Goal: Task Accomplishment & Management: Complete application form

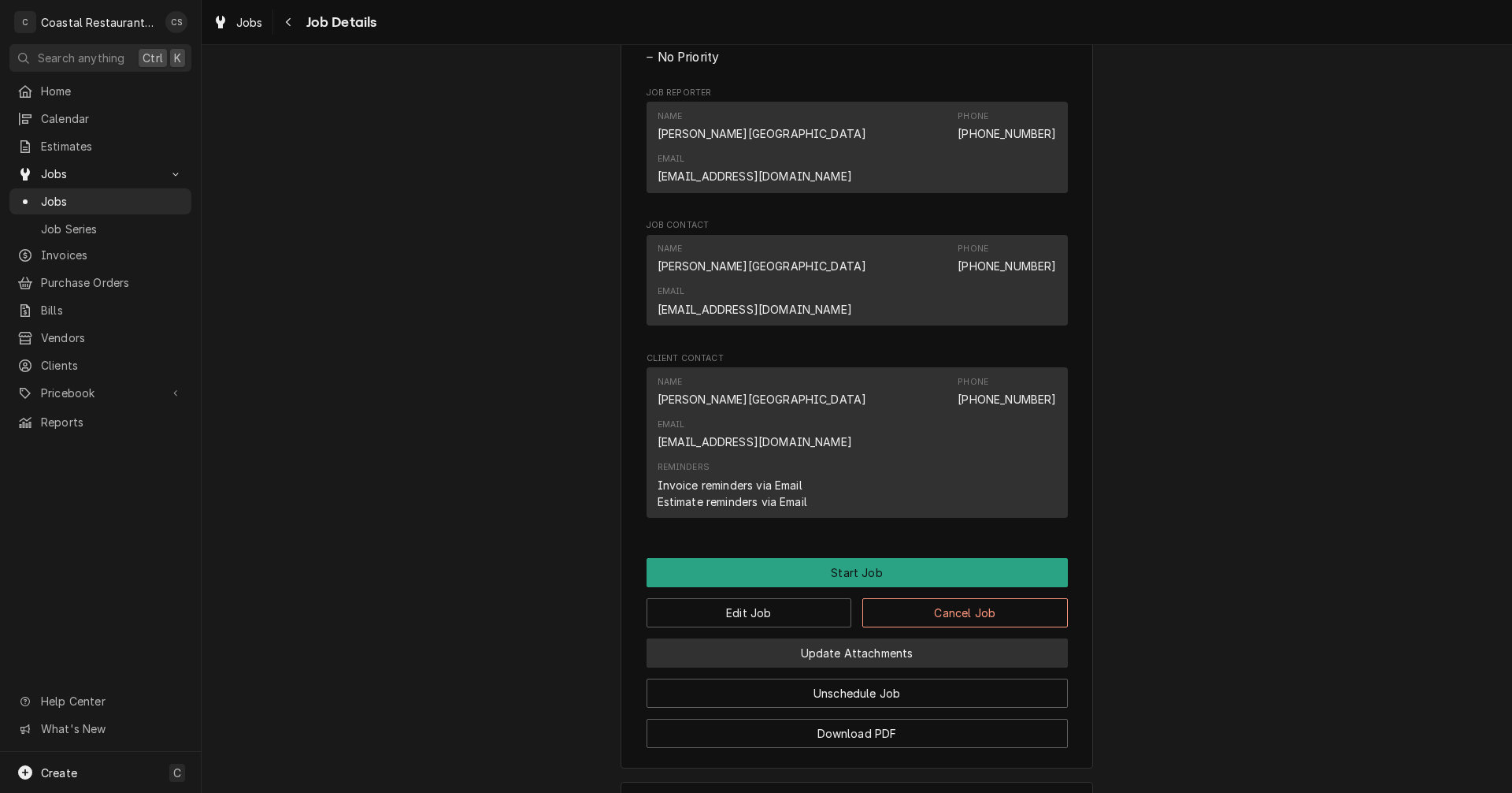
scroll to position [848, 0]
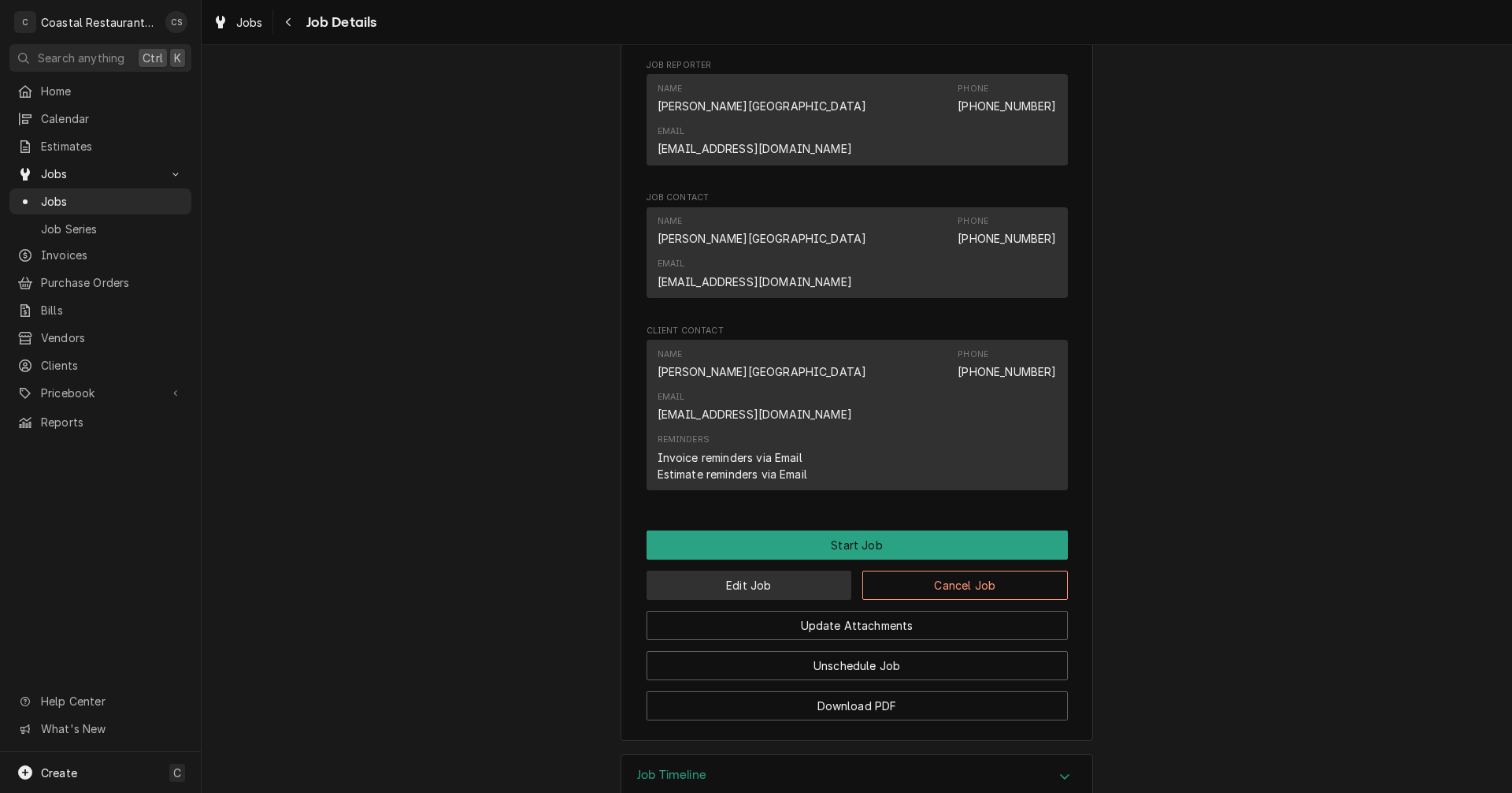
click at [791, 570] on button "Edit Job" at bounding box center [749, 585] width 206 height 29
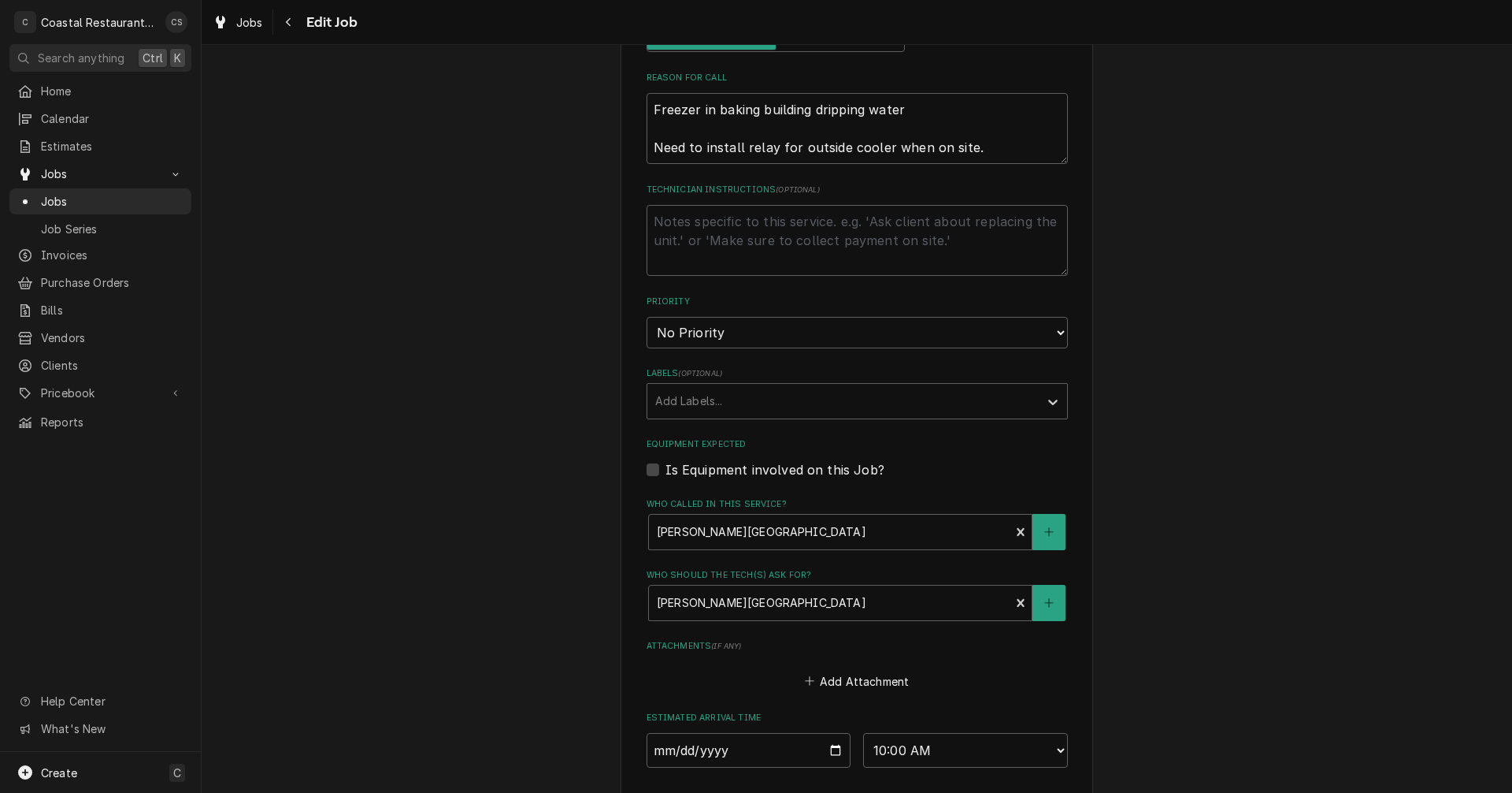
scroll to position [788, 0]
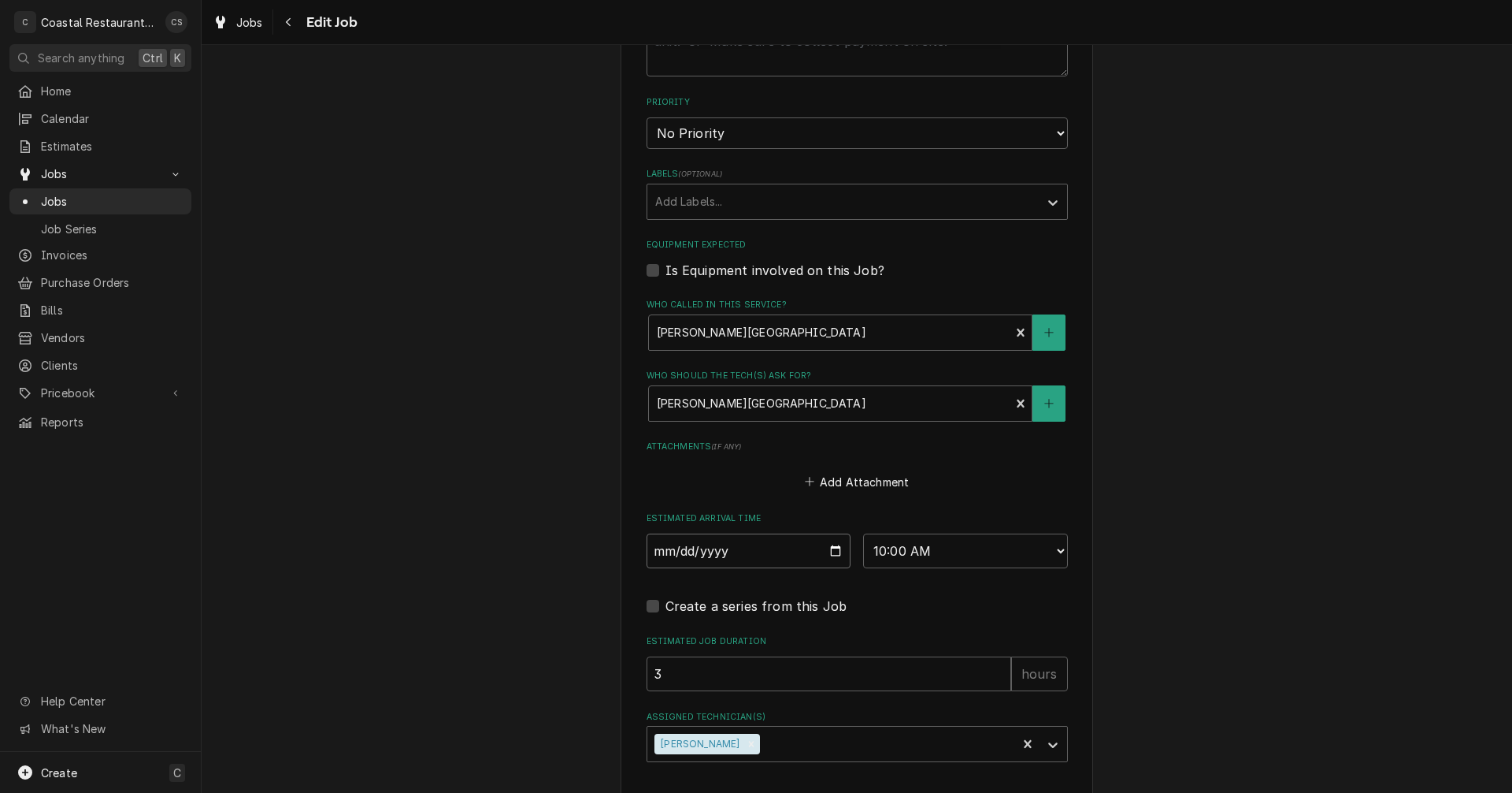
click at [833, 549] on input "2025-09-15" at bounding box center [749, 551] width 205 height 34
type textarea "x"
type input "2025-09-18"
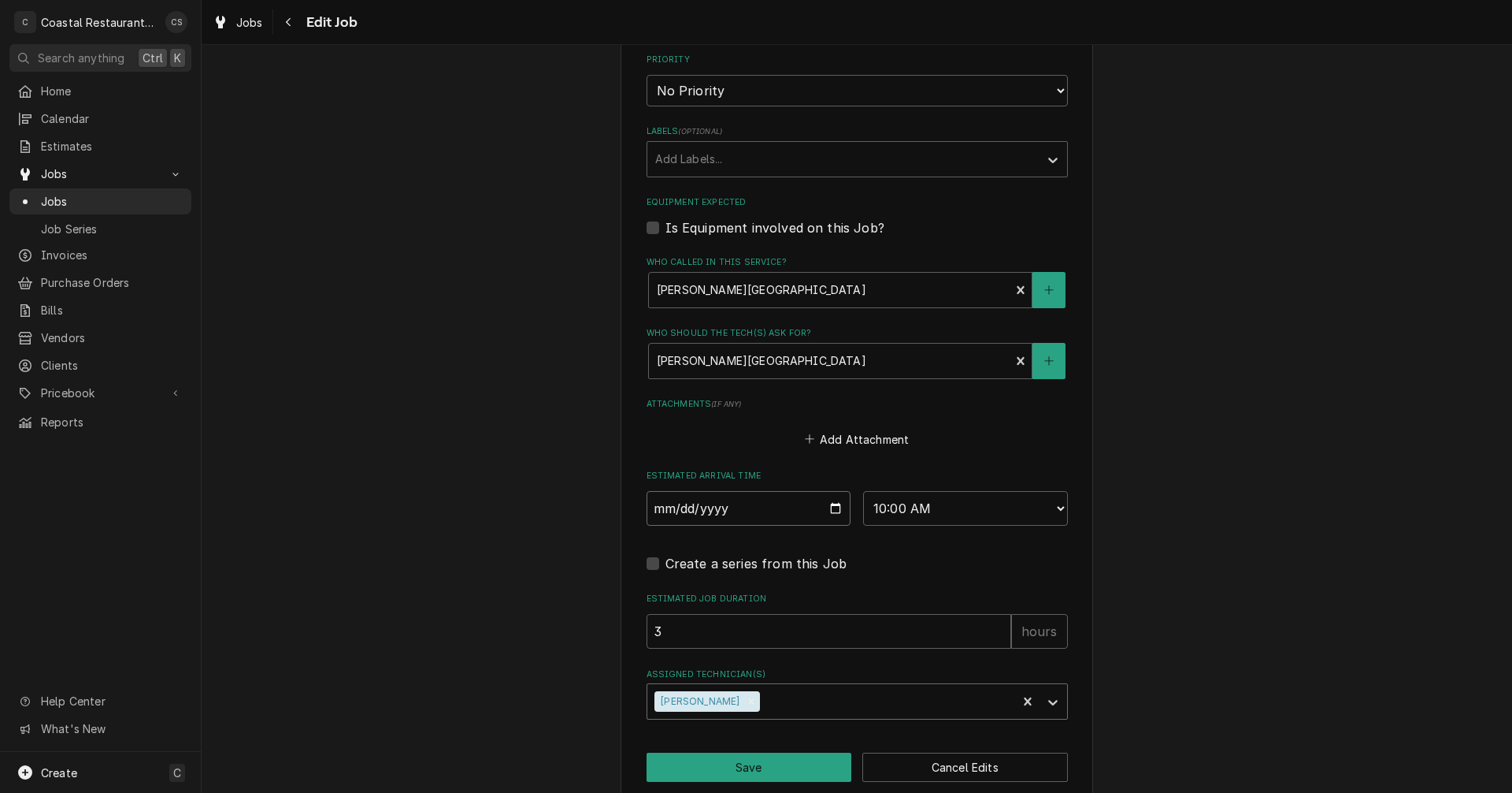
scroll to position [853, 0]
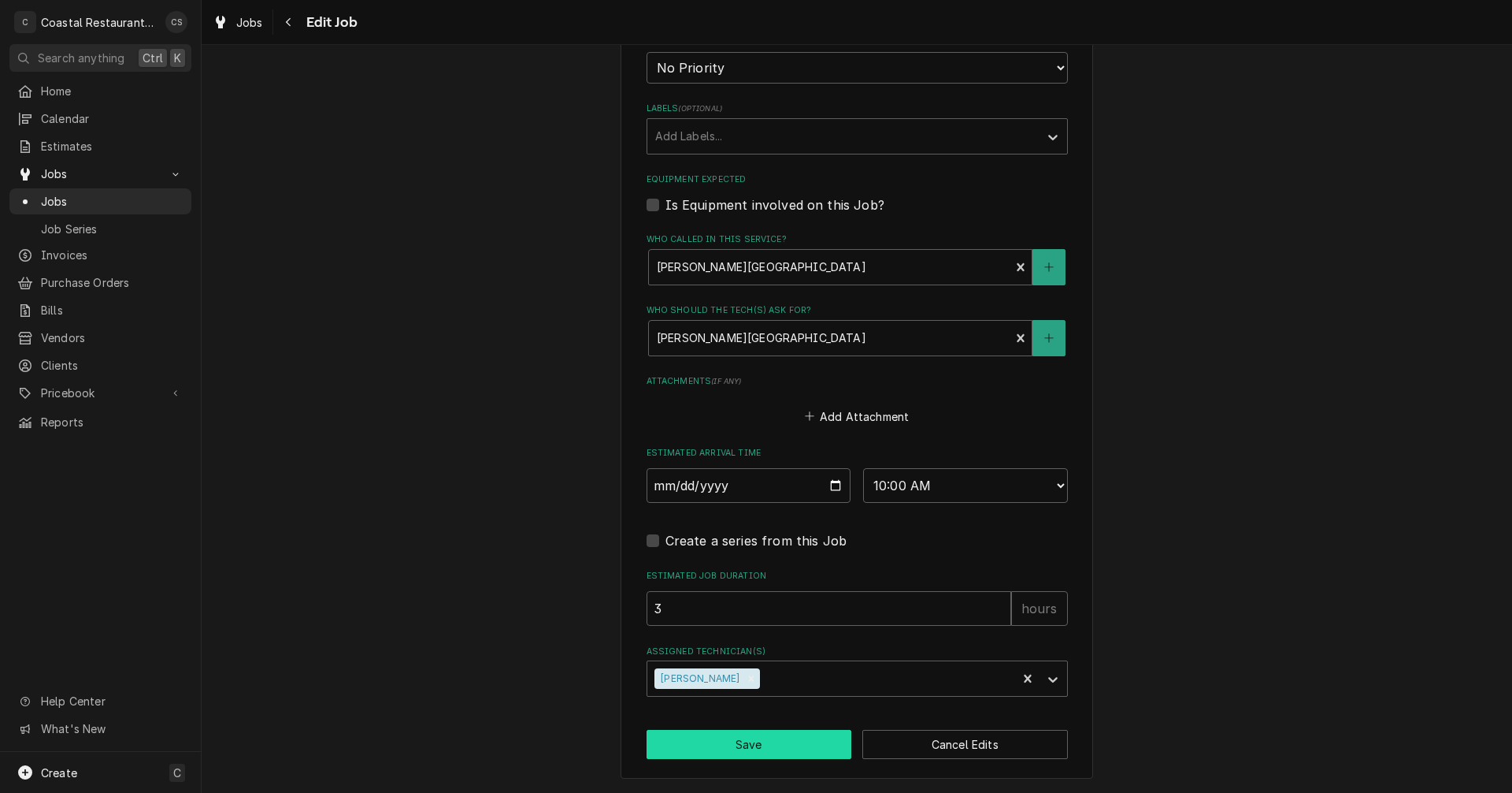
click at [770, 744] on button "Save" at bounding box center [749, 744] width 206 height 29
type textarea "x"
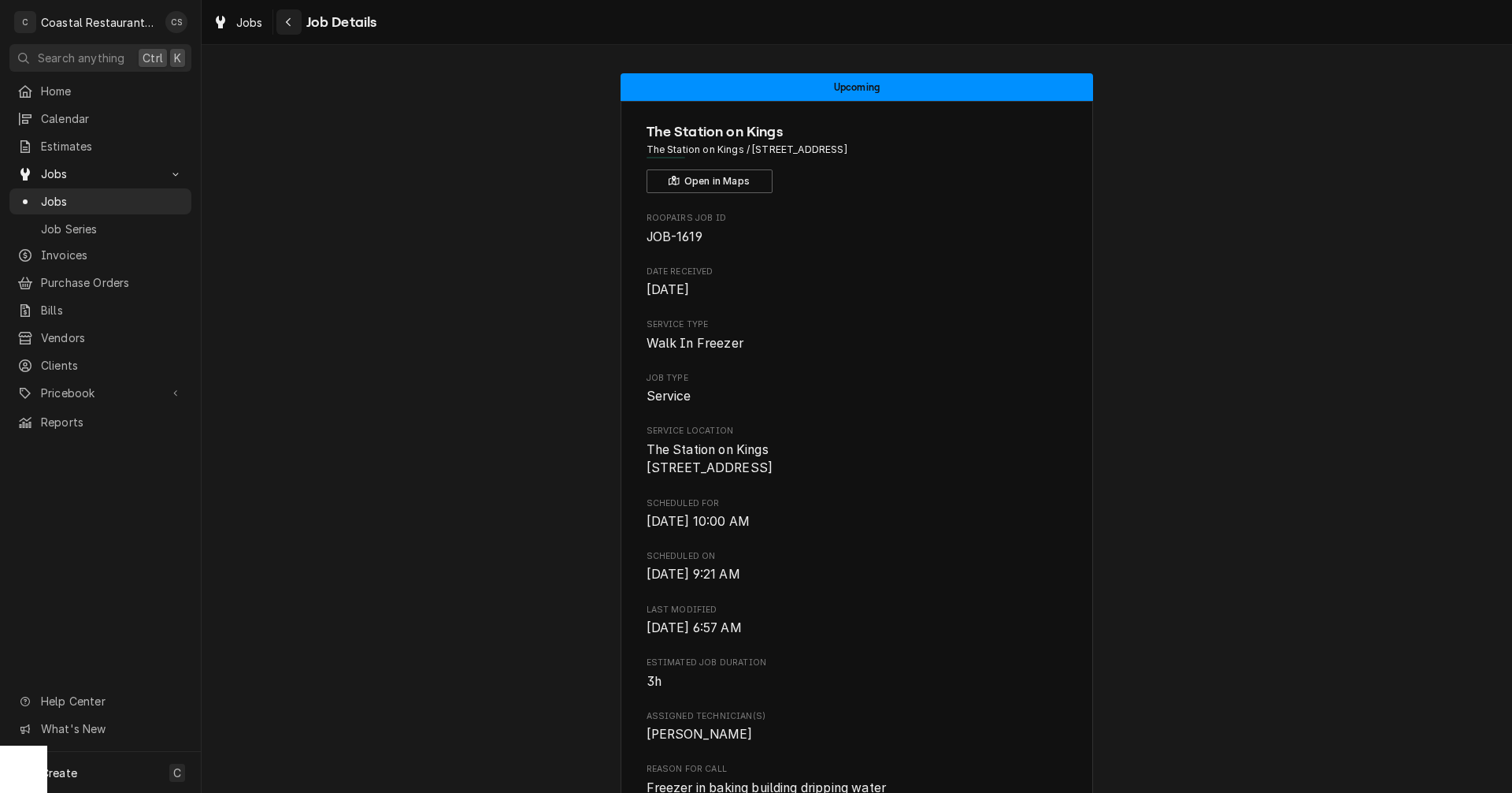
click at [288, 18] on icon "Navigate back" at bounding box center [289, 22] width 7 height 11
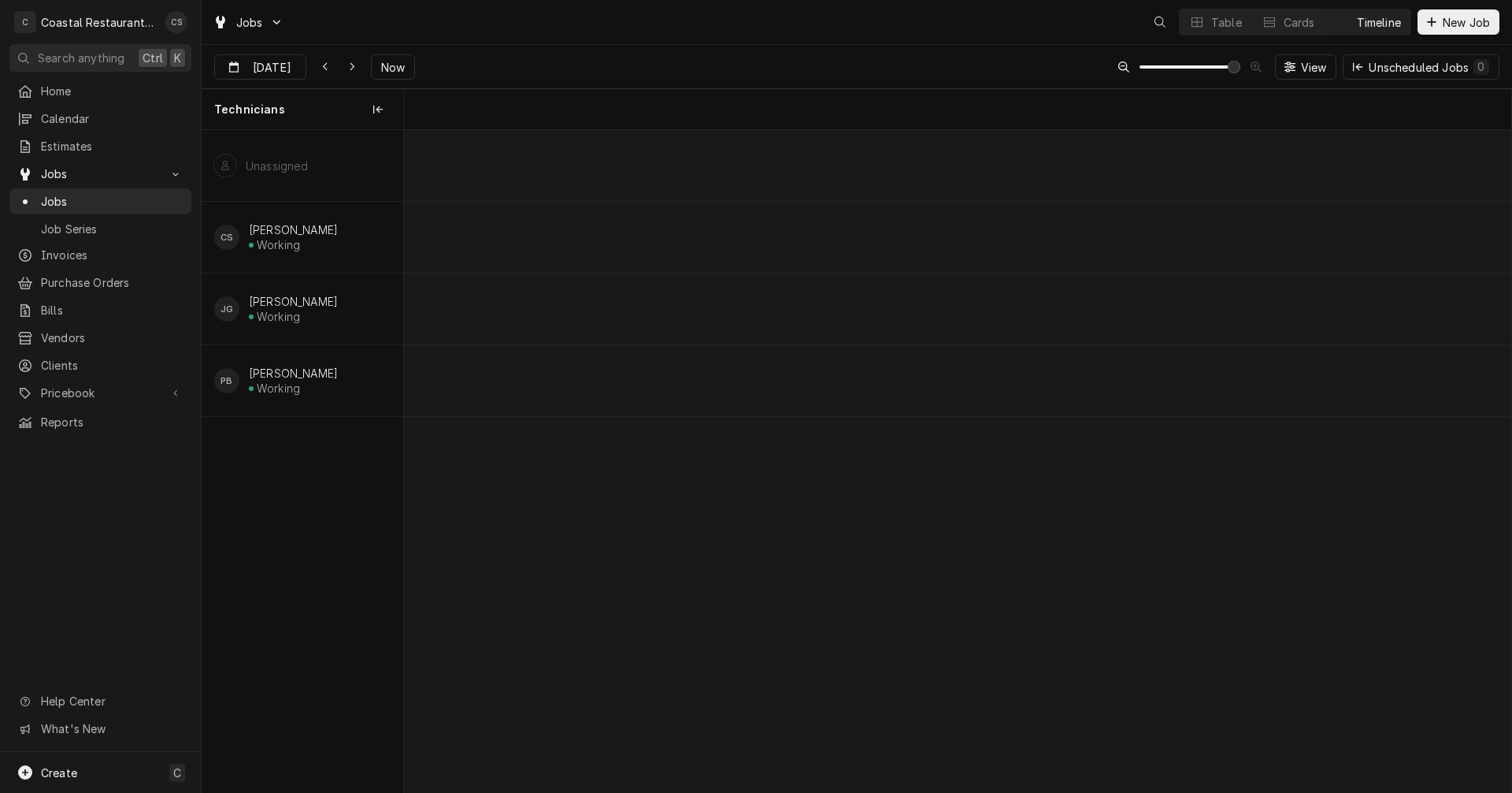
scroll to position [0, 21937]
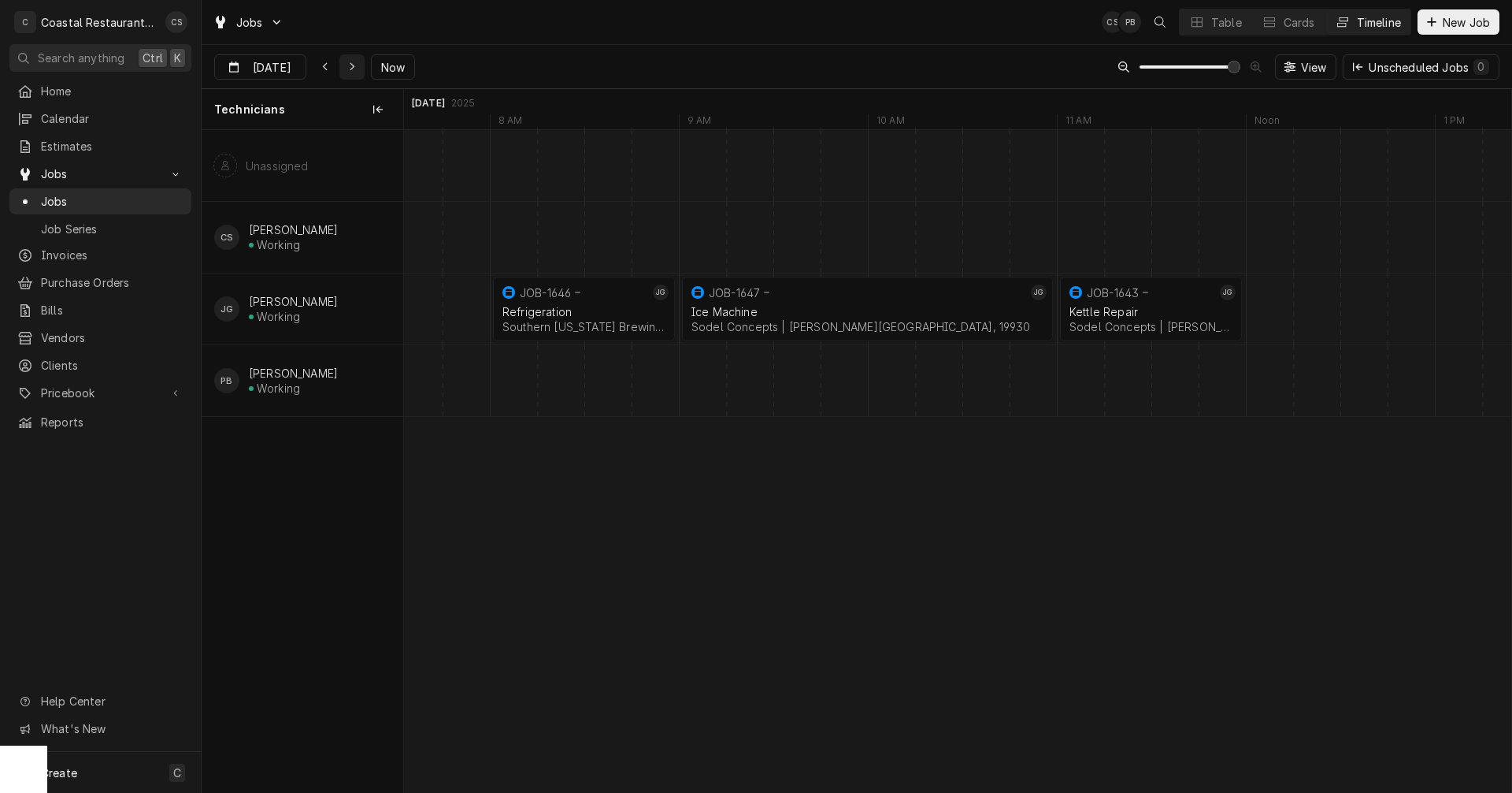
click at [349, 63] on icon "Dynamic Content Wrapper" at bounding box center [352, 67] width 7 height 11
type input "Sep 16"
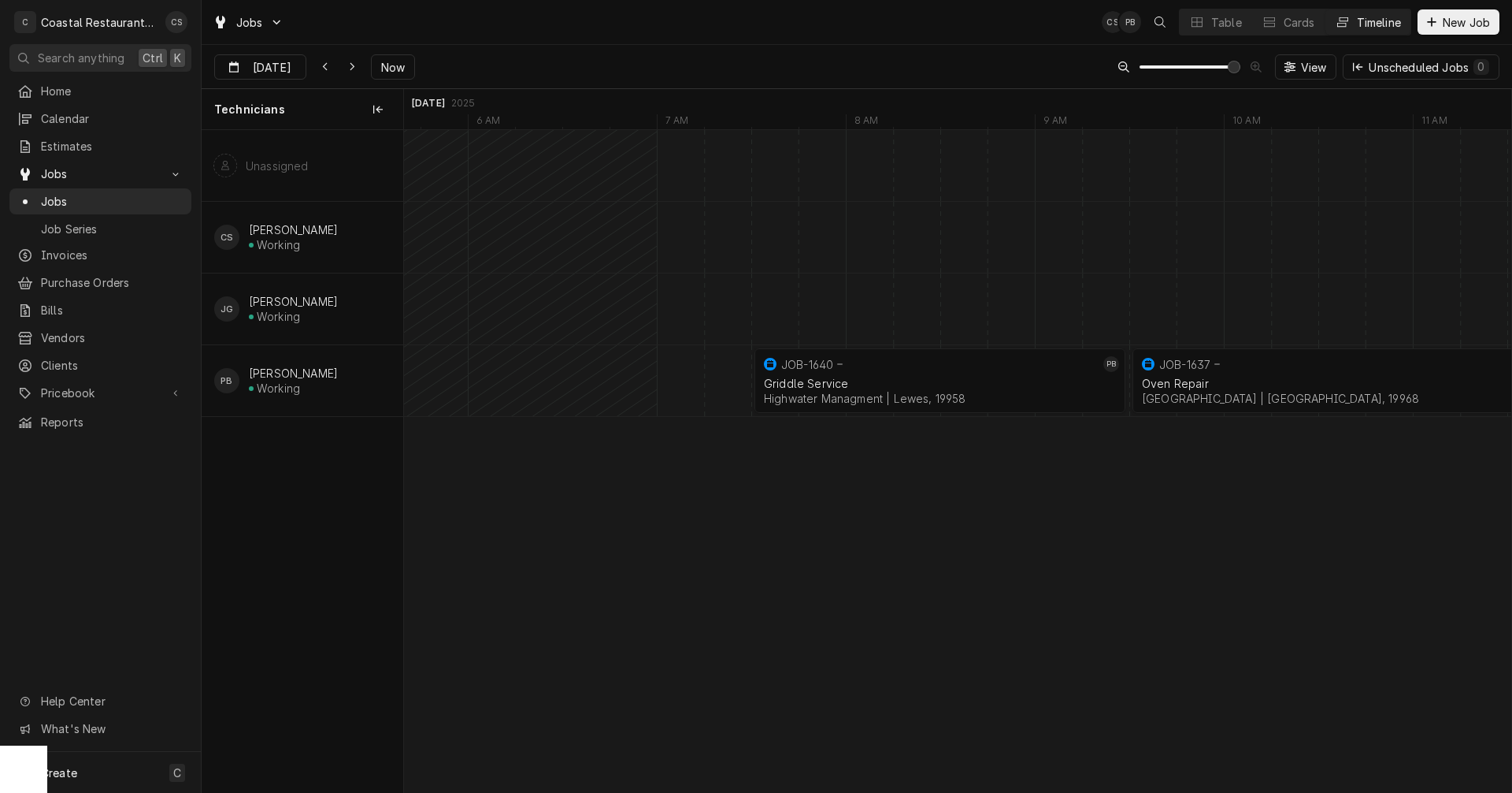
scroll to position [0, 0]
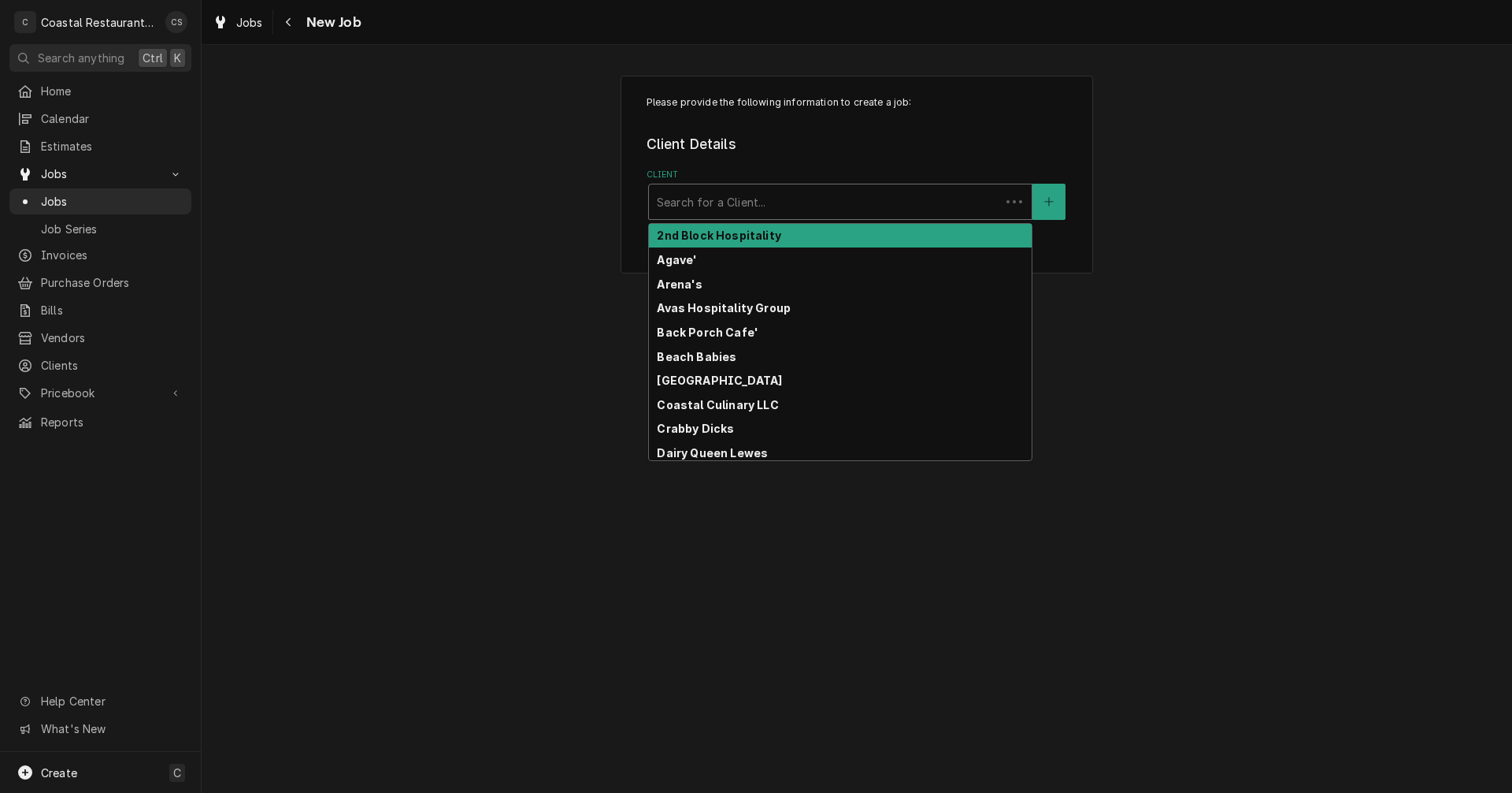
click at [696, 195] on div "Client" at bounding box center [825, 202] width 335 height 29
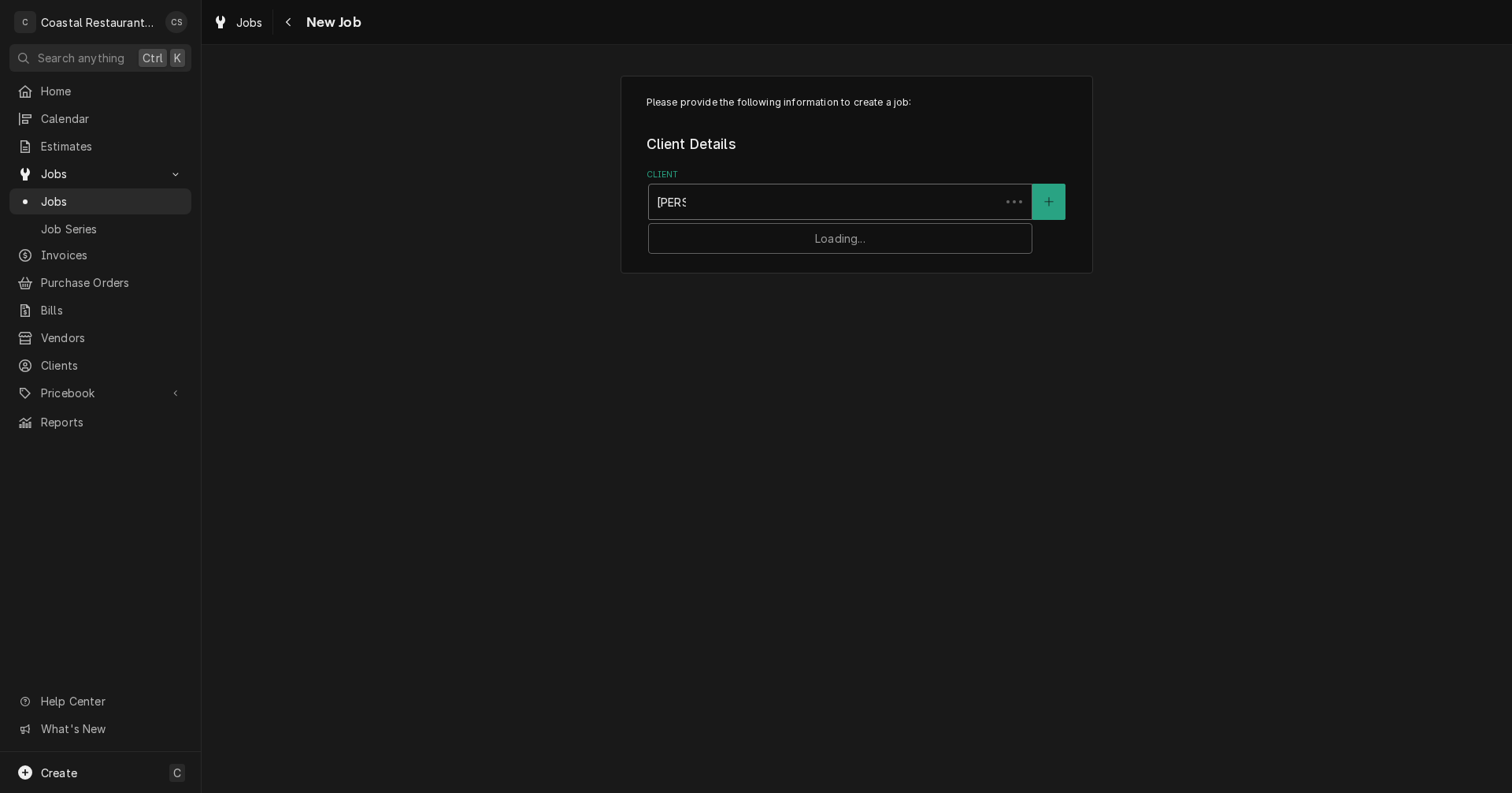
type input "Matts"
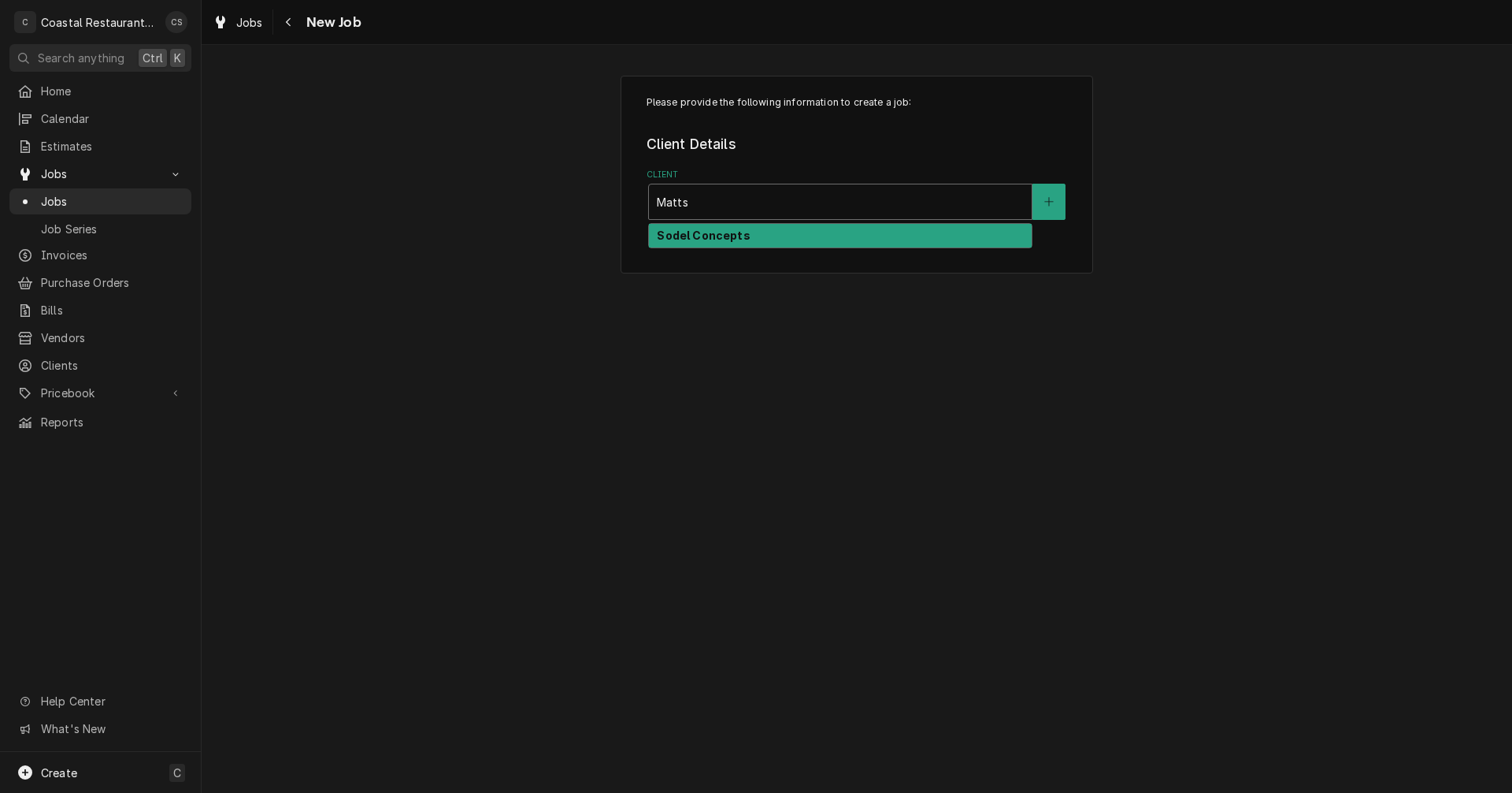
click at [705, 236] on strong "Sodel Concepts" at bounding box center [704, 235] width 93 height 13
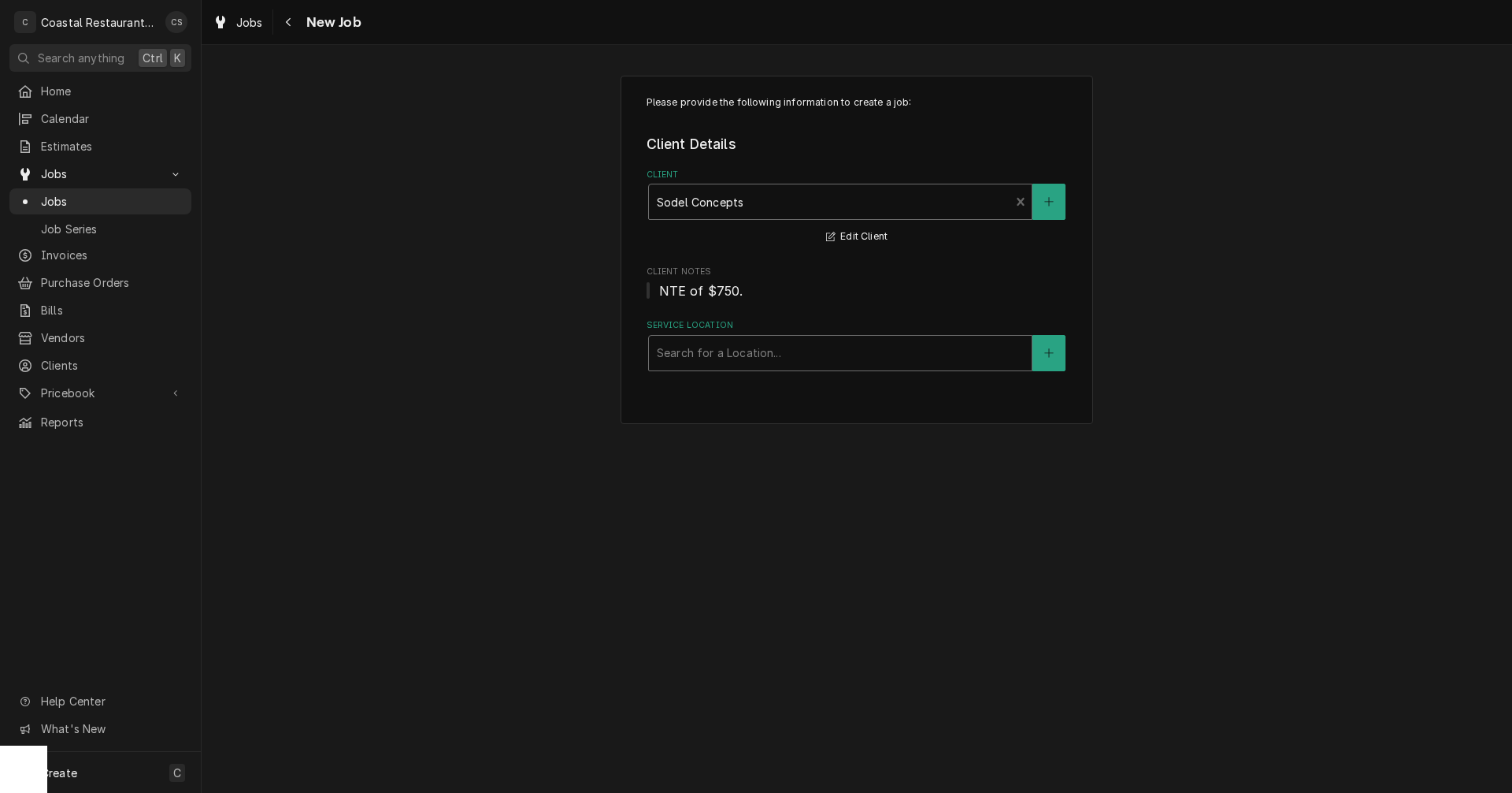
click at [719, 355] on div "Service Location" at bounding box center [841, 352] width 367 height 29
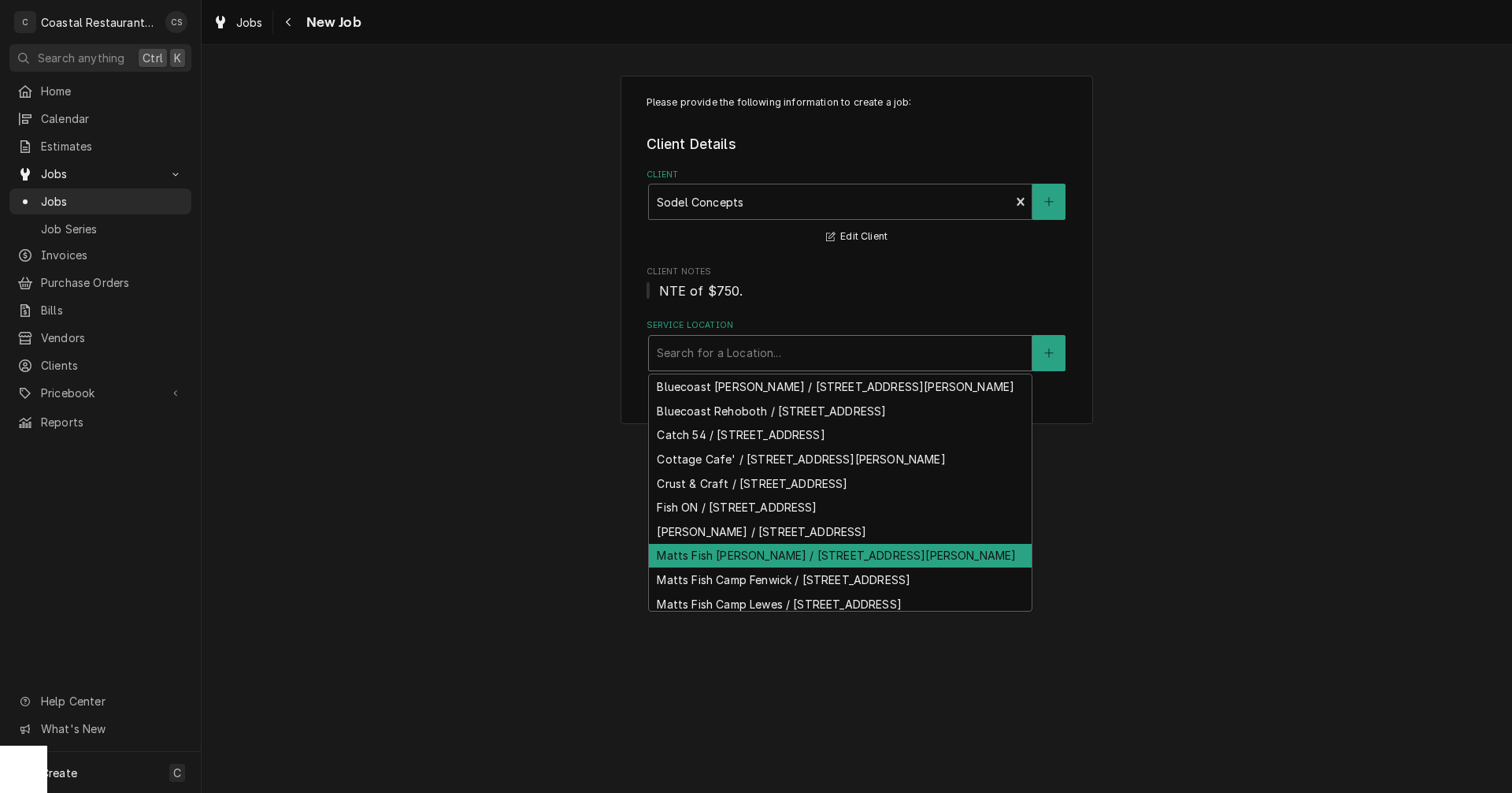
scroll to position [71, 0]
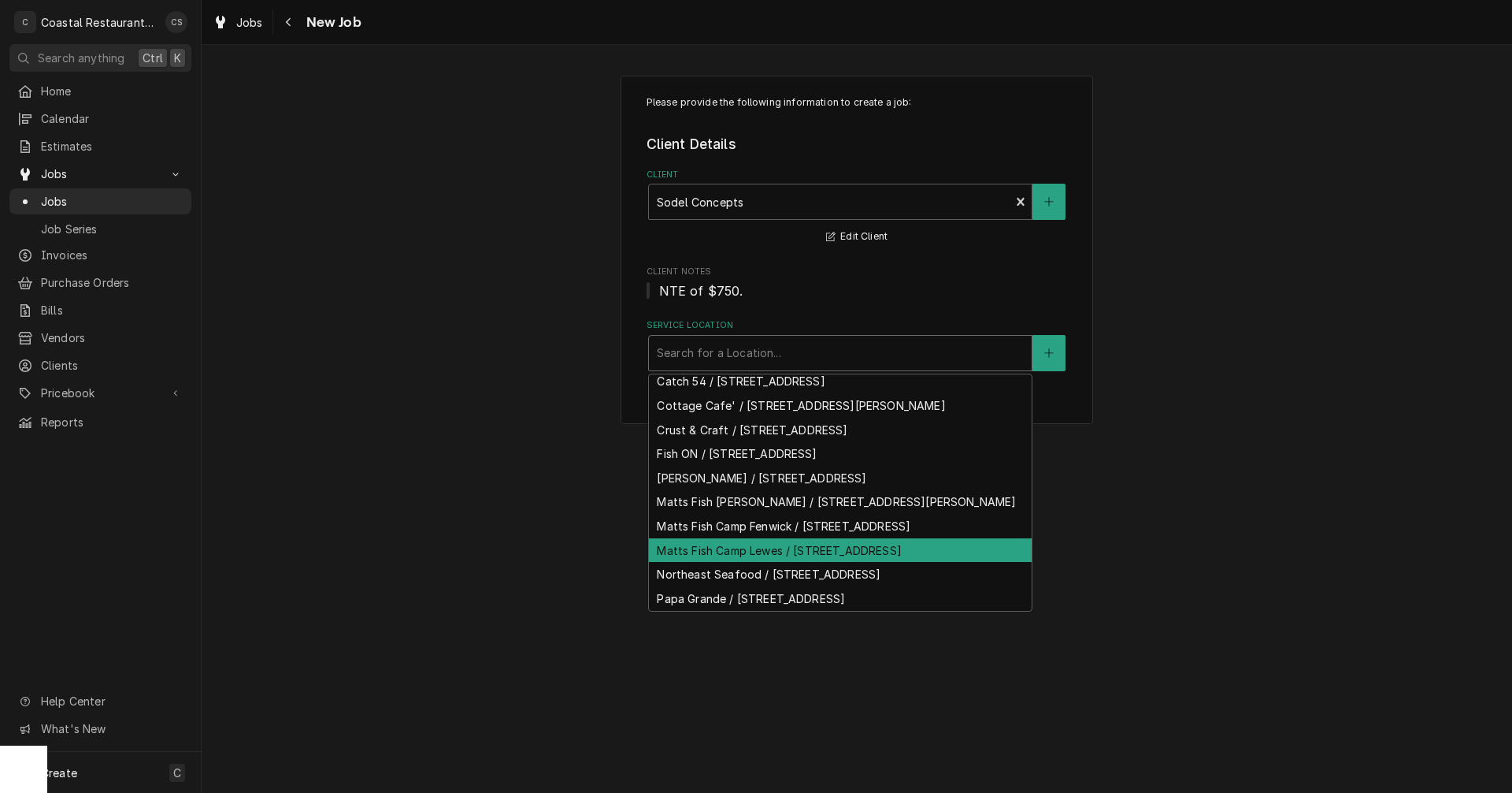
click at [723, 563] on div "Matts Fish Camp Lewes / [STREET_ADDRESS]" at bounding box center [840, 551] width 382 height 24
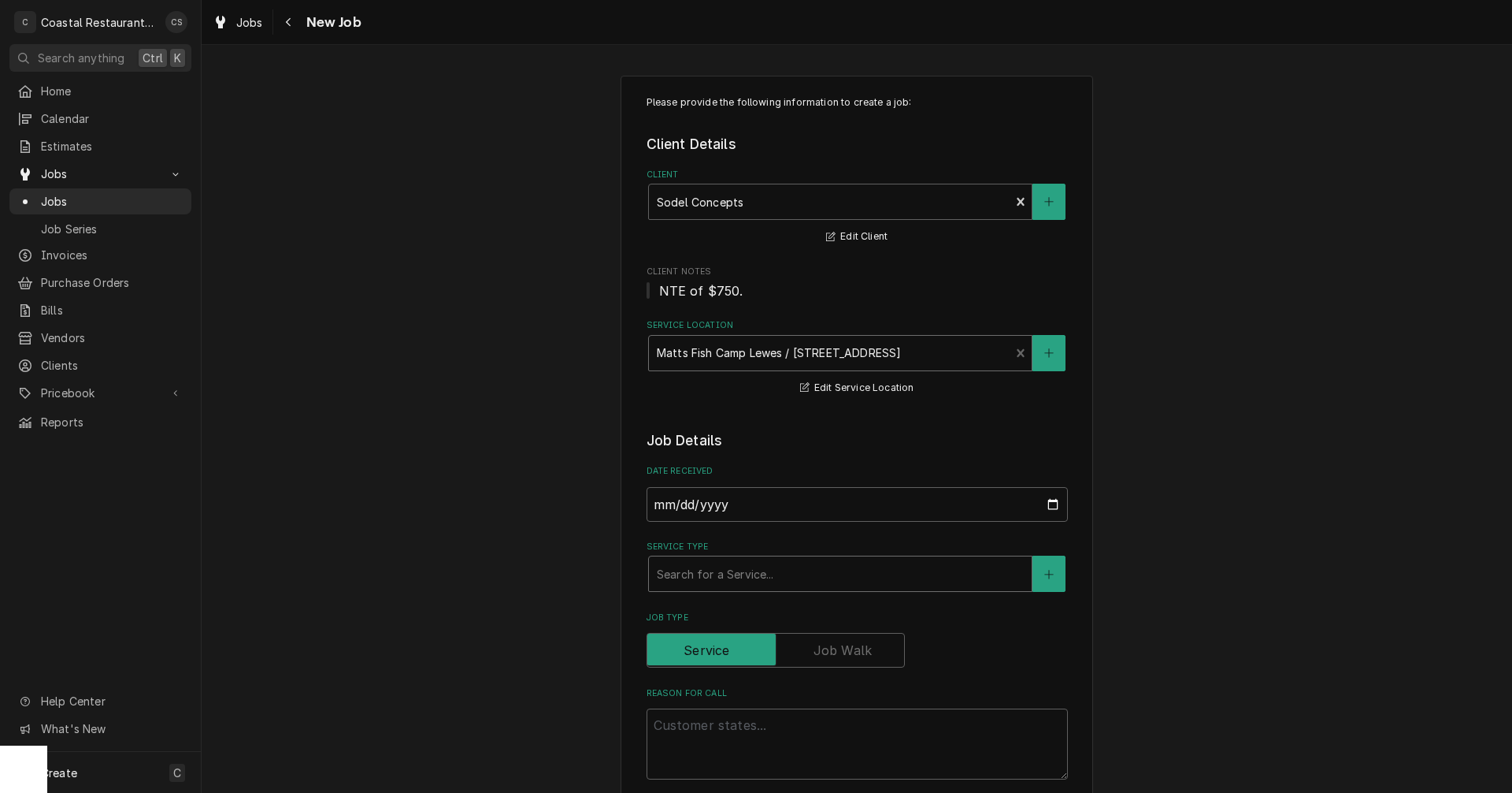
click at [696, 574] on div "Service Type" at bounding box center [841, 574] width 367 height 29
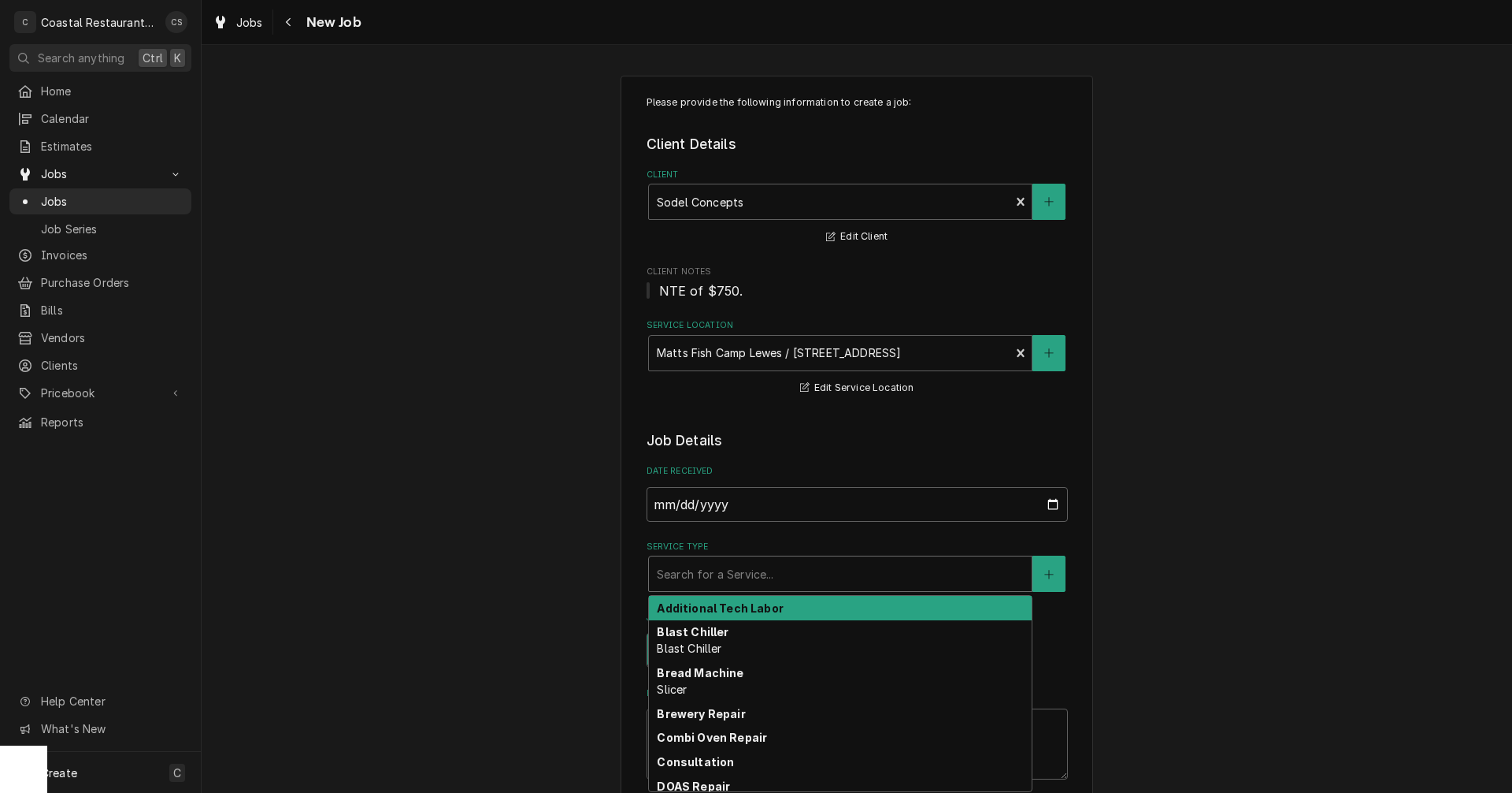
type textarea "x"
type input "O"
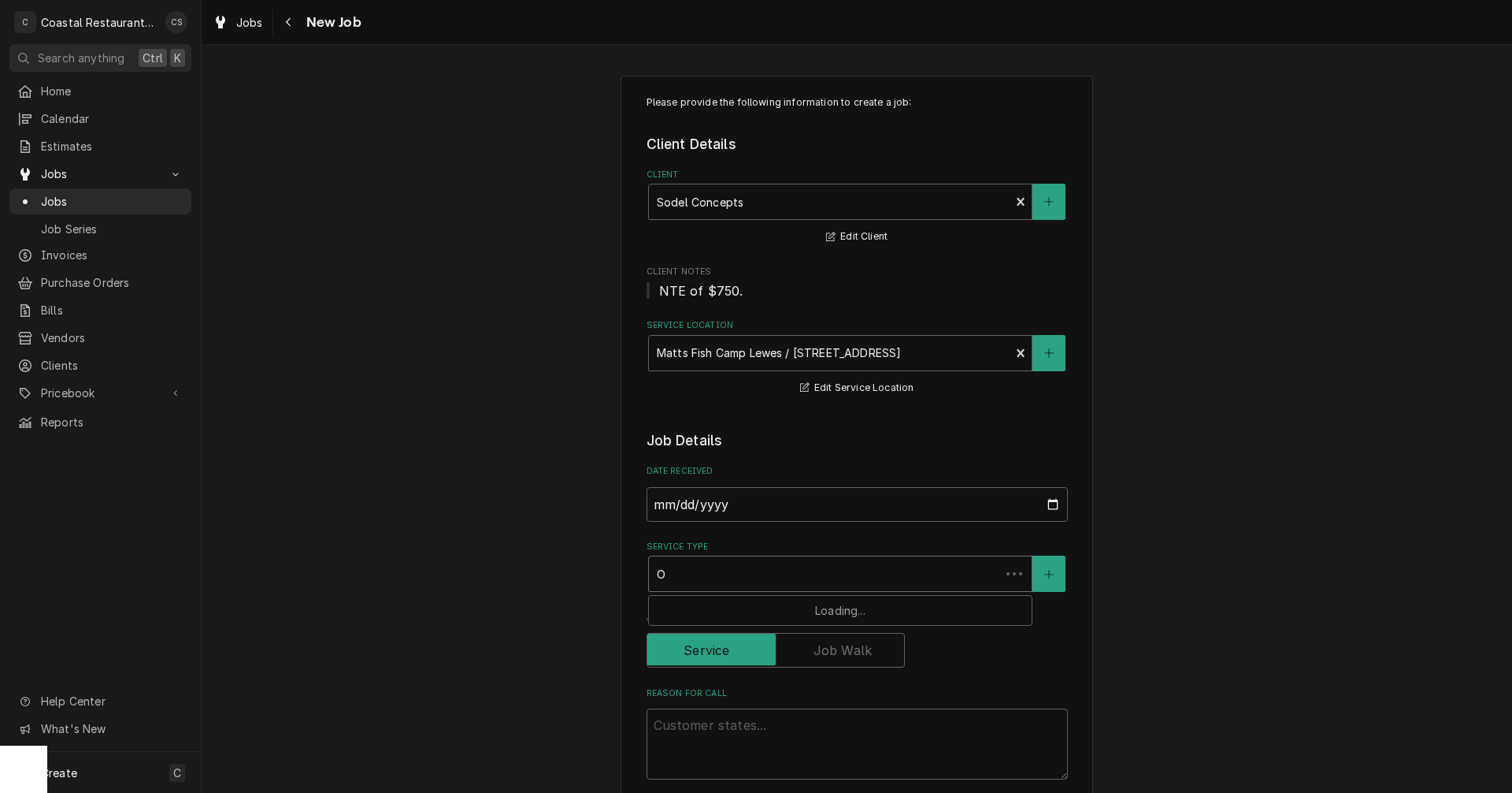
type textarea "x"
type input "Ov"
type textarea "x"
type input "Oven"
type textarea "x"
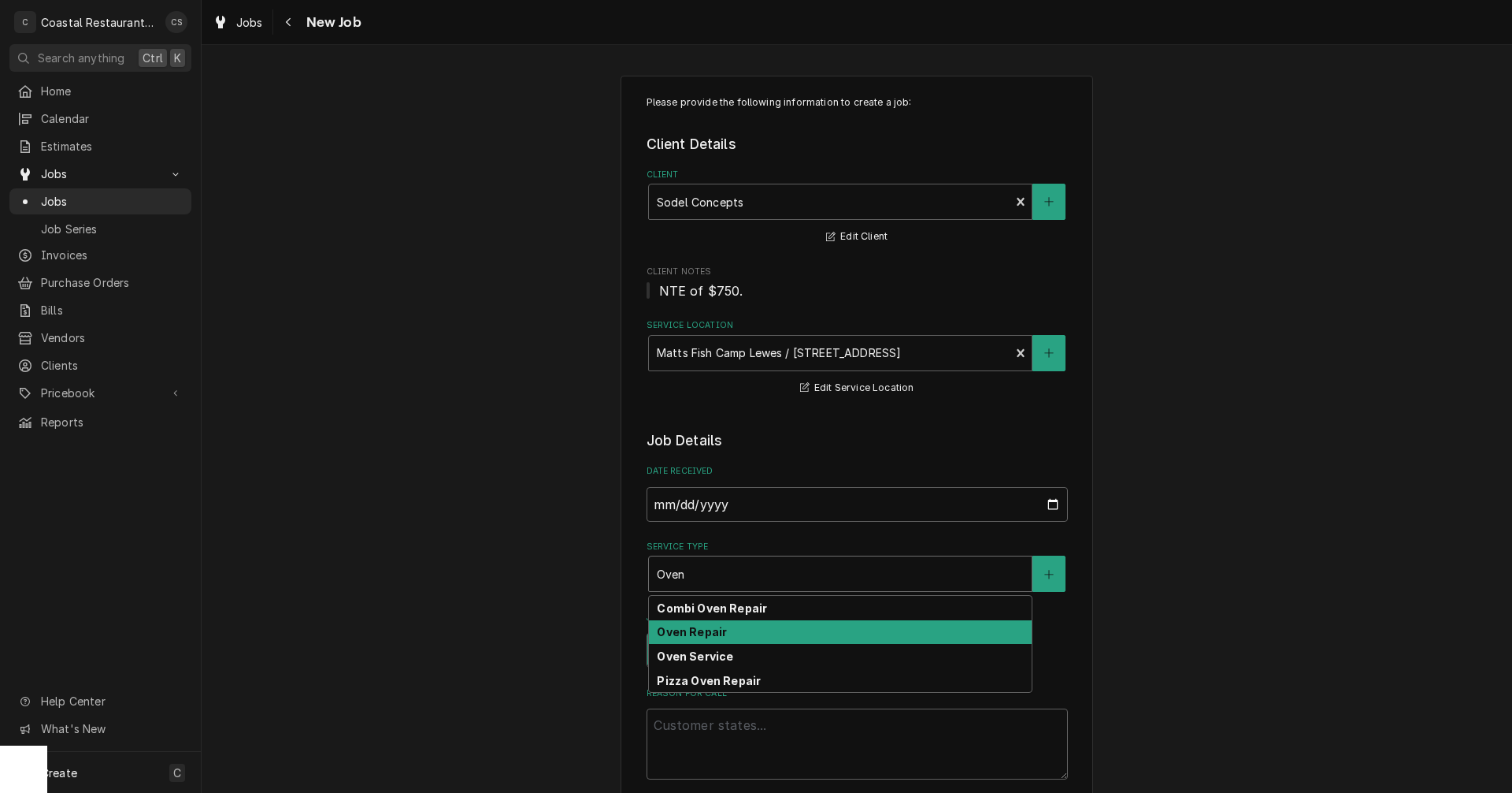
click at [697, 634] on strong "Oven Repair" at bounding box center [692, 631] width 70 height 13
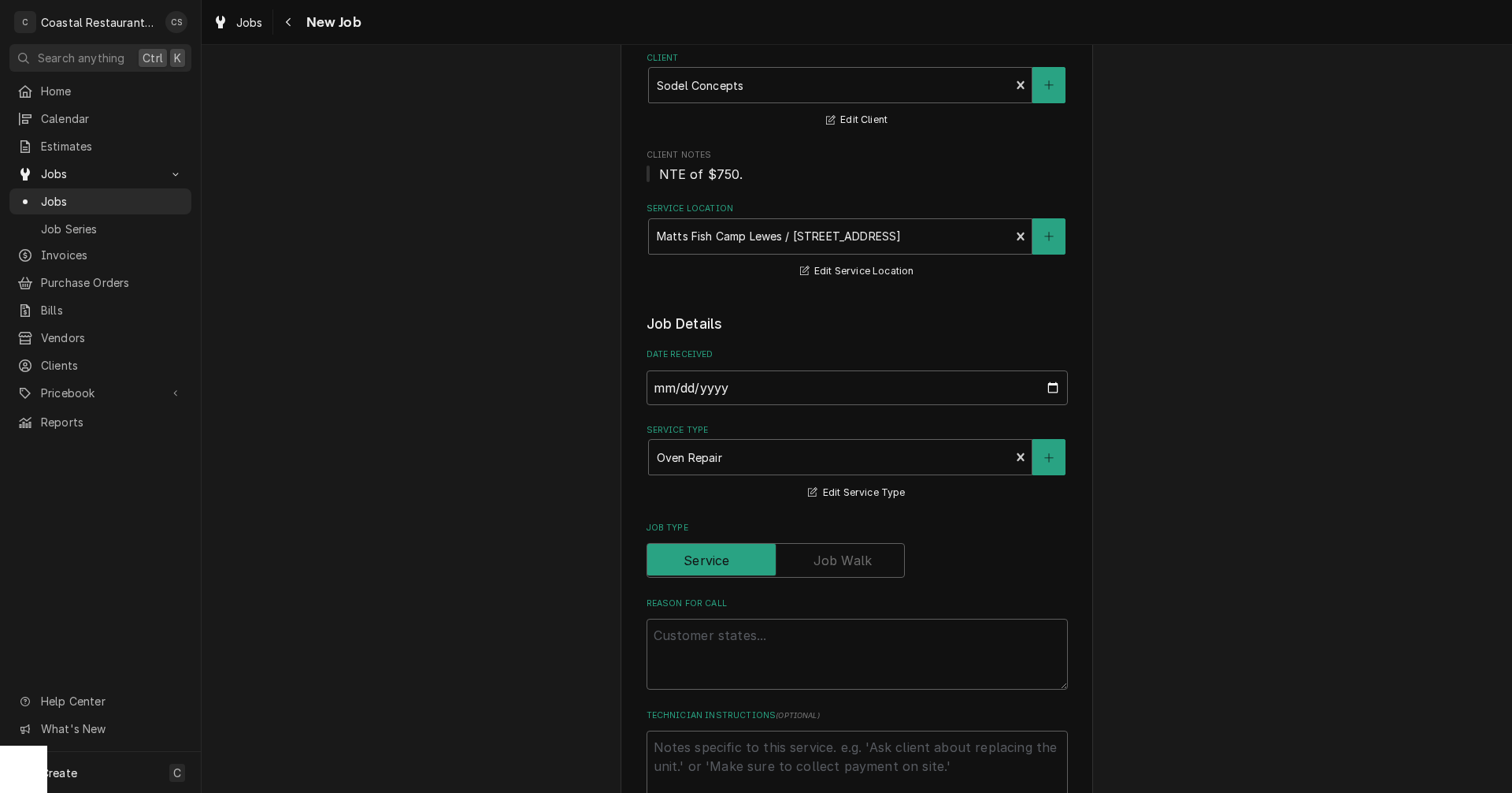
scroll to position [315, 0]
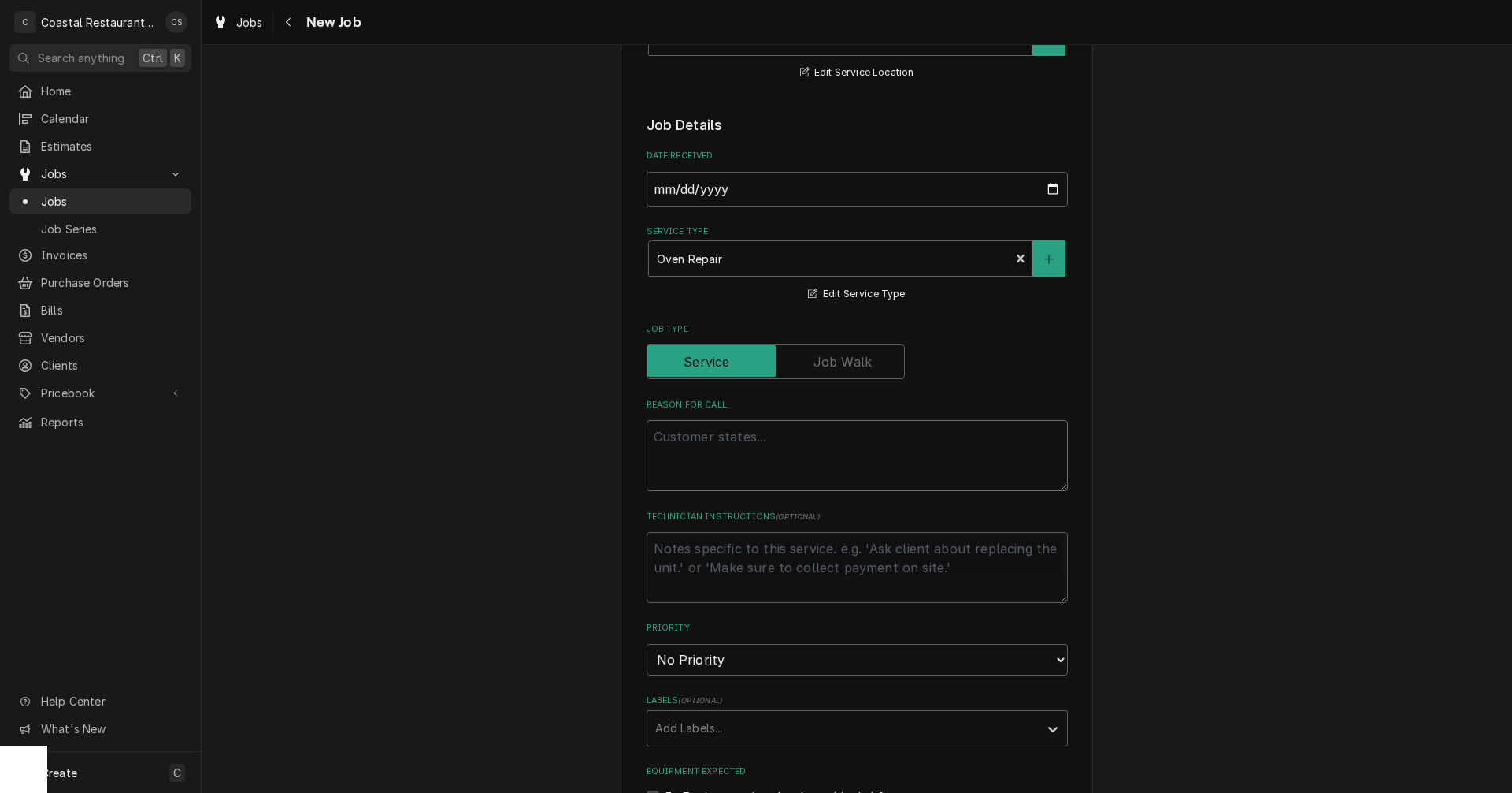
drag, startPoint x: 679, startPoint y: 436, endPoint x: 686, endPoint y: 437, distance: 7.1
click at [679, 436] on textarea "Reason For Call" at bounding box center [857, 455] width 422 height 71
click at [666, 439] on textarea "Reason For Call" at bounding box center [857, 455] width 422 height 71
paste textarea "Work Order ID: 14192"
type textarea "x"
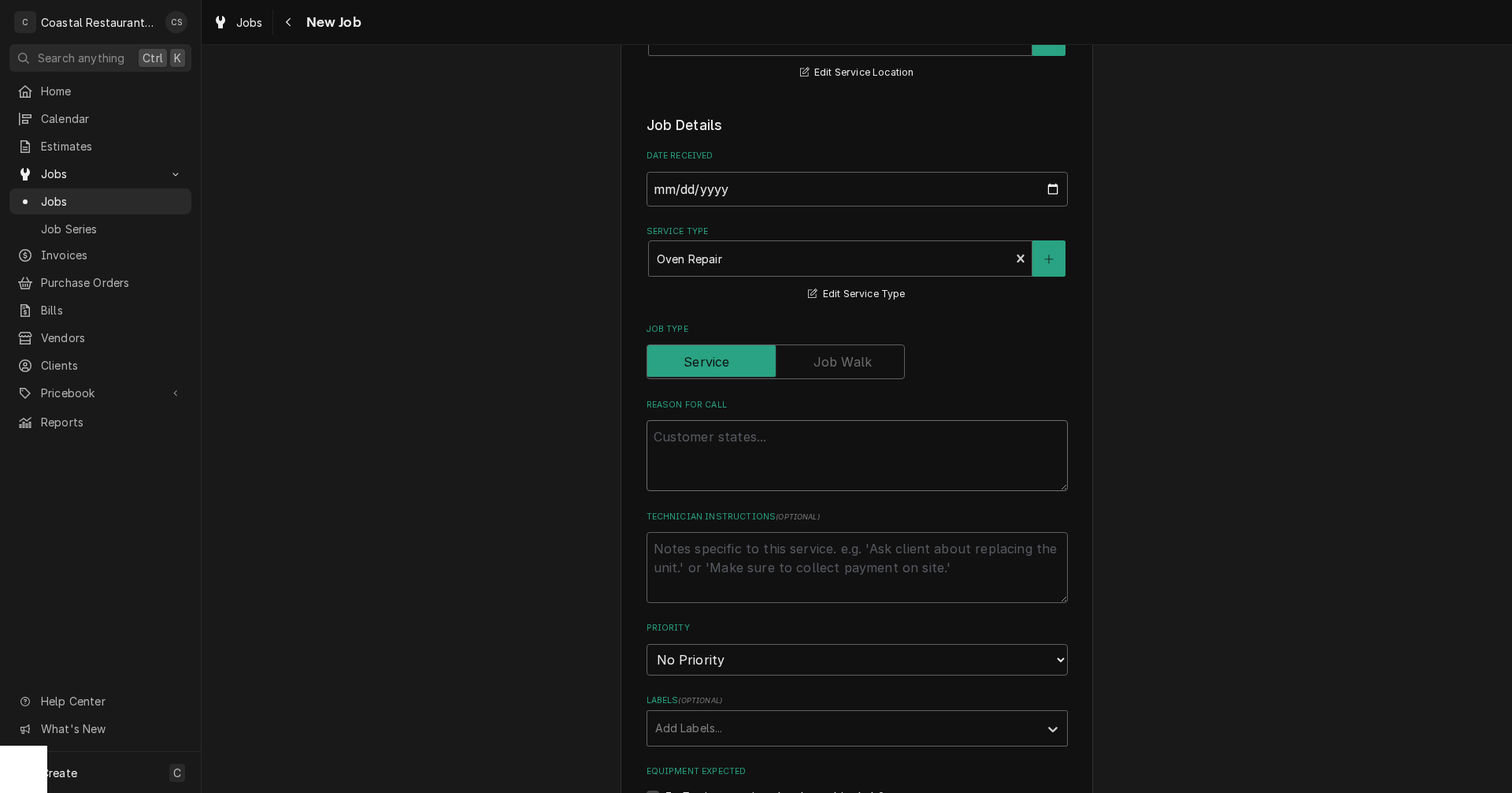
type textarea "Work Order ID: 14192"
type textarea "x"
type textarea "Work Order ID: 14192"
type textarea "x"
type textarea "Work Order ID: 14192"
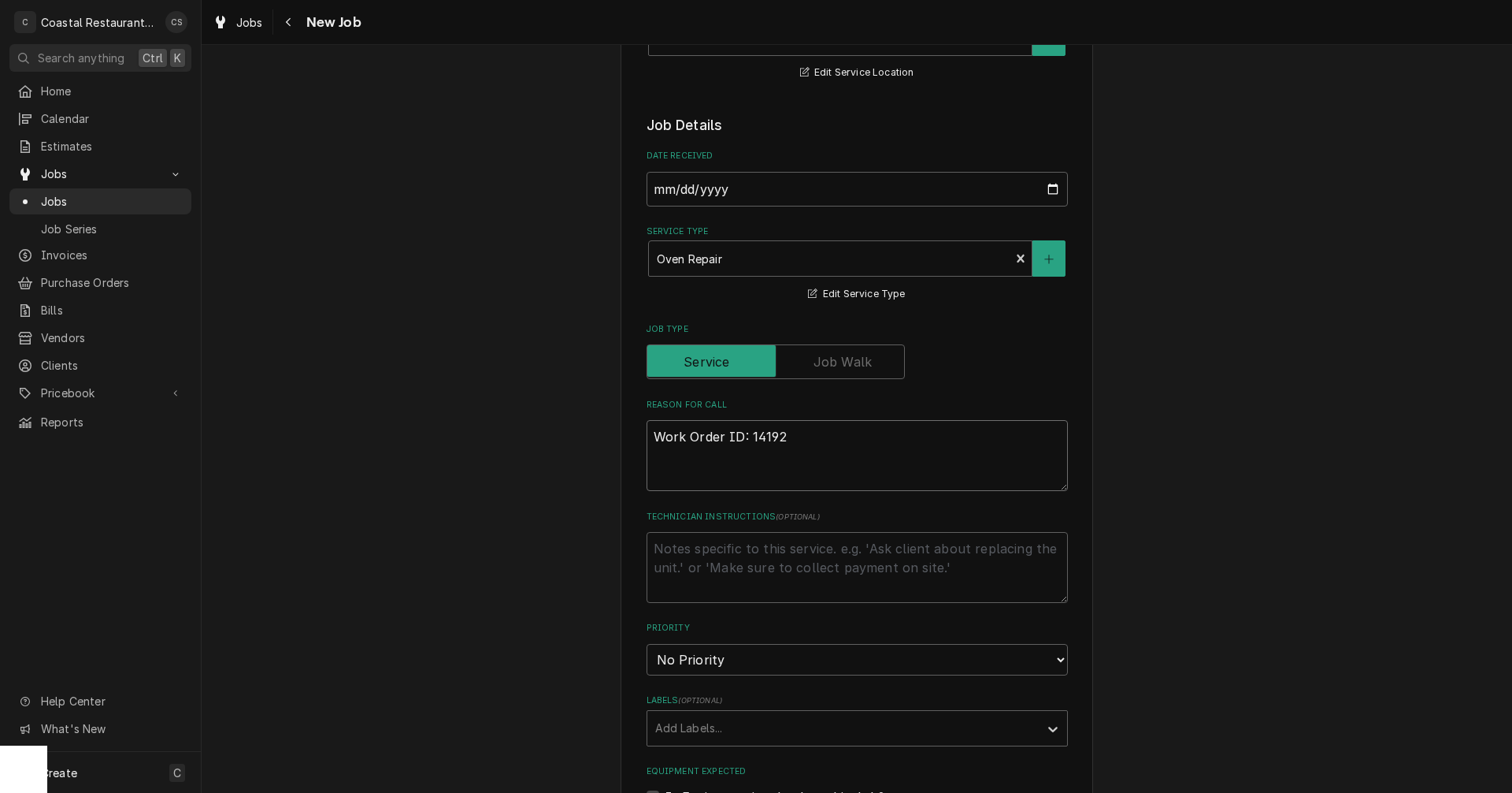
click at [791, 437] on textarea "Work Order ID: 14192" at bounding box center [857, 455] width 422 height 71
paste textarea "Left oven, no power. Cord is bent & melted, it looks like we need a new cord. W…"
type textarea "x"
type textarea "Work Order ID: 14192 Left oven, no power. Cord is bent & melted, it looks like …"
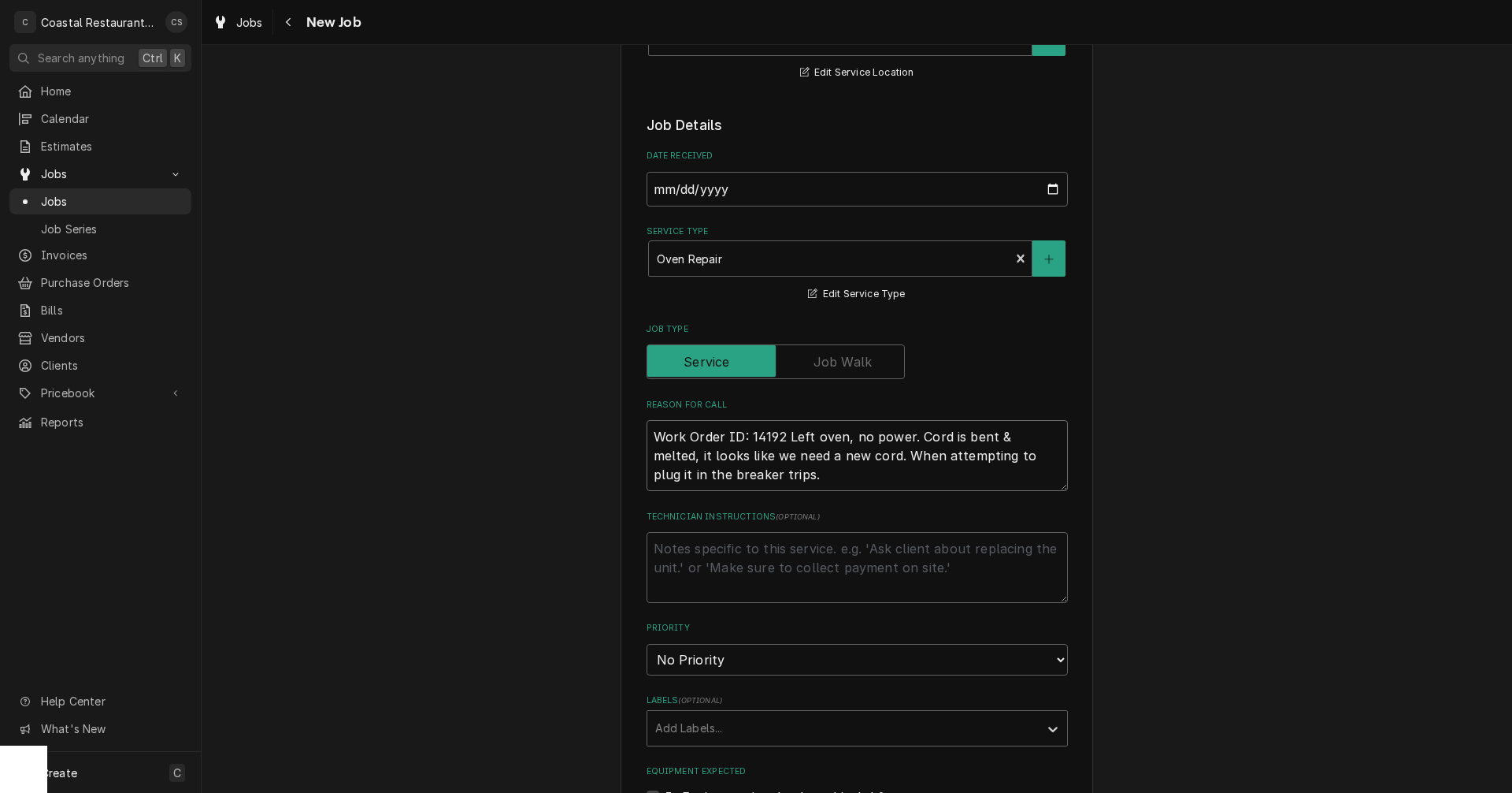
type textarea "x"
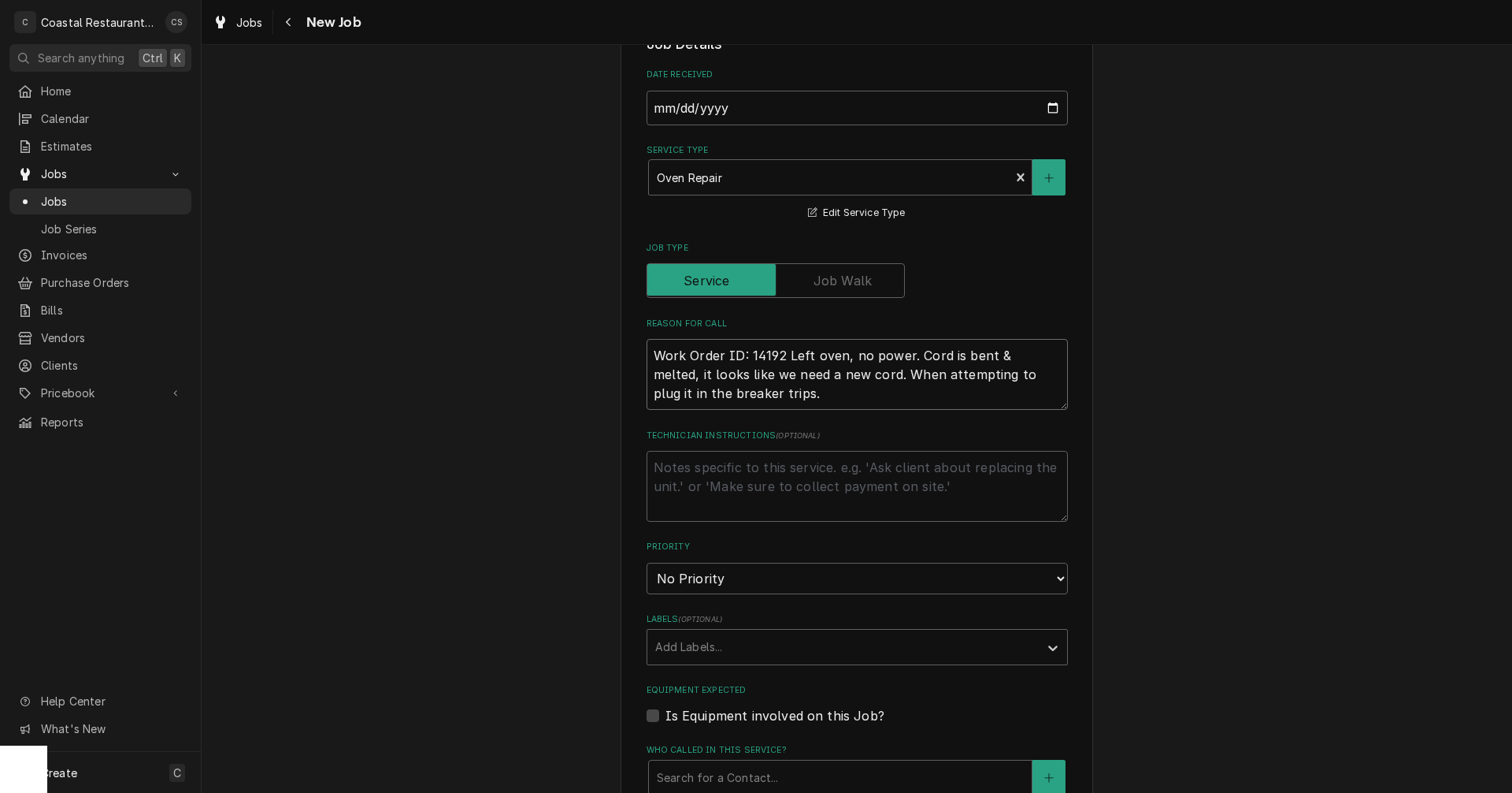
scroll to position [472, 0]
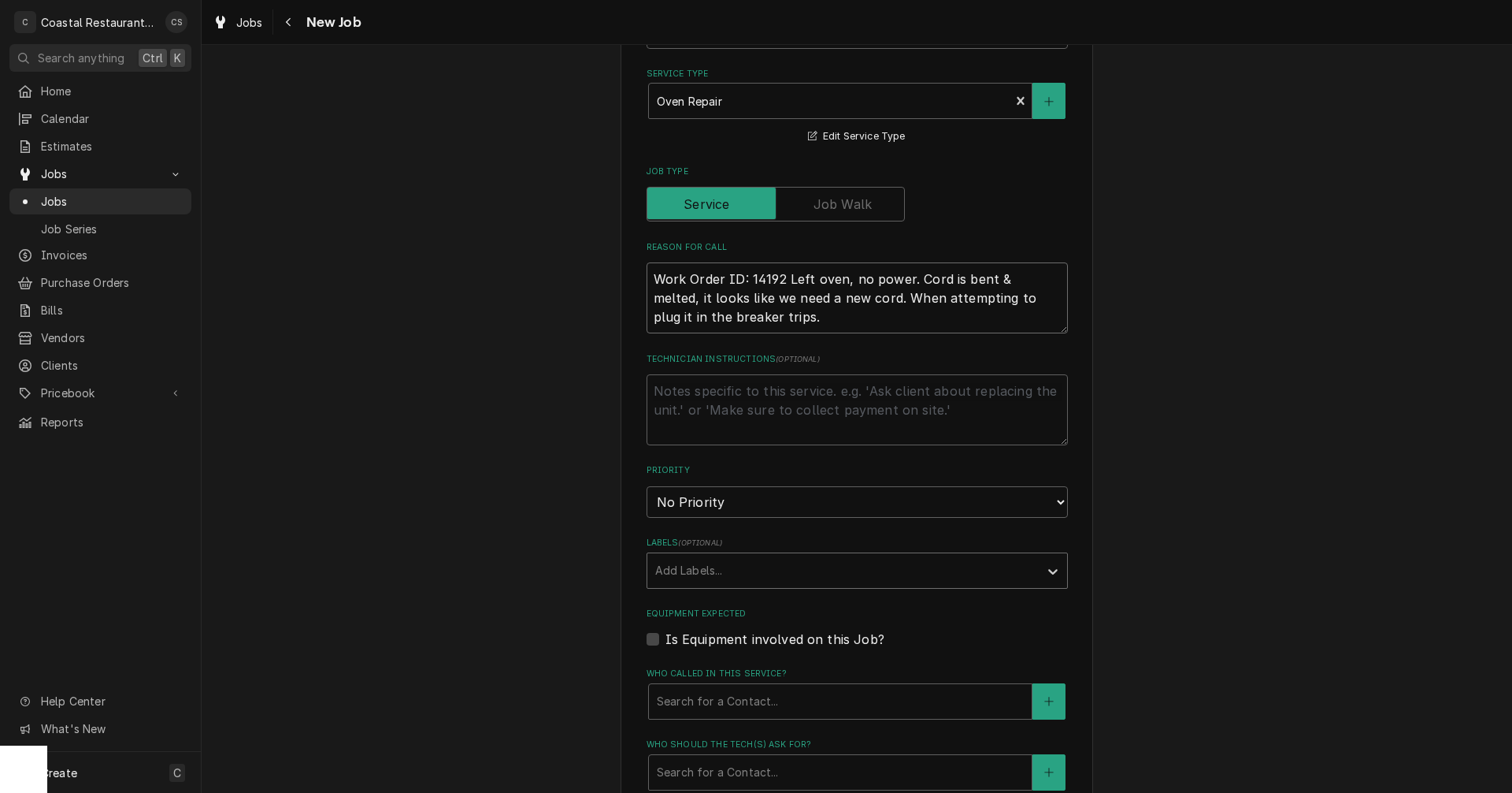
type textarea "Work Order ID: 14192 Left oven, no power. Cord is bent & melted, it looks like …"
click at [680, 562] on div "Labels" at bounding box center [843, 570] width 376 height 29
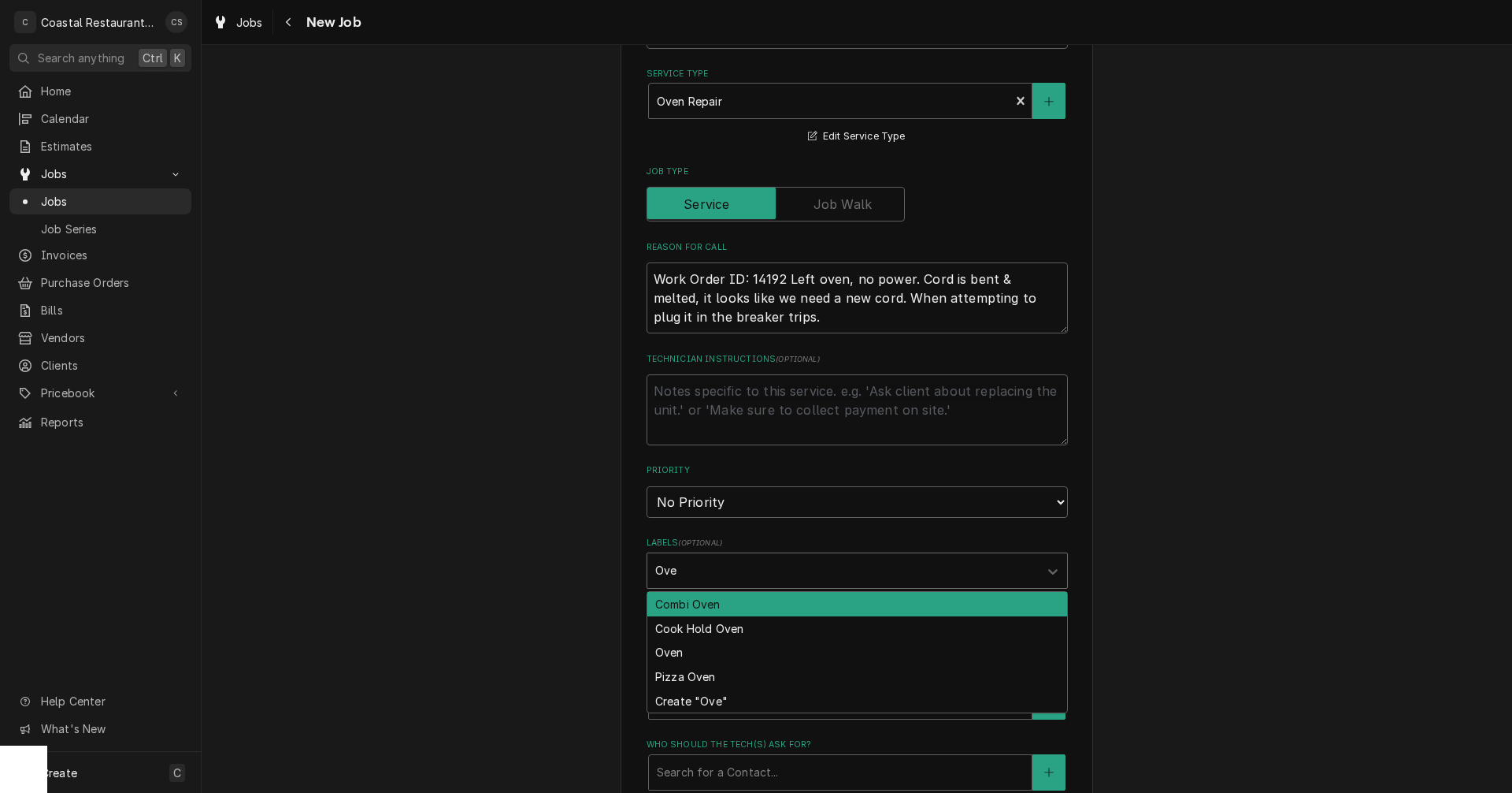
type input "Oven"
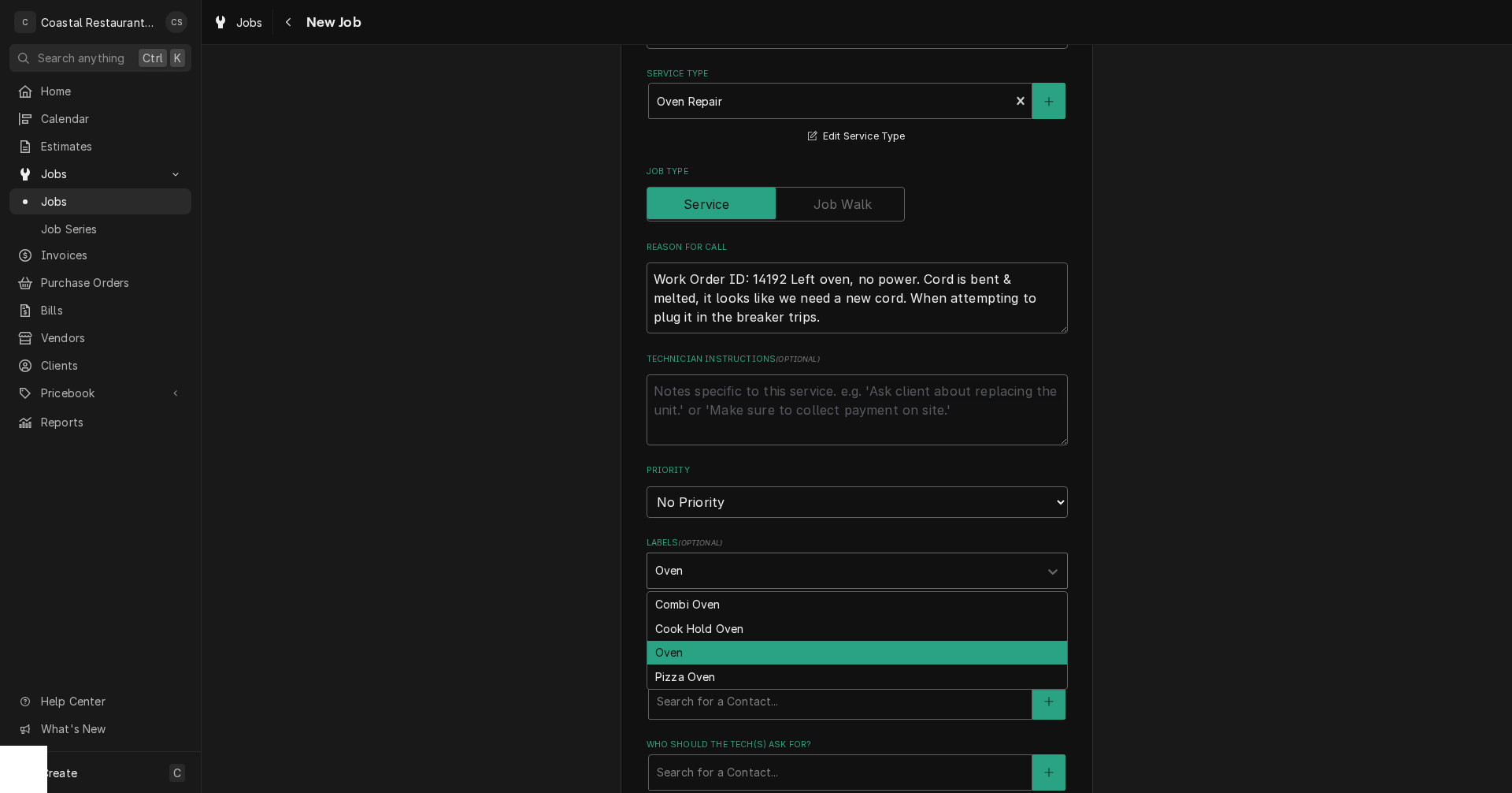
click at [696, 646] on div "Oven" at bounding box center [857, 653] width 420 height 24
type textarea "x"
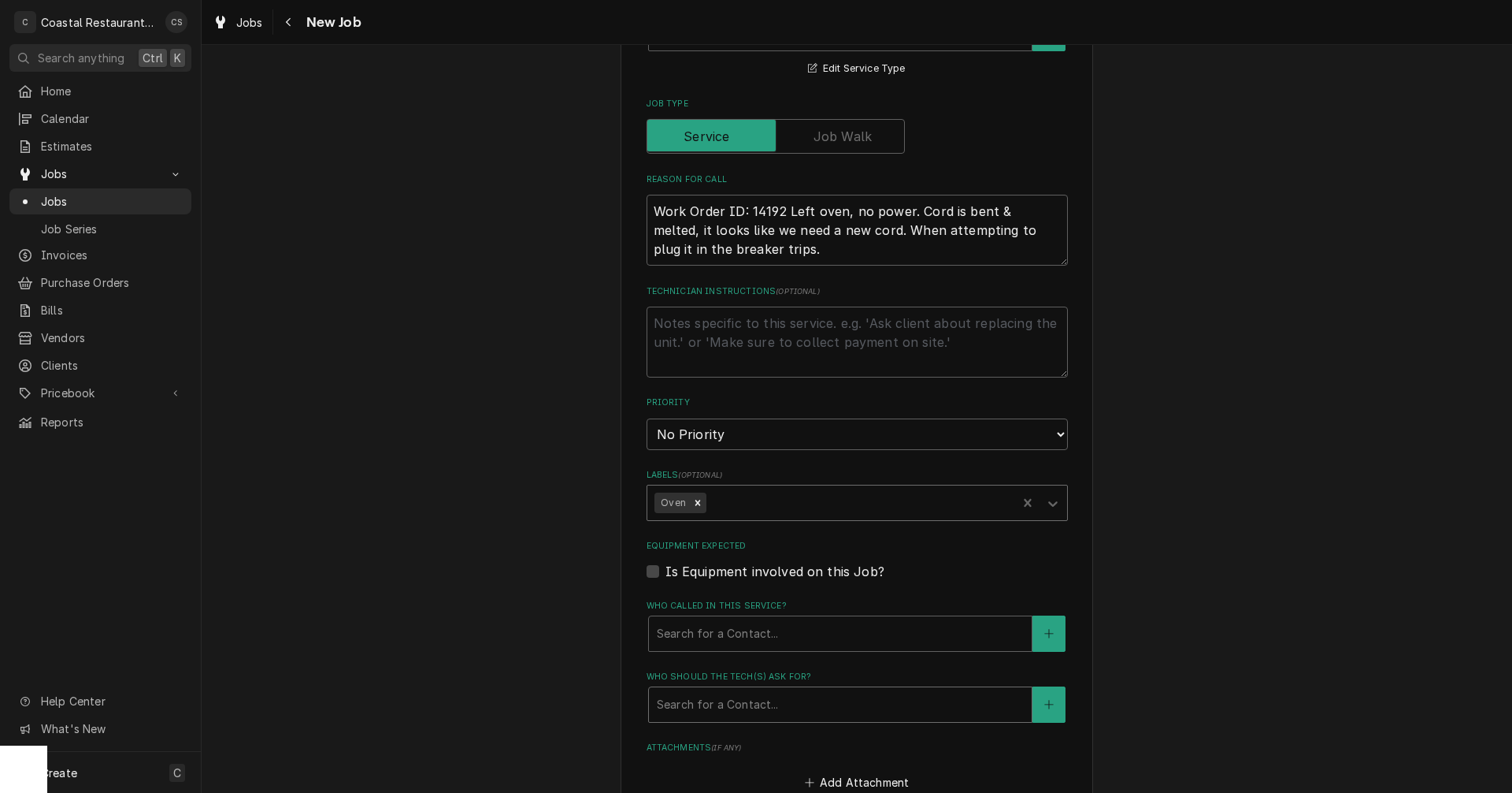
scroll to position [631, 0]
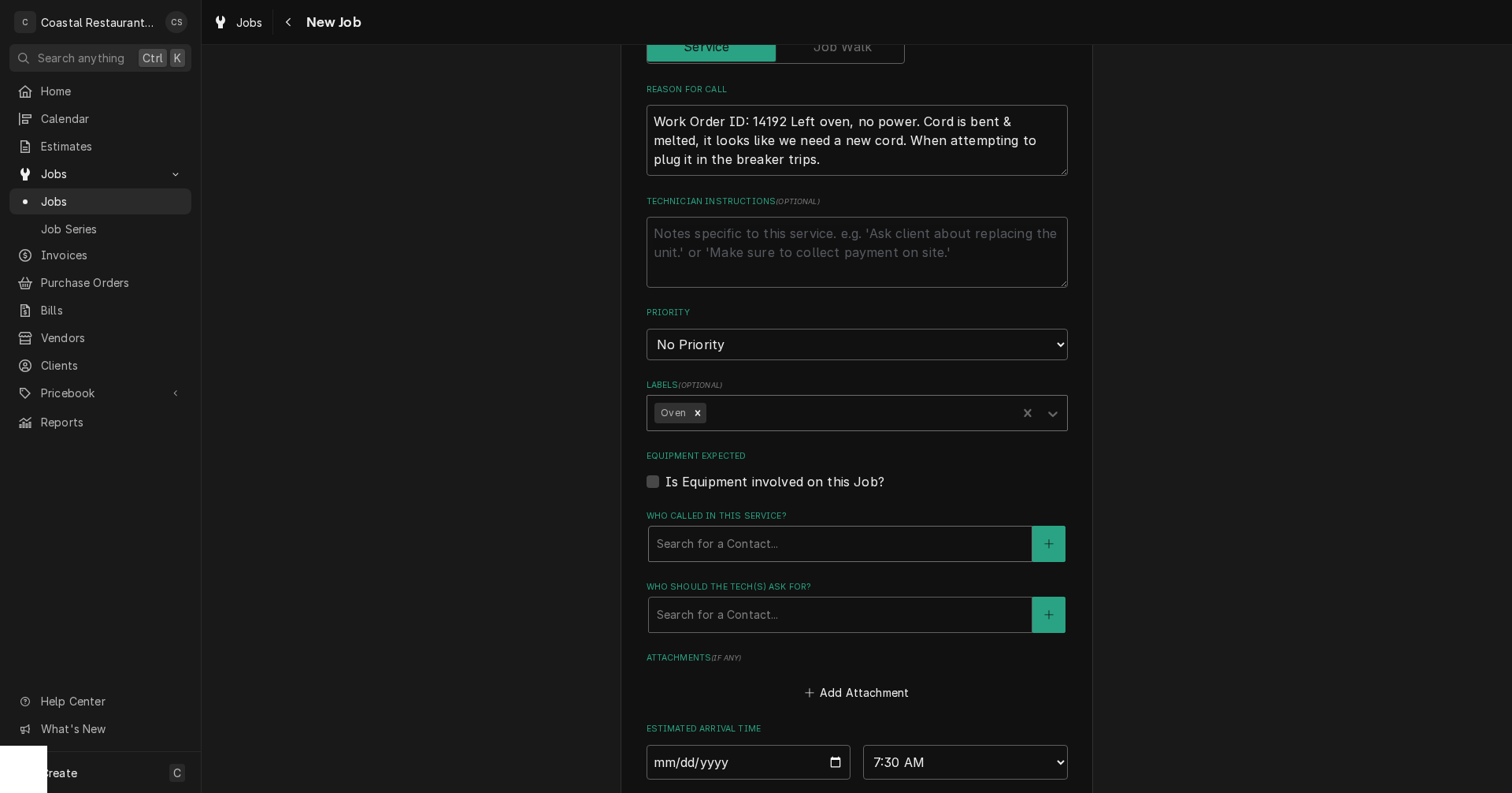
click at [704, 554] on div "Who called in this service?" at bounding box center [841, 543] width 367 height 29
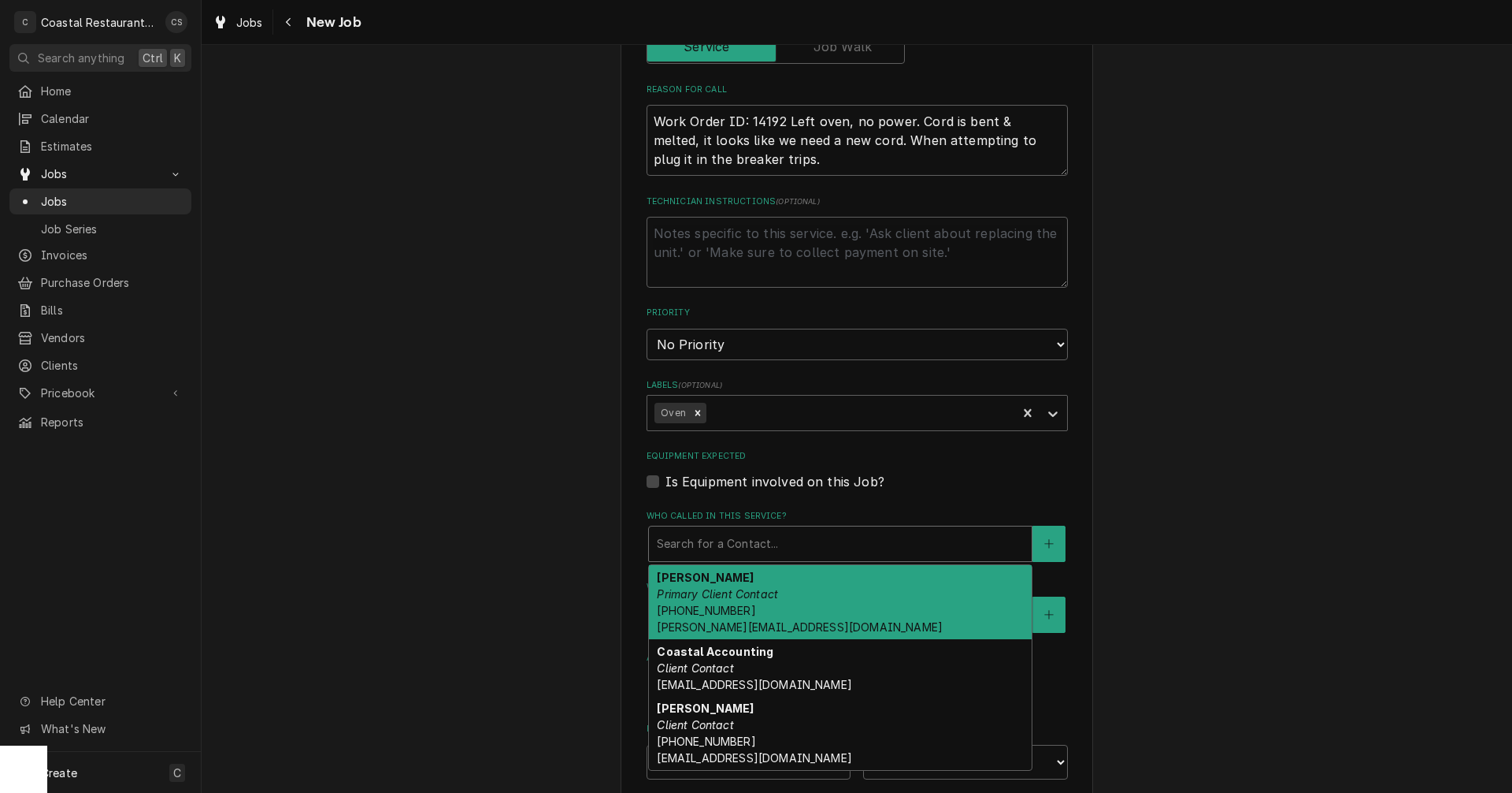
click at [710, 600] on em "Primary Client Contact" at bounding box center [718, 594] width 122 height 13
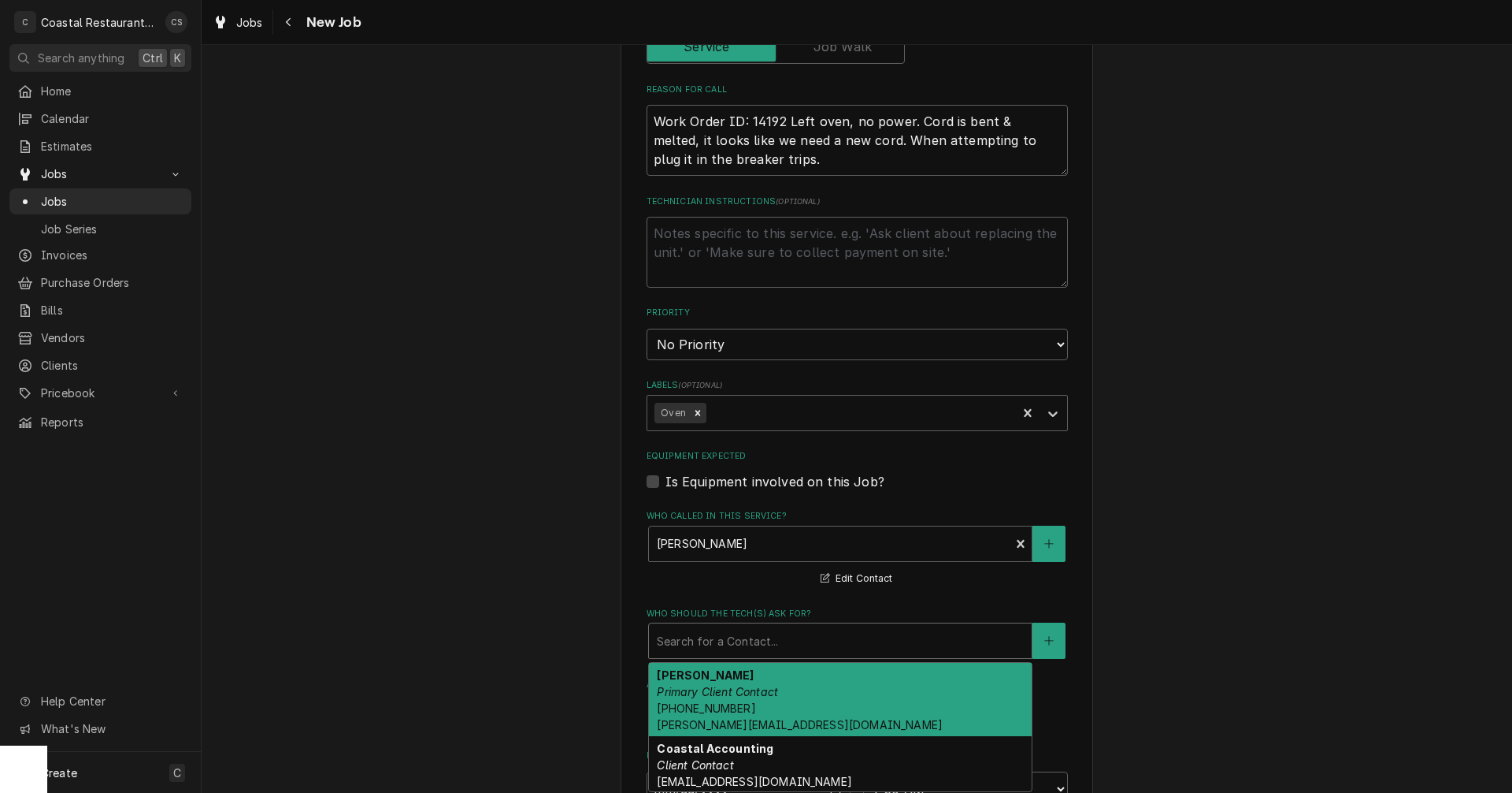
click at [703, 643] on div "Who should the tech(s) ask for?" at bounding box center [841, 640] width 367 height 29
click at [703, 689] on em "Primary Client Contact" at bounding box center [718, 691] width 122 height 13
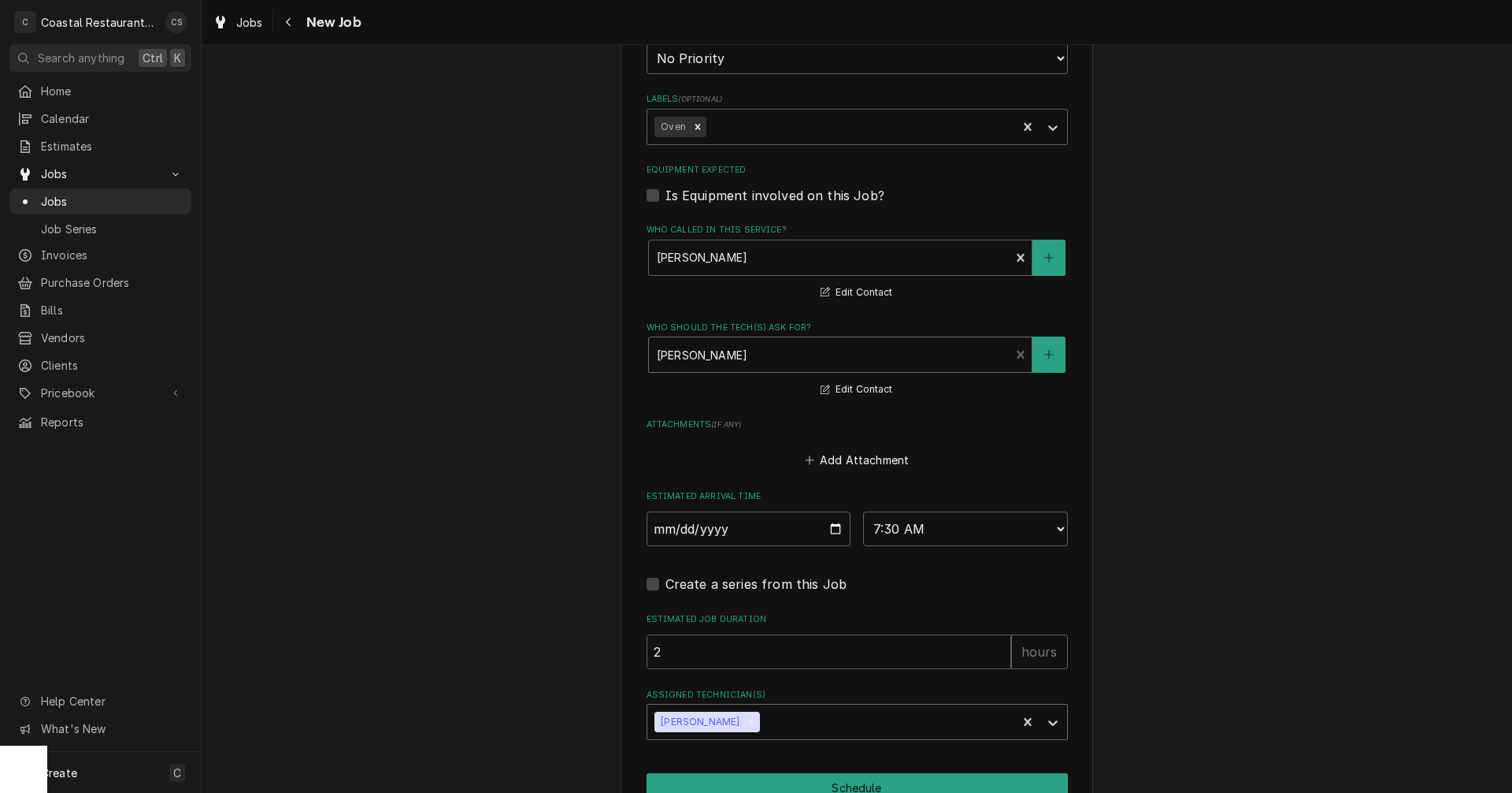
scroll to position [1000, 0]
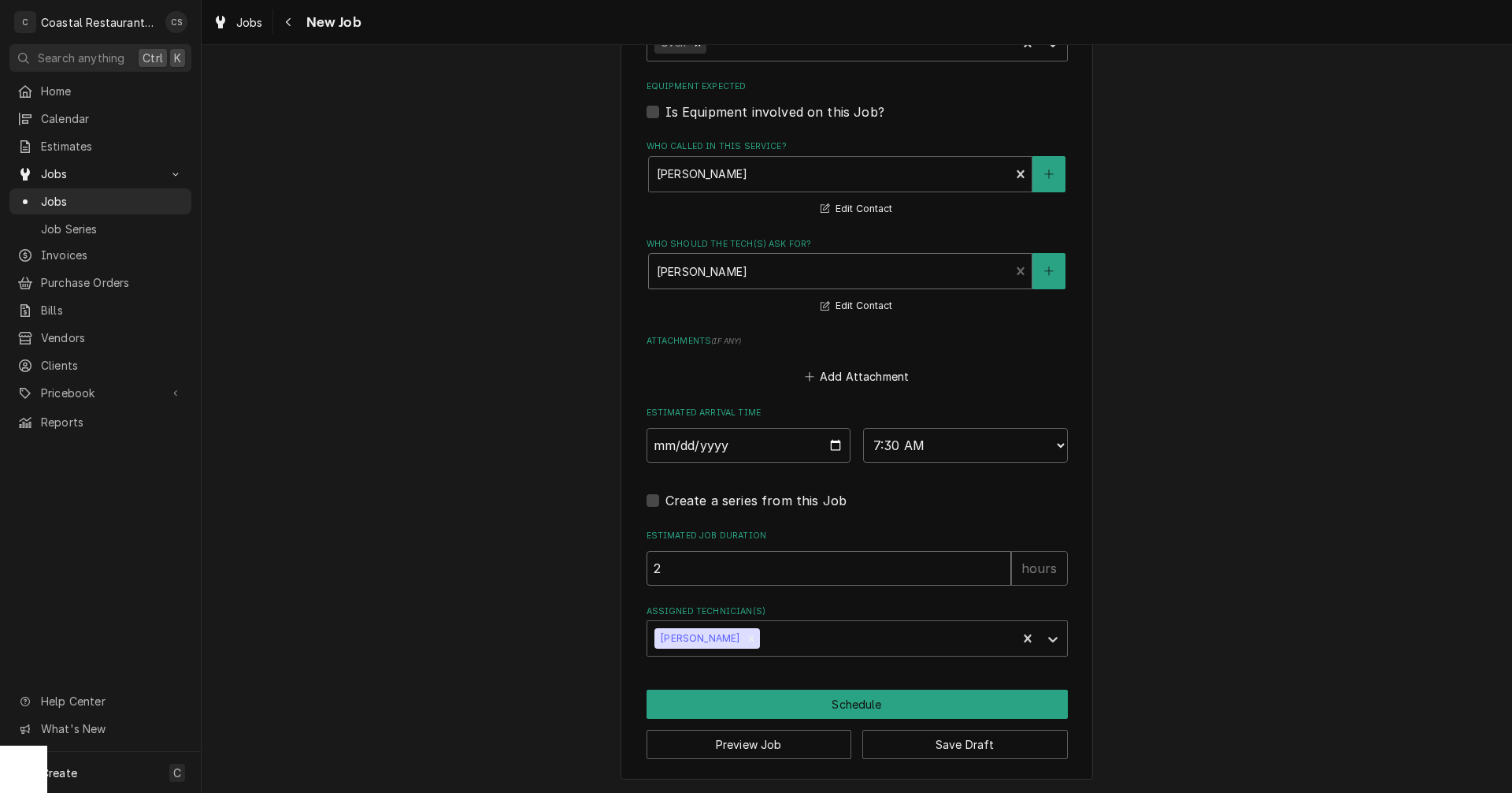
click at [696, 568] on input "2" at bounding box center [829, 568] width 365 height 34
type textarea "x"
type input "1"
type textarea "x"
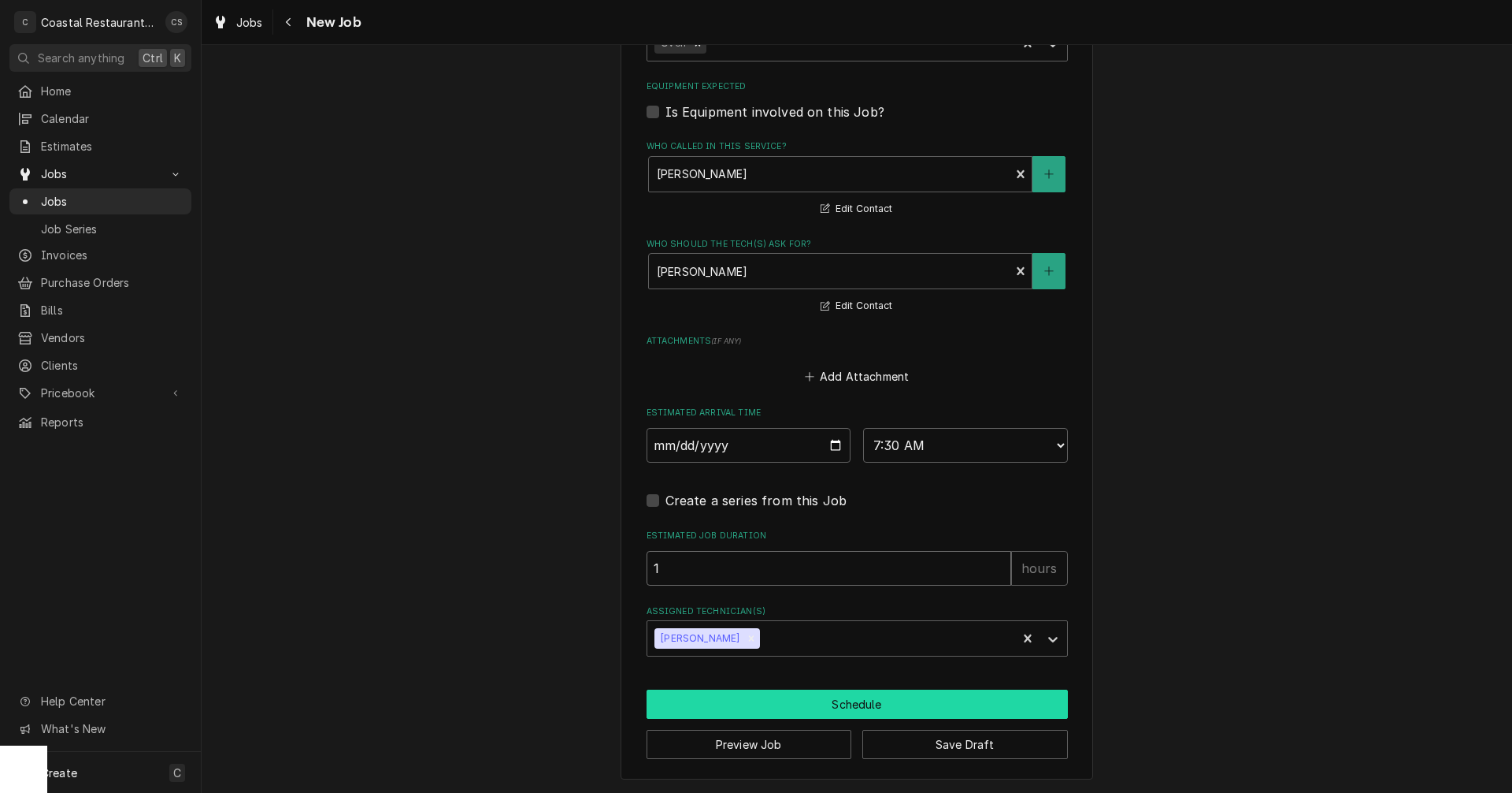
type input "1"
click at [853, 705] on button "Schedule" at bounding box center [857, 704] width 422 height 29
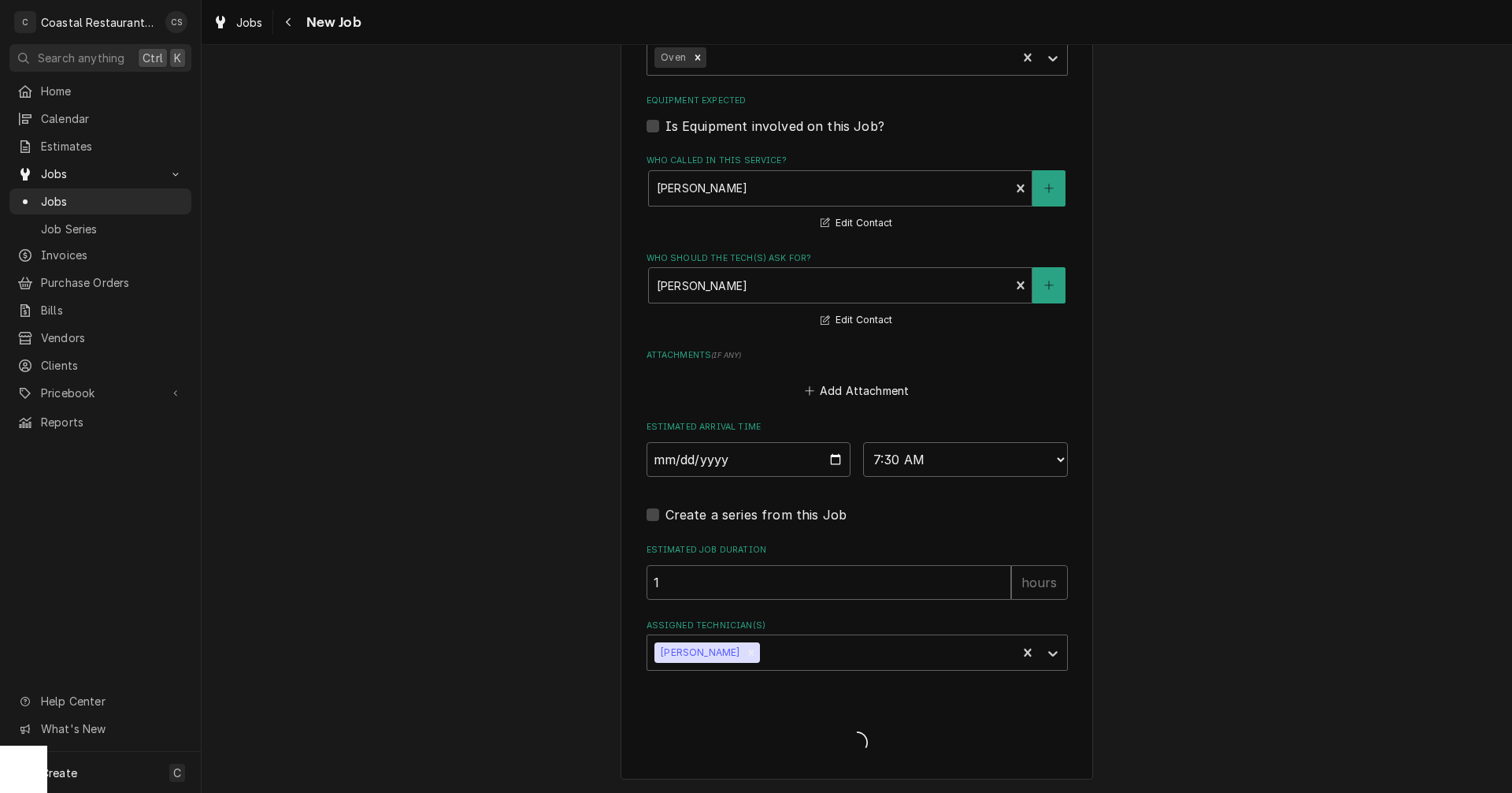
scroll to position [986, 0]
type textarea "x"
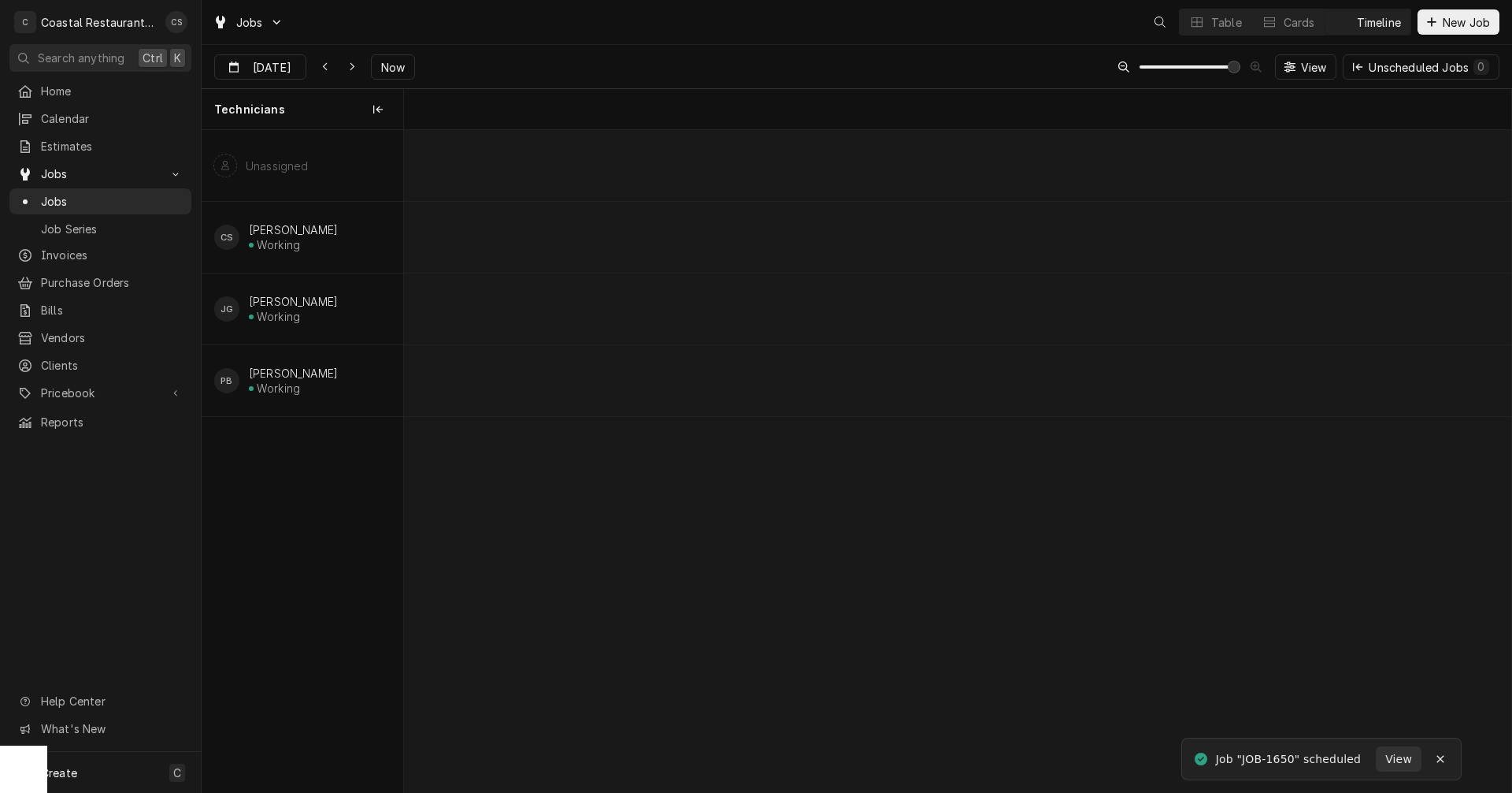
scroll to position [0, 21948]
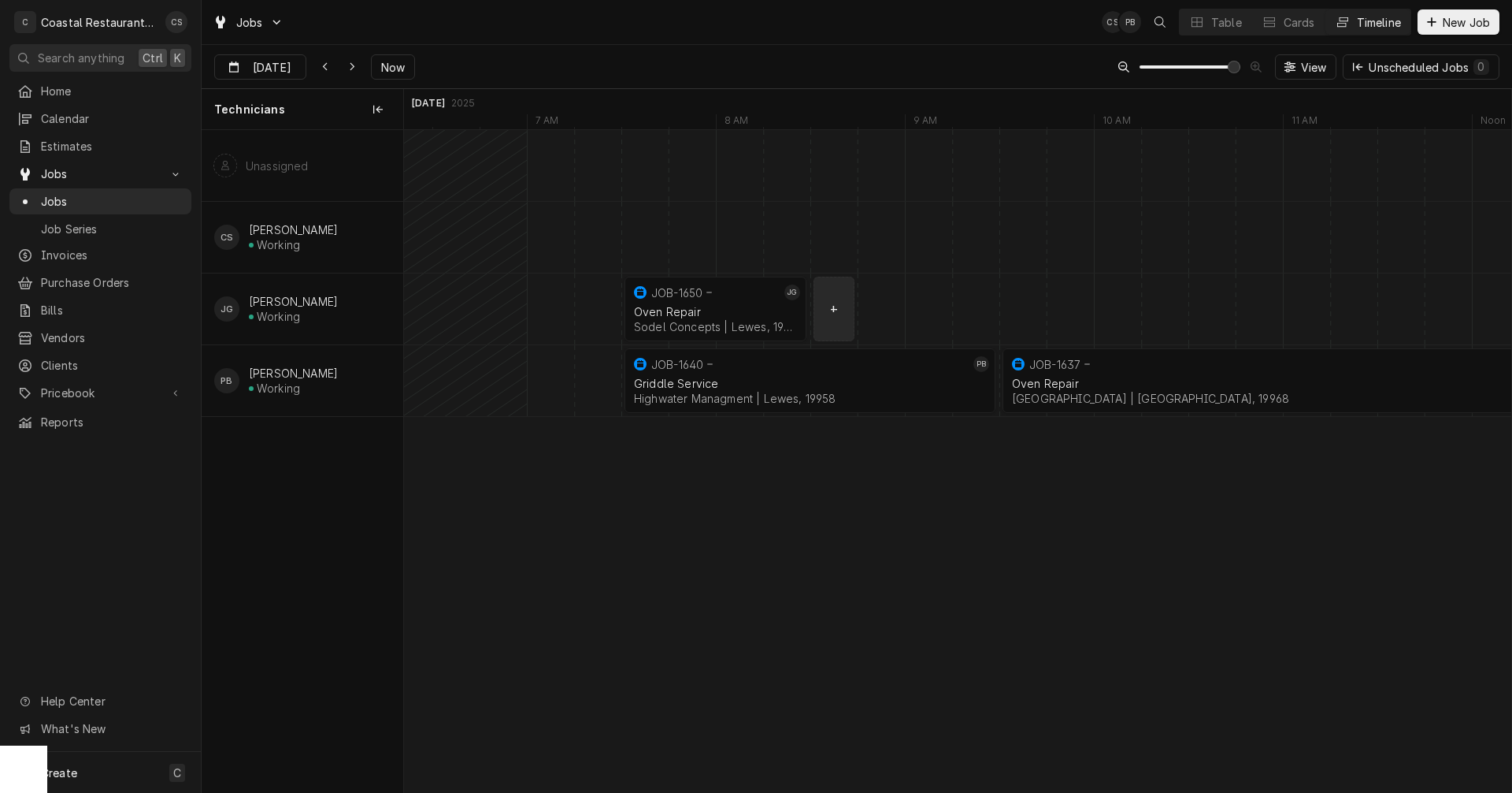
click at [840, 318] on div "normal" at bounding box center [1189, 308] width 45464 height 71
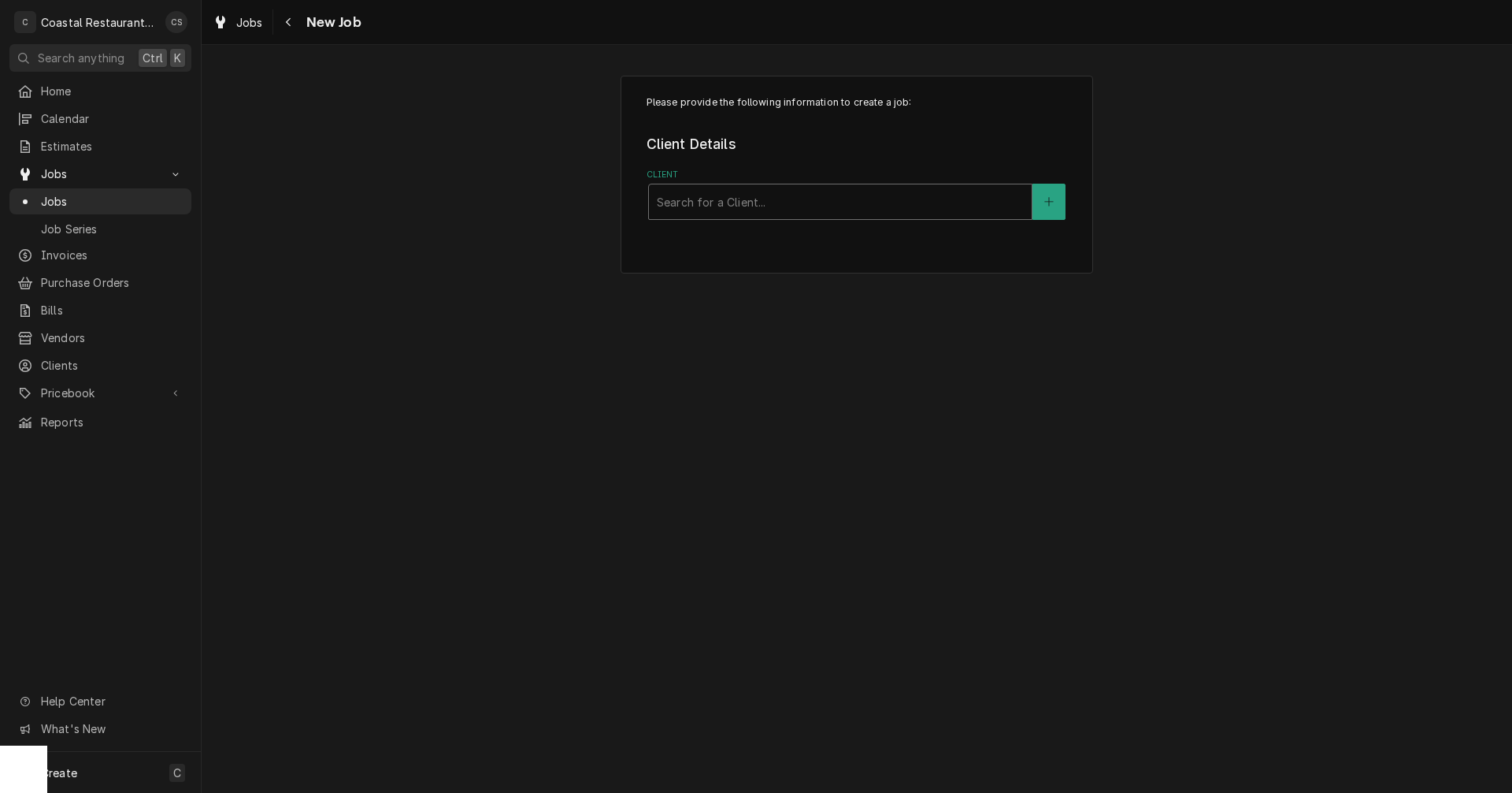
click at [827, 206] on div "Client" at bounding box center [841, 202] width 367 height 29
type input "Blue"
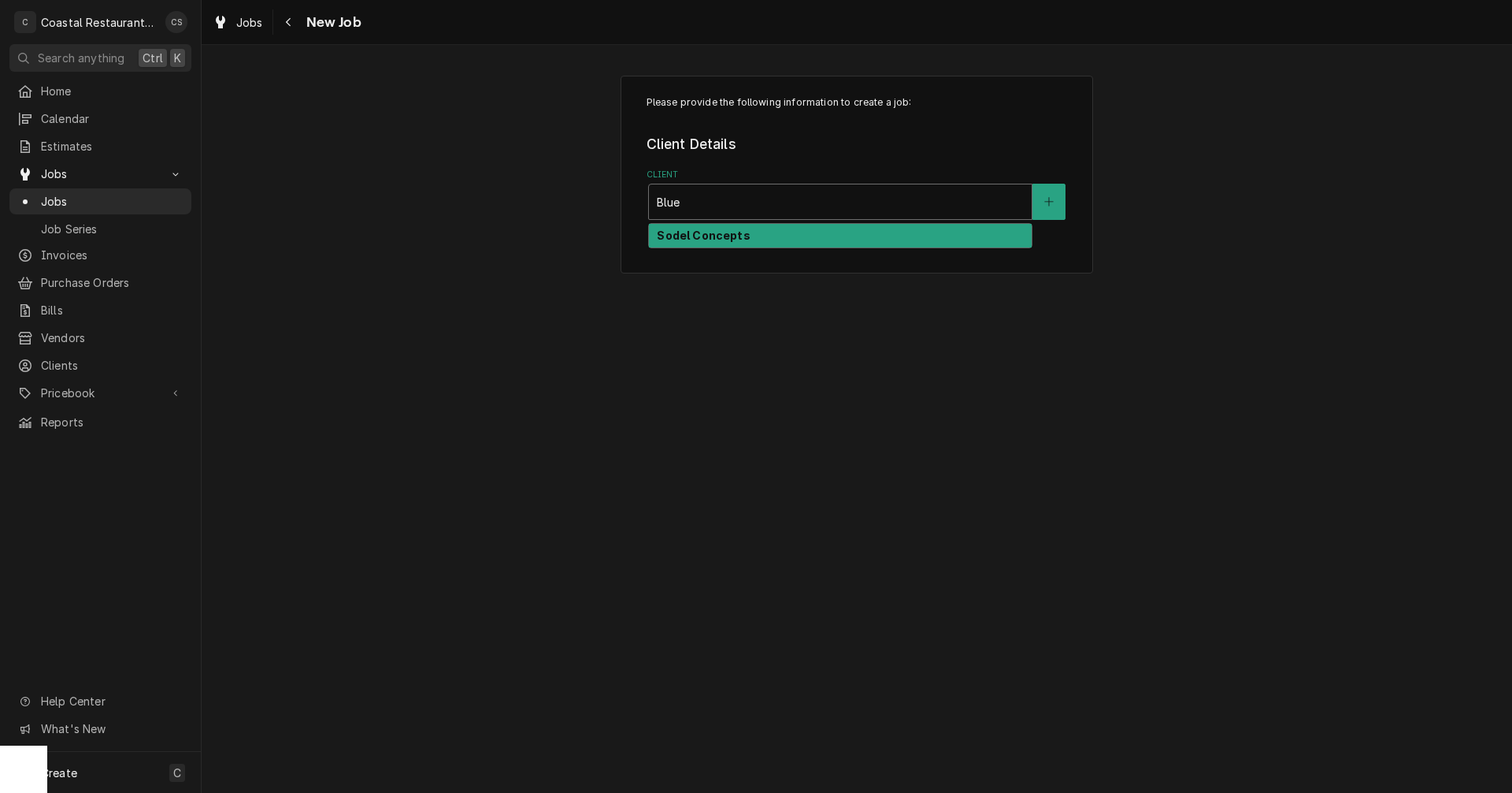
click at [732, 238] on strong "Sodel Concepts" at bounding box center [704, 235] width 93 height 13
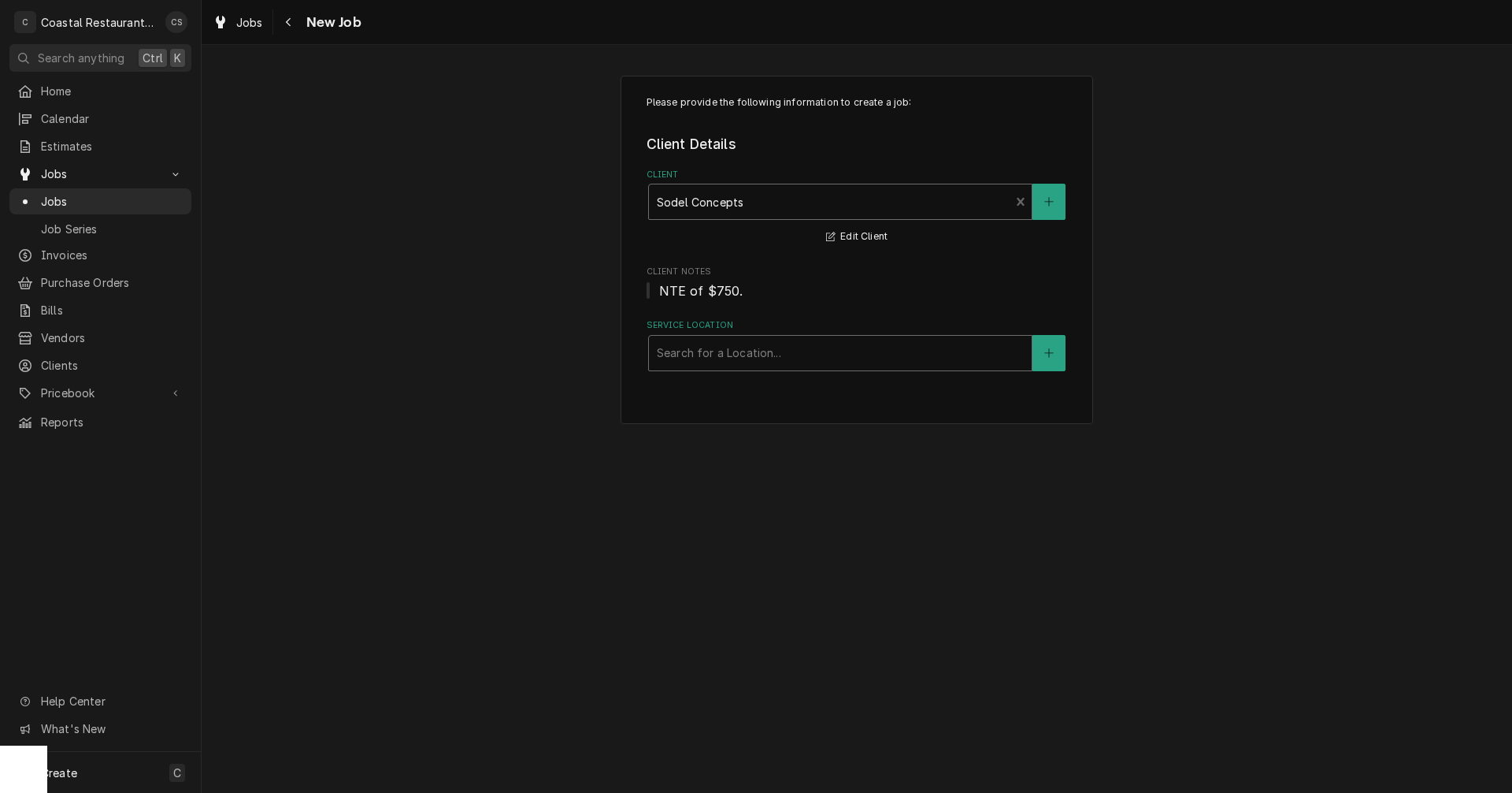
click at [714, 356] on div "Service Location" at bounding box center [841, 352] width 367 height 29
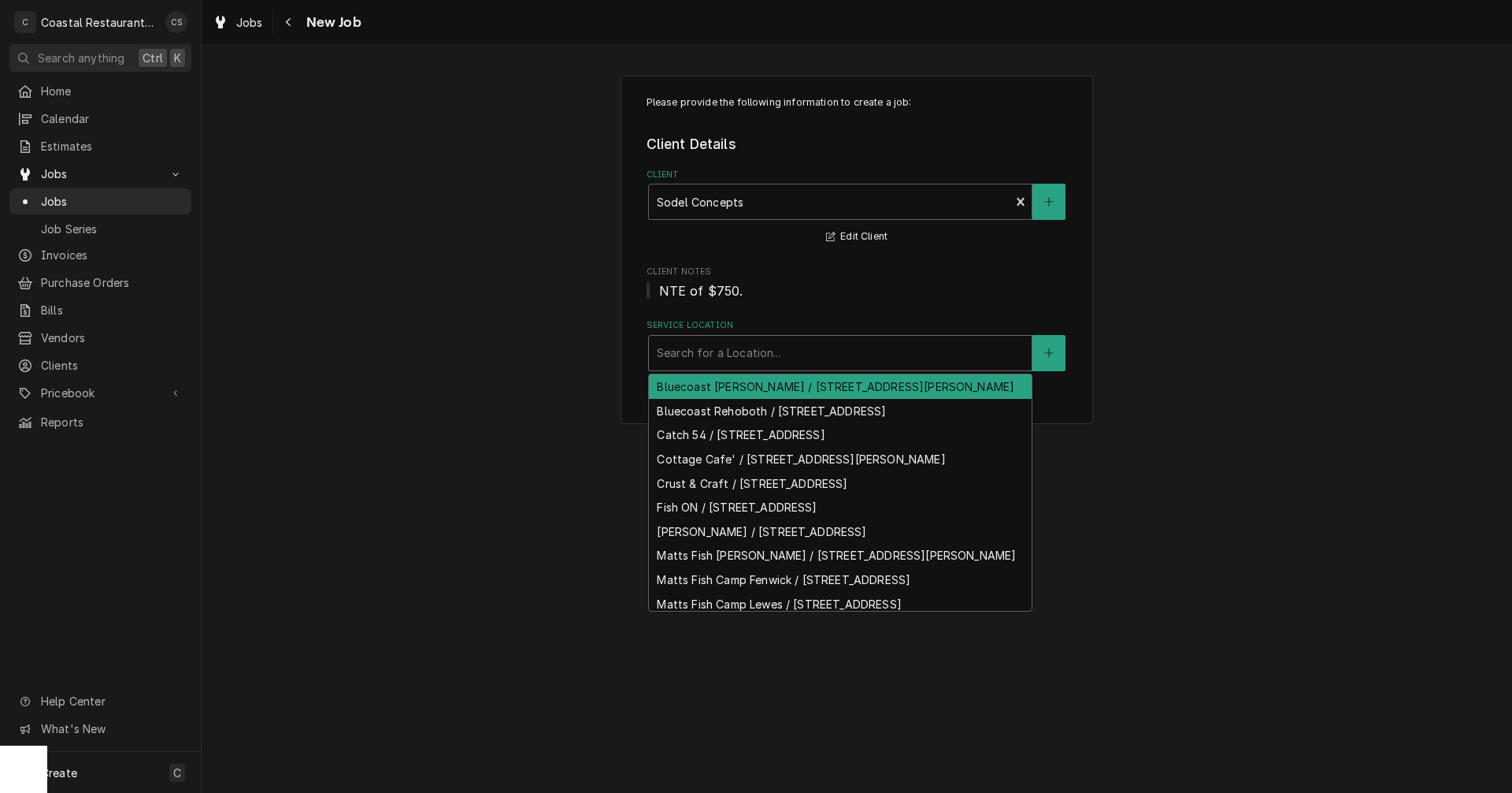
click at [743, 397] on div "Bluecoast Bethany / 30904 Coastal Hwy, Bethany Beach, DE 19930" at bounding box center [840, 387] width 382 height 24
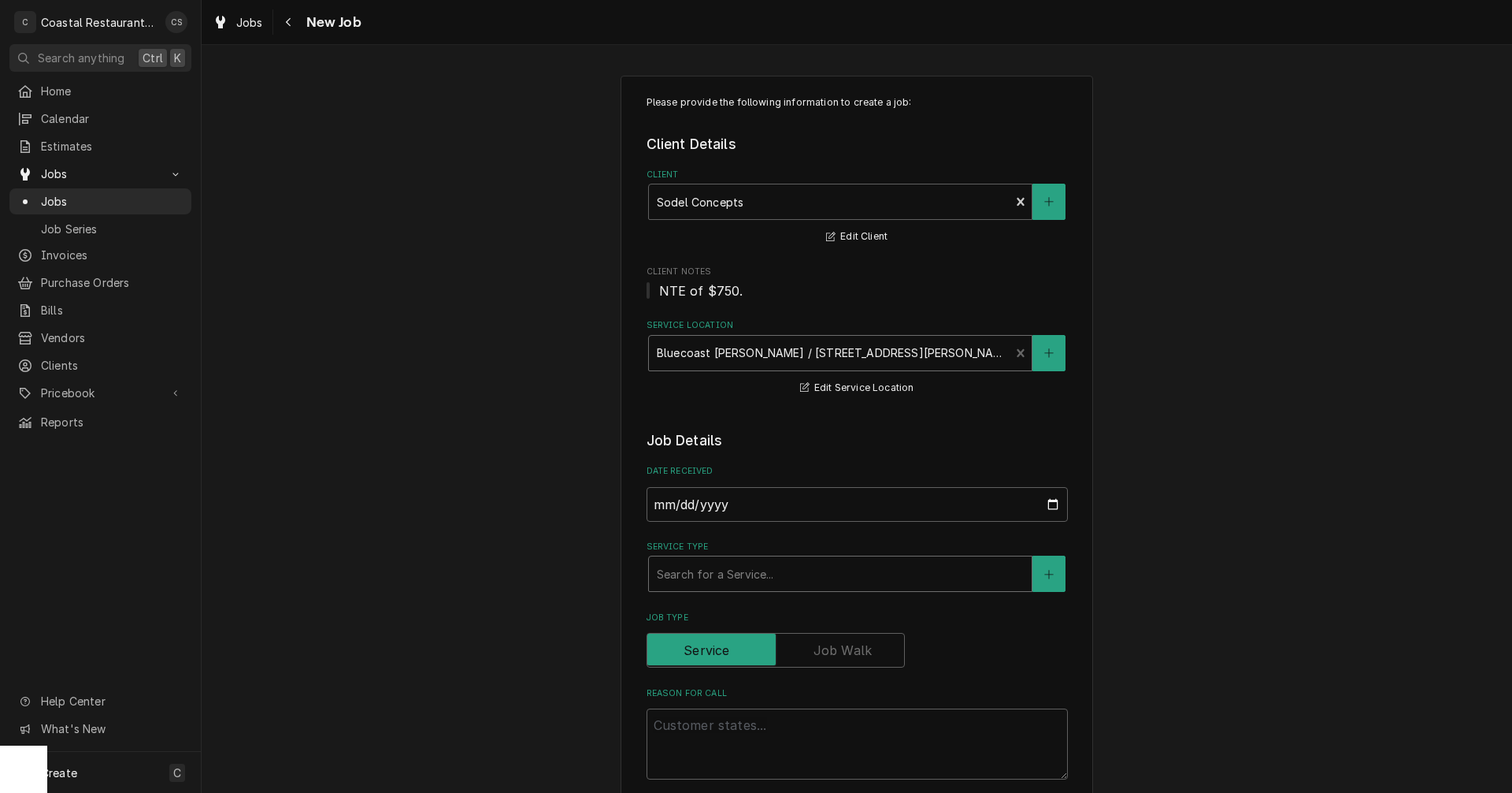
click at [728, 577] on div "Service Type" at bounding box center [841, 574] width 367 height 29
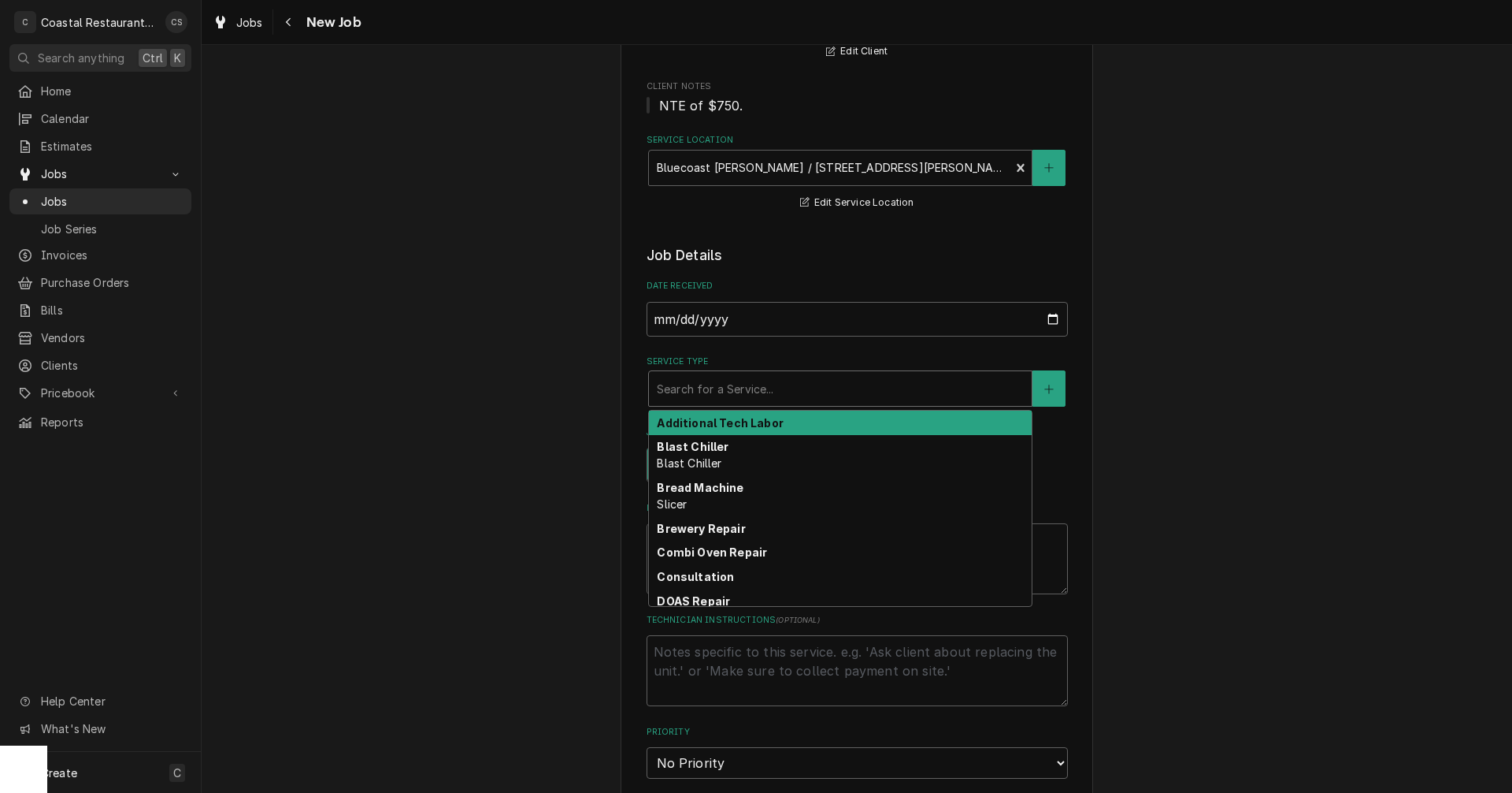
scroll to position [157, 0]
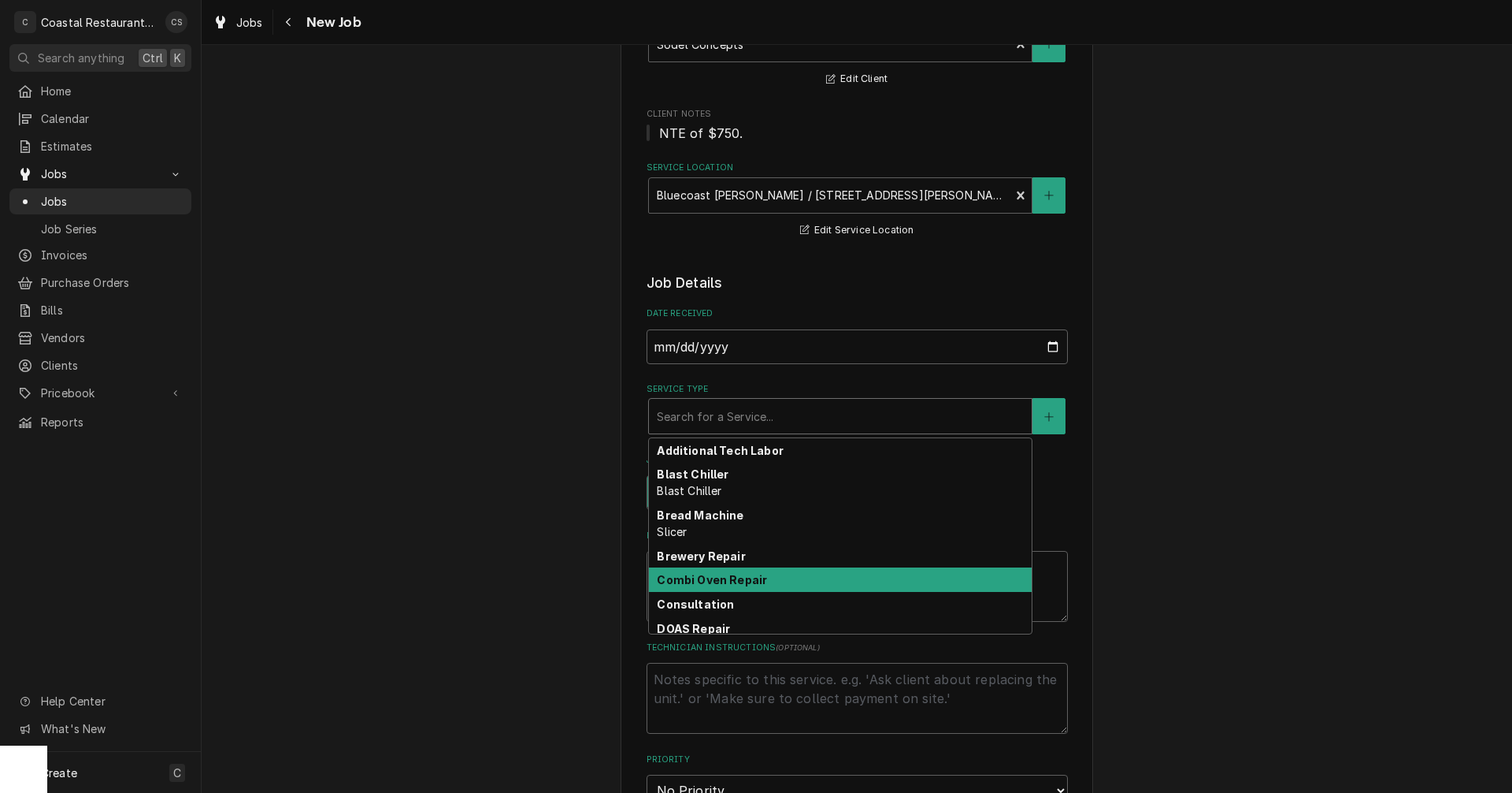
type textarea "x"
type input "I"
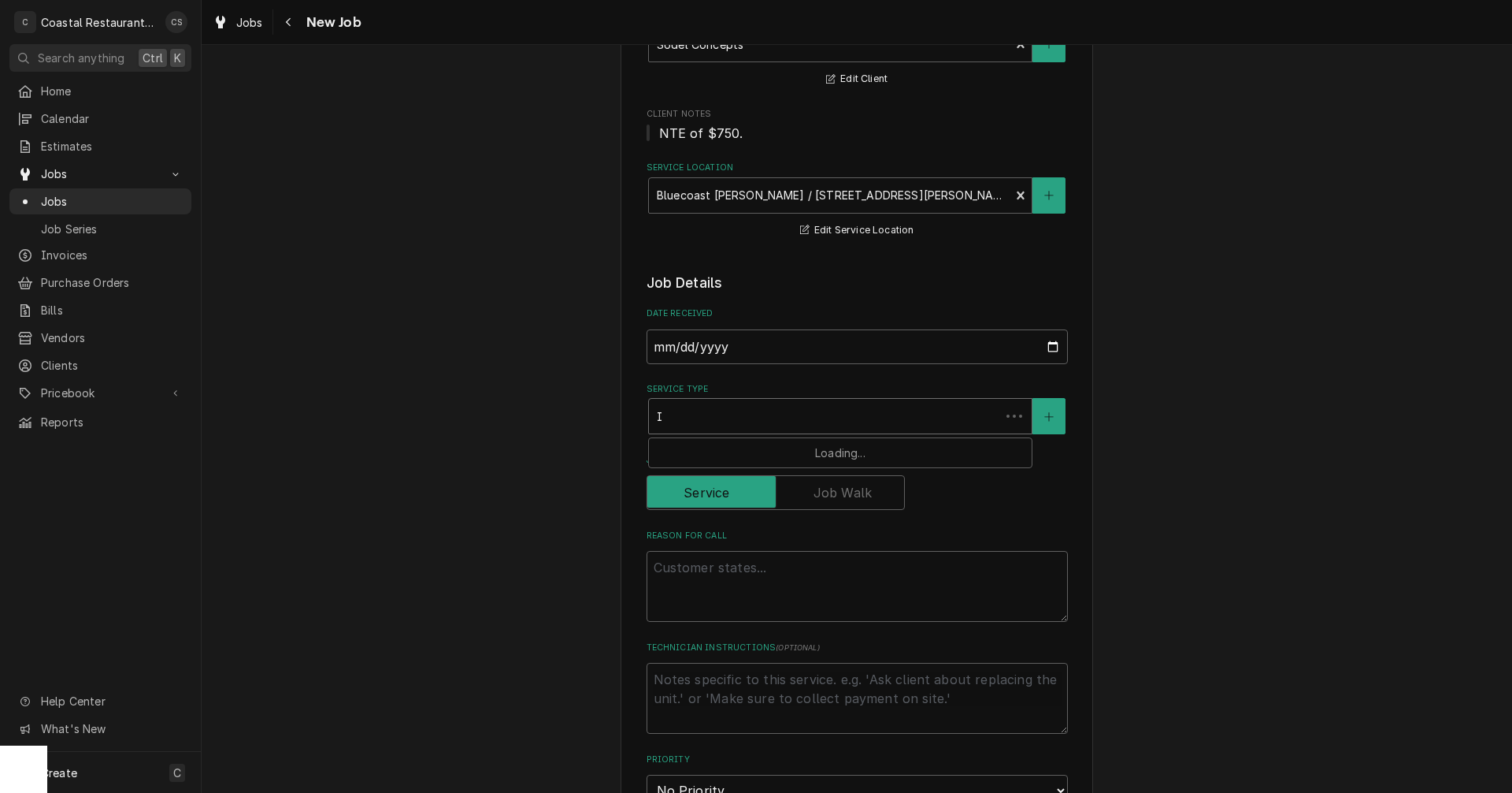
type textarea "x"
type input "Ic"
type textarea "x"
type input "Ice"
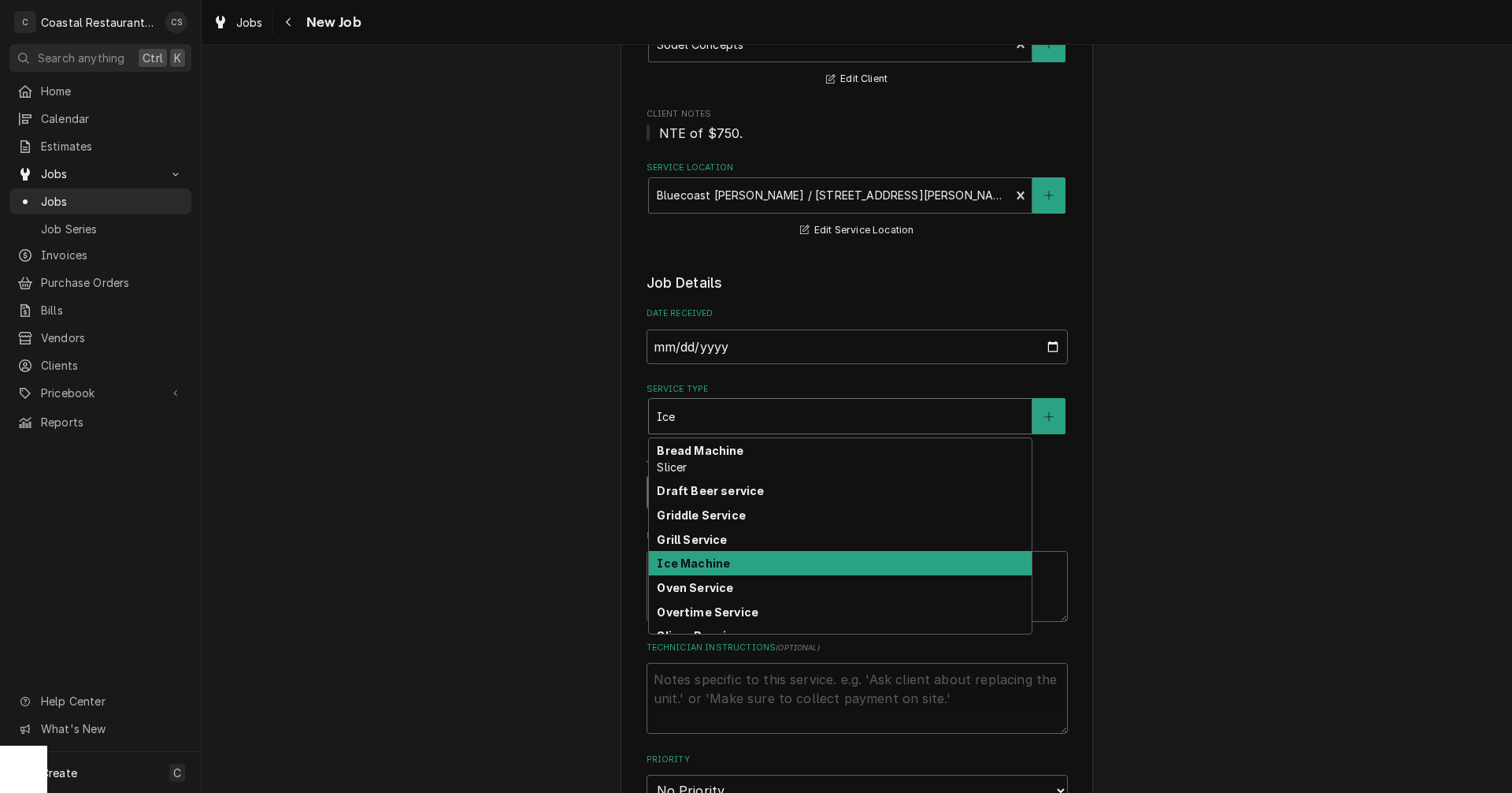
click at [696, 564] on strong "Ice Machine" at bounding box center [694, 563] width 73 height 13
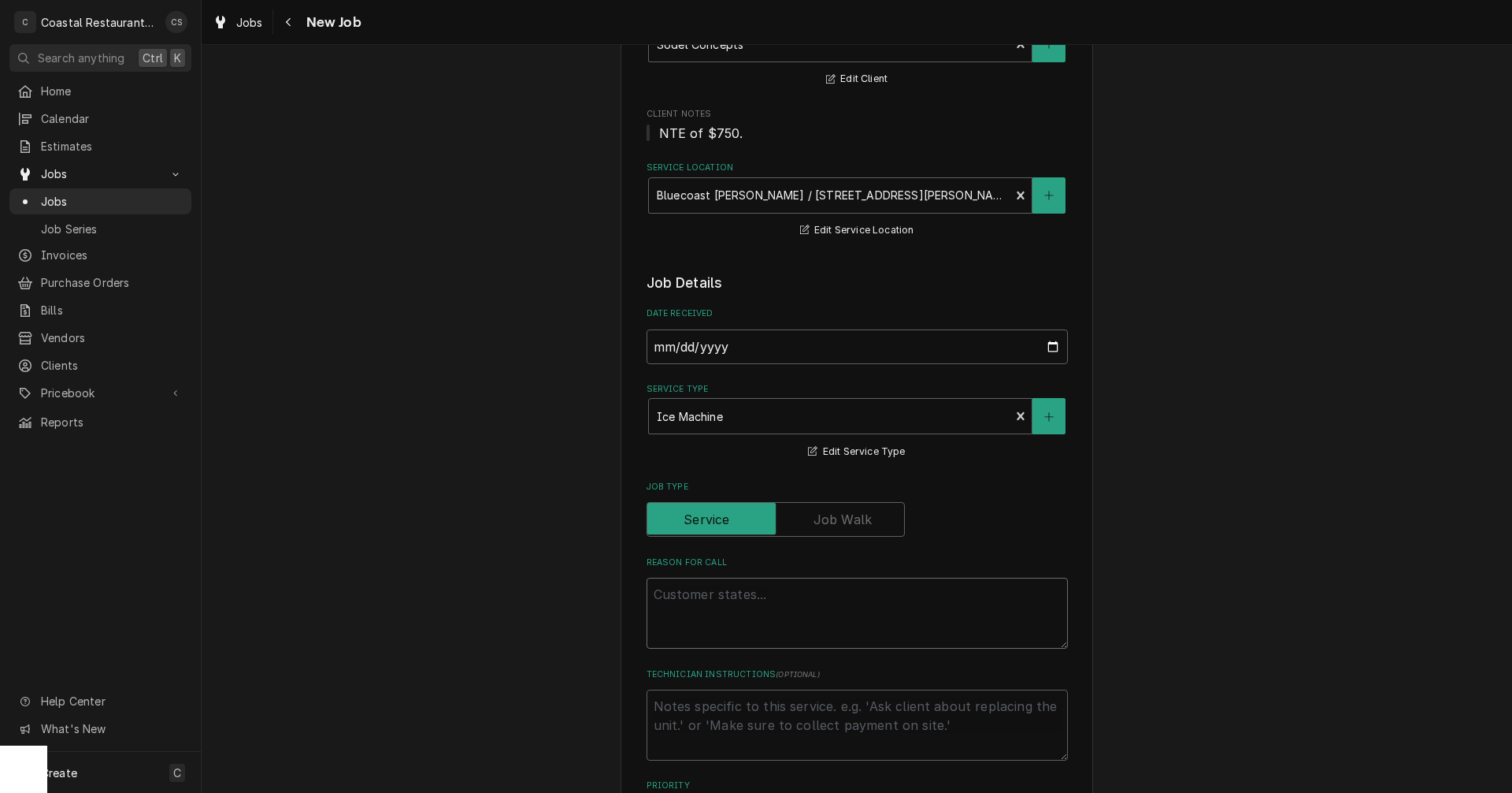
drag, startPoint x: 704, startPoint y: 602, endPoint x: 715, endPoint y: 599, distance: 11.4
click at [704, 603] on textarea "Reason For Call" at bounding box center [857, 613] width 422 height 71
click at [703, 595] on textarea "Reason For Call" at bounding box center [857, 613] width 422 height 71
paste textarea "Work Order ID: 14194"
type textarea "x"
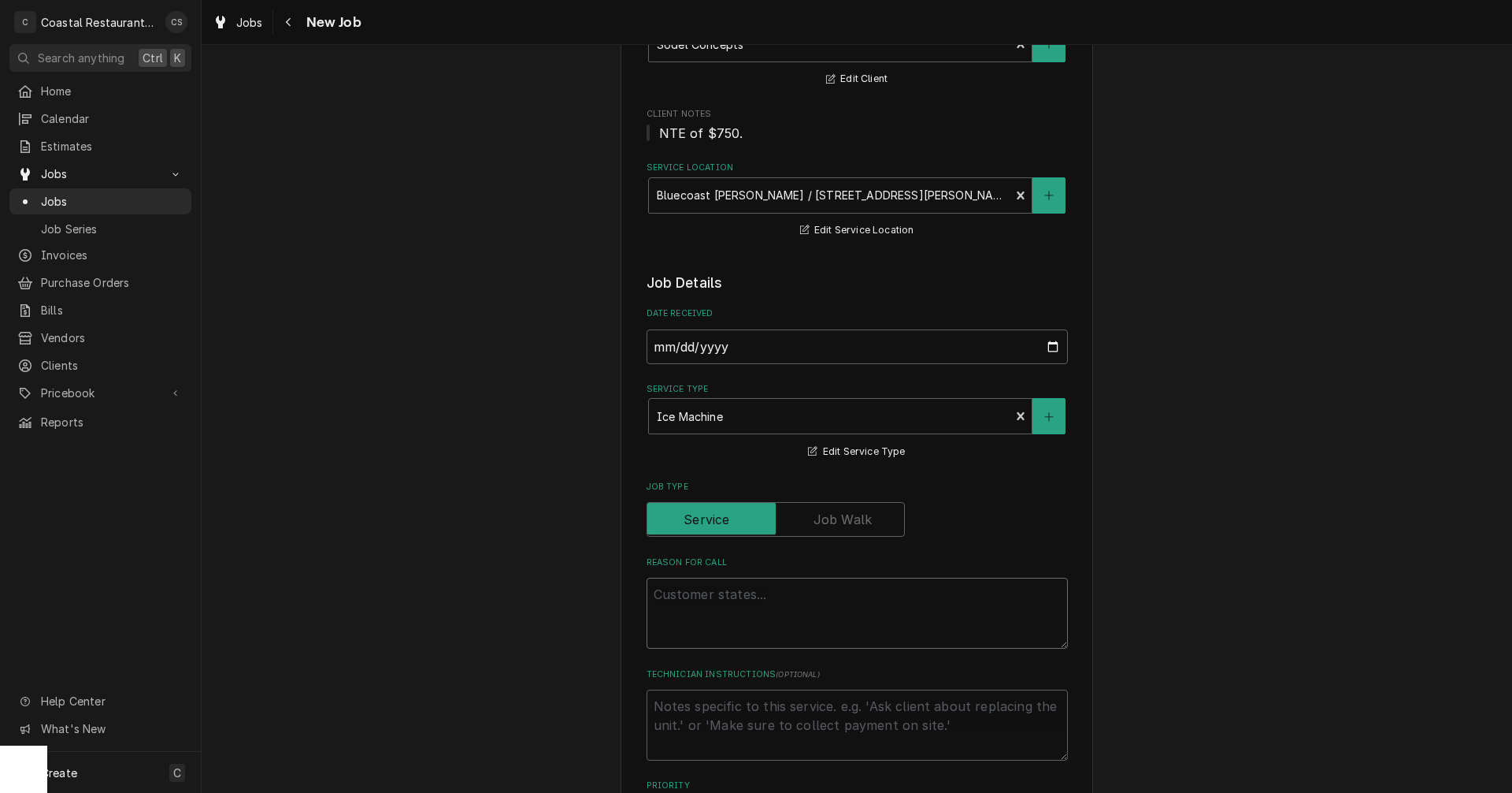
type textarea "Work Order ID: 14194"
type textarea "x"
type textarea "Work Order ID: 14194"
type textarea "x"
type textarea "Work Order ID: 14194"
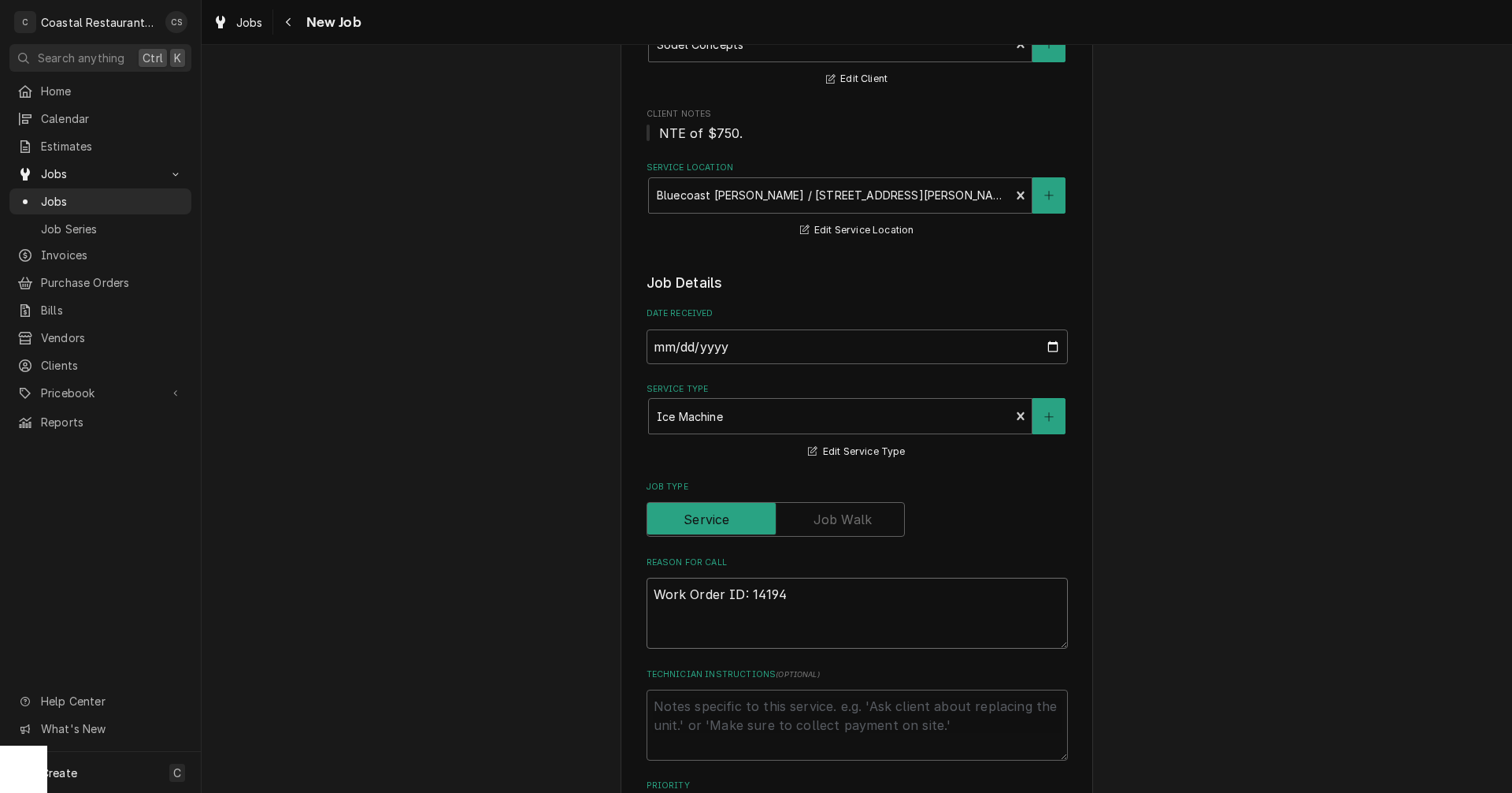
click at [801, 599] on textarea "Work Order ID: 14194" at bounding box center [857, 613] width 422 height 71
paste textarea "Raw bar ice machine only producing a 1/4 the amount of ice that it is supposed …"
type textarea "x"
type textarea "Work Order ID: 14194 Raw bar ice machine only producing a 1/4 the amount of ice…"
type textarea "x"
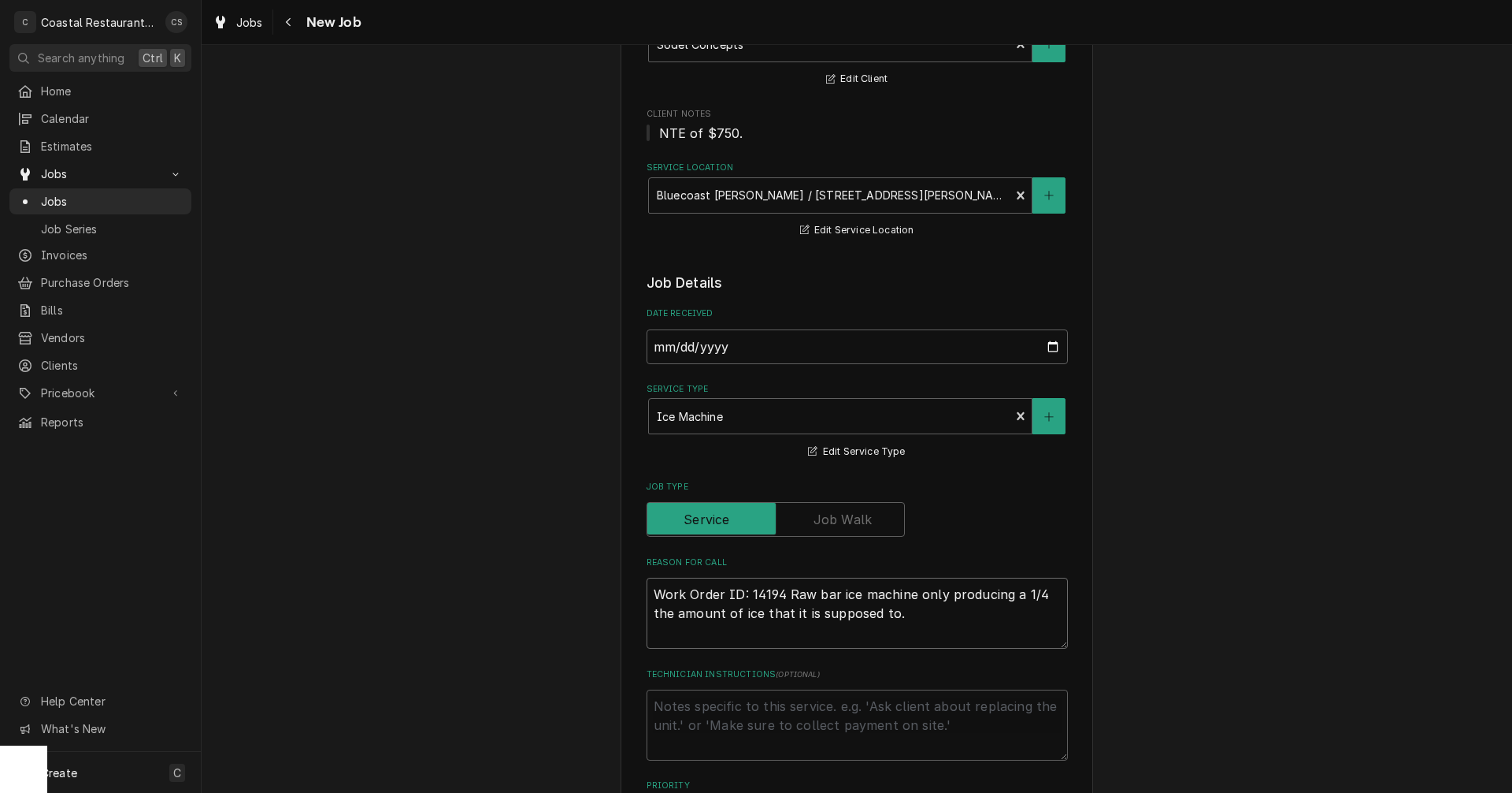
scroll to position [315, 0]
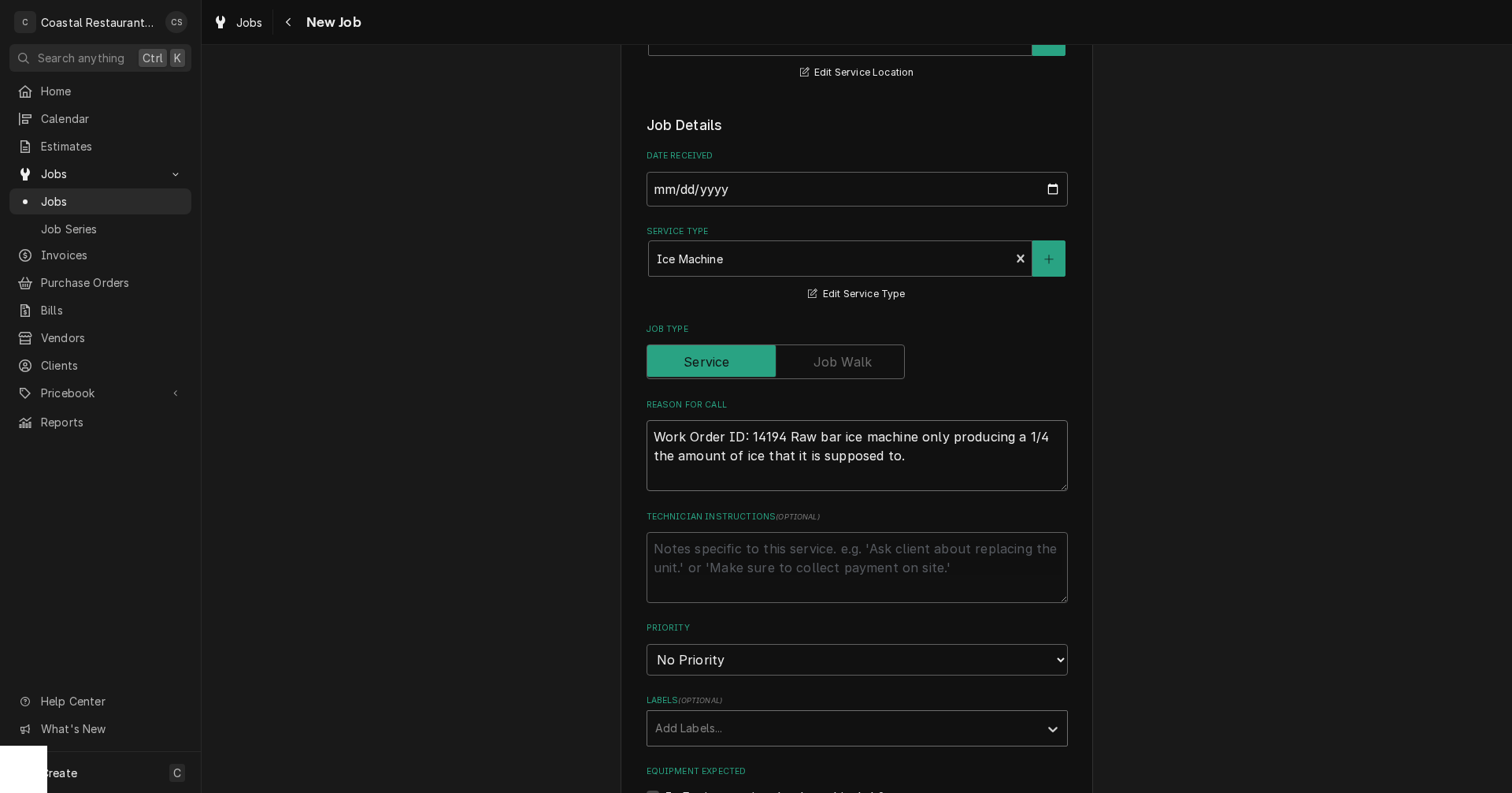
type textarea "Work Order ID: 14194 Raw bar ice machine only producing a 1/4 the amount of ice…"
click at [698, 730] on div "Labels" at bounding box center [843, 728] width 376 height 29
type input "Ice"
click at [713, 785] on div "Ice Machine" at bounding box center [857, 786] width 420 height 24
type textarea "x"
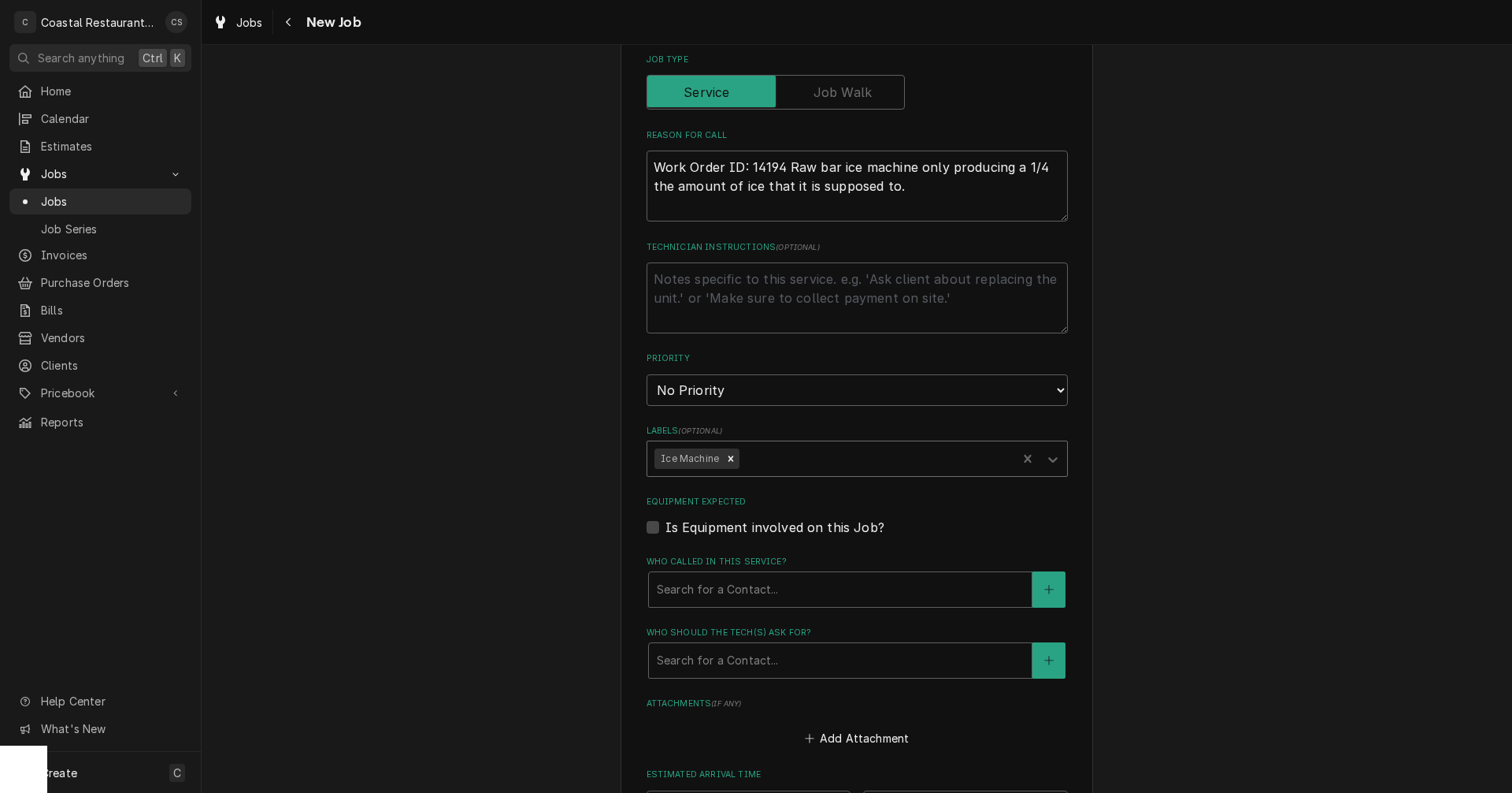
scroll to position [631, 0]
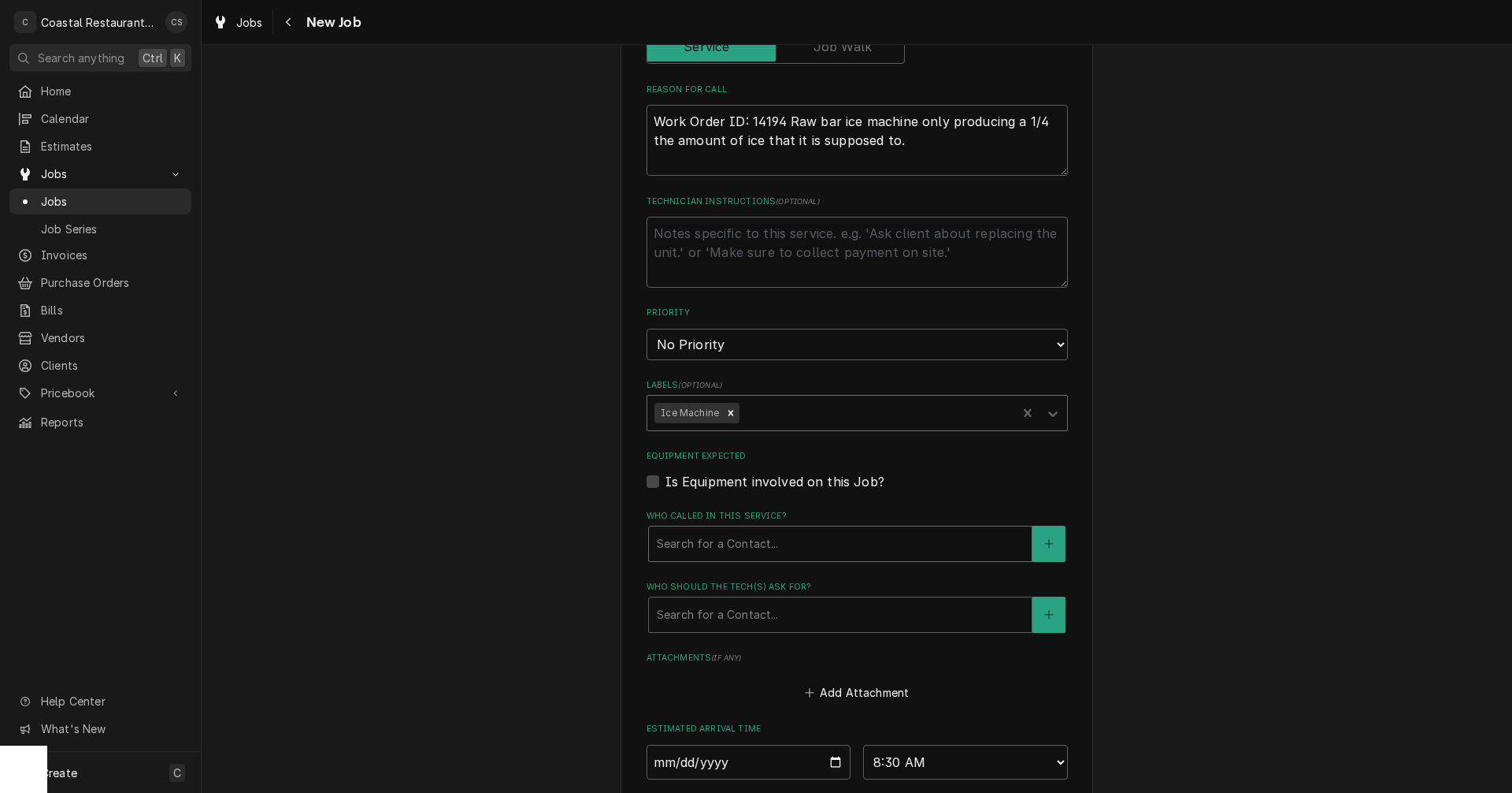
click at [726, 538] on div "Who called in this service?" at bounding box center [841, 543] width 367 height 29
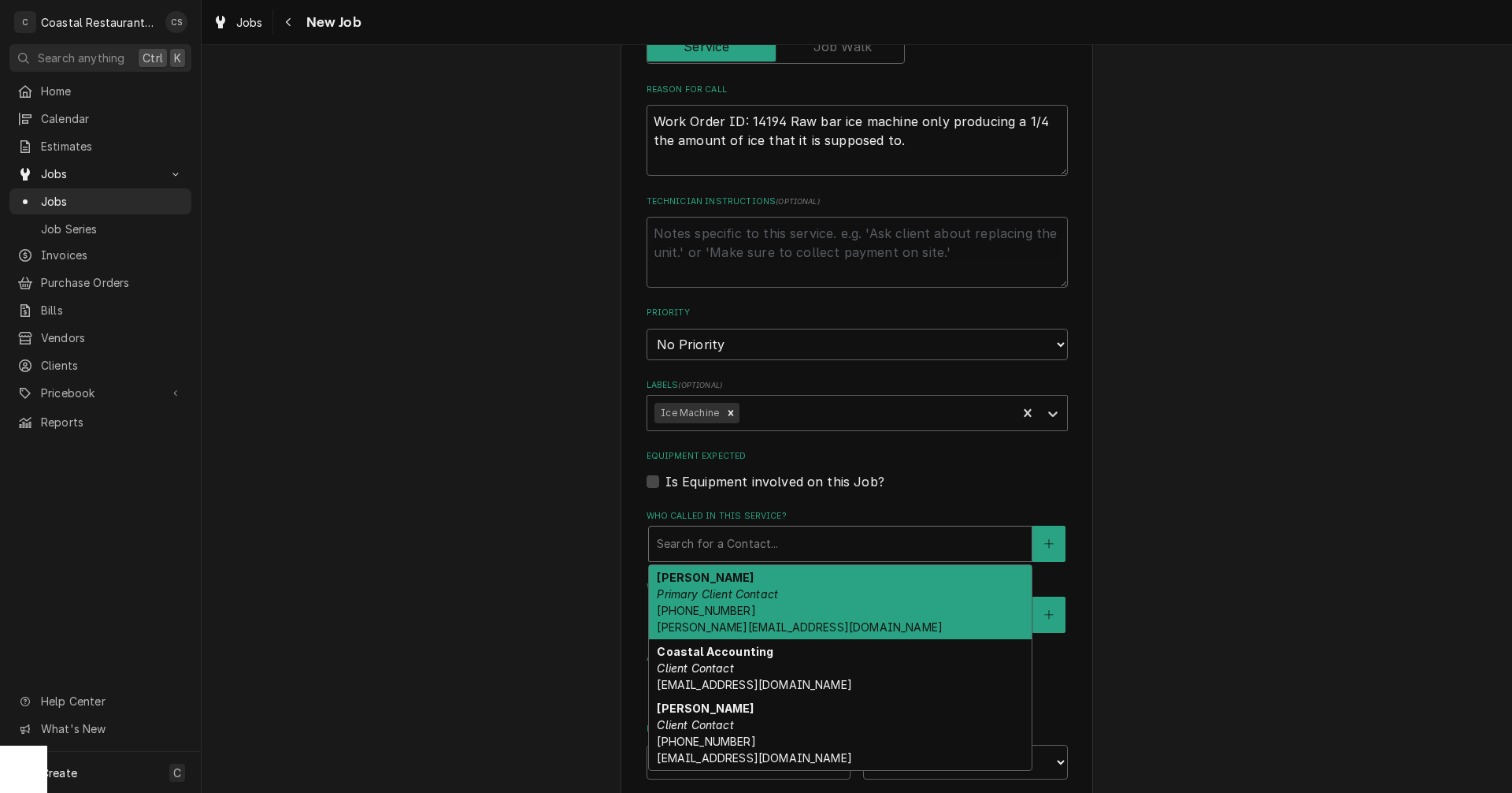
click at [718, 618] on div "Andrew Dickinson Primary Client Contact (302) 381-0571 Andrew@sodelconcepts.com" at bounding box center [840, 601] width 382 height 74
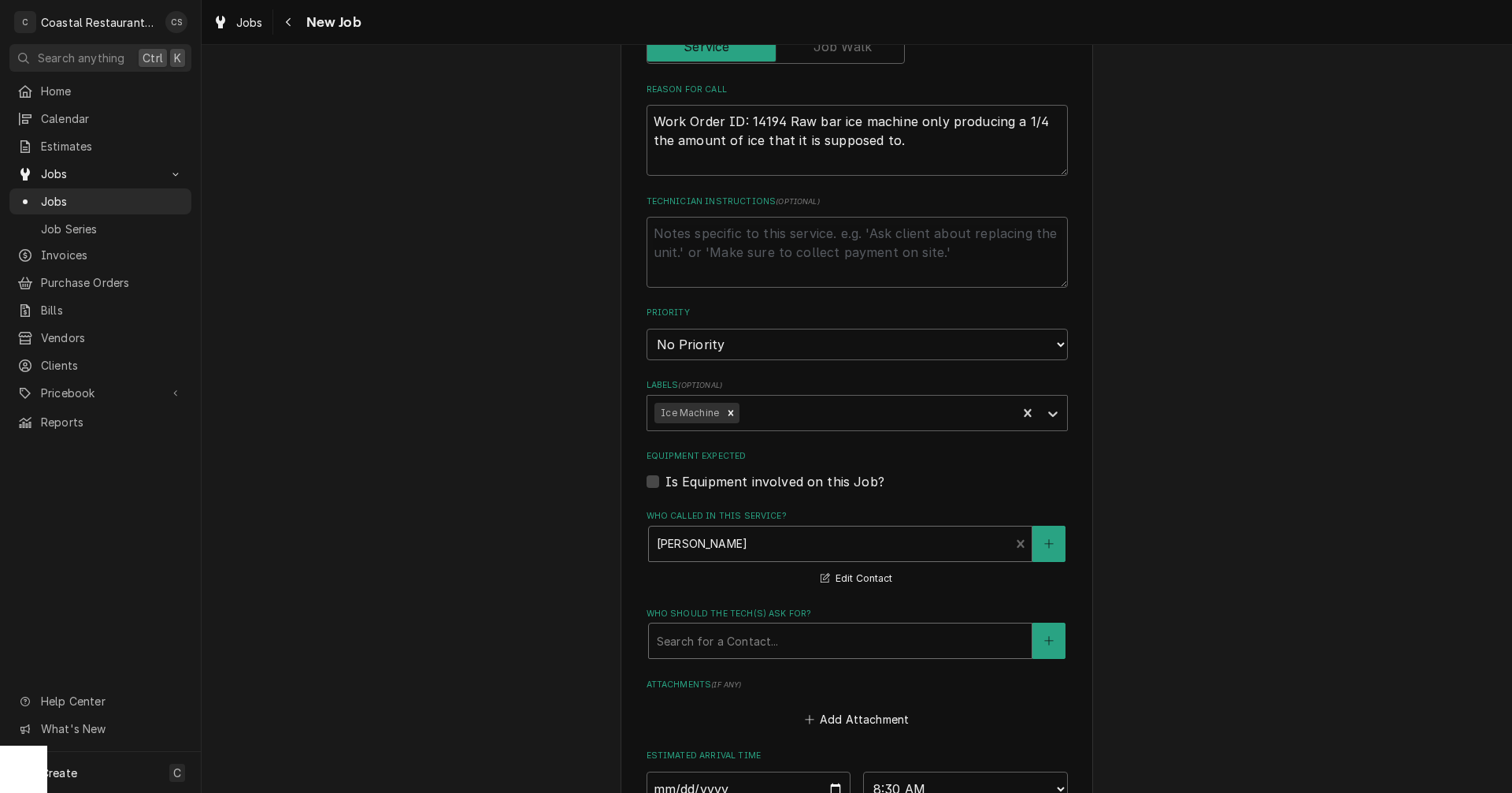
click at [719, 649] on div "Who should the tech(s) ask for?" at bounding box center [841, 640] width 367 height 29
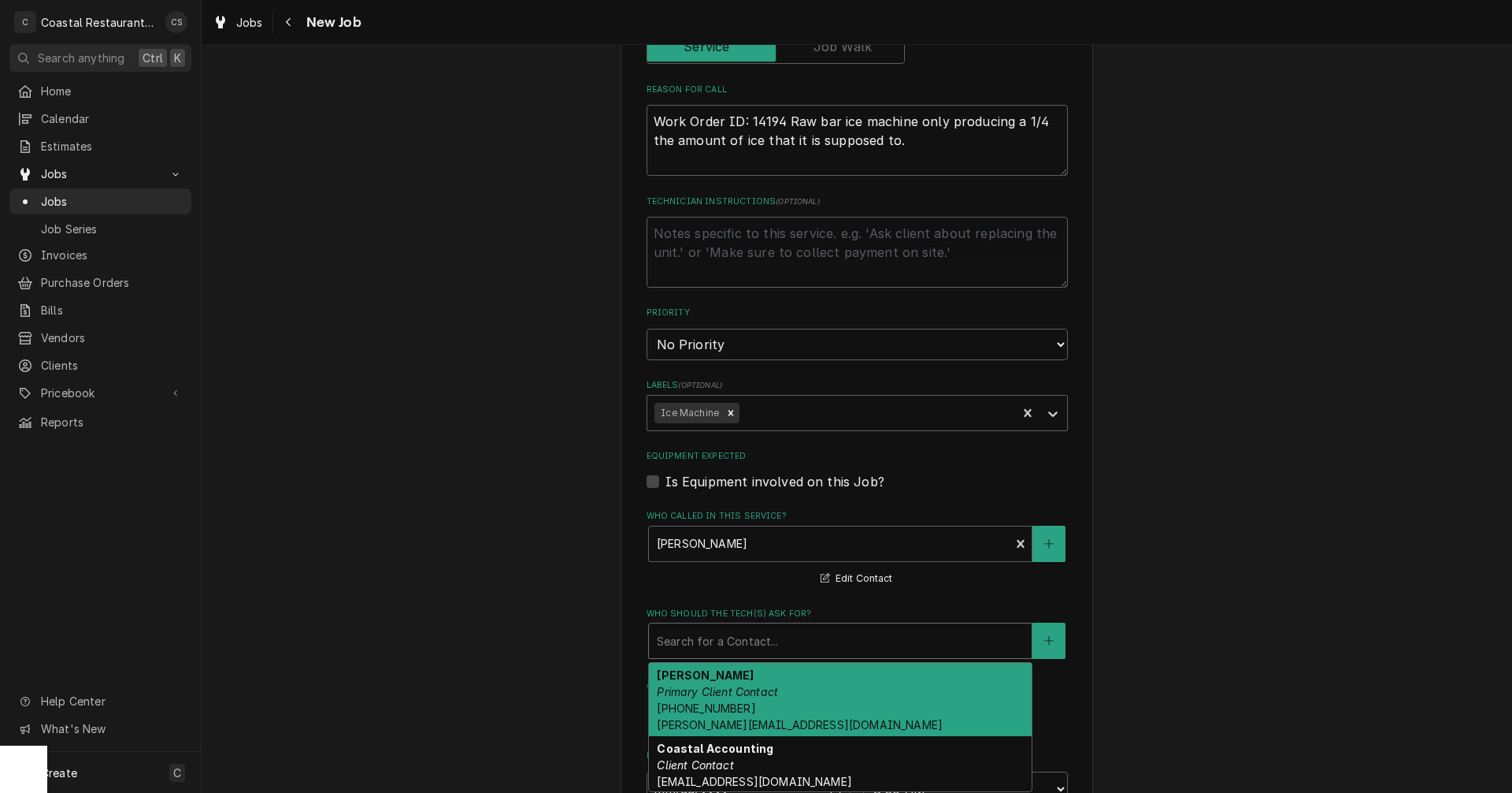
click at [710, 690] on em "Primary Client Contact" at bounding box center [718, 691] width 122 height 13
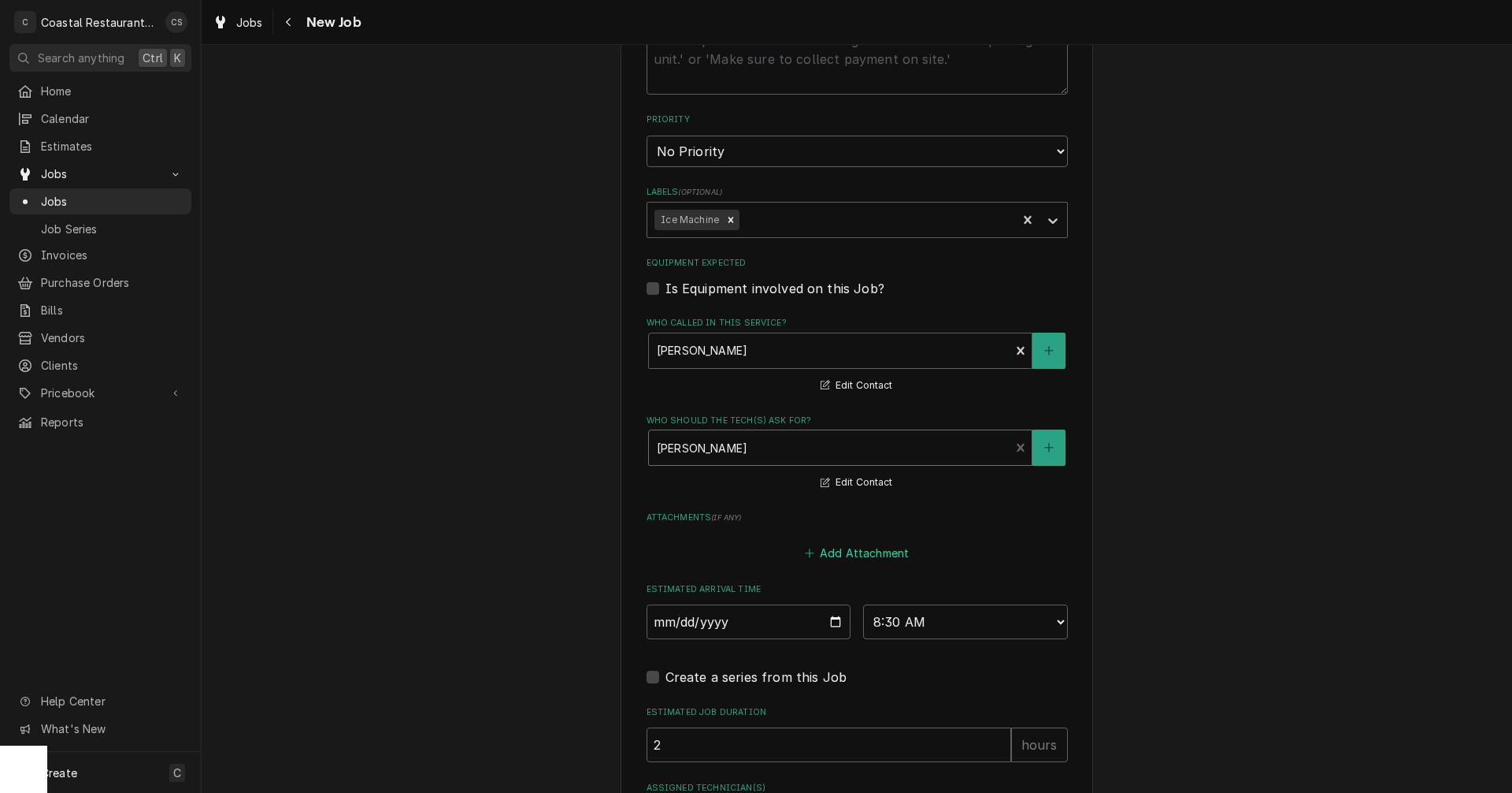
scroll to position [1000, 0]
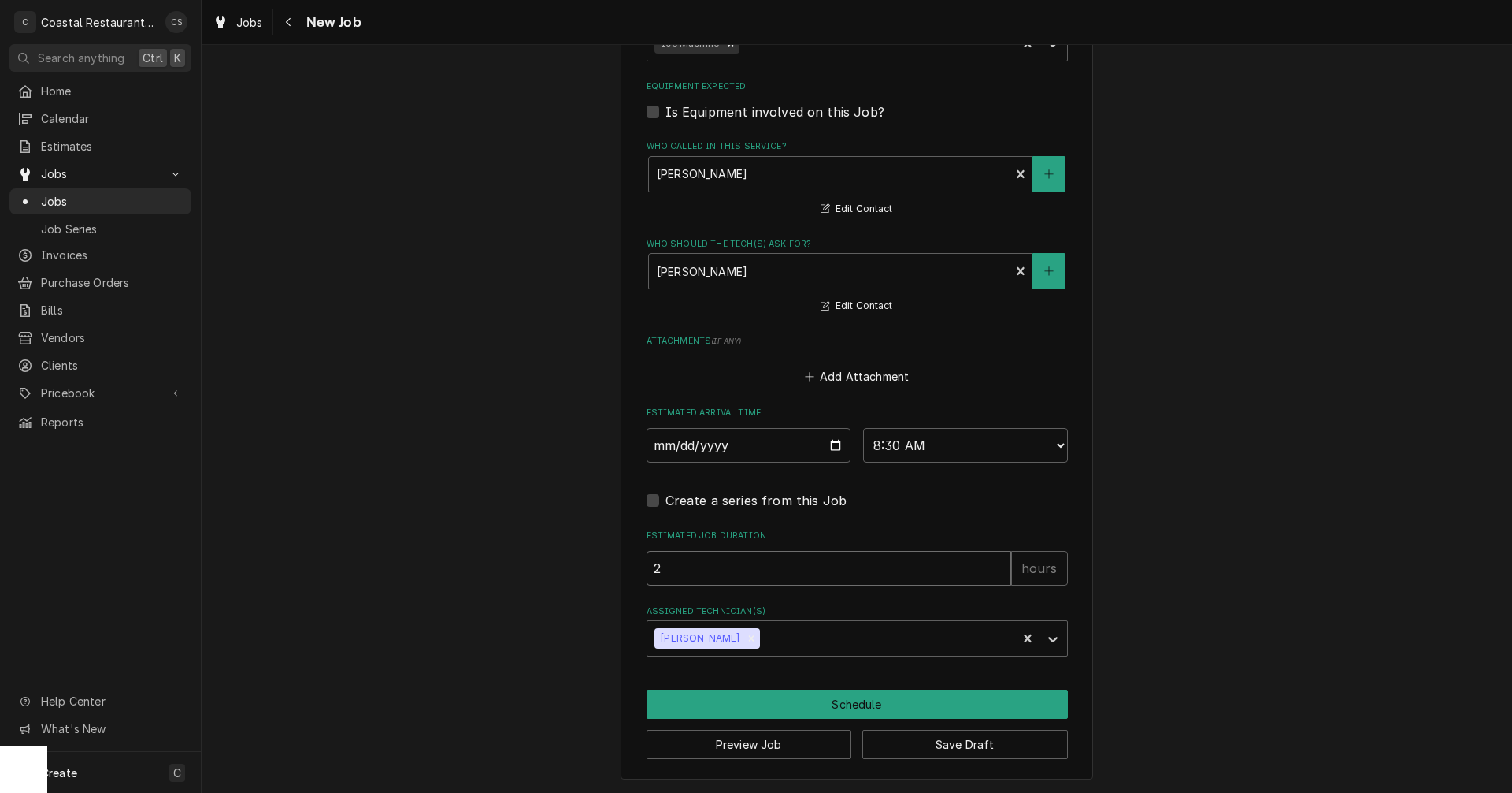
click at [722, 571] on input "2" at bounding box center [829, 568] width 365 height 34
type textarea "x"
type input "1"
type textarea "x"
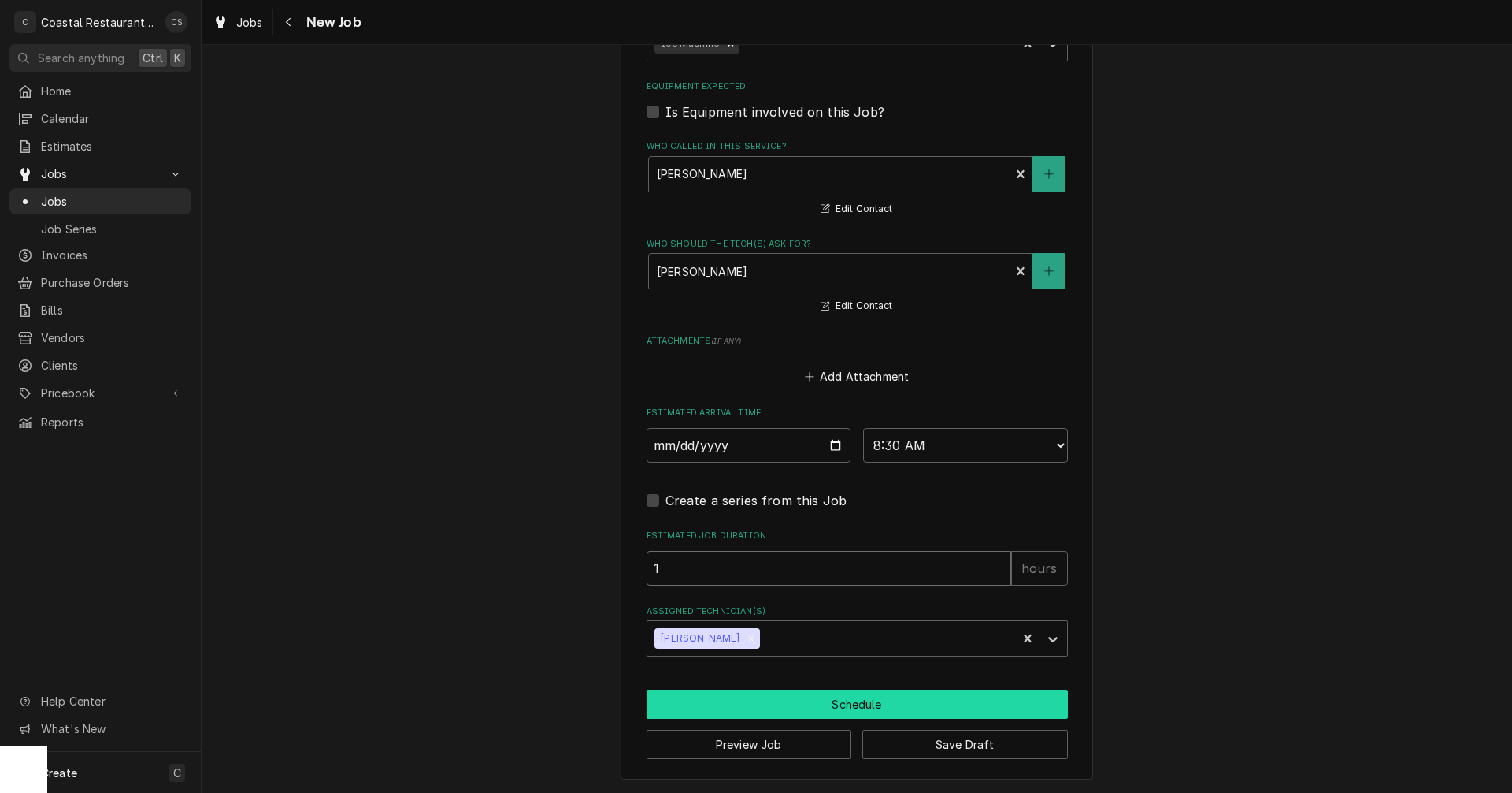
type input "1"
click at [857, 705] on button "Schedule" at bounding box center [857, 704] width 422 height 29
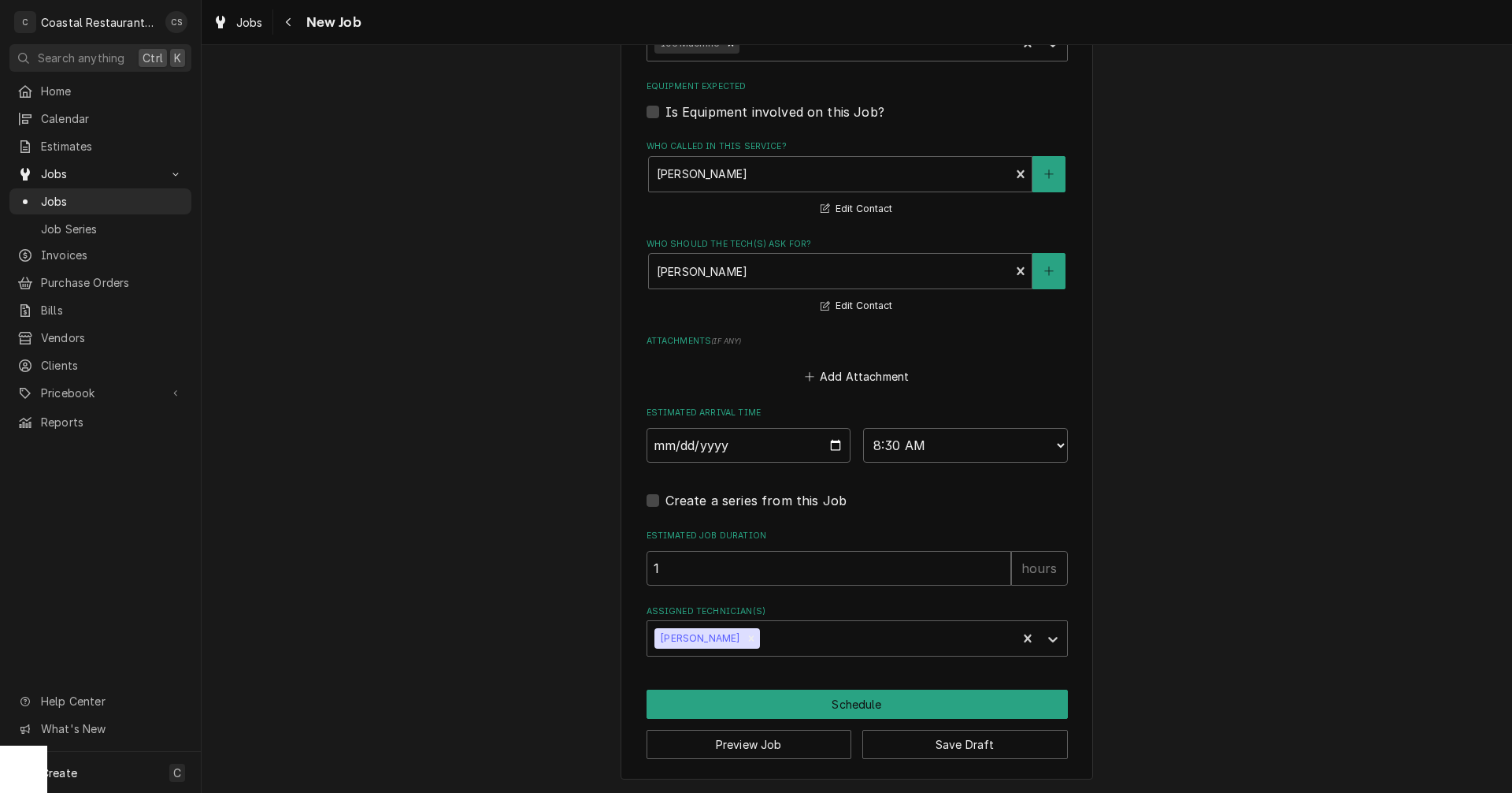
scroll to position [986, 0]
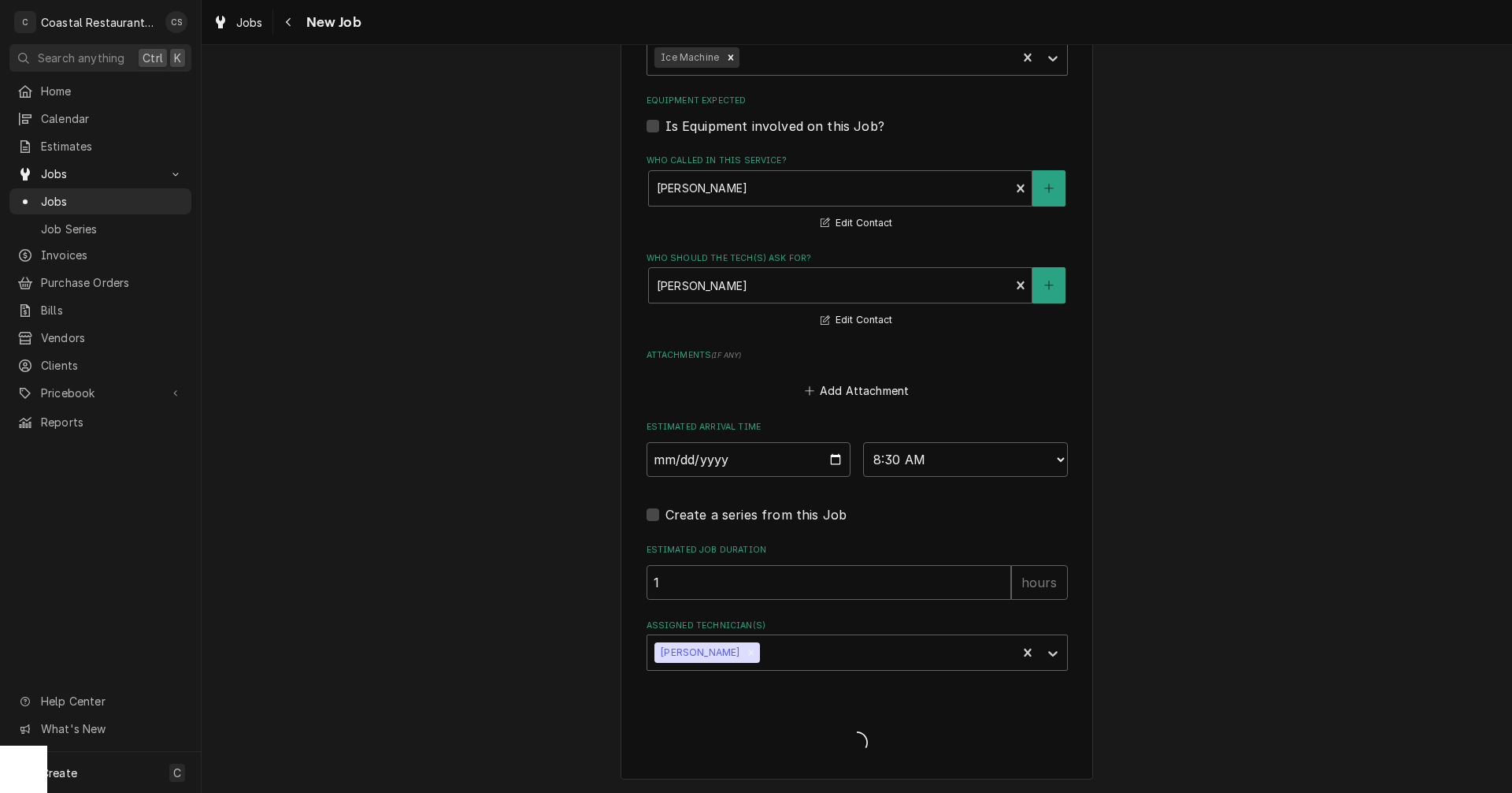
type textarea "x"
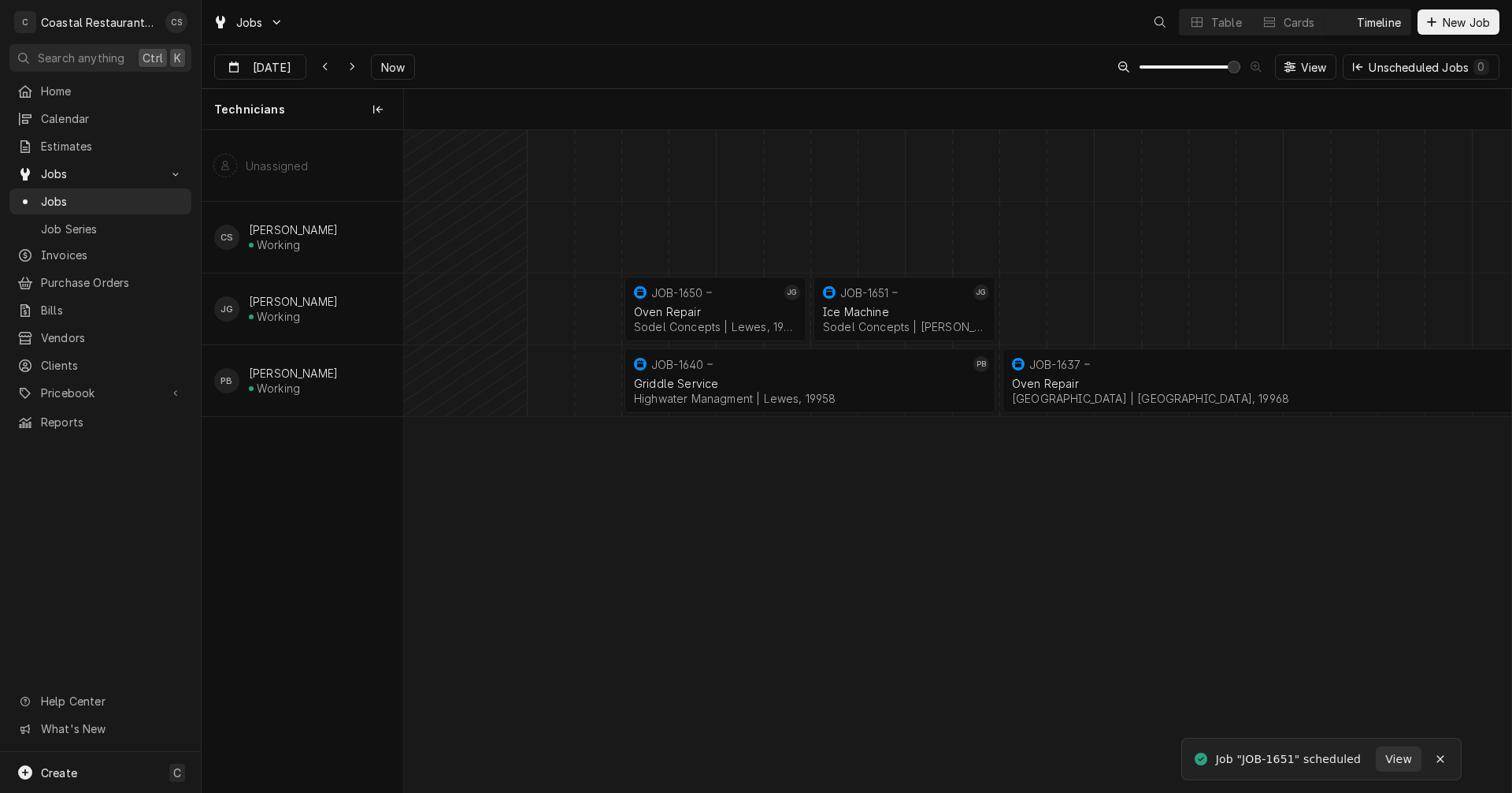
scroll to position [0, 21948]
click at [1026, 312] on div "normal" at bounding box center [1189, 308] width 45464 height 71
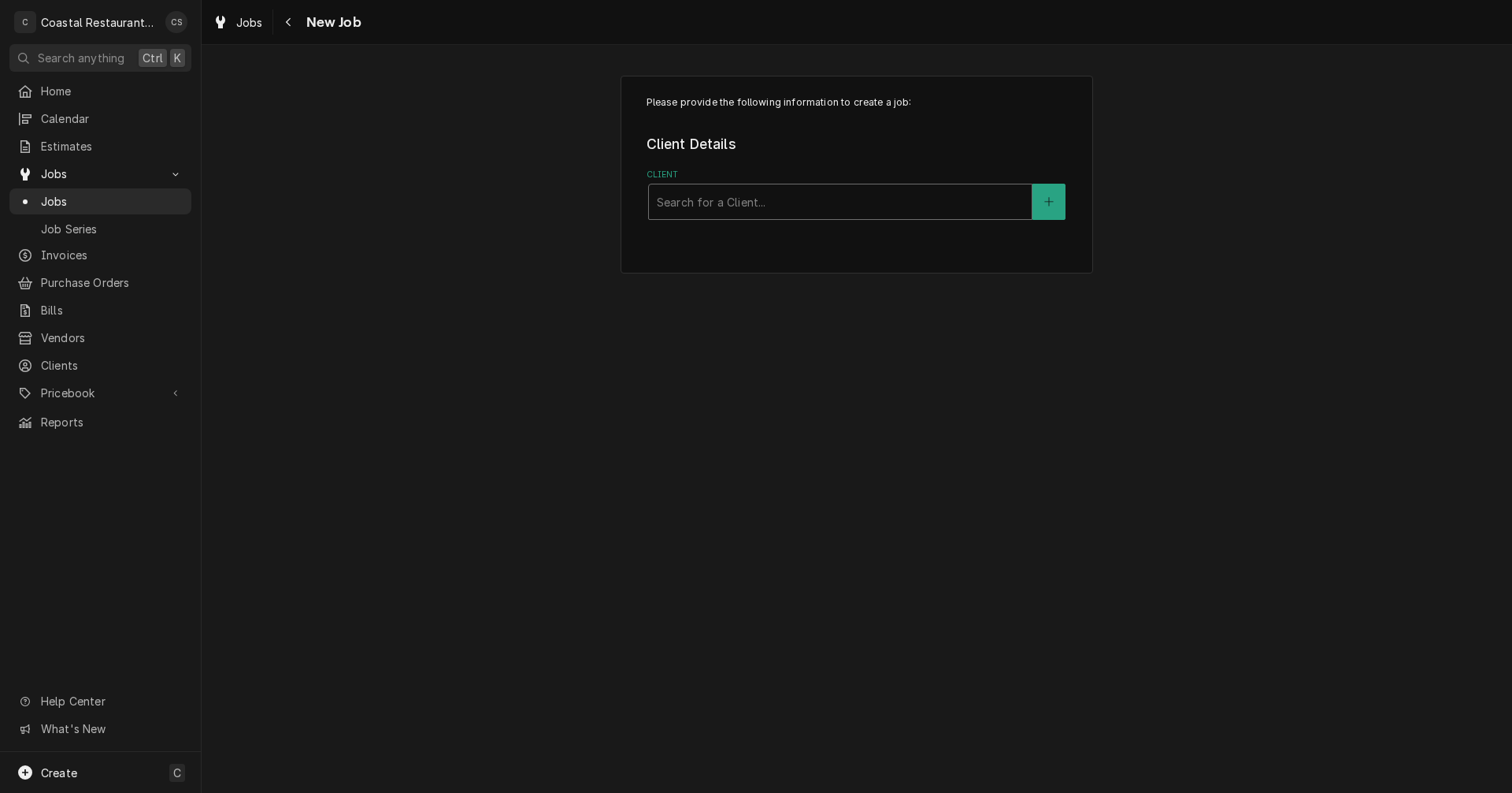
click at [717, 200] on div "Client" at bounding box center [841, 202] width 367 height 29
type input "Sodel"
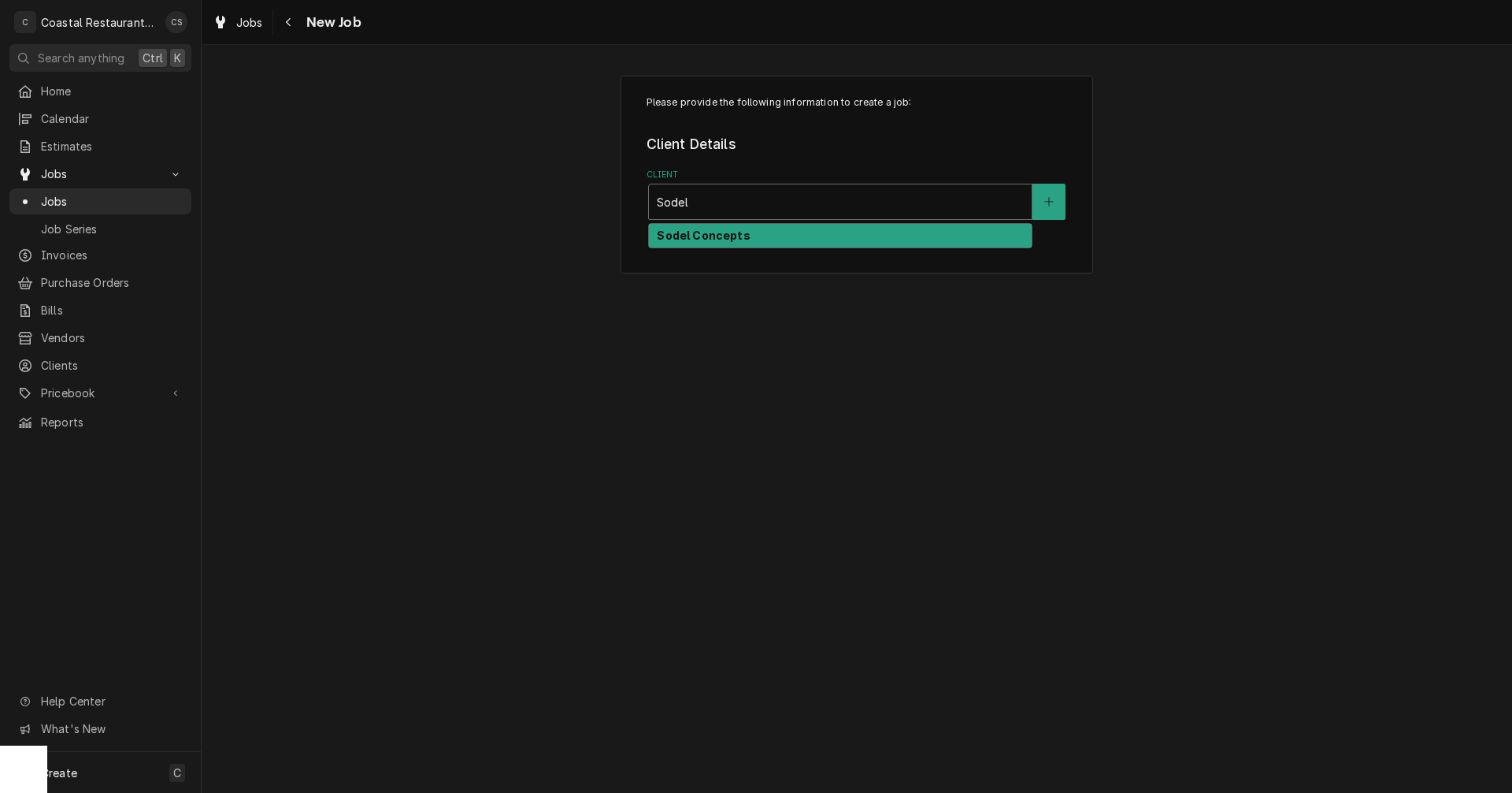
click at [701, 239] on strong "Sodel Concepts" at bounding box center [704, 235] width 93 height 13
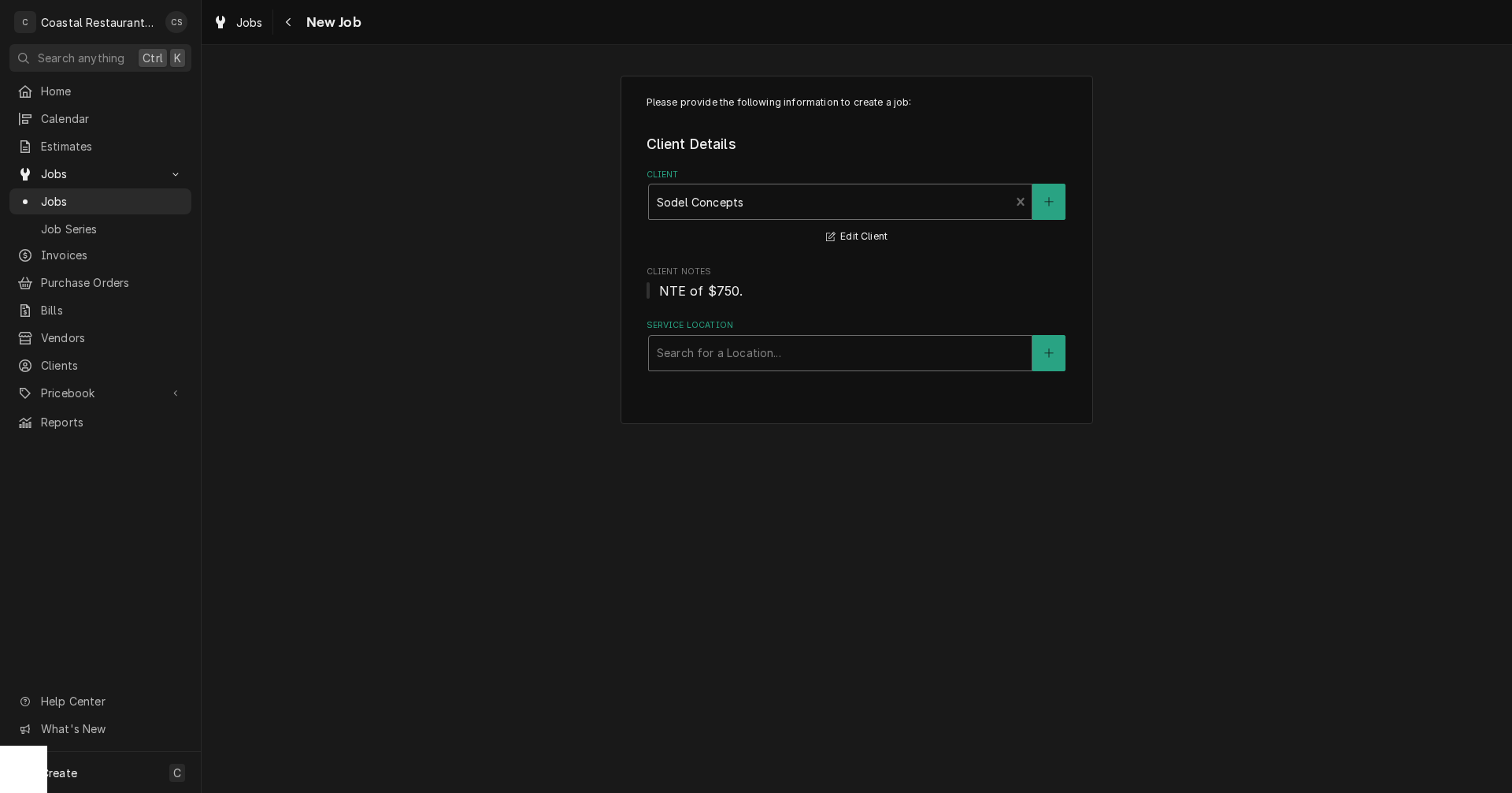
click at [707, 357] on div "Service Location" at bounding box center [841, 352] width 367 height 29
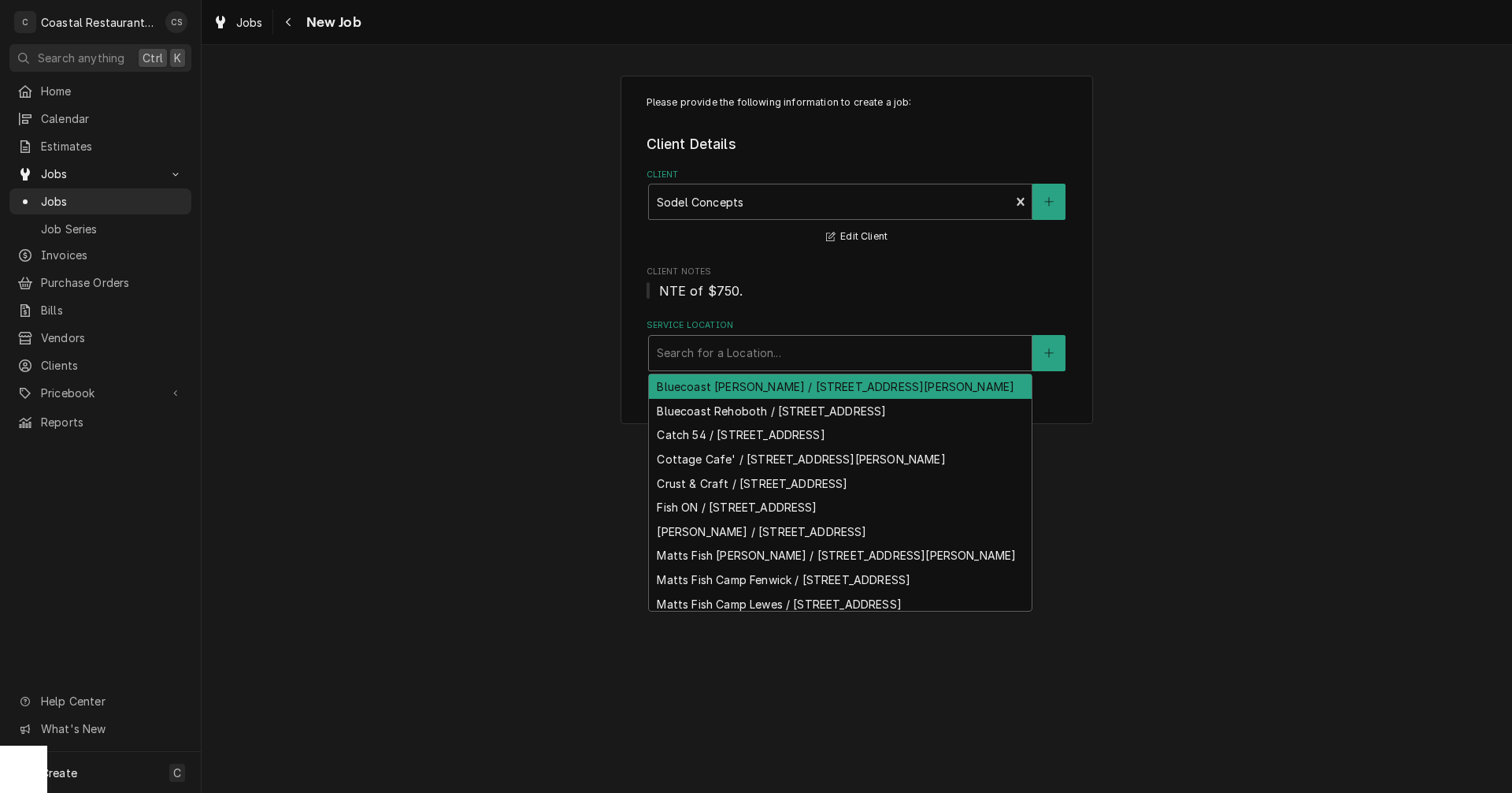
click at [728, 395] on div "Bluecoast [PERSON_NAME] / [STREET_ADDRESS][PERSON_NAME]" at bounding box center [840, 387] width 382 height 24
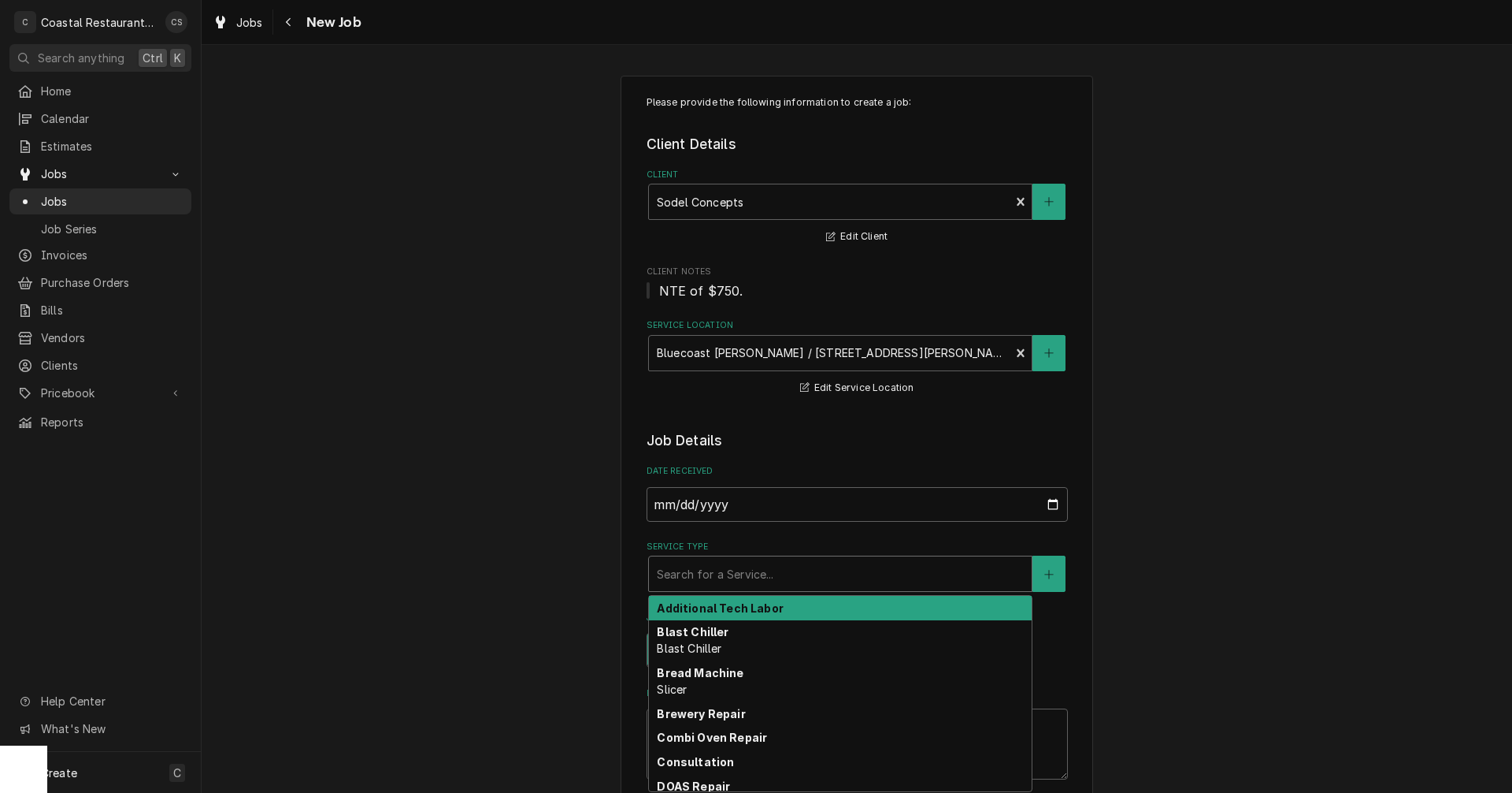
click at [711, 574] on div "Service Type" at bounding box center [841, 574] width 367 height 29
type textarea "x"
type input "S"
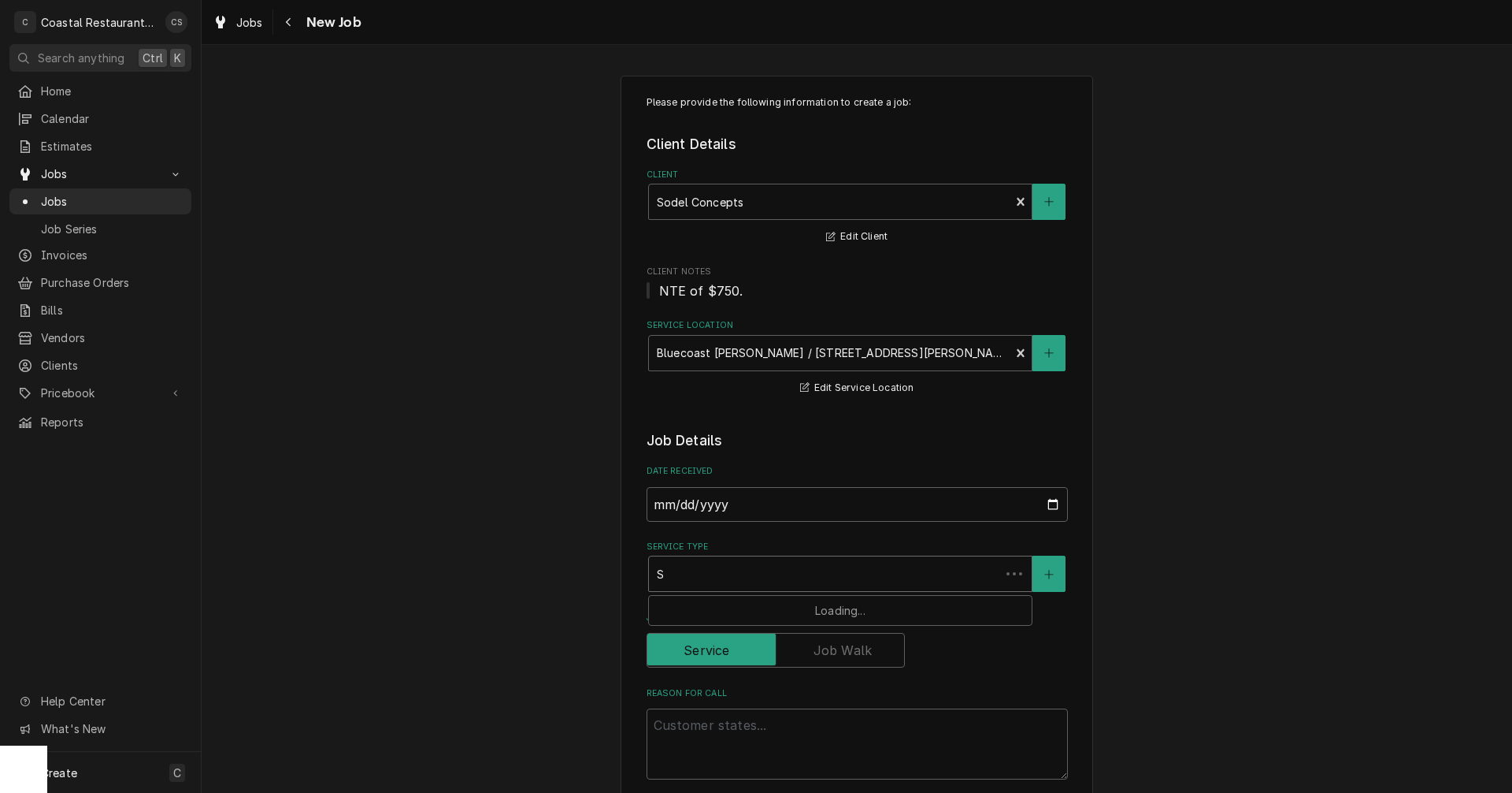
type textarea "x"
type input "St"
type textarea "x"
type input "Ste"
type textarea "x"
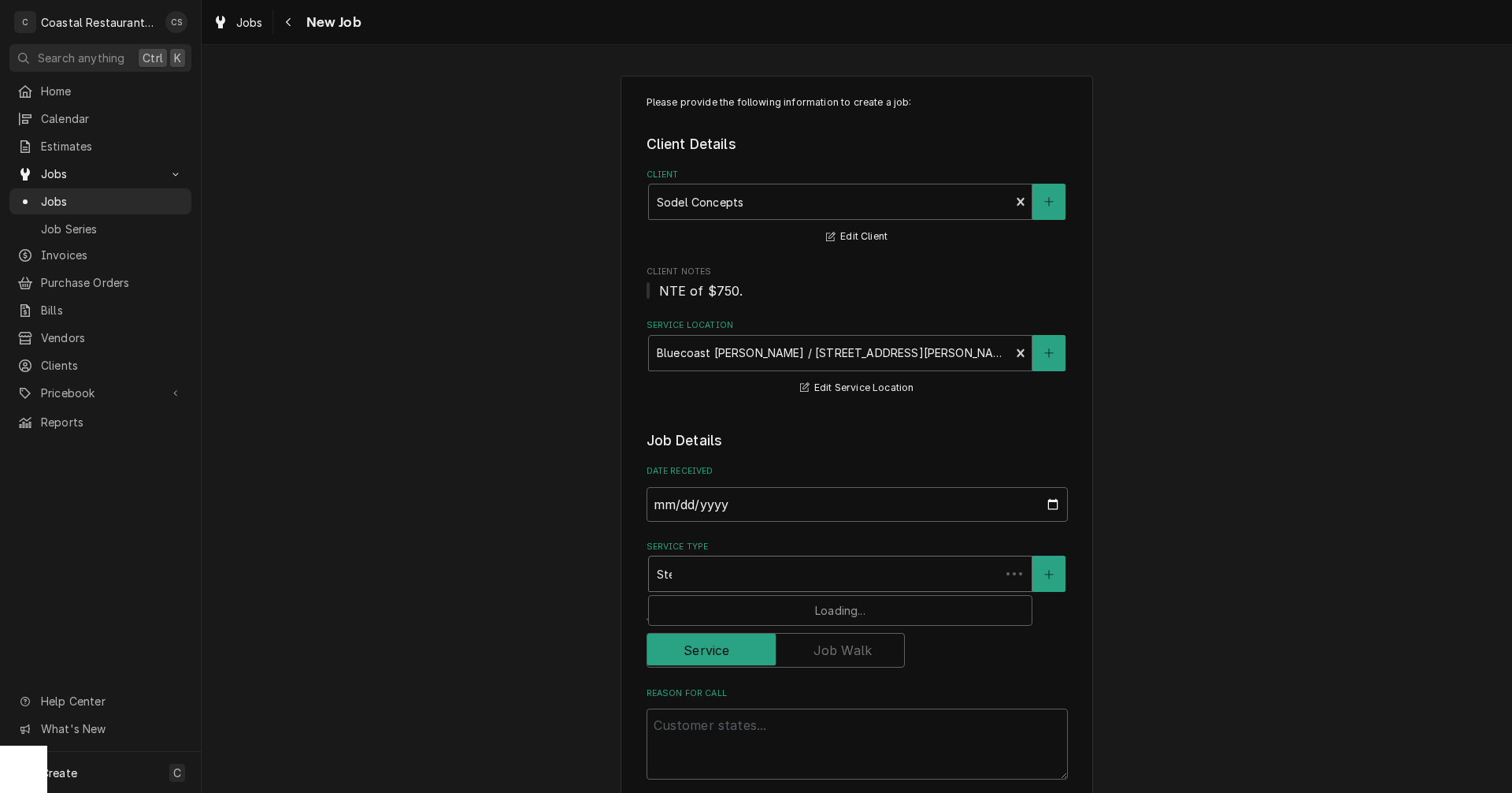
type input "Stea"
type textarea "x"
type input "Steam"
type textarea "x"
type input "Steame"
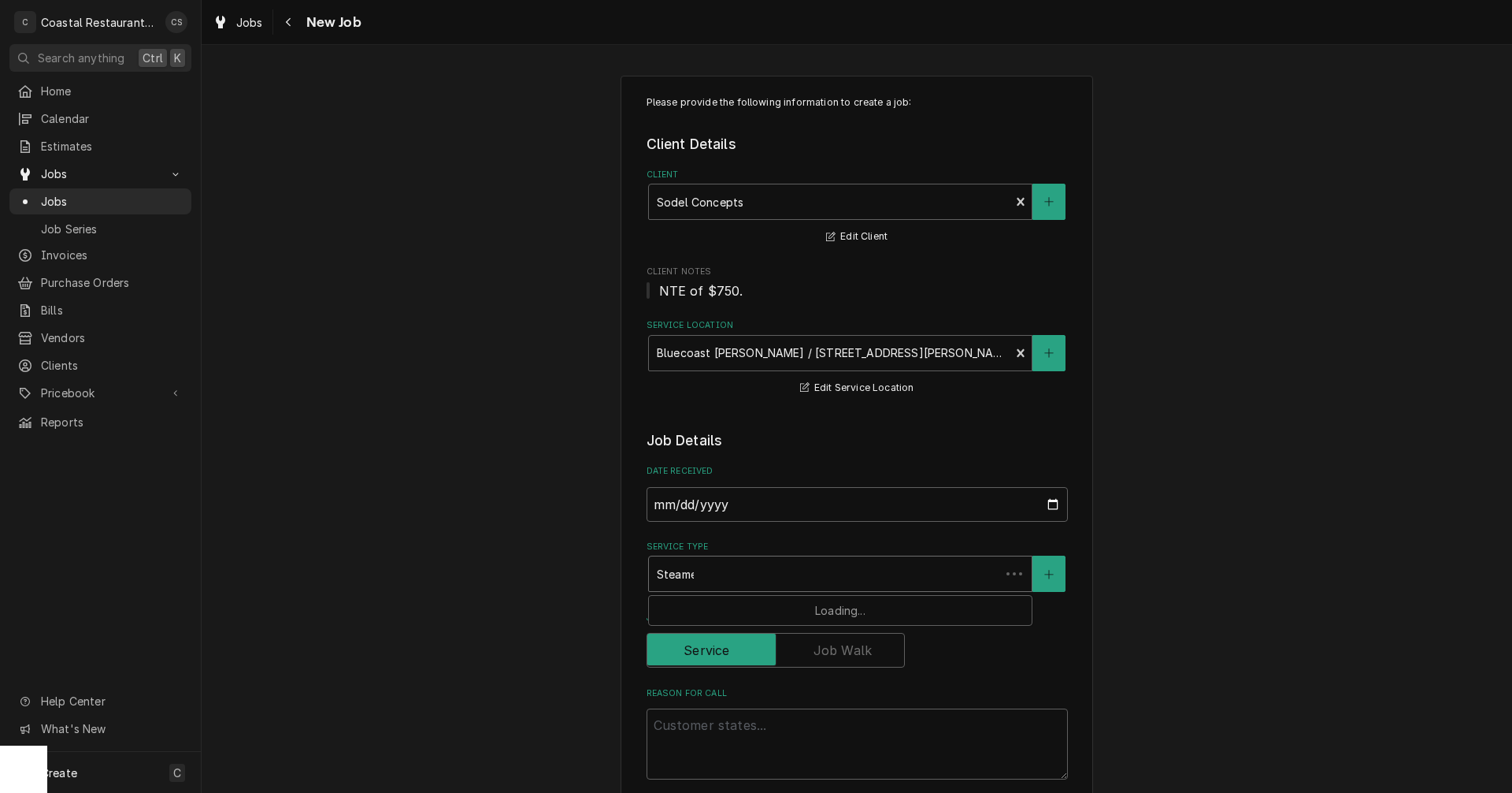
type textarea "x"
type input "Steamer"
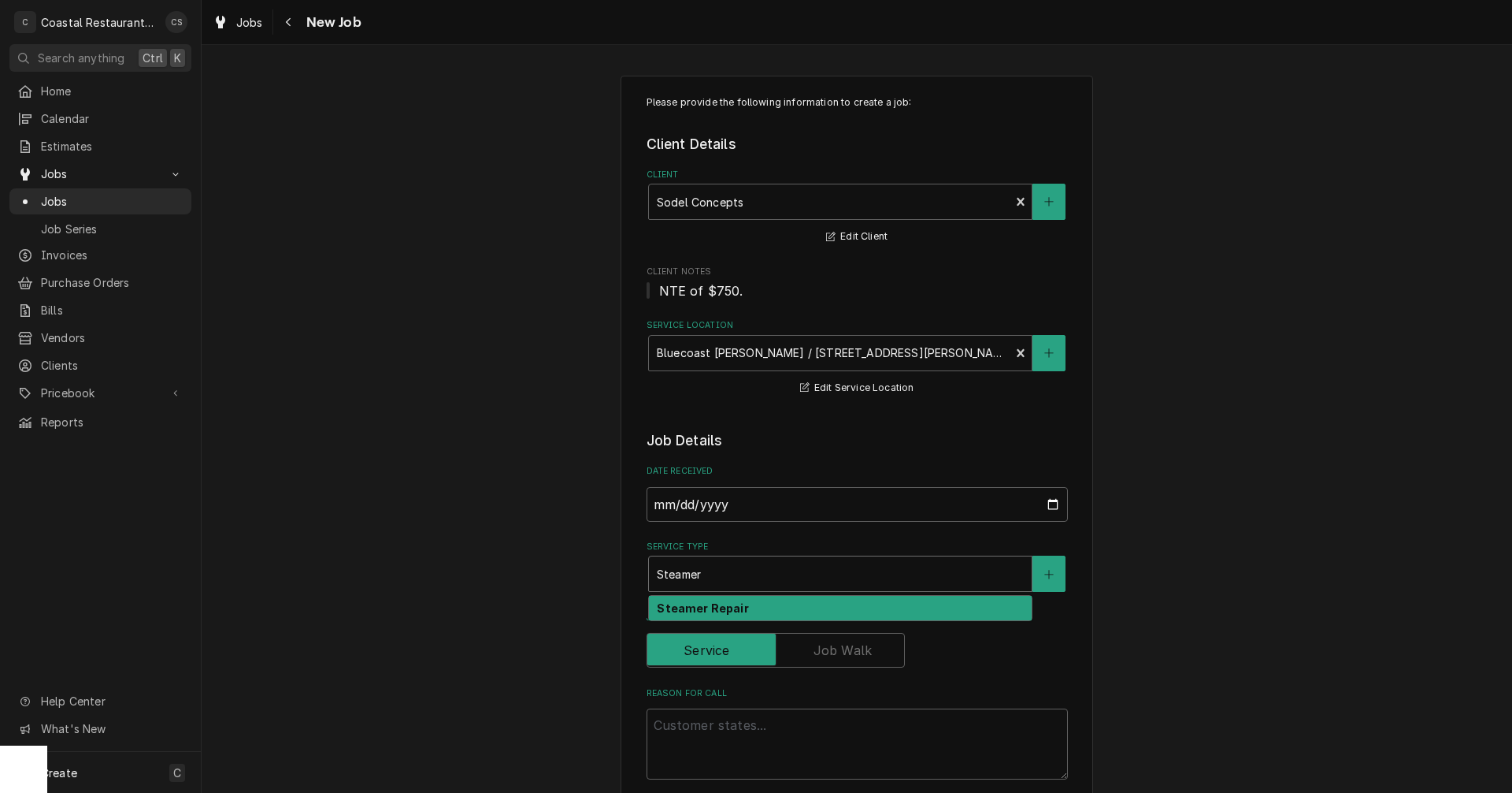
click at [707, 611] on strong "Steamer Repair" at bounding box center [703, 608] width 91 height 13
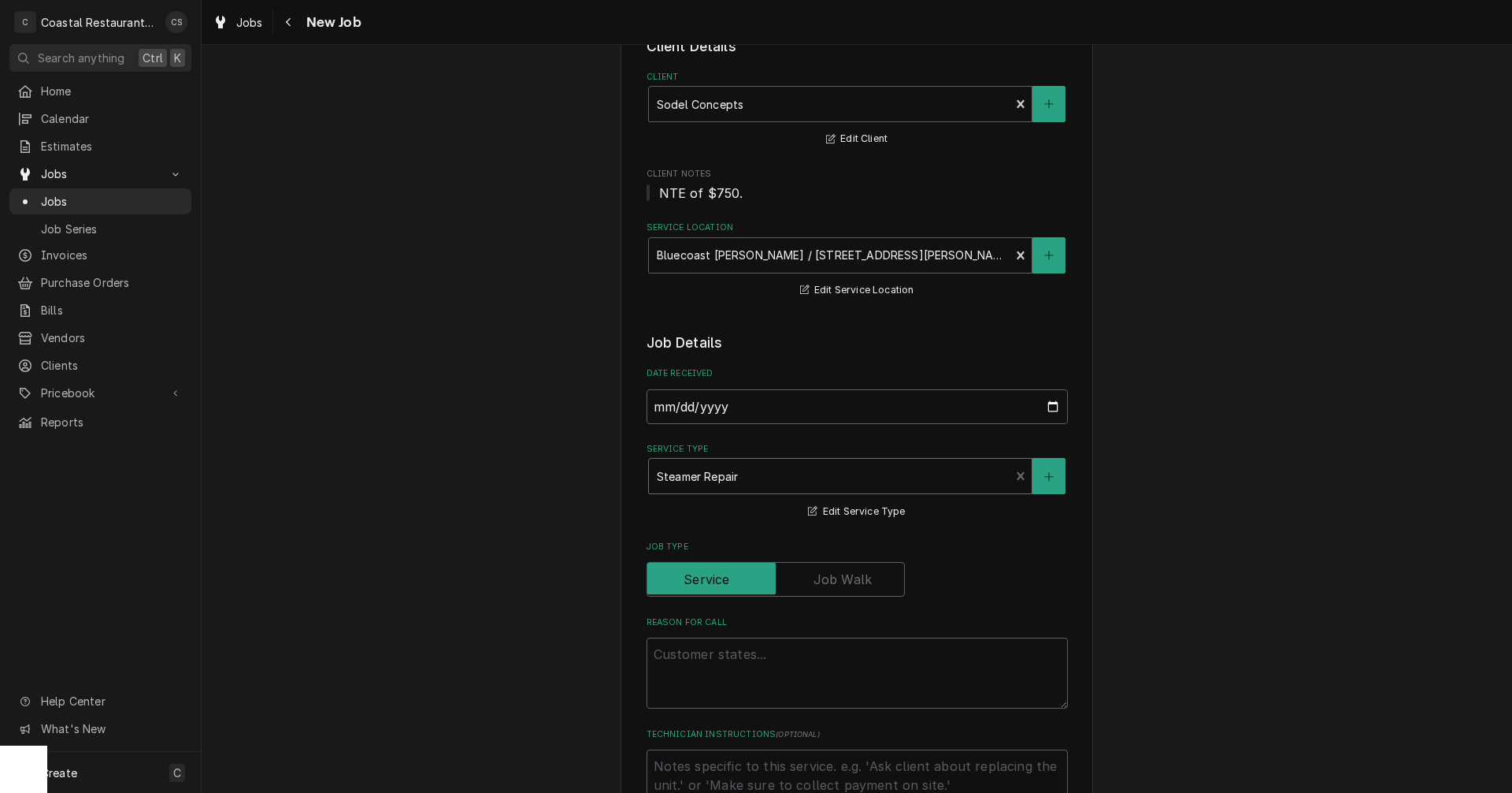
scroll to position [237, 0]
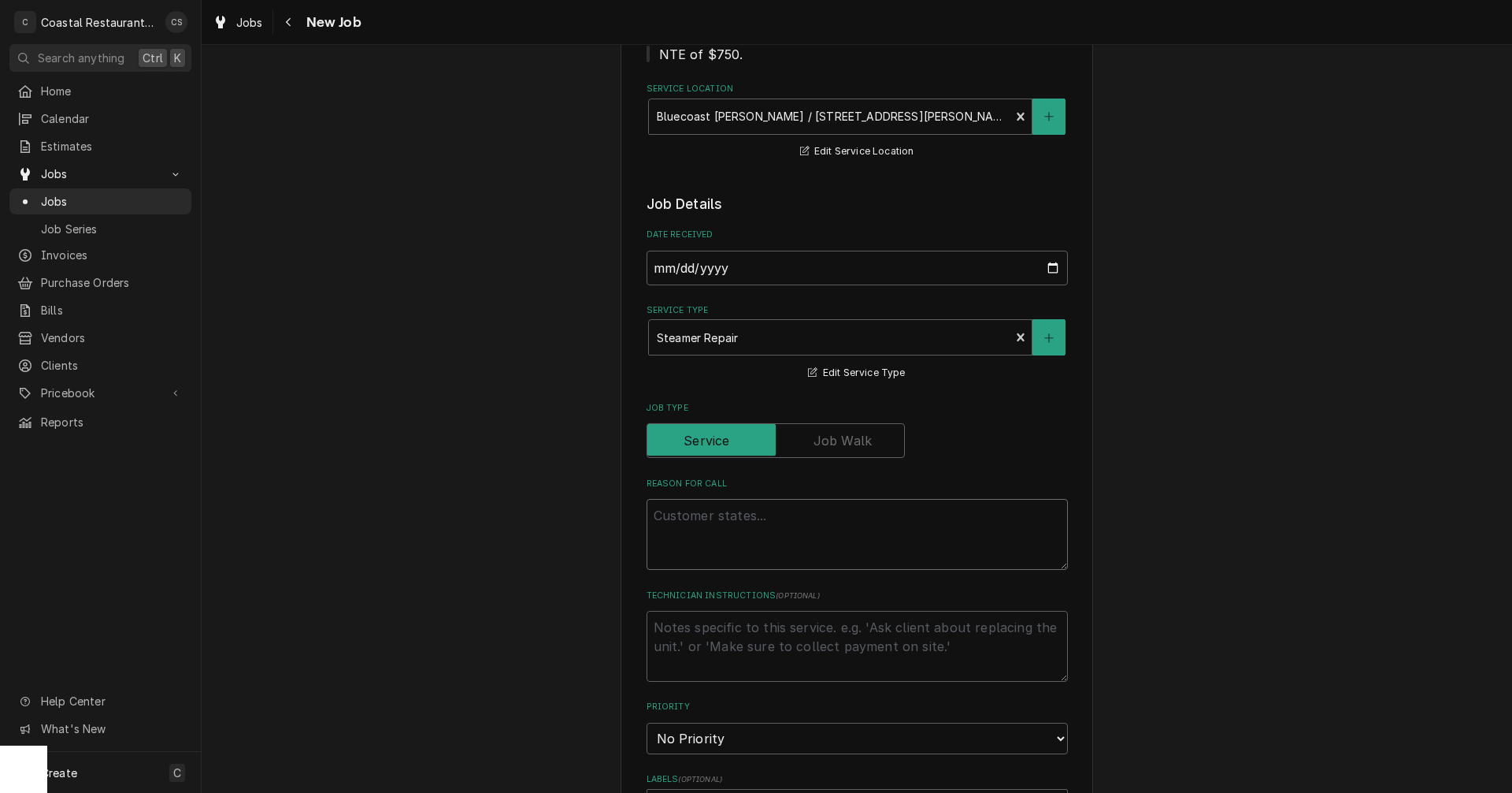
click at [716, 519] on textarea "Reason For Call" at bounding box center [857, 534] width 422 height 71
click at [734, 540] on textarea "Reason For Call" at bounding box center [857, 534] width 422 height 71
paste textarea "Steamer working on and off. Power comes on but when you turn the timer nob to s…"
type textarea "x"
type textarea "Steamer working on and off. Power comes on but when you turn the timer nob to s…"
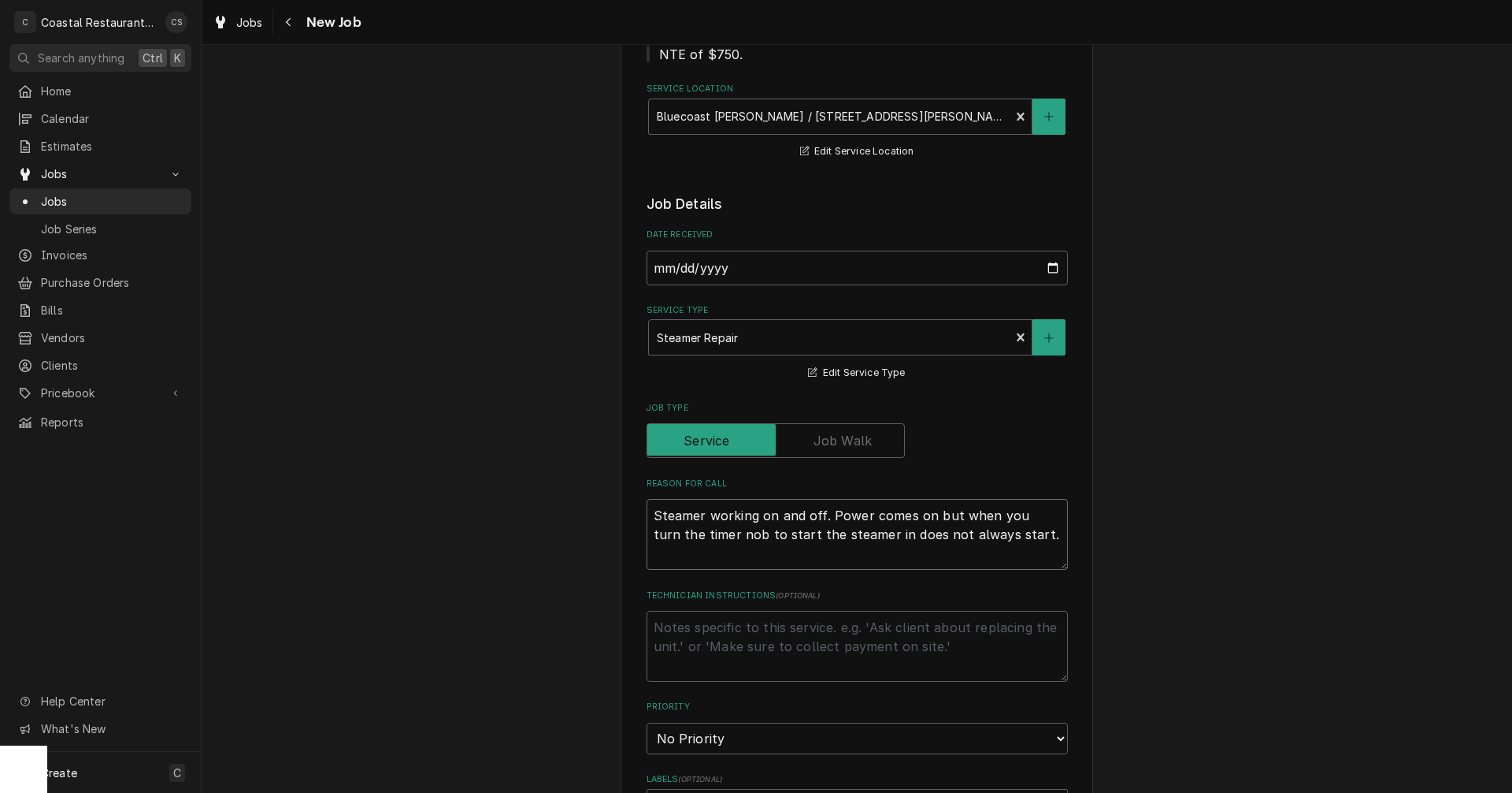
type textarea "x"
type textarea "Steamer working on and off. Power comes on but when you turn the timer nob to s…"
click at [647, 513] on textarea "Steamer working on and off. Power comes on but when you turn the timer nob to s…" at bounding box center [857, 534] width 422 height 71
paste textarea "Work Order ID: 14193"
type textarea "x"
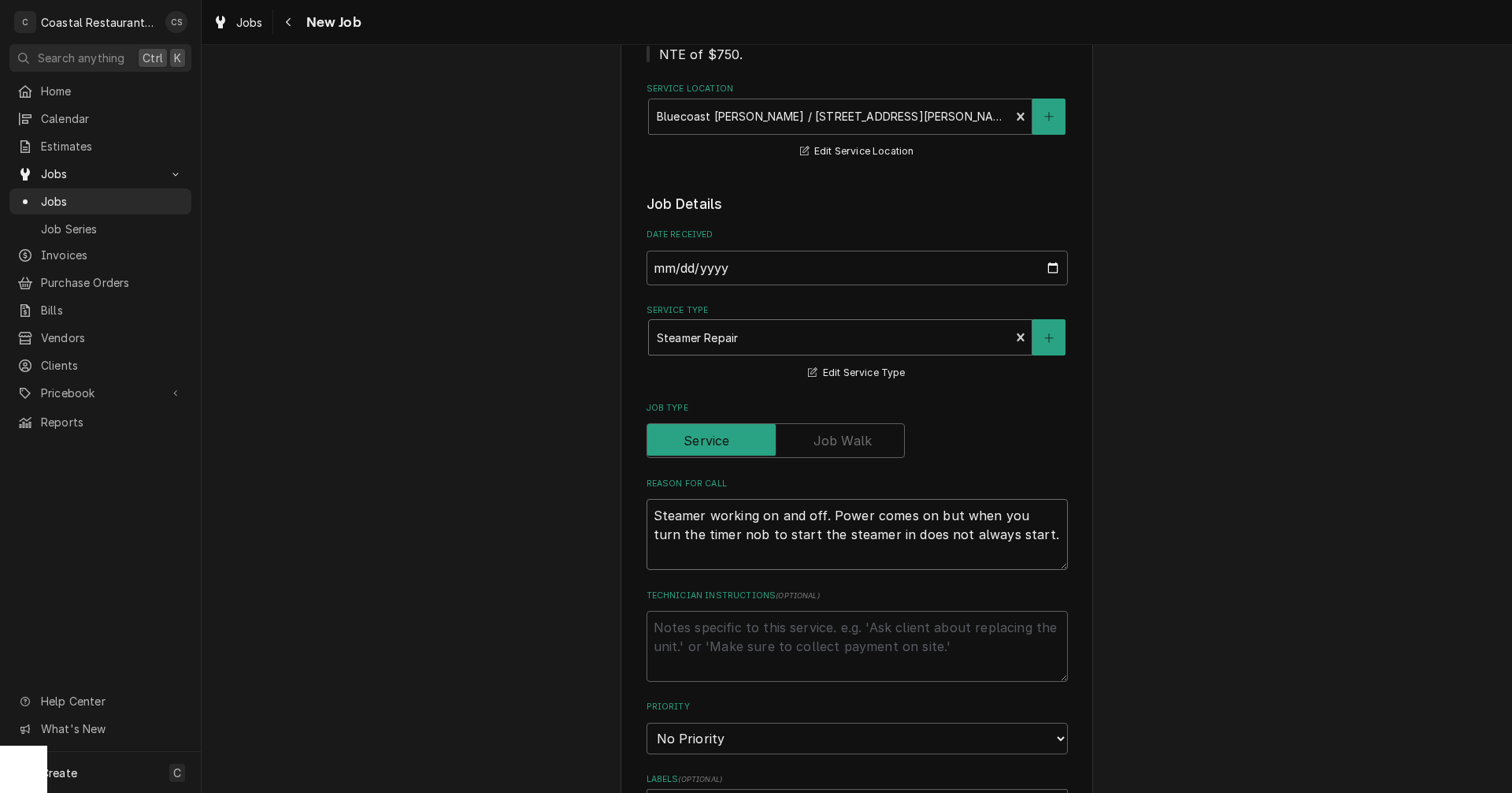
type textarea "Work Order ID: 14193Steamer working on and off. Power comes on but when you tur…"
type textarea "x"
type textarea "Work Order ID: 14193 Steamer working on and off. Power comes on but when you tu…"
type textarea "x"
click at [903, 563] on textarea "Work Order ID: 14193 Steamer working on and off. Power comes on but when you tu…" at bounding box center [857, 534] width 422 height 71
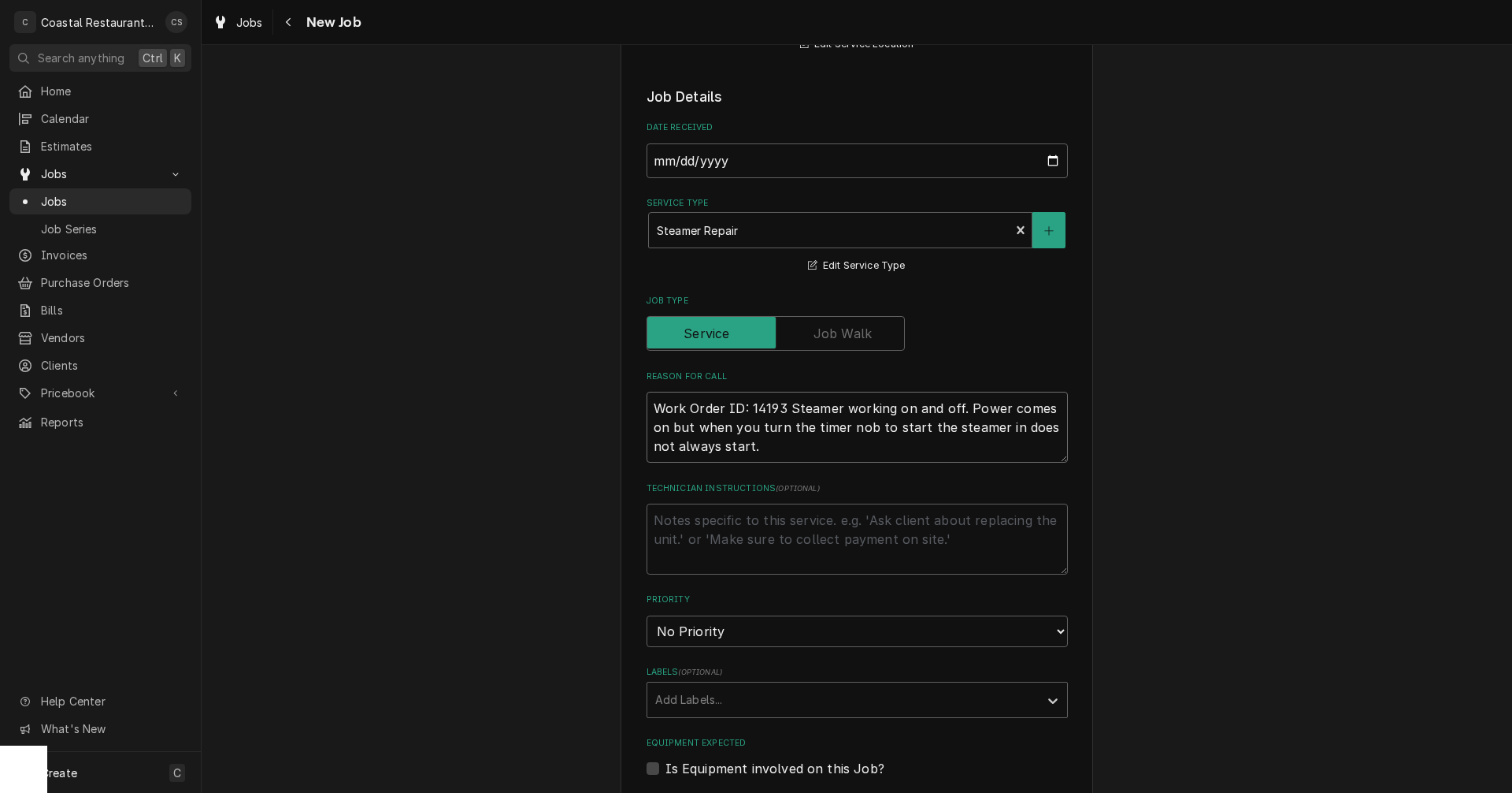
scroll to position [552, 0]
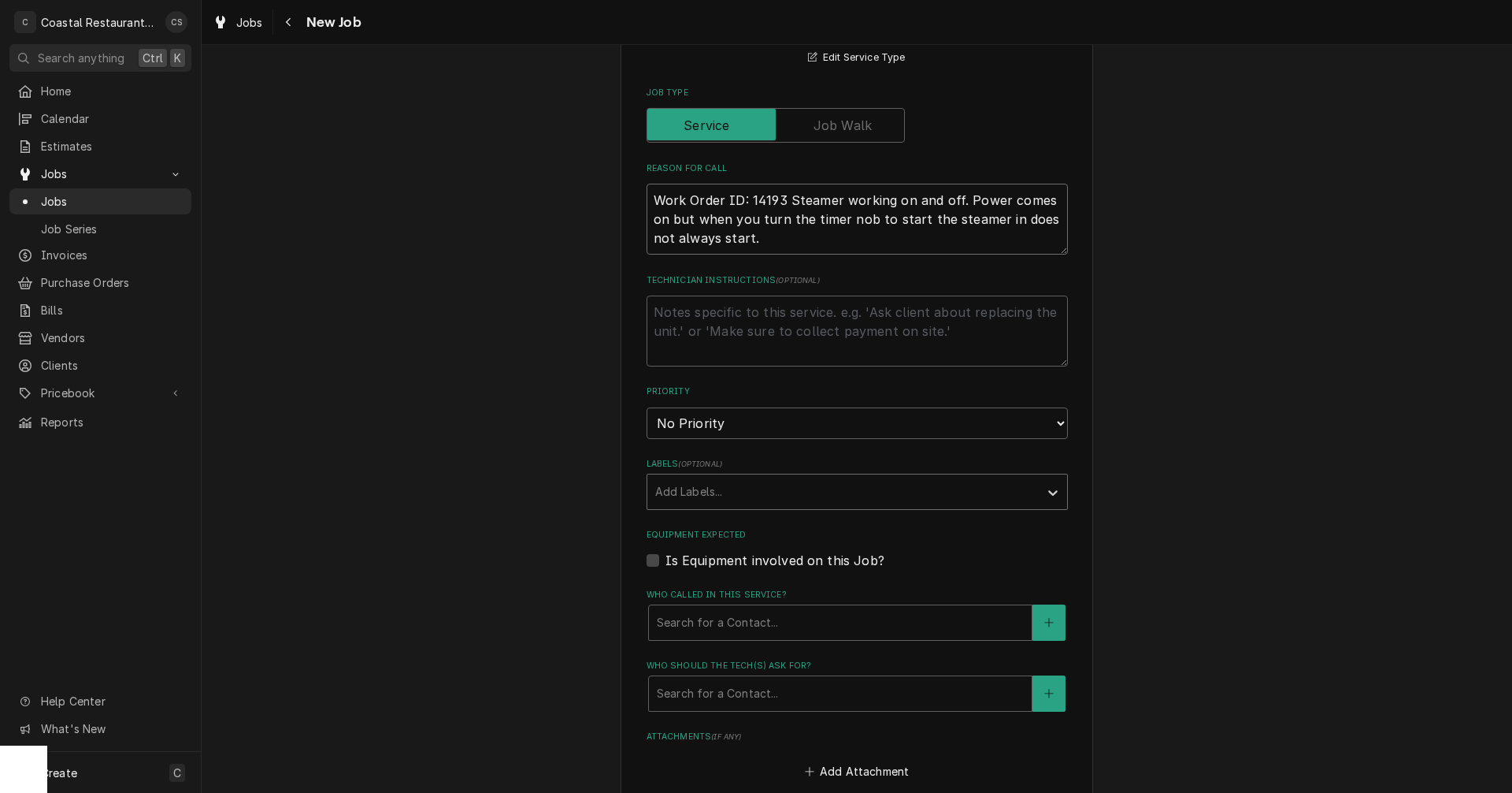
type textarea "Work Order ID: 14193 Steamer working on and off. Power comes on but when you tu…"
click at [722, 499] on div "Labels" at bounding box center [843, 491] width 376 height 29
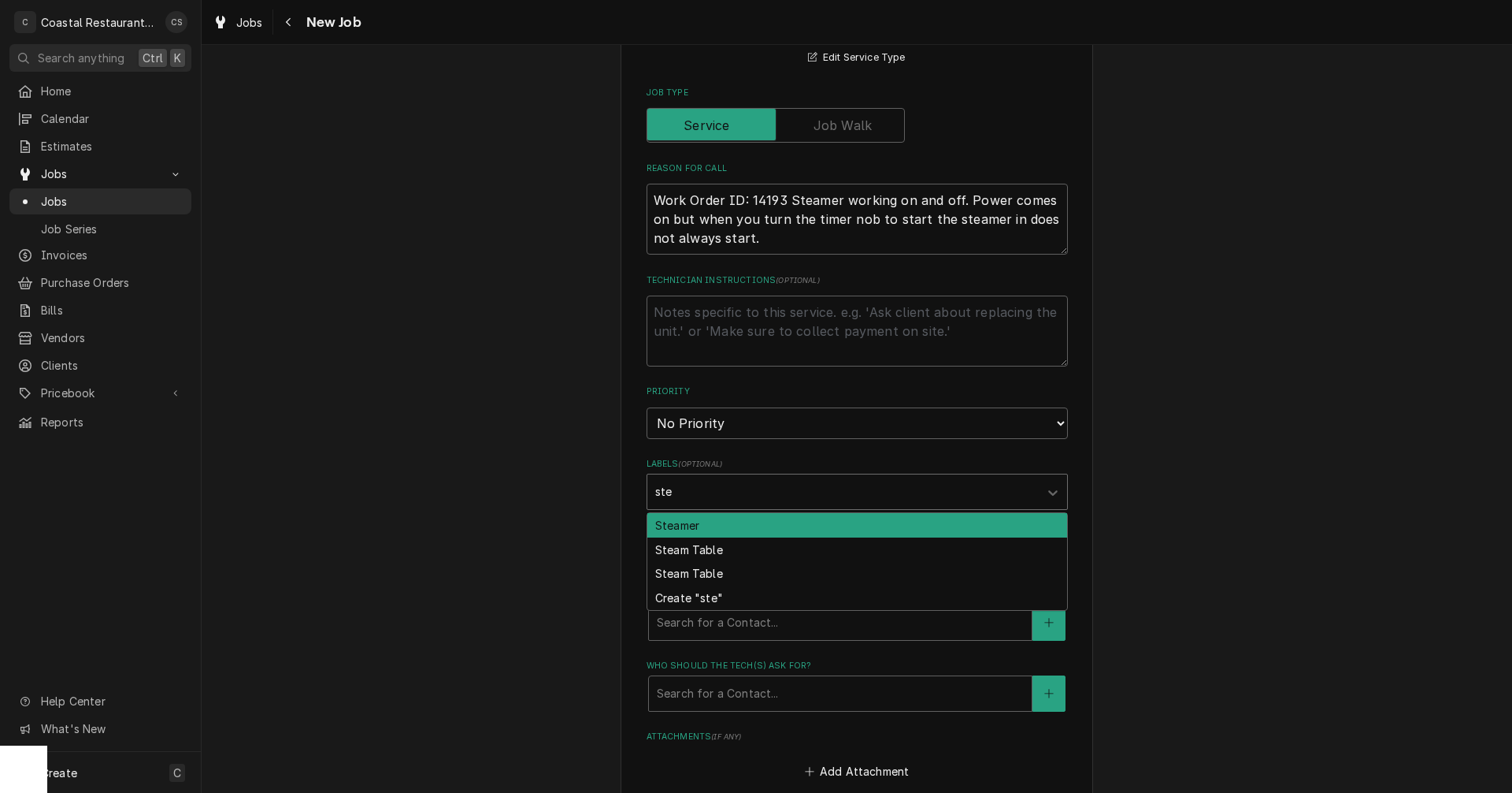
type input "stea"
click at [692, 524] on div "Steamer" at bounding box center [857, 525] width 420 height 24
type textarea "x"
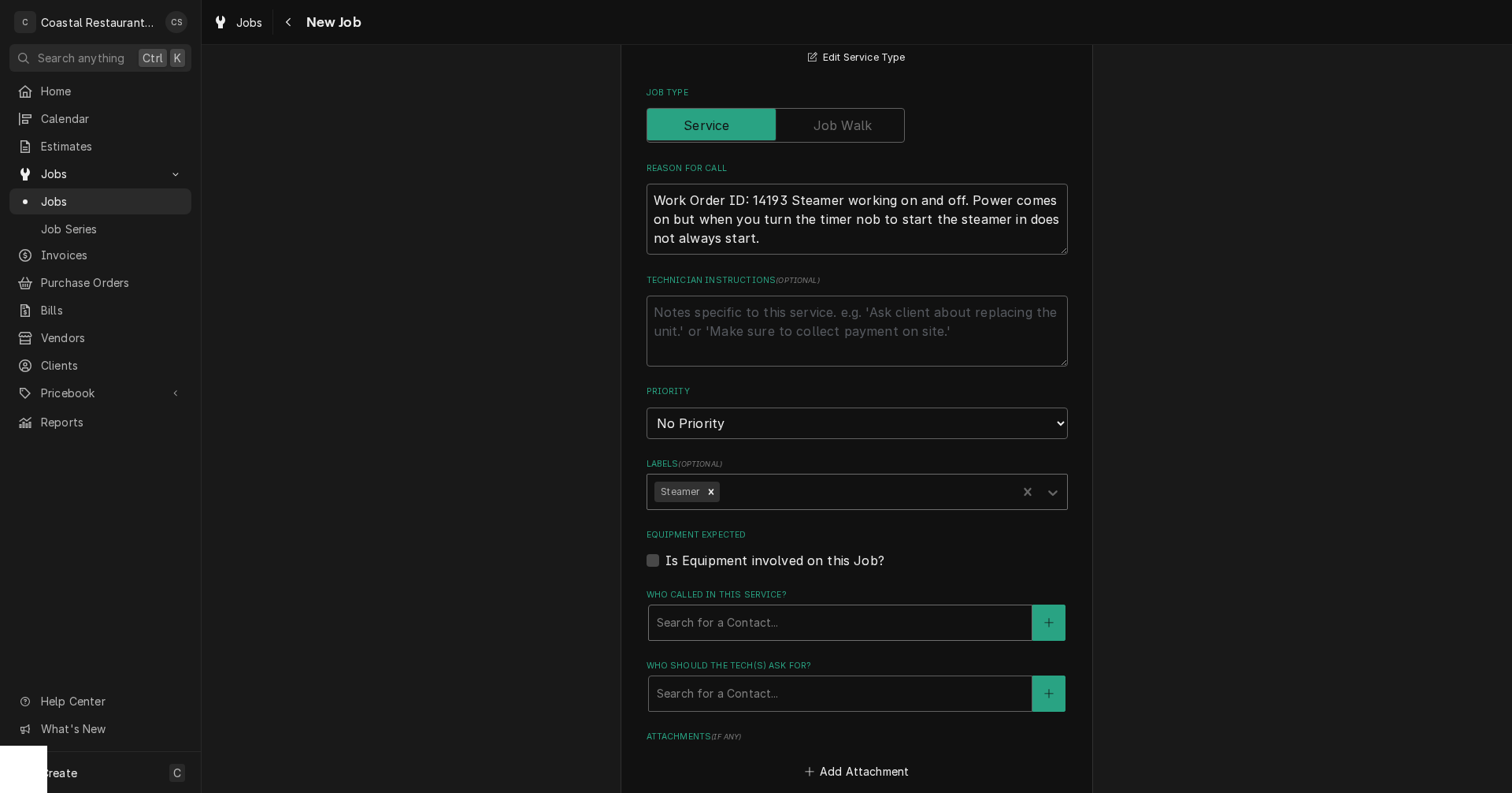
click at [714, 624] on div "Who called in this service?" at bounding box center [841, 622] width 367 height 29
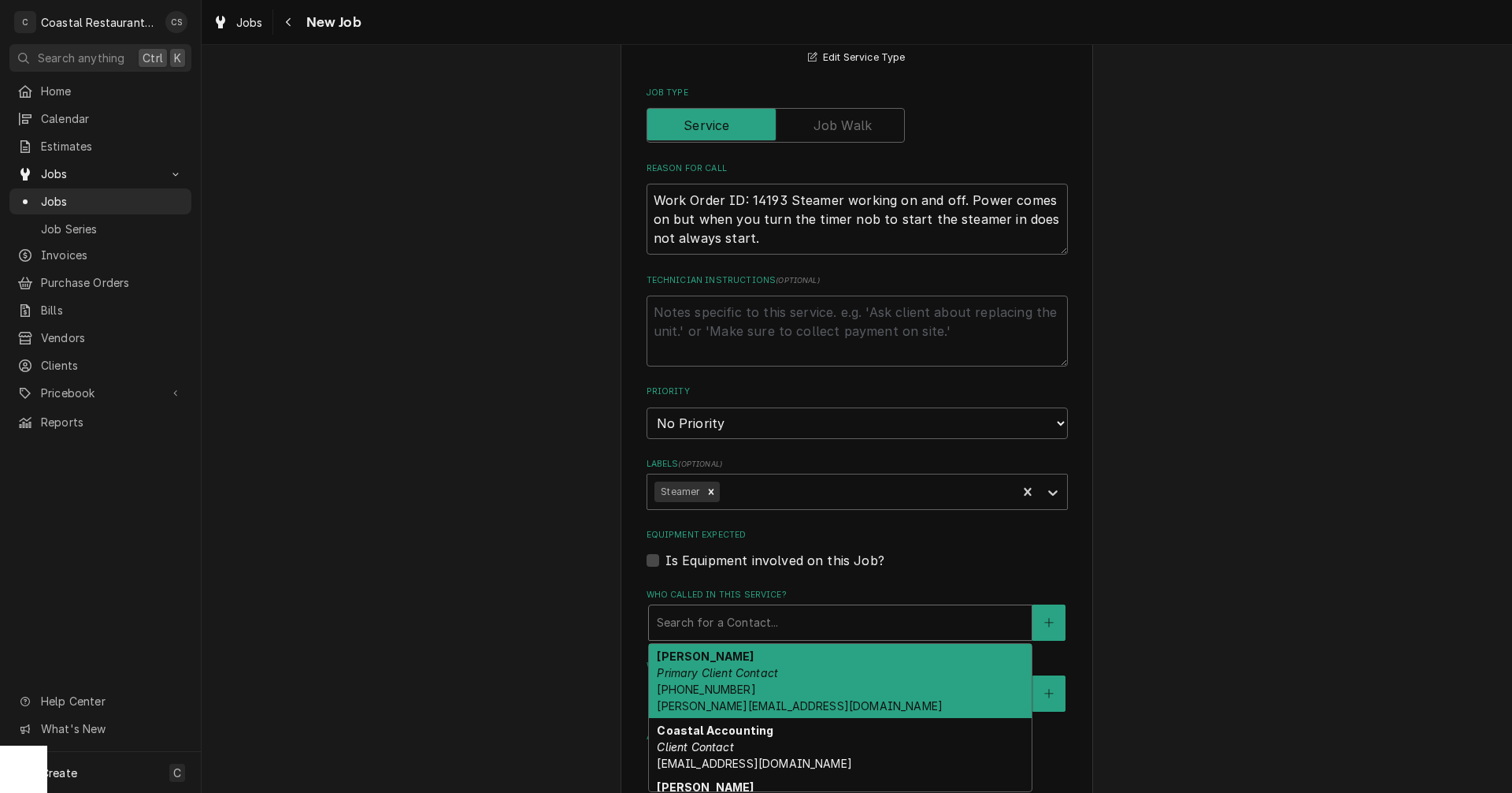
click at [717, 667] on em "Primary Client Contact" at bounding box center [718, 672] width 122 height 13
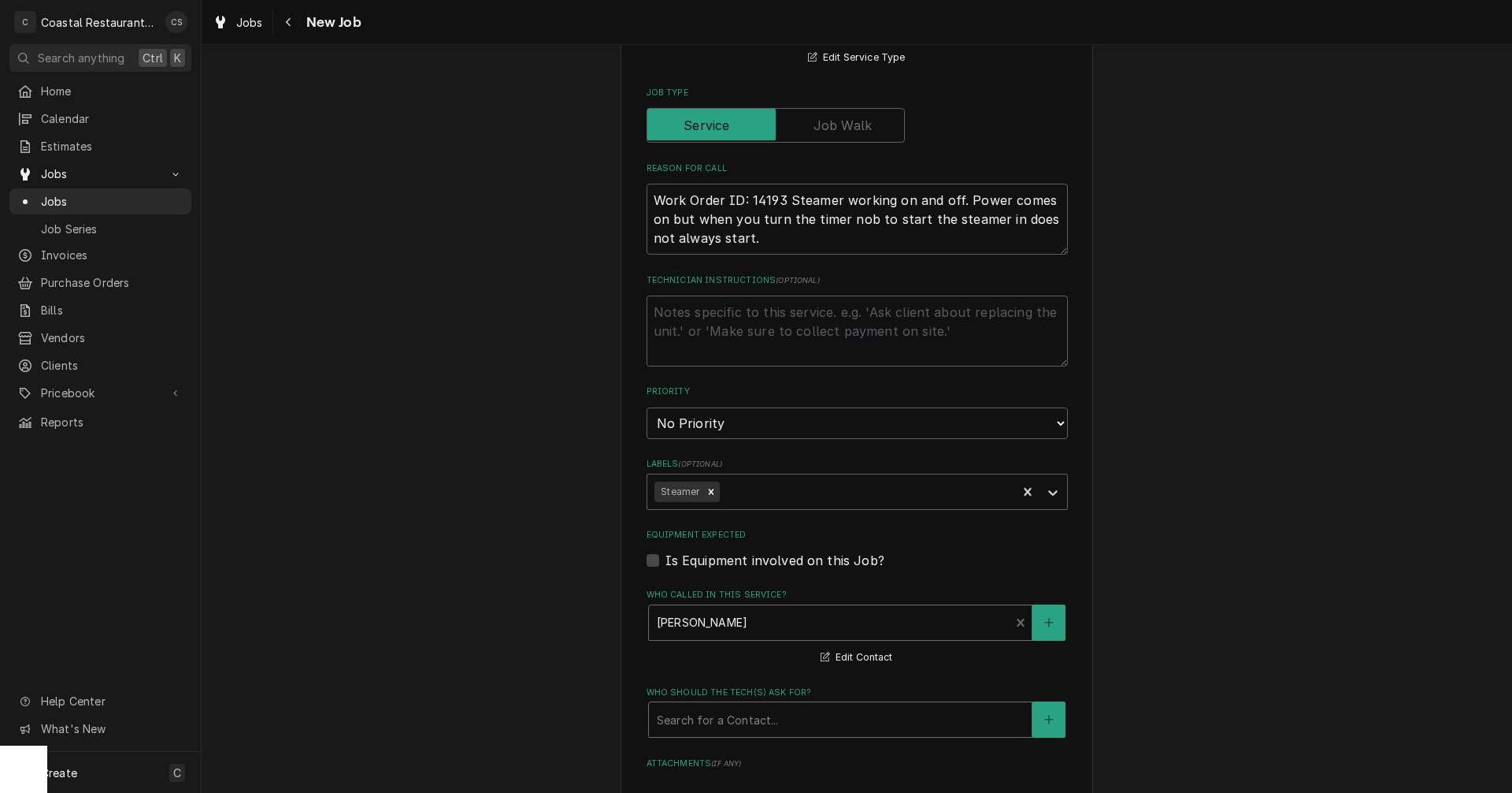
click at [717, 713] on div "Who should the tech(s) ask for?" at bounding box center [841, 719] width 367 height 29
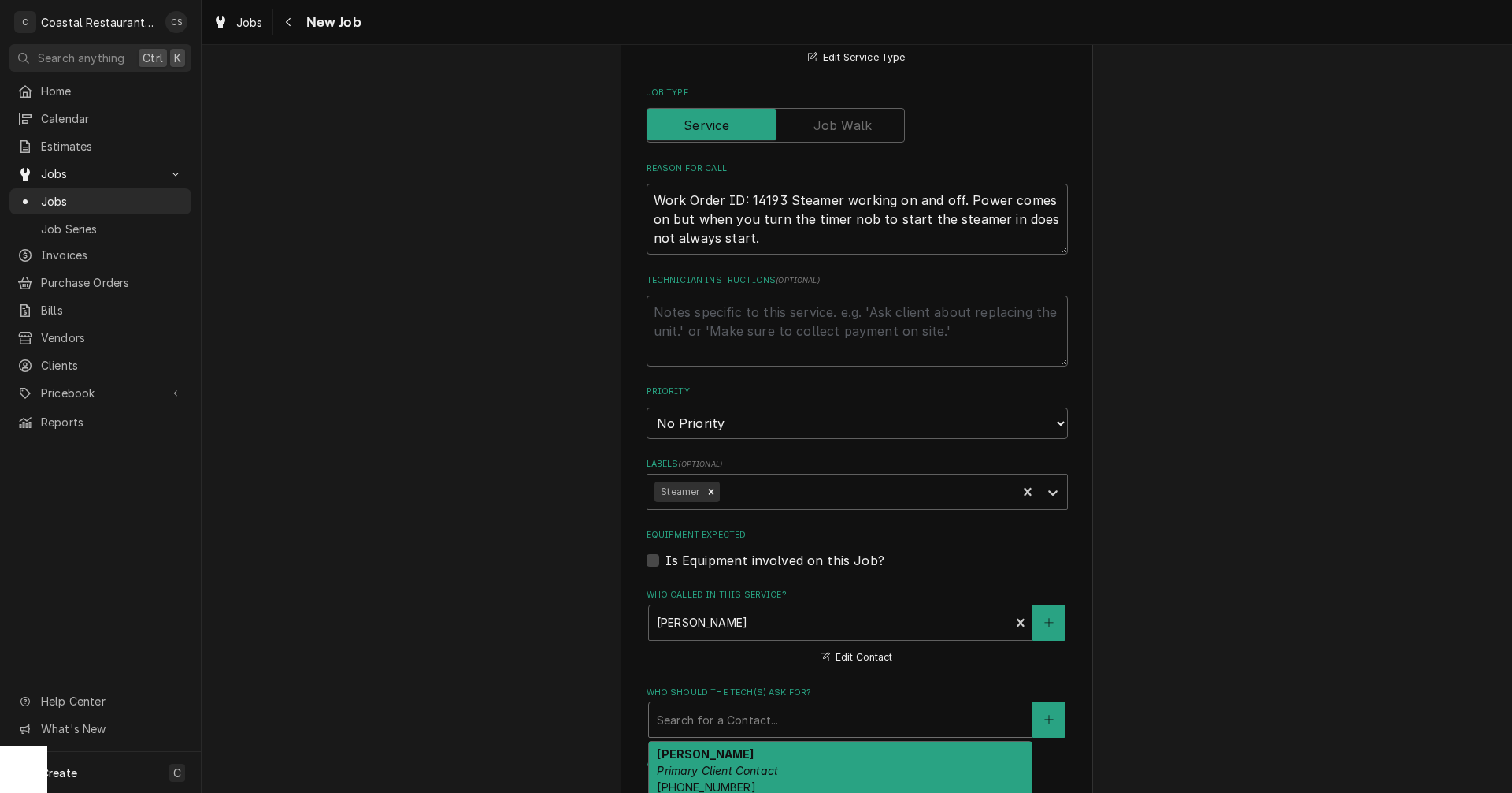
click at [732, 756] on strong "Andrew Dickinson" at bounding box center [705, 754] width 97 height 13
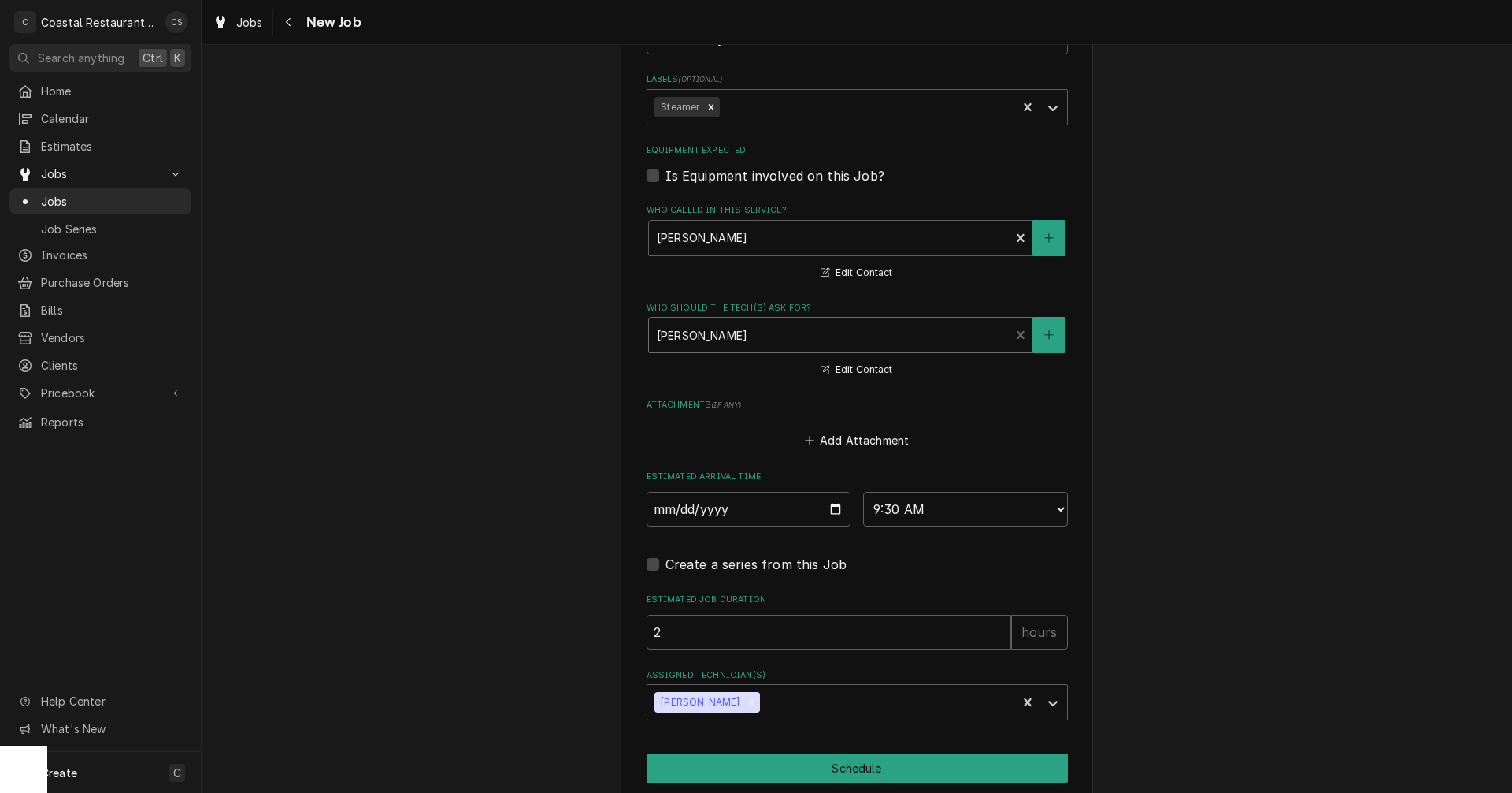
scroll to position [1000, 0]
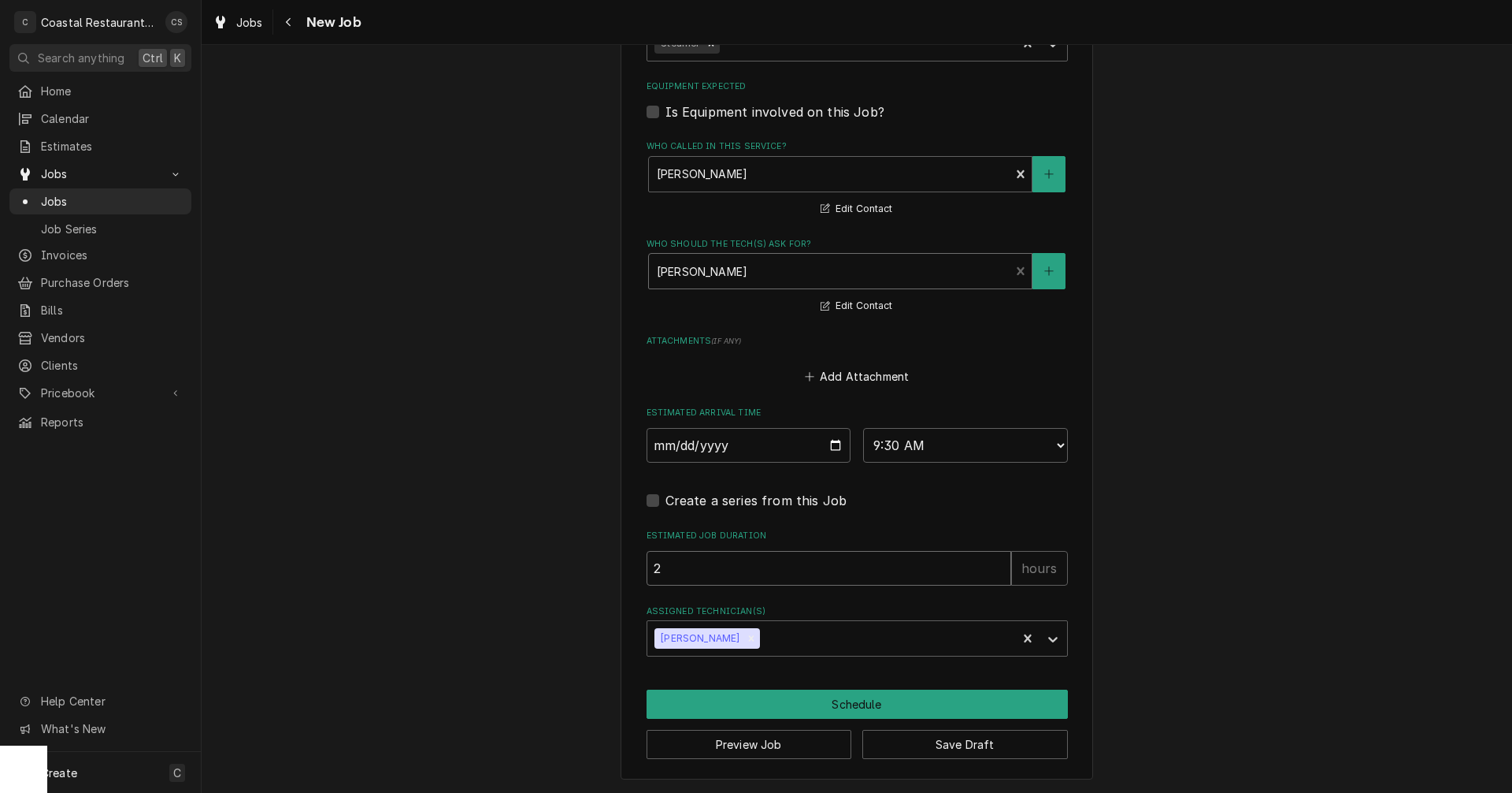
click at [686, 571] on input "2" at bounding box center [829, 568] width 365 height 34
type textarea "x"
type input "1"
type textarea "x"
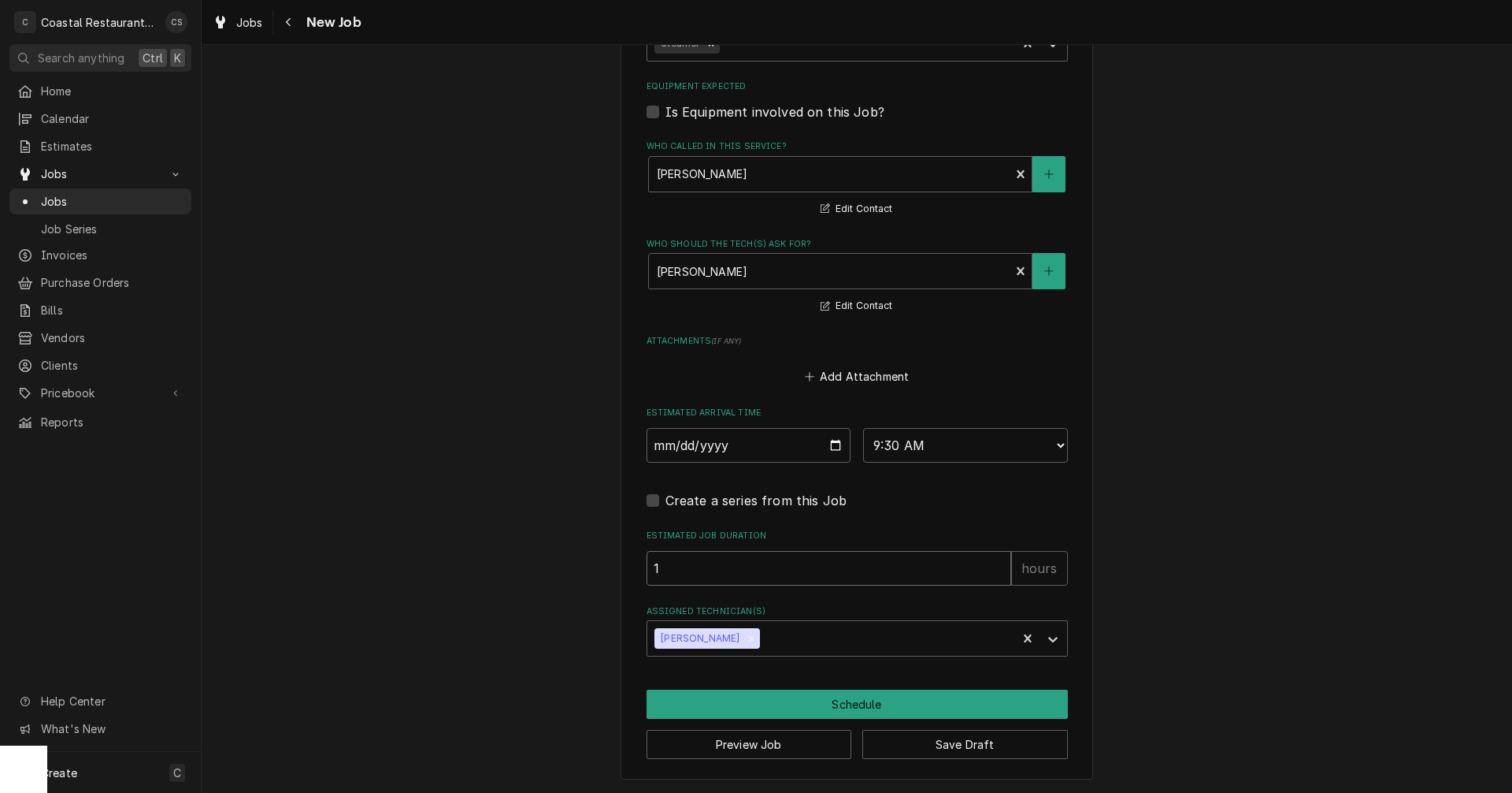
type input "1"
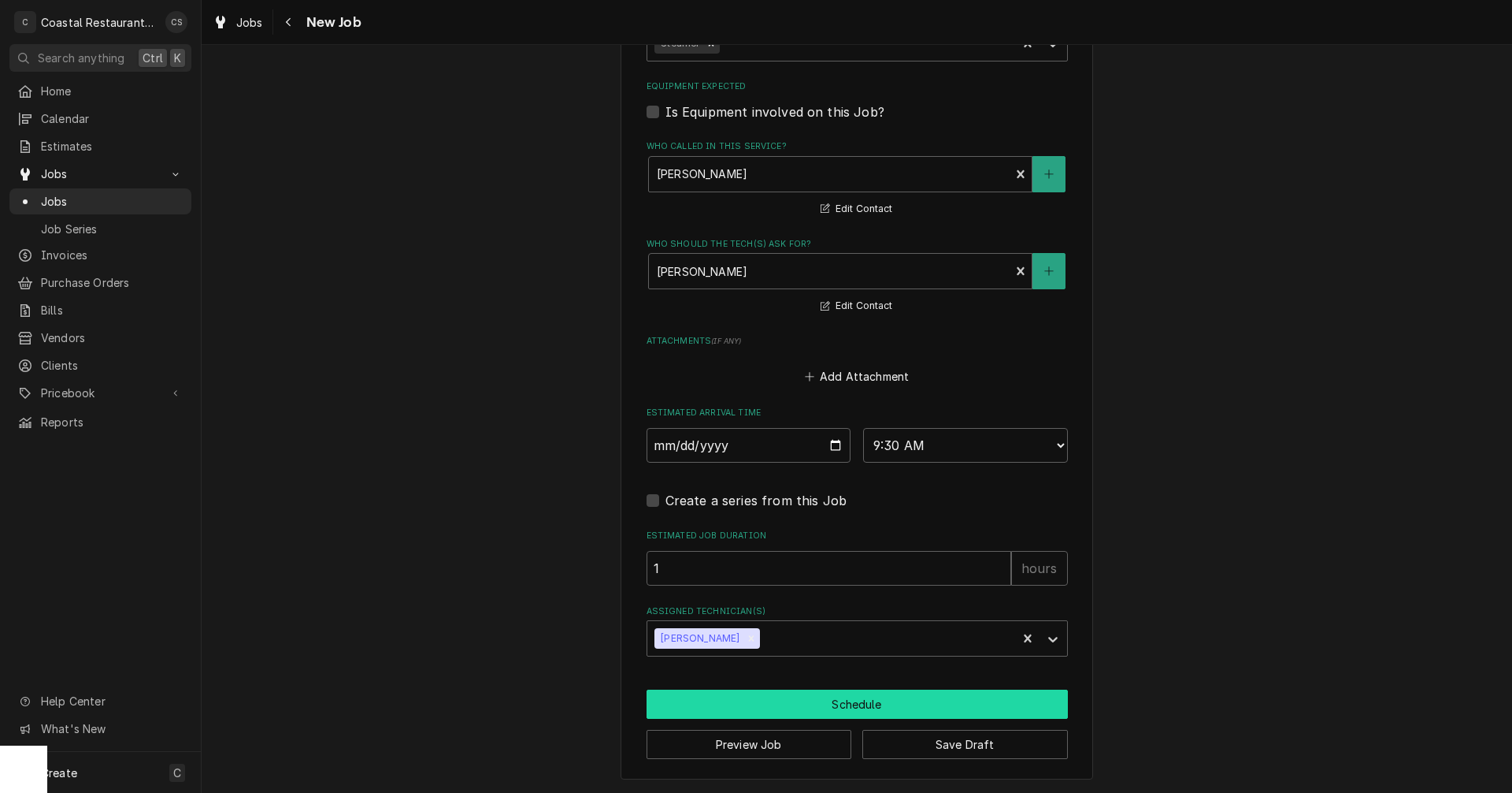
click at [840, 707] on button "Schedule" at bounding box center [857, 704] width 422 height 29
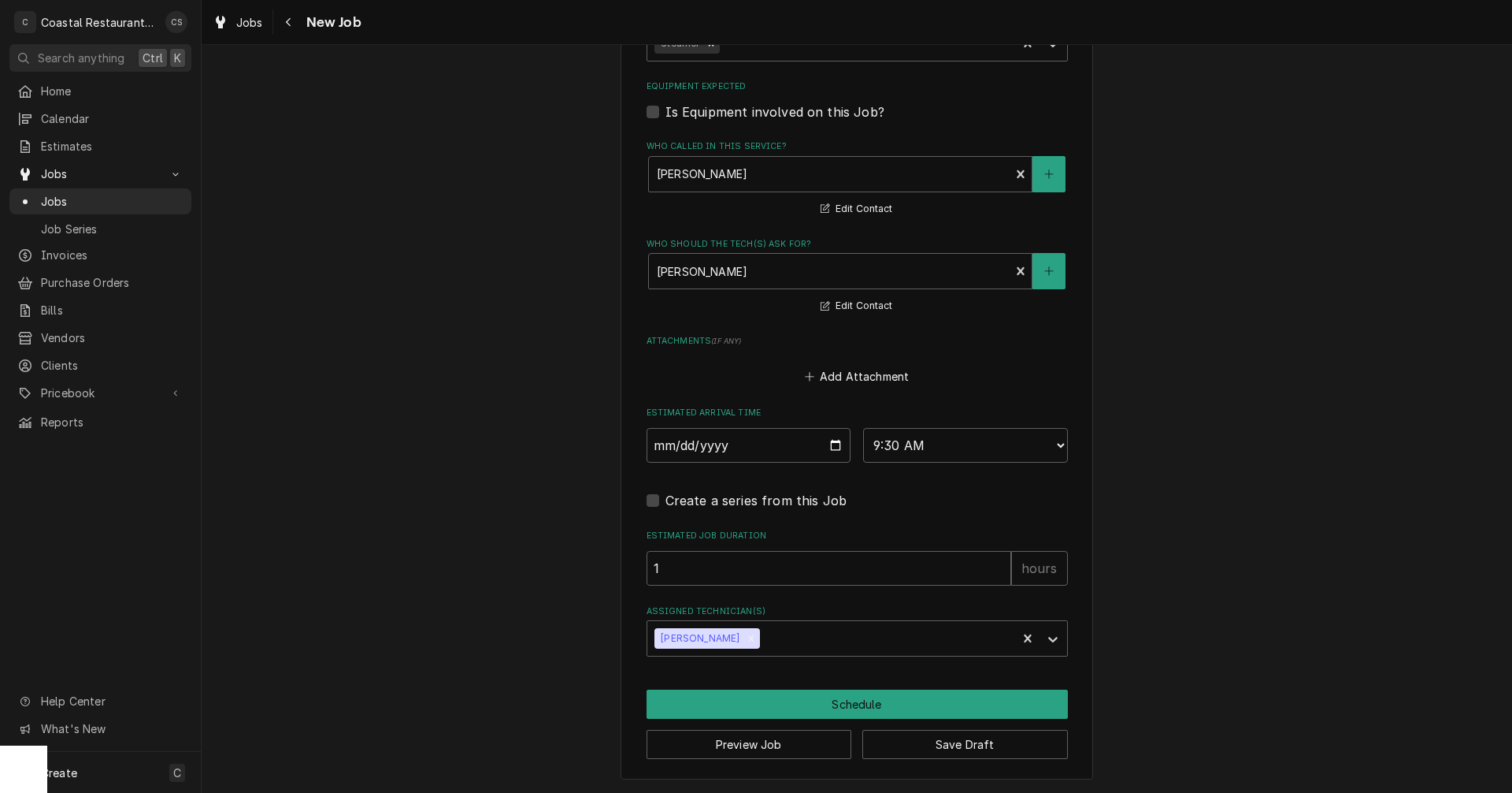
scroll to position [986, 0]
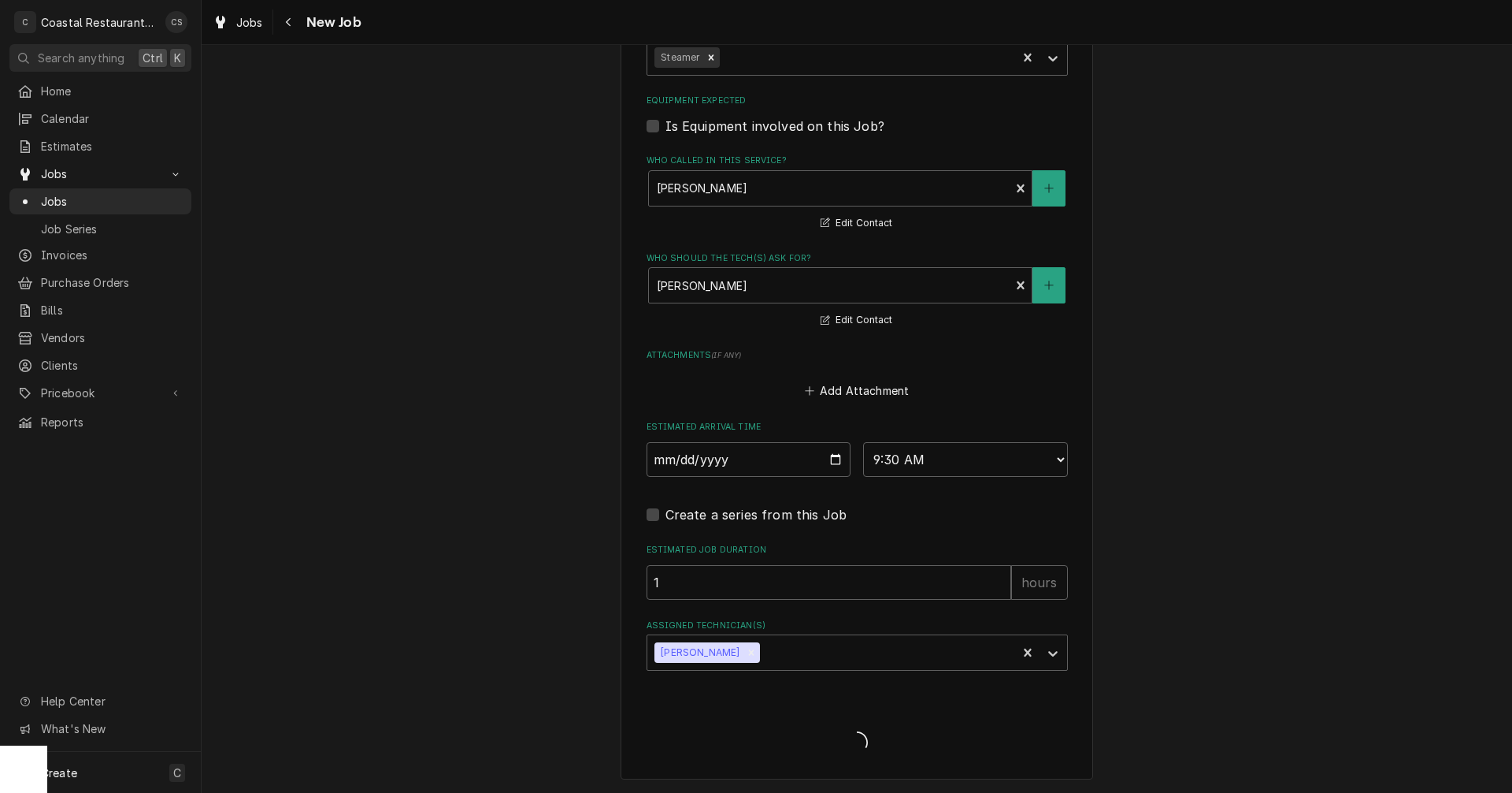
type textarea "x"
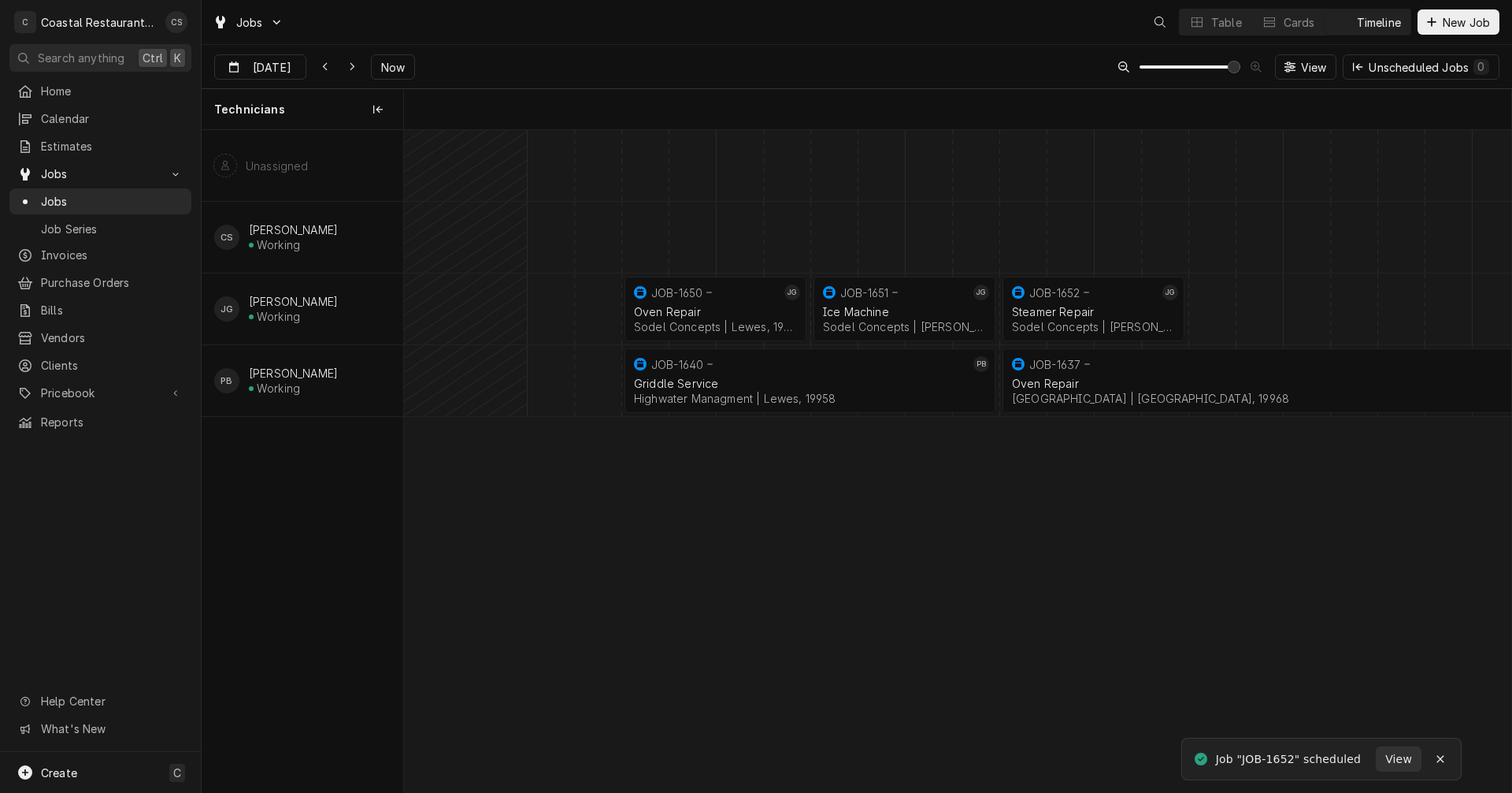
scroll to position [0, 21948]
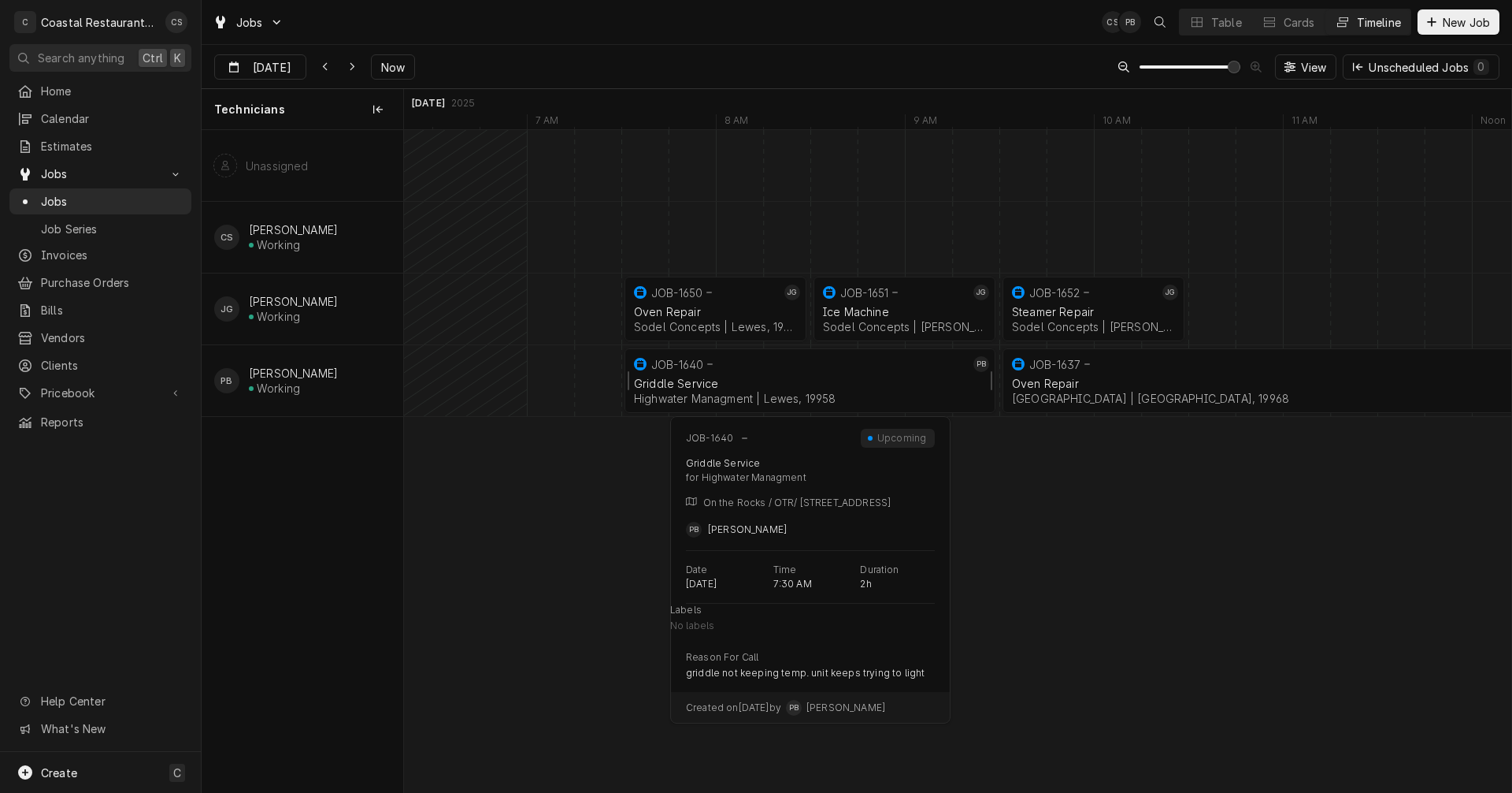
click at [834, 374] on div "Griddle Service Highwater Managment | Lewes, 19958" at bounding box center [810, 391] width 358 height 34
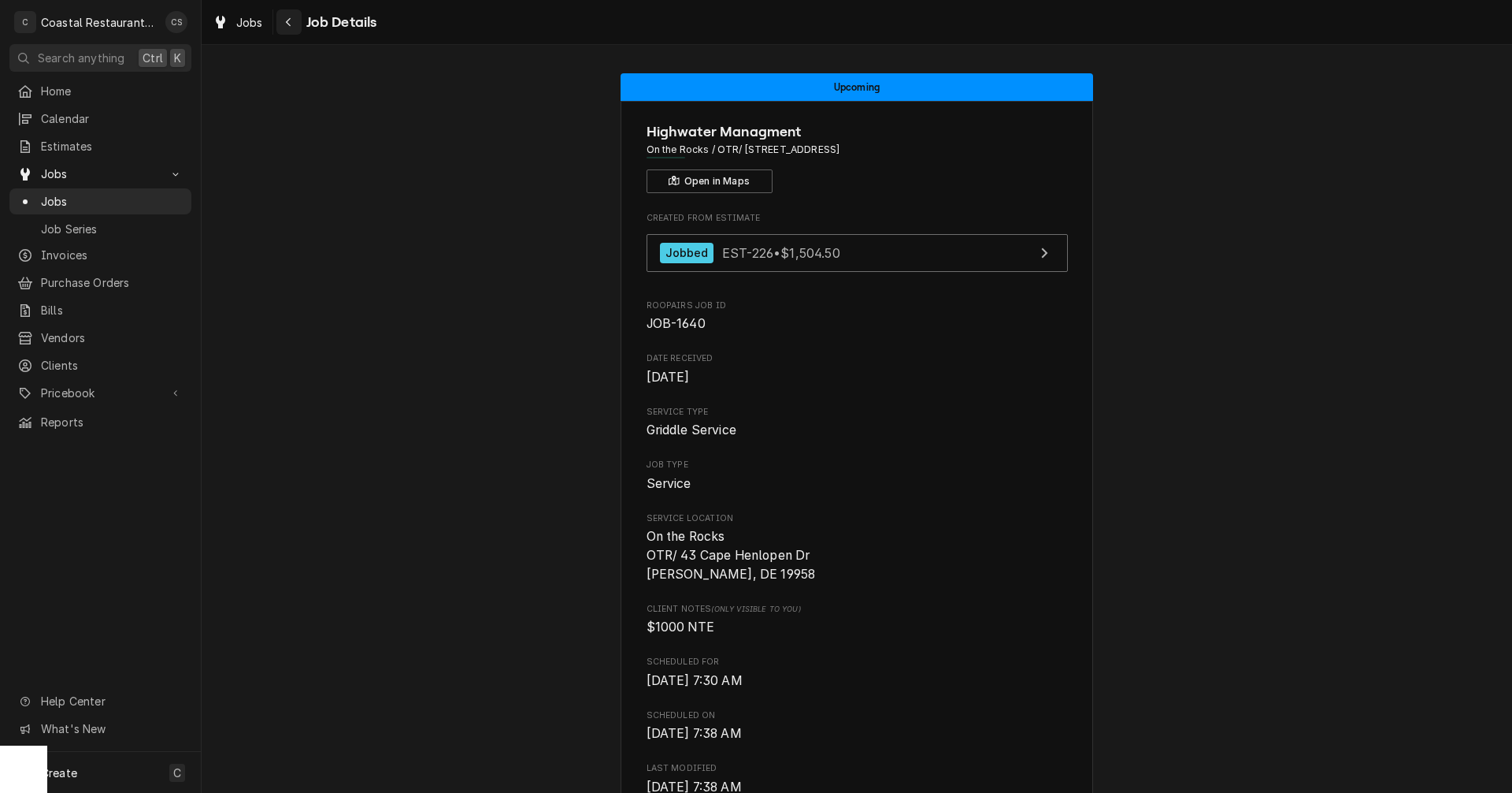
click at [293, 19] on div "Navigate back" at bounding box center [289, 21] width 15 height 16
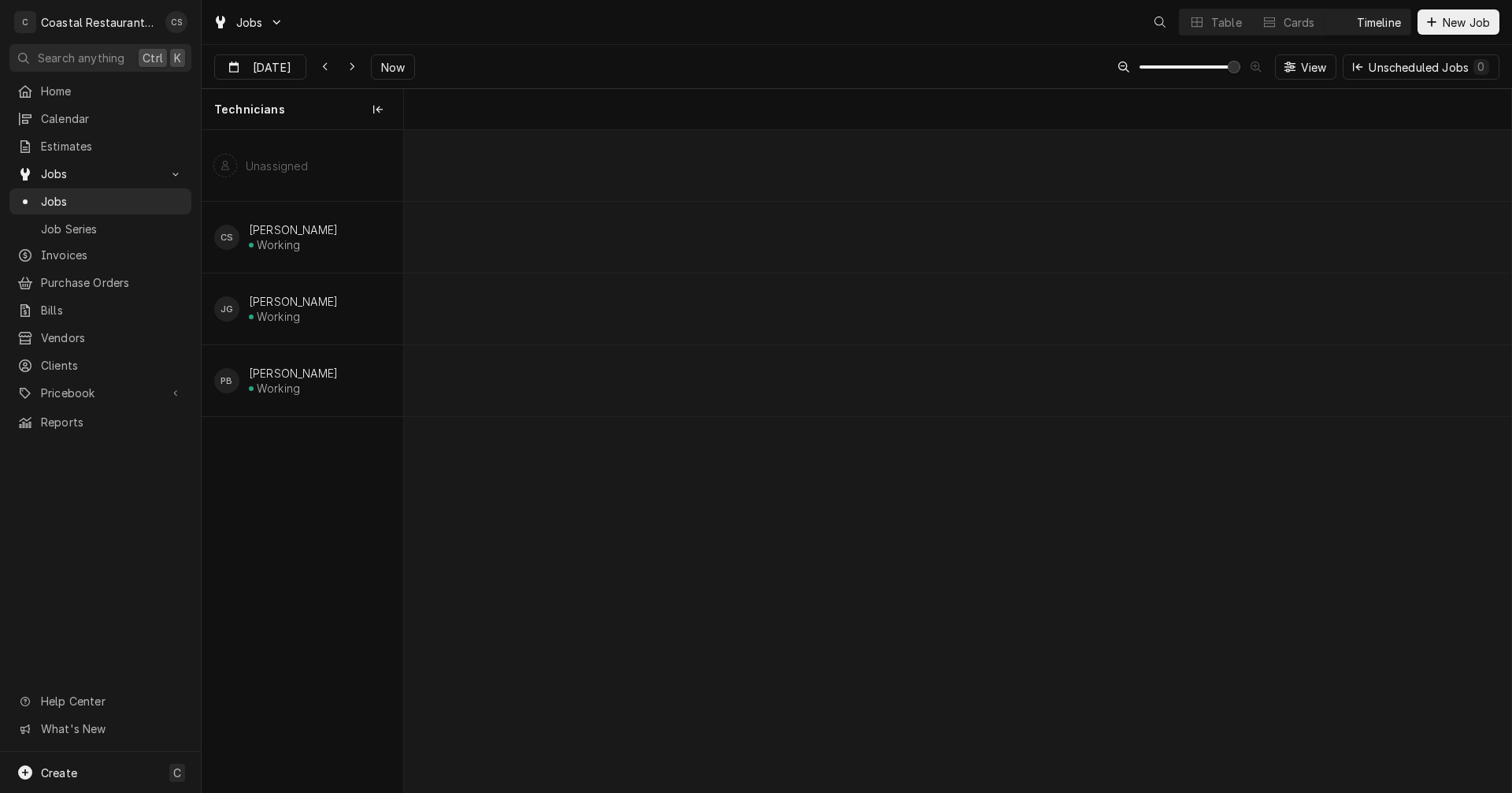
scroll to position [0, 21948]
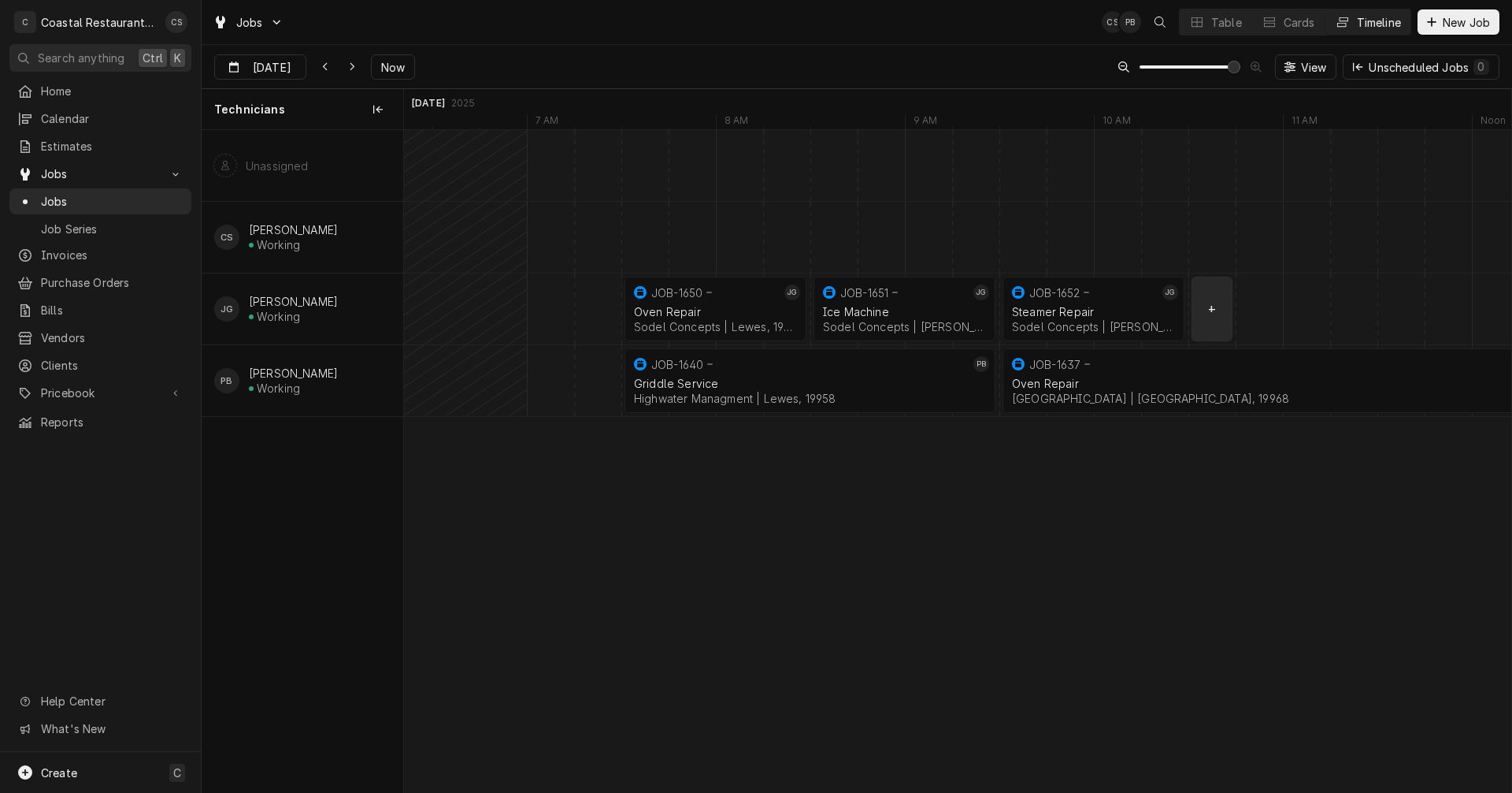
click at [1213, 309] on div "normal" at bounding box center [1189, 308] width 45464 height 71
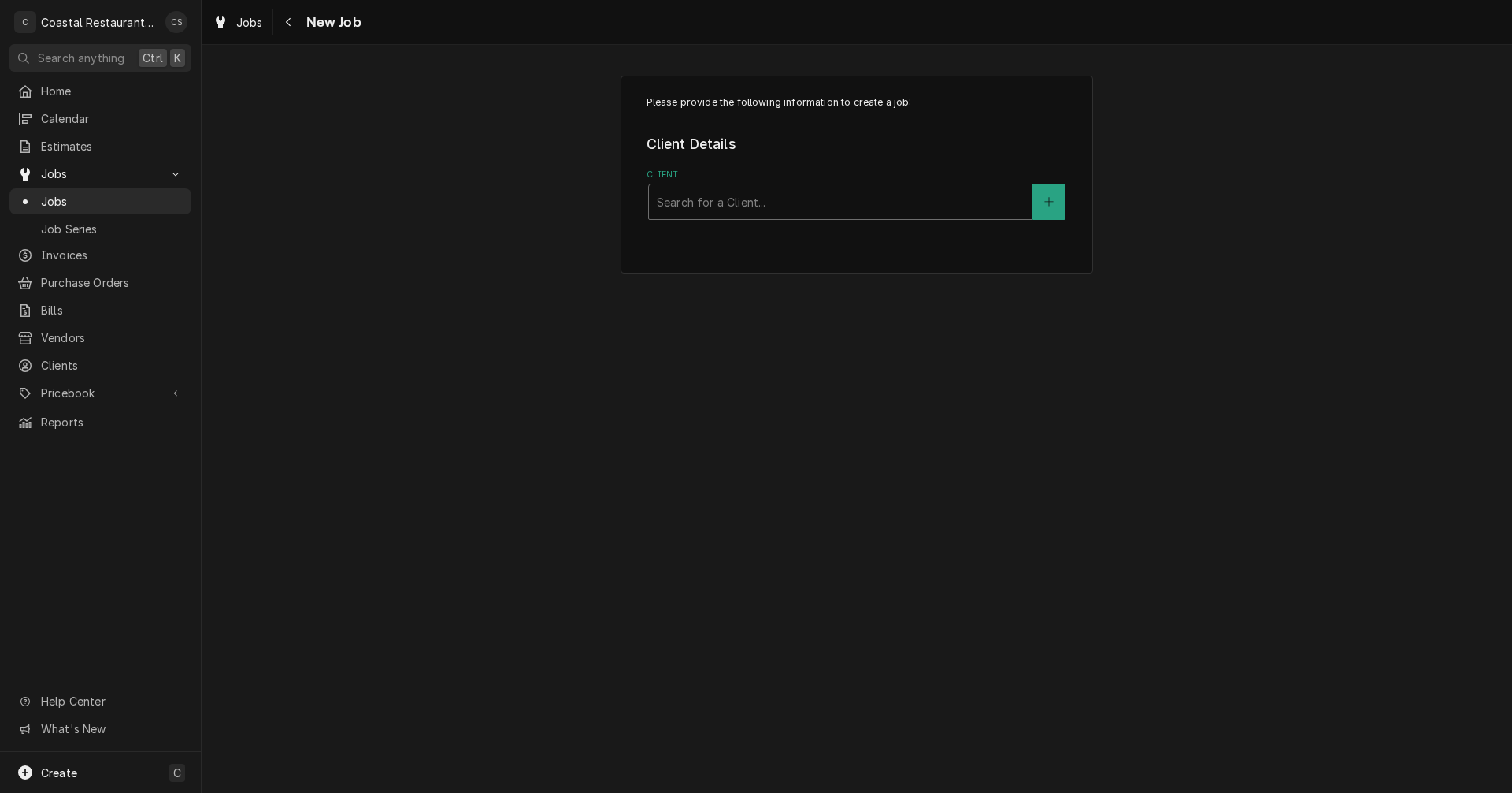
click at [704, 204] on div "Client" at bounding box center [841, 202] width 367 height 29
type input "Fish On"
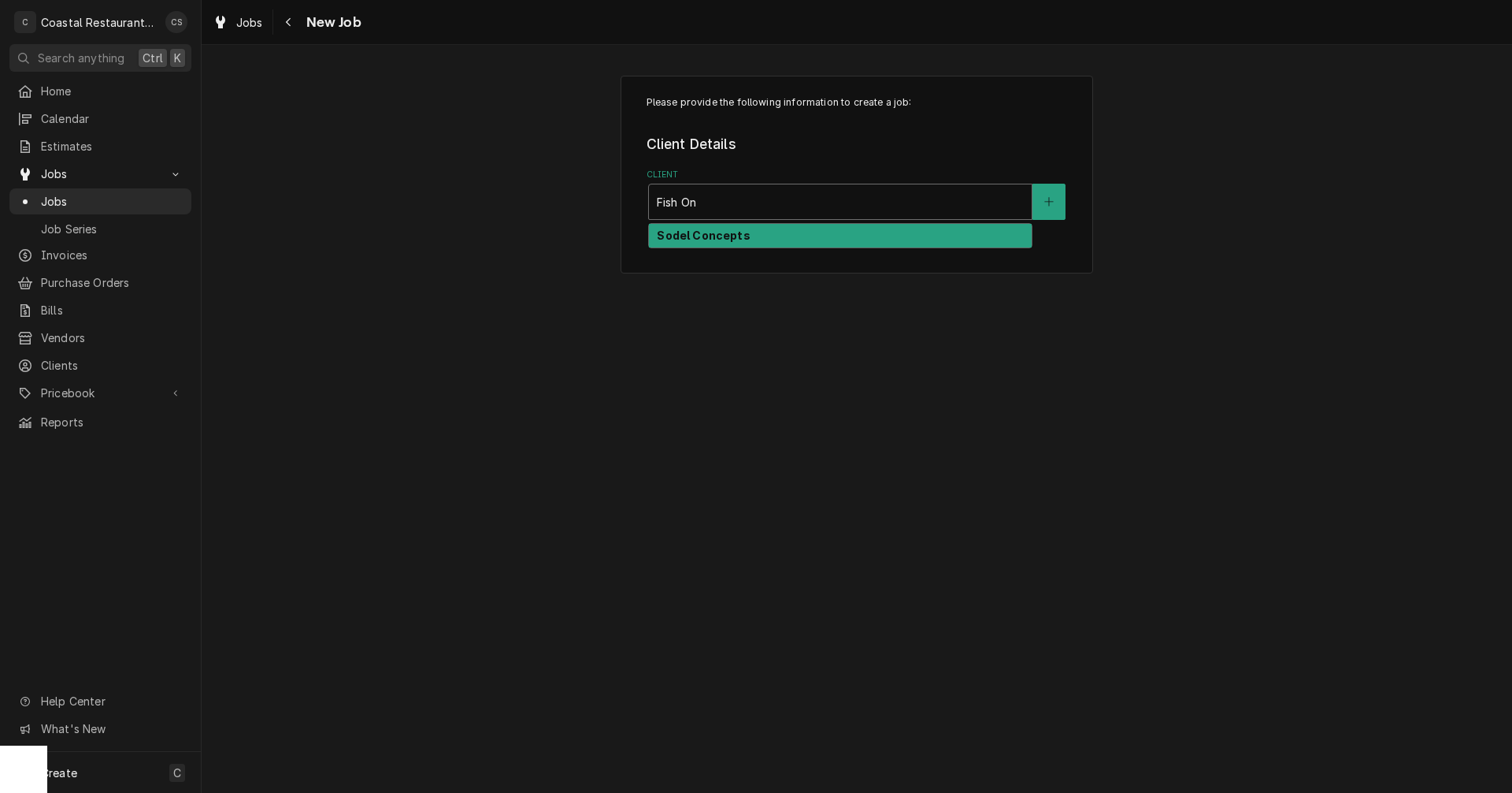
click at [692, 235] on strong "Sodel Concepts" at bounding box center [704, 235] width 93 height 13
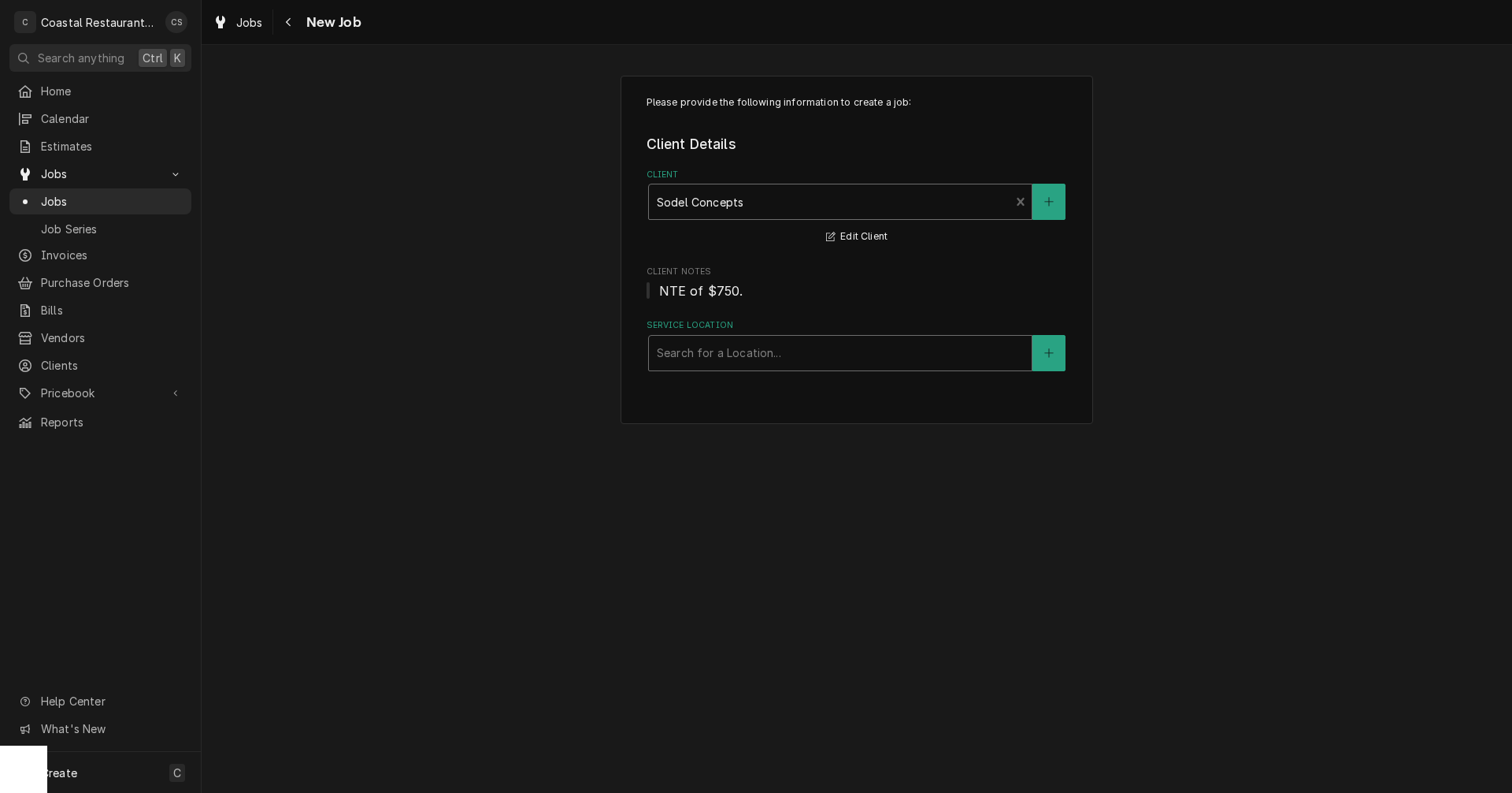
click at [712, 358] on div "Service Location" at bounding box center [841, 352] width 367 height 29
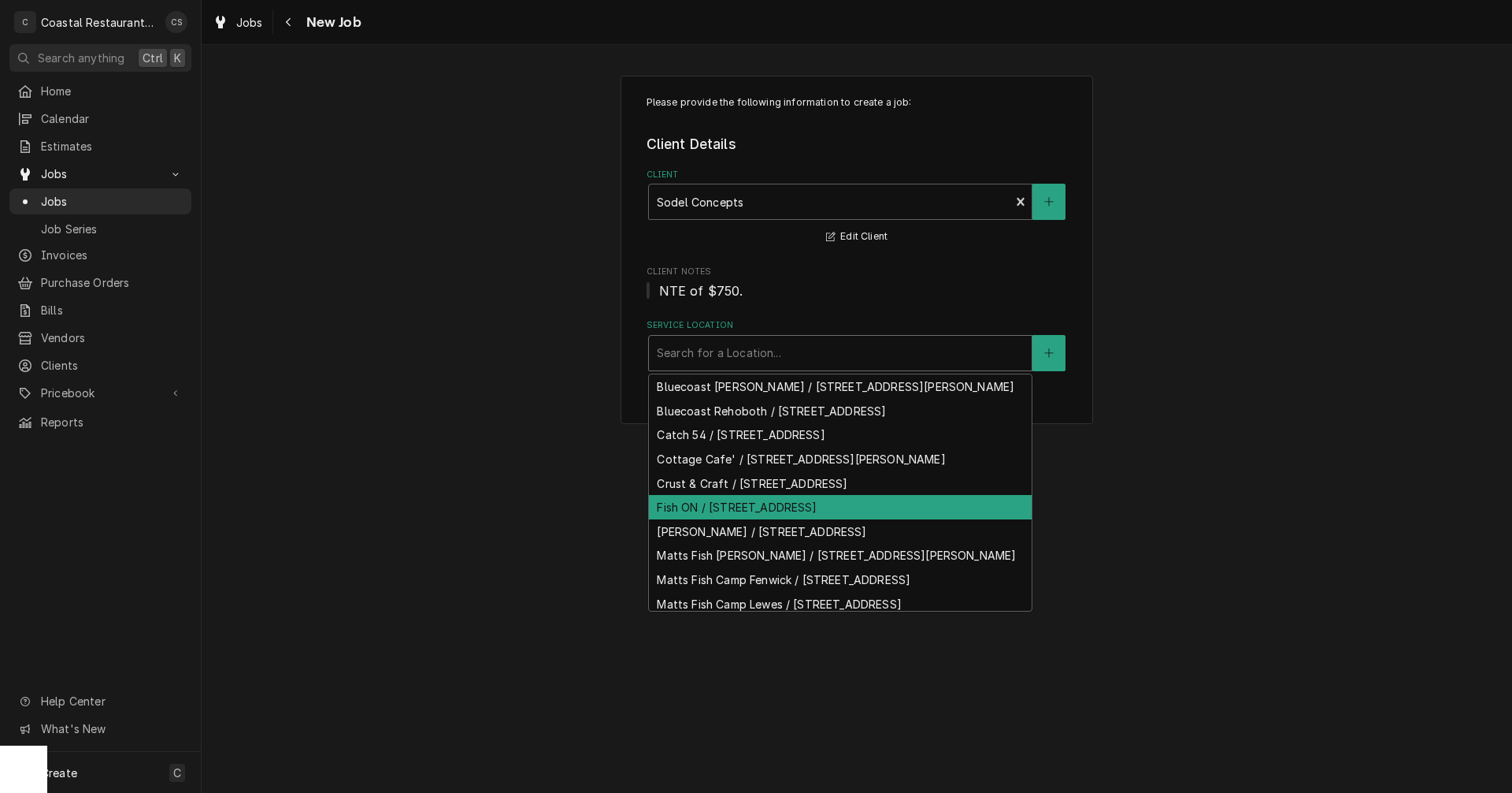
click at [705, 519] on div "Fish ON / [STREET_ADDRESS]" at bounding box center [840, 507] width 382 height 24
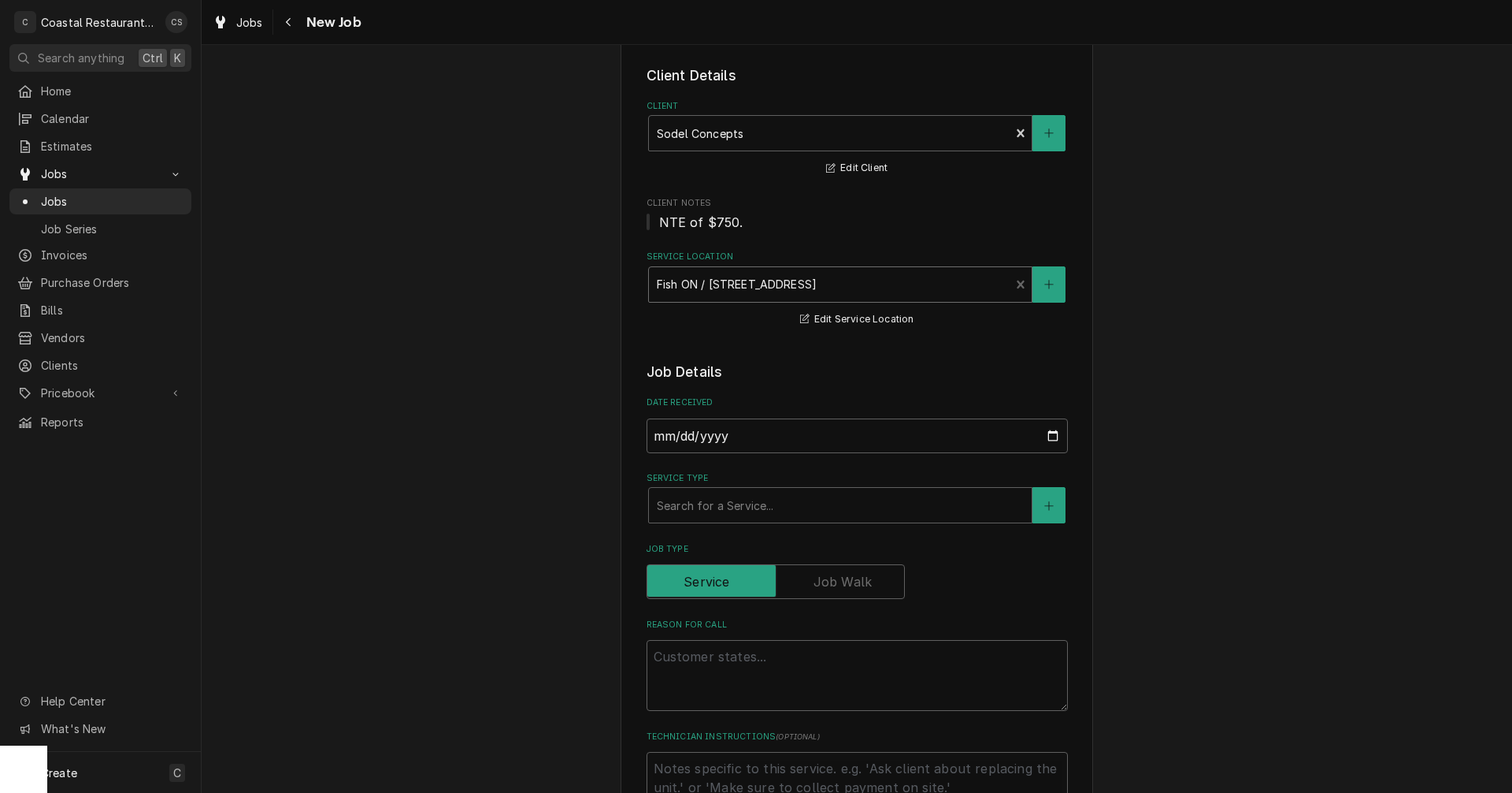
scroll to position [157, 0]
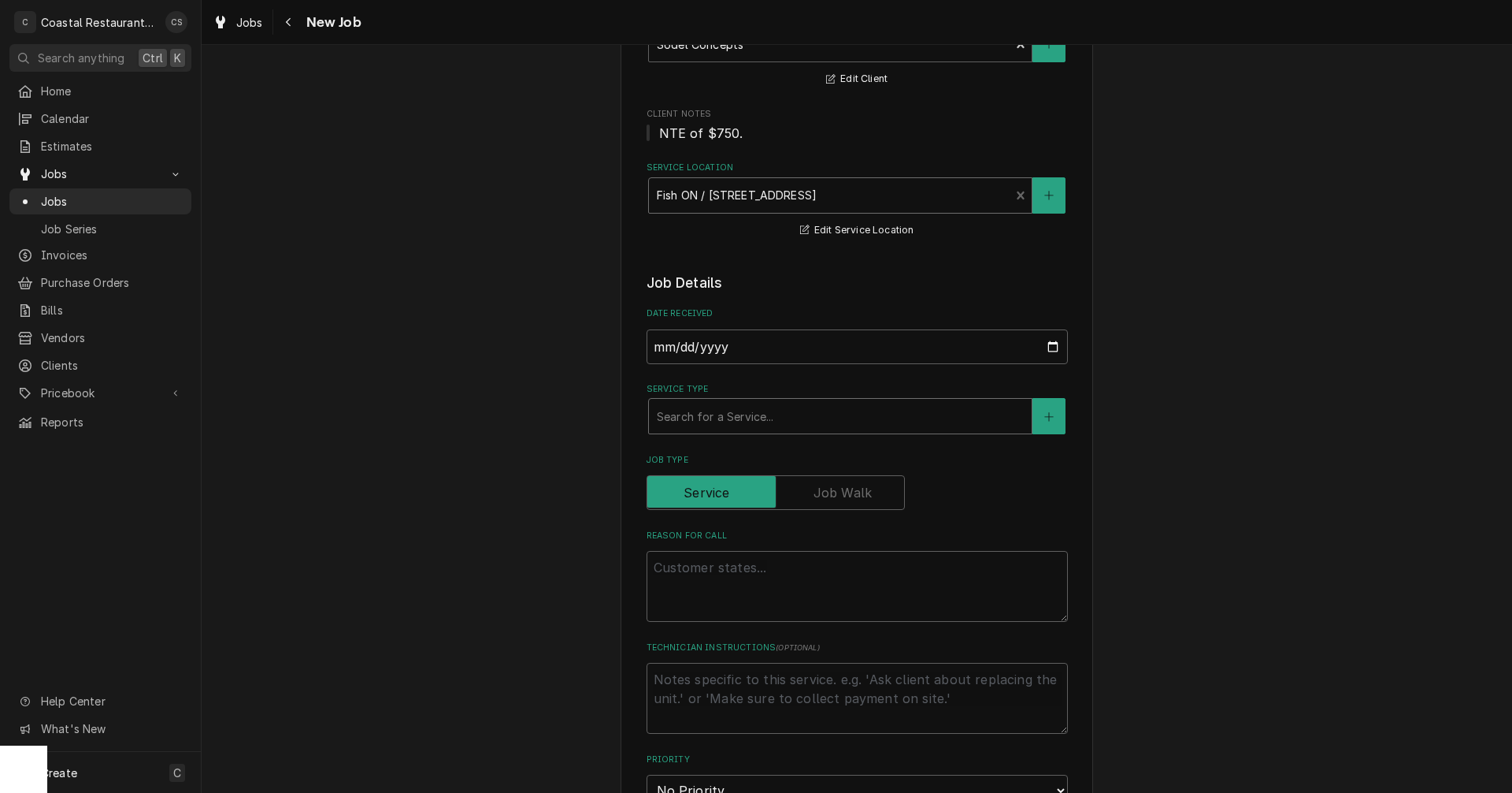
click at [717, 412] on div "Service Type" at bounding box center [841, 416] width 367 height 29
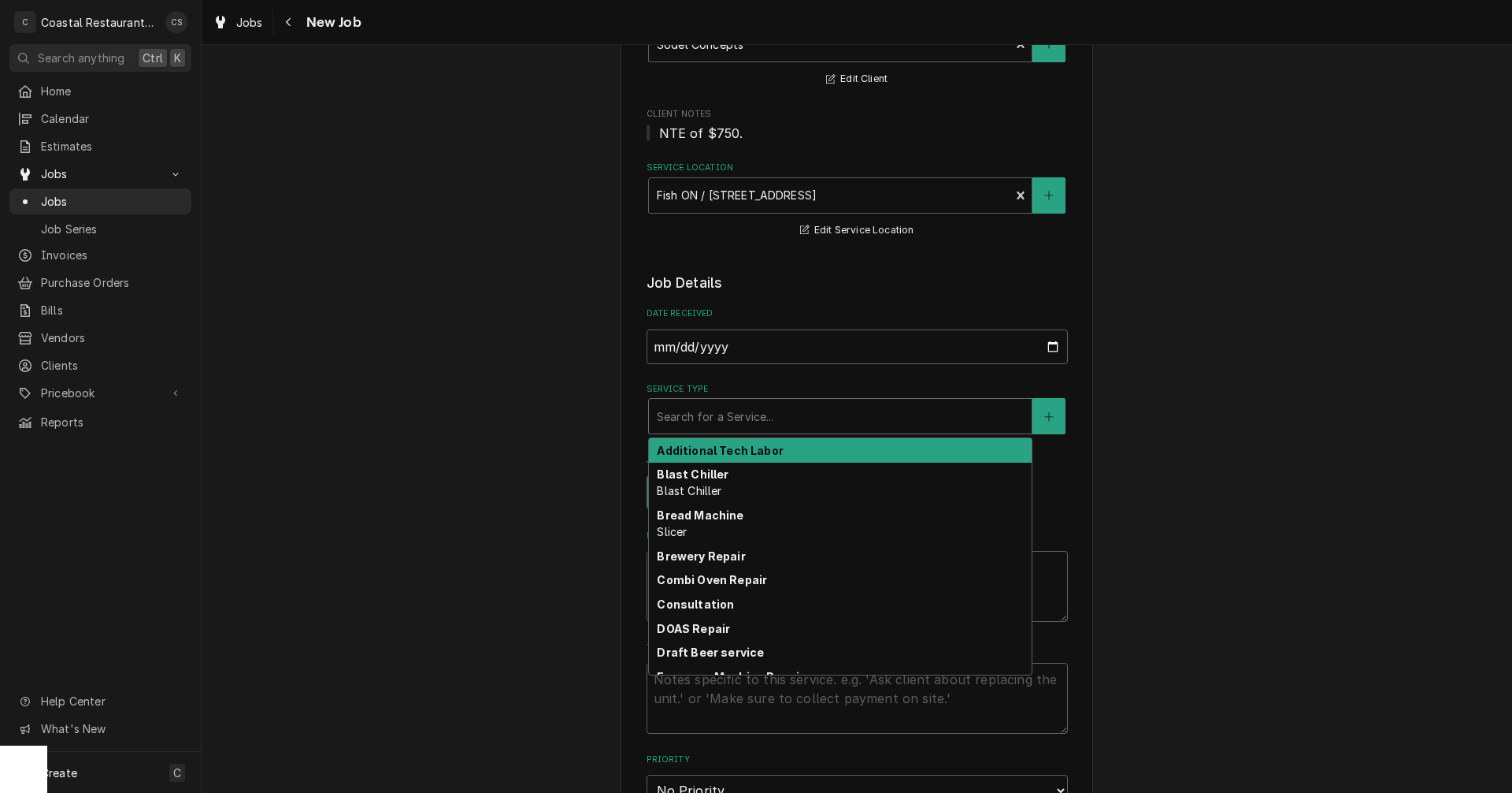
type textarea "x"
type input "H"
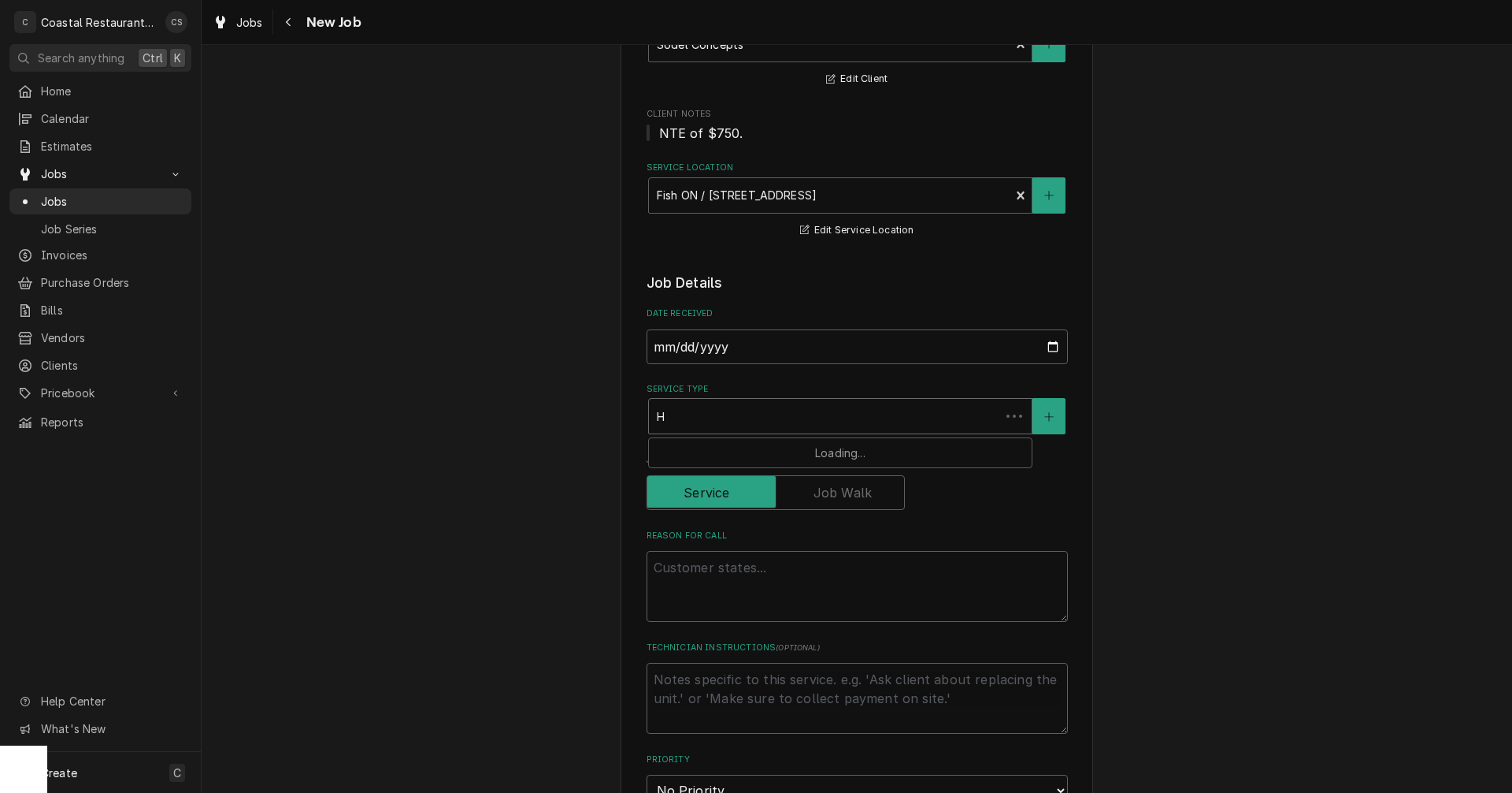
type textarea "x"
type input "Ho"
type textarea "x"
type input "Hoo"
type textarea "x"
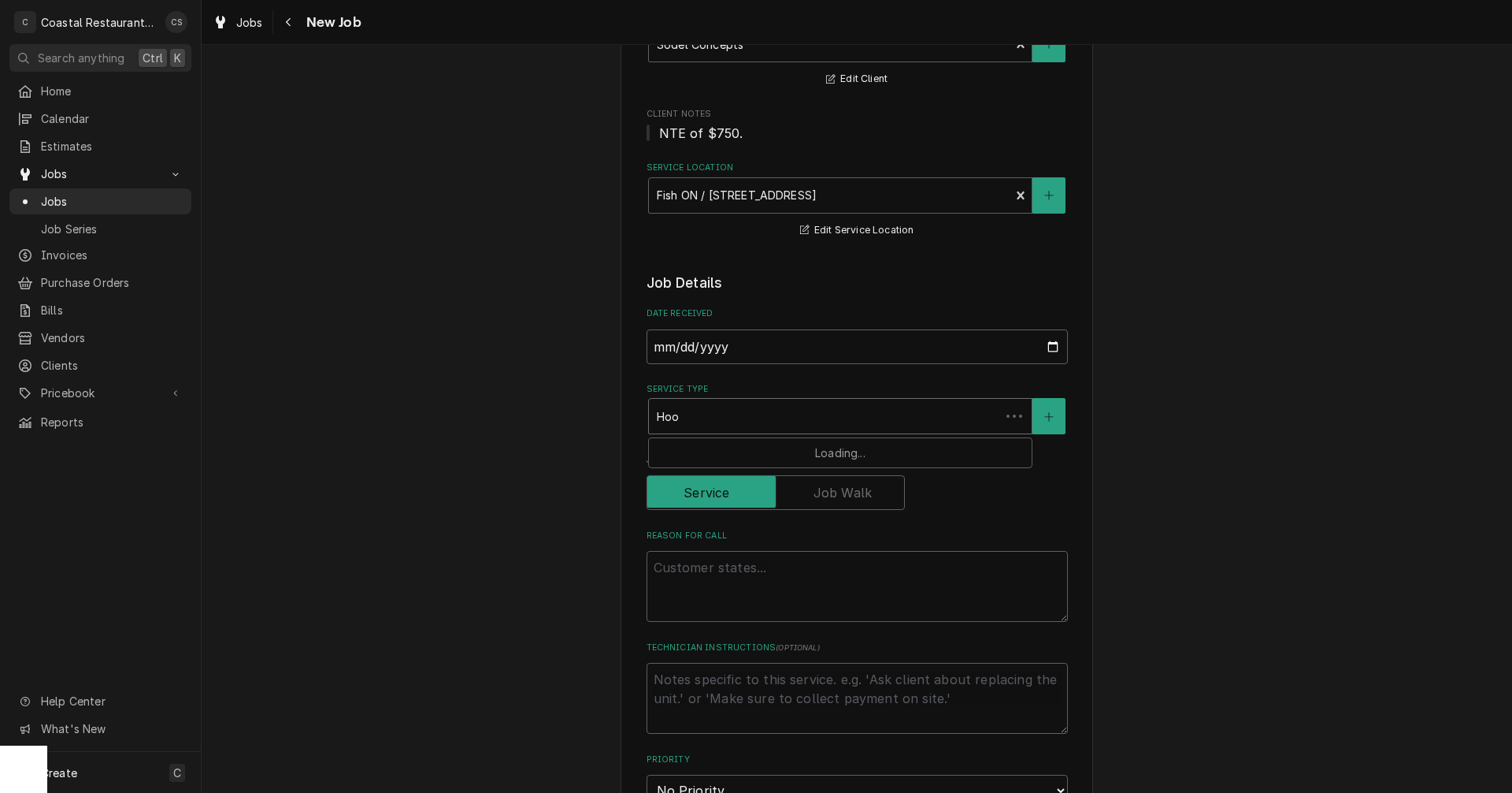
type input "Hood"
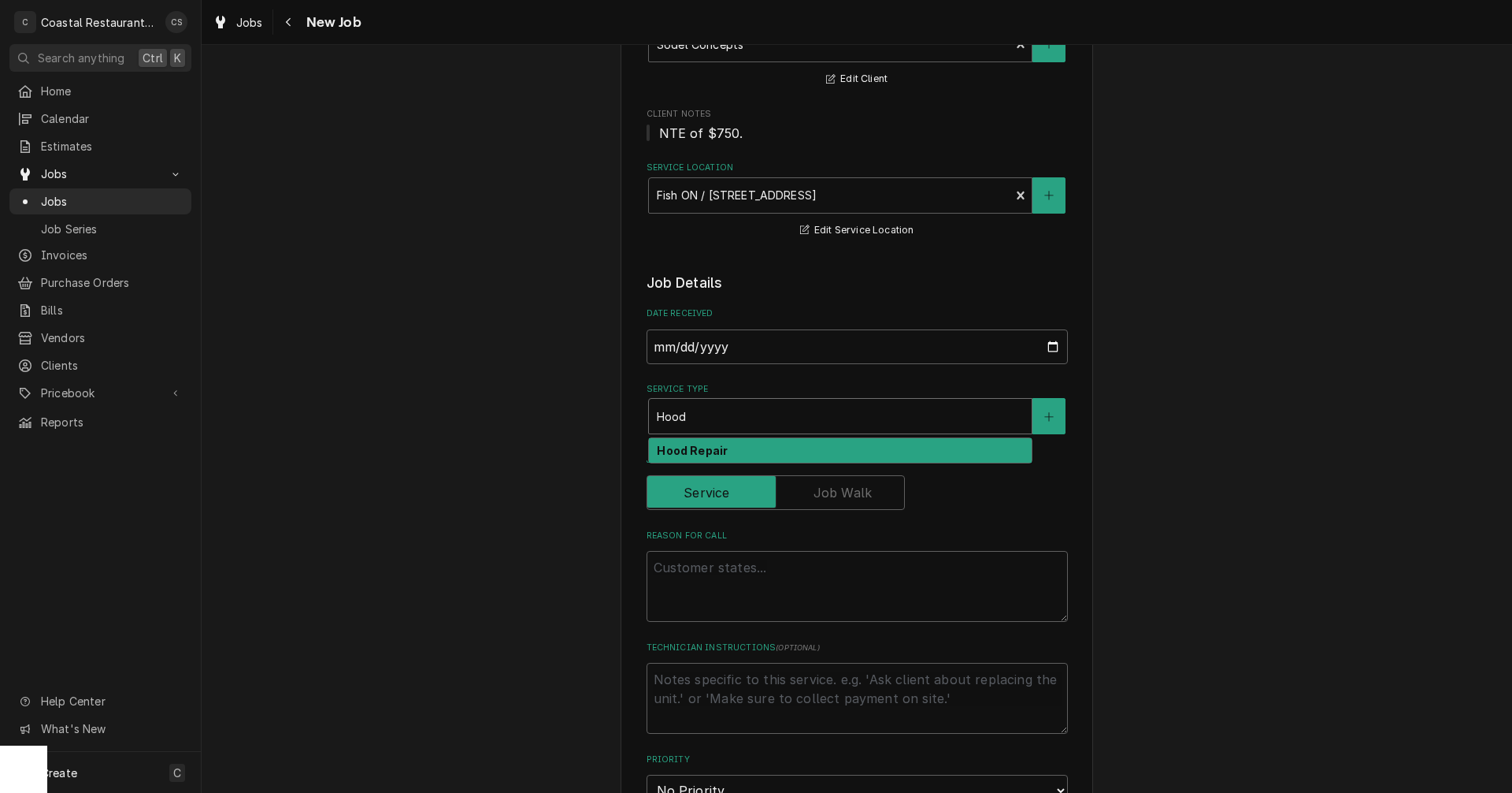
click at [691, 451] on strong "Hood Repair" at bounding box center [692, 450] width 71 height 13
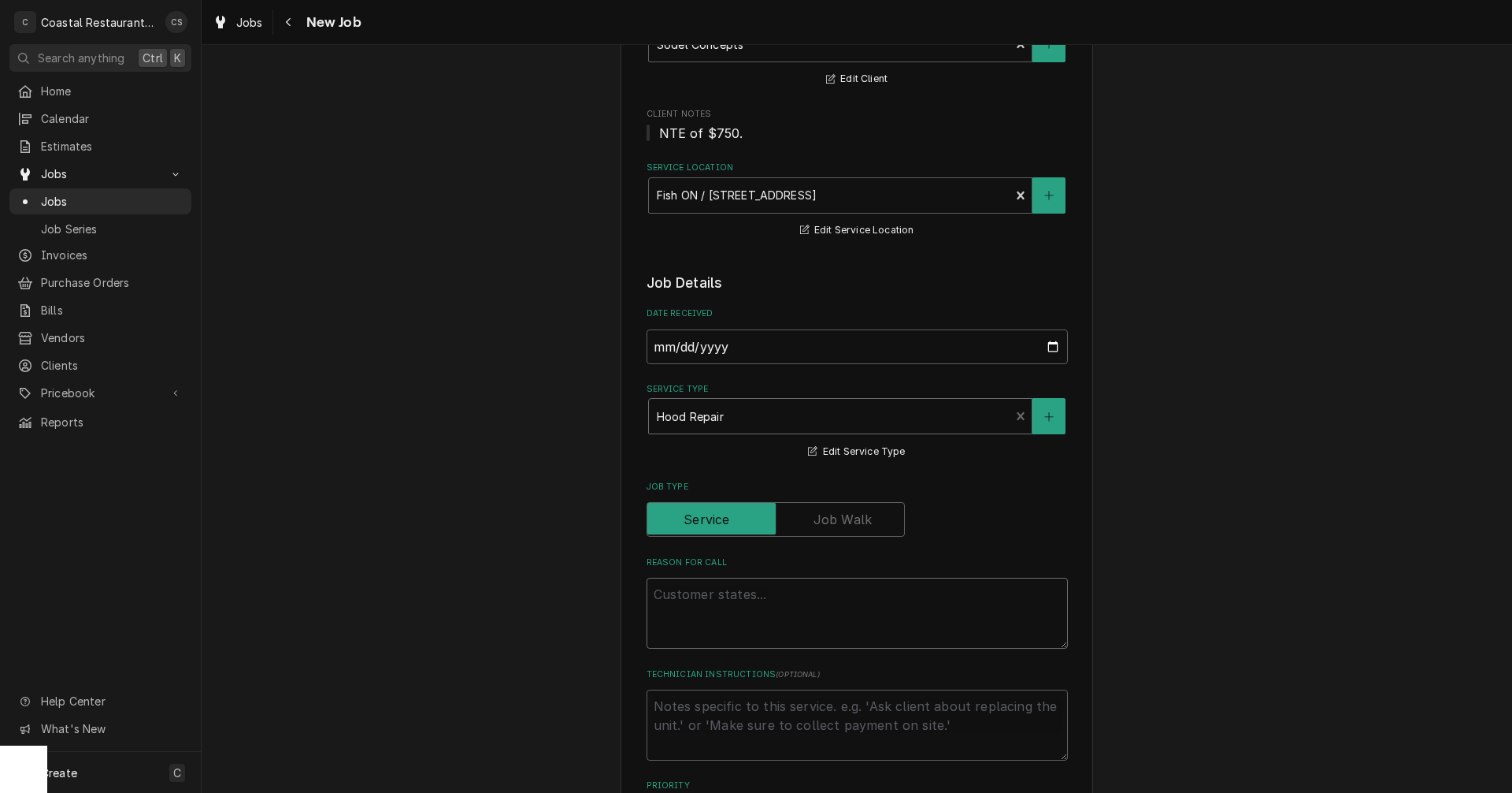
click at [694, 605] on textarea "Reason For Call" at bounding box center [857, 613] width 422 height 71
click at [664, 593] on textarea "Reason For Call" at bounding box center [857, 613] width 422 height 71
paste textarea "Work Order ID: 14183"
type textarea "x"
type textarea "Work Order ID: 14183"
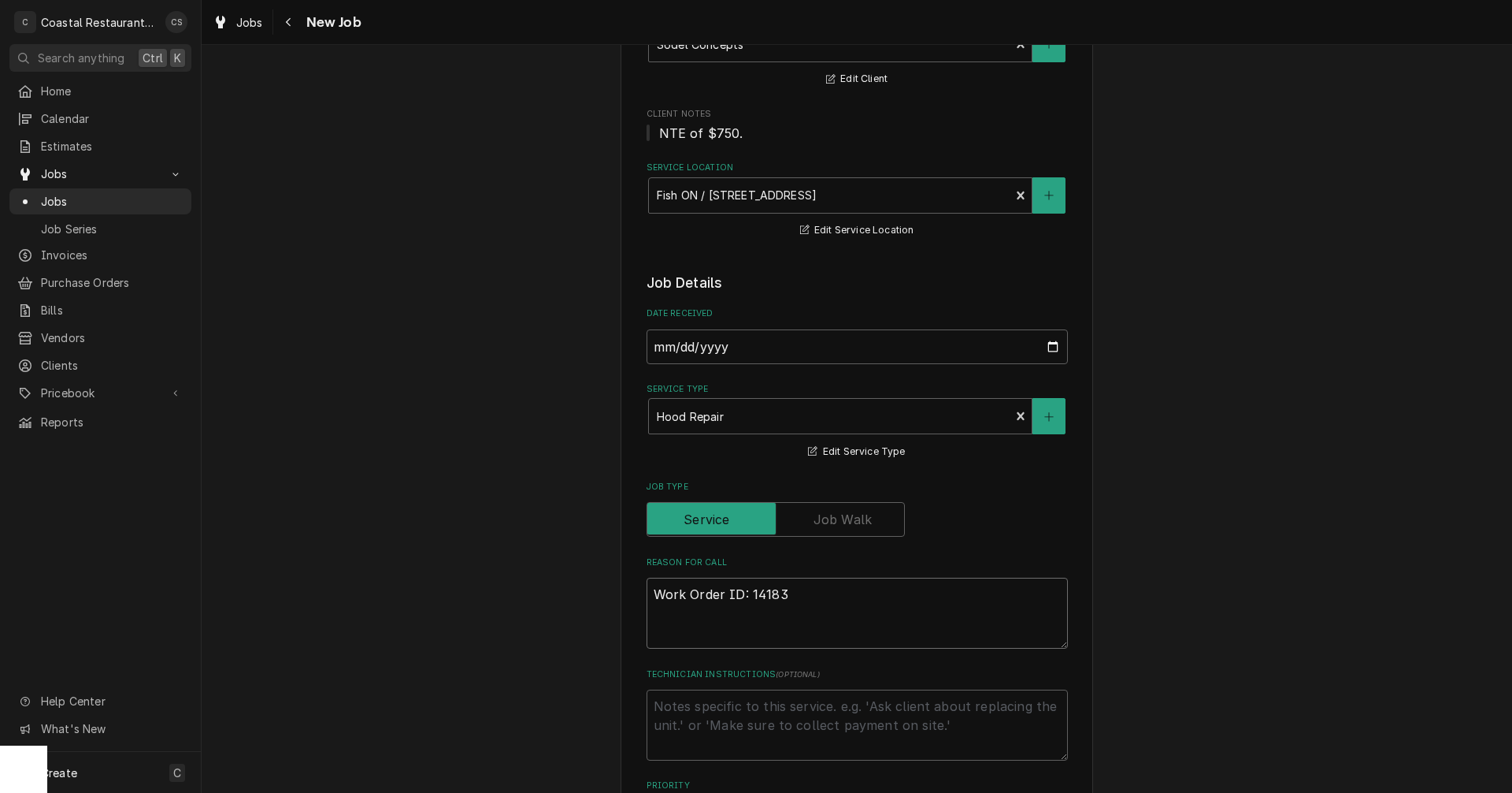
type textarea "x"
type textarea "Work Order ID: 14183"
type textarea "x"
type textarea "Work Order ID: 14183"
click at [805, 597] on textarea "Work Order ID: 14183" at bounding box center [857, 613] width 422 height 71
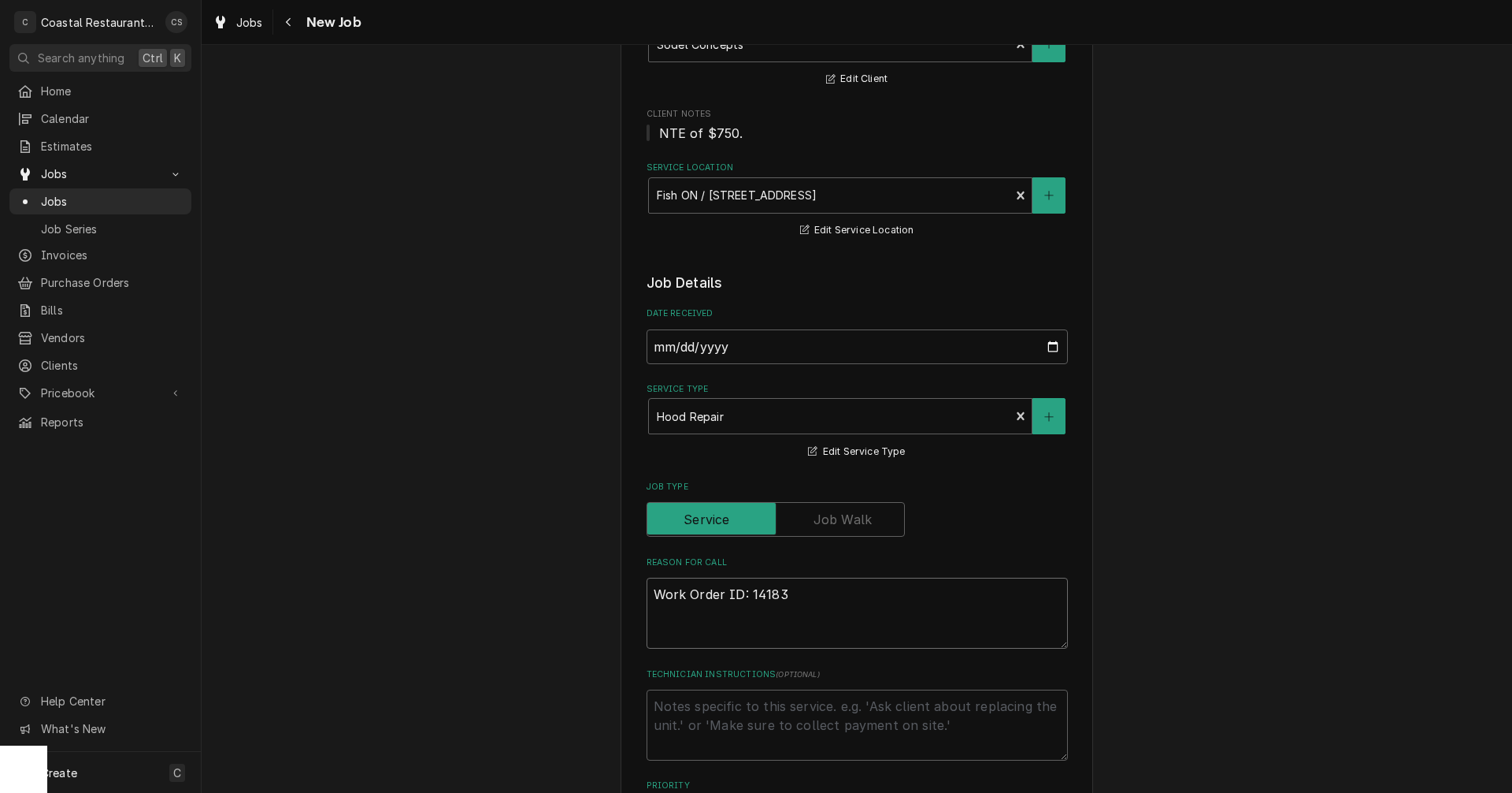
paste textarea "The breaker that controls part of the hood vent system has tripped and will not…"
type textarea "x"
type textarea "Work Order ID: 14183 The breaker that controls part of the hood vent system has…"
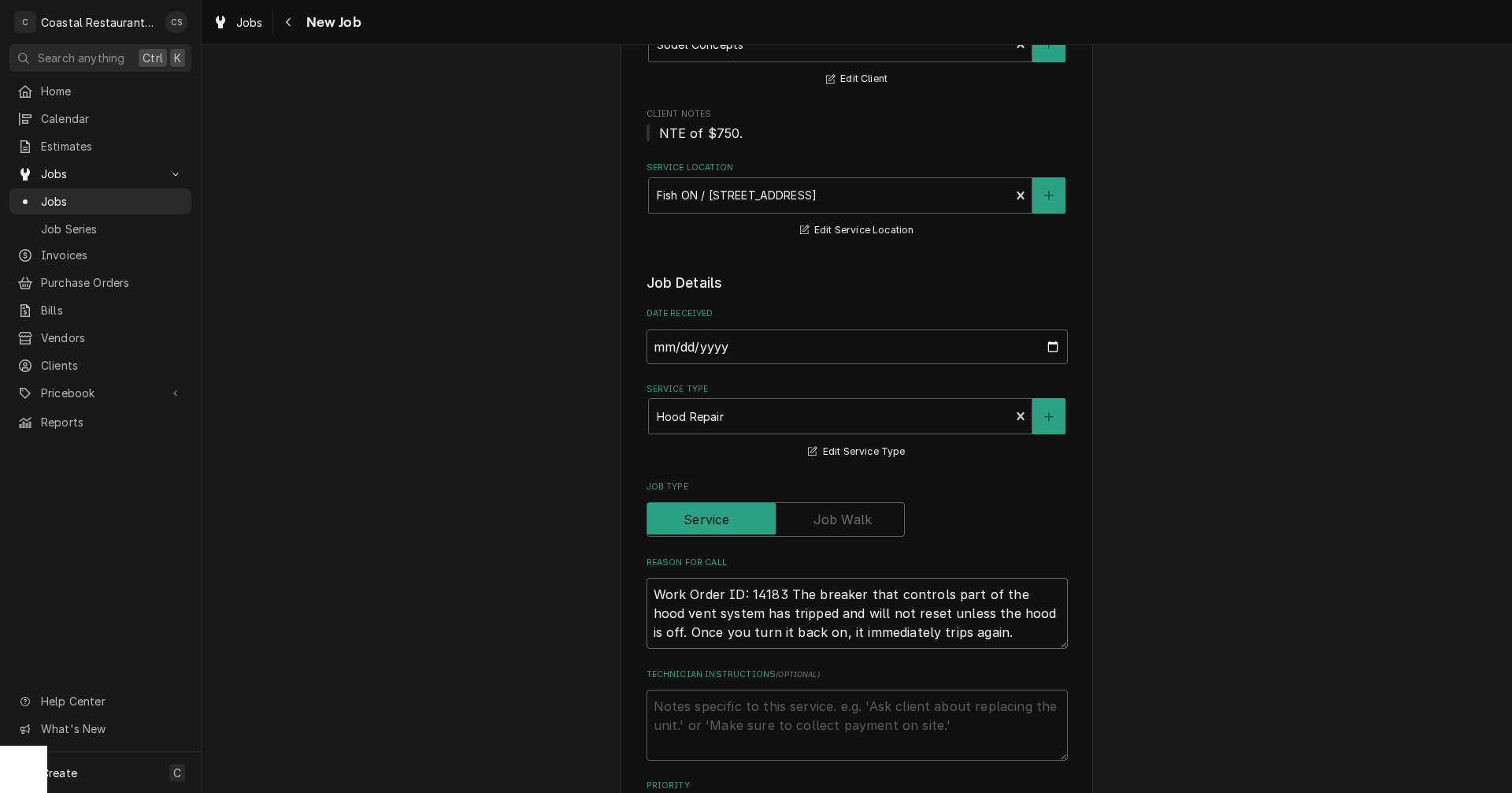
type textarea "x"
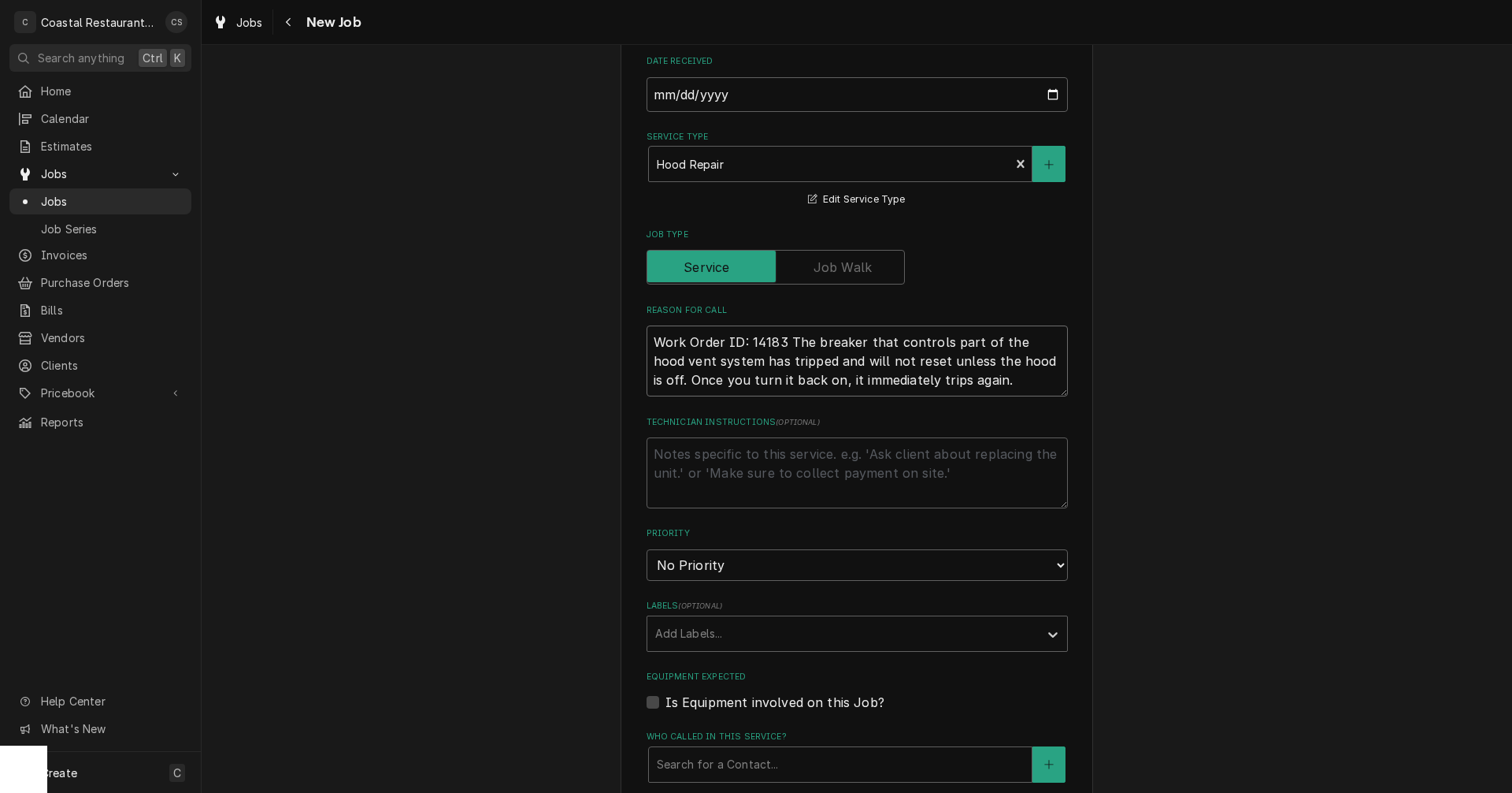
scroll to position [552, 0]
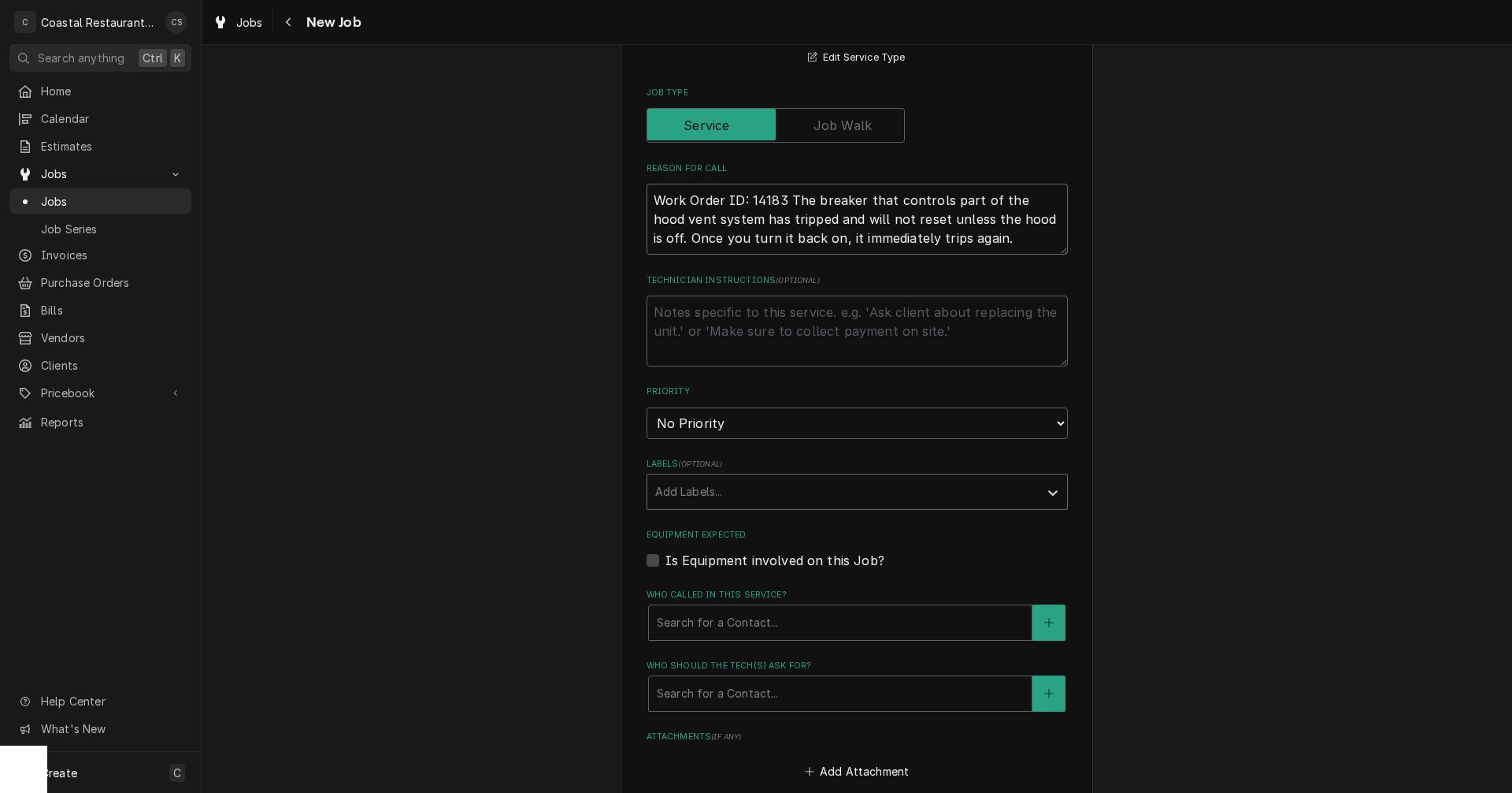
type textarea "Work Order ID: 14183 The breaker that controls part of the hood vent system has…"
click at [703, 492] on div "Labels" at bounding box center [843, 491] width 376 height 29
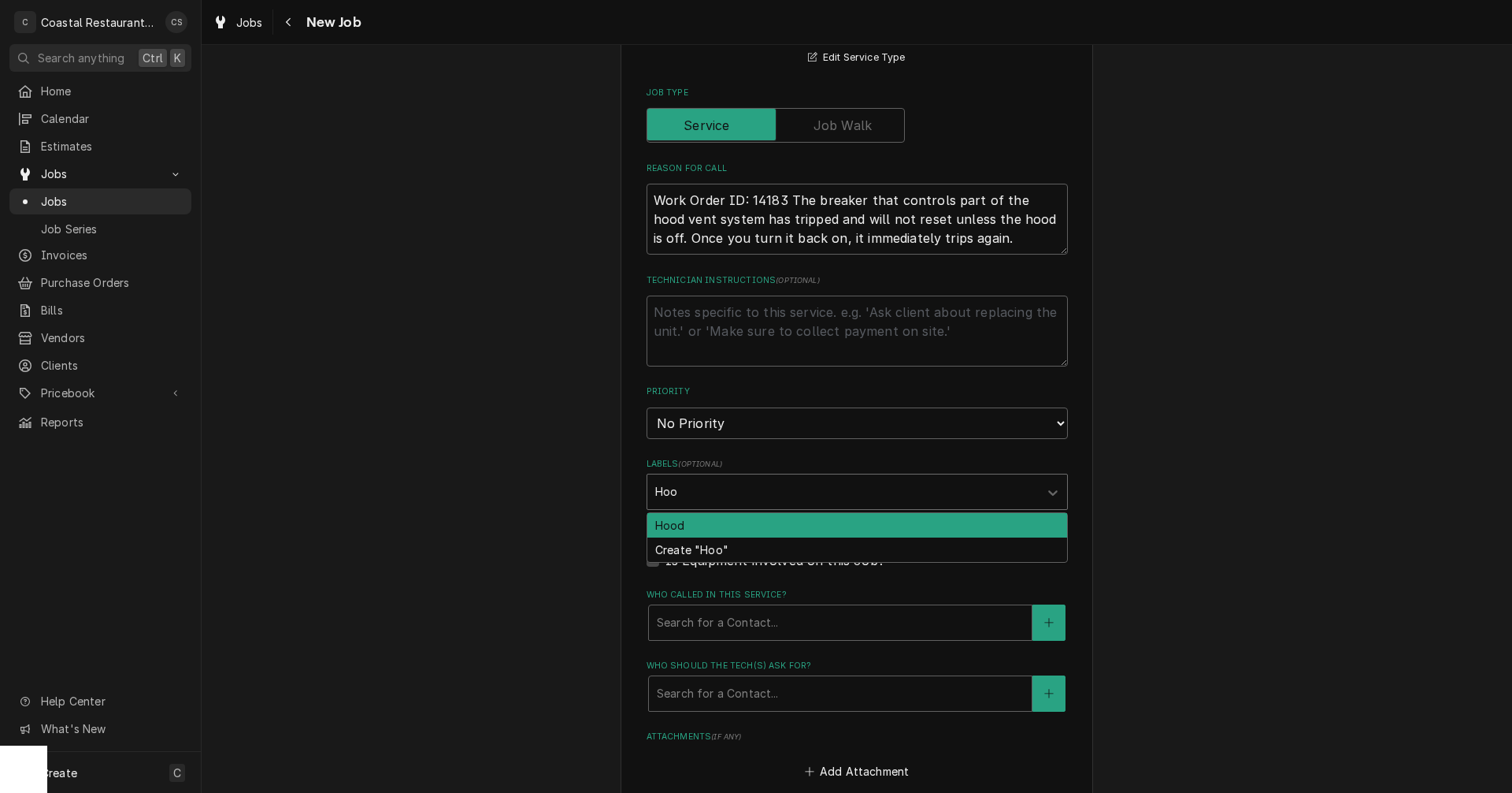
type input "Hood"
click at [694, 525] on div "Hood" at bounding box center [857, 525] width 420 height 24
type textarea "x"
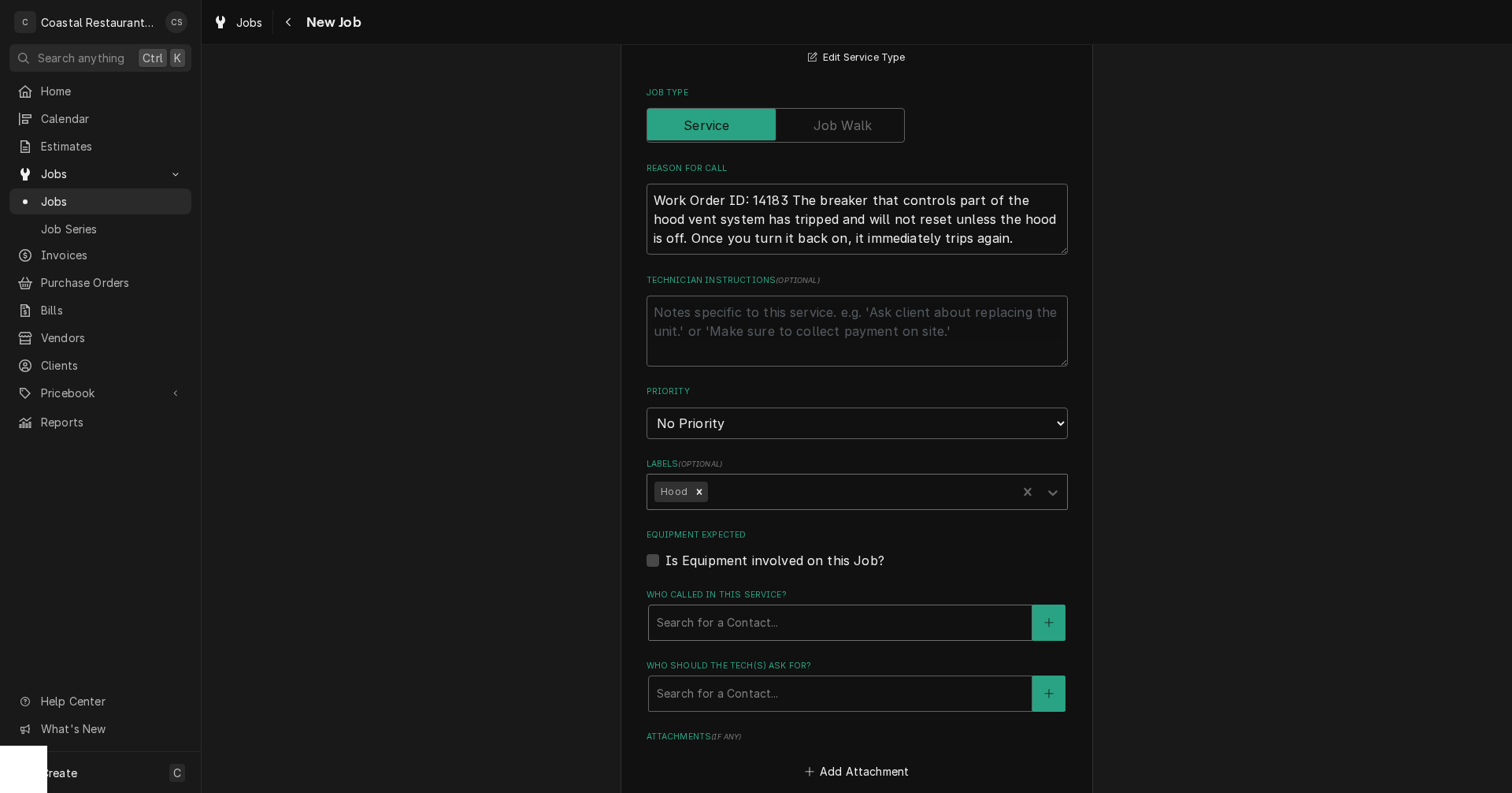
click at [699, 624] on div "Who called in this service?" at bounding box center [841, 622] width 367 height 29
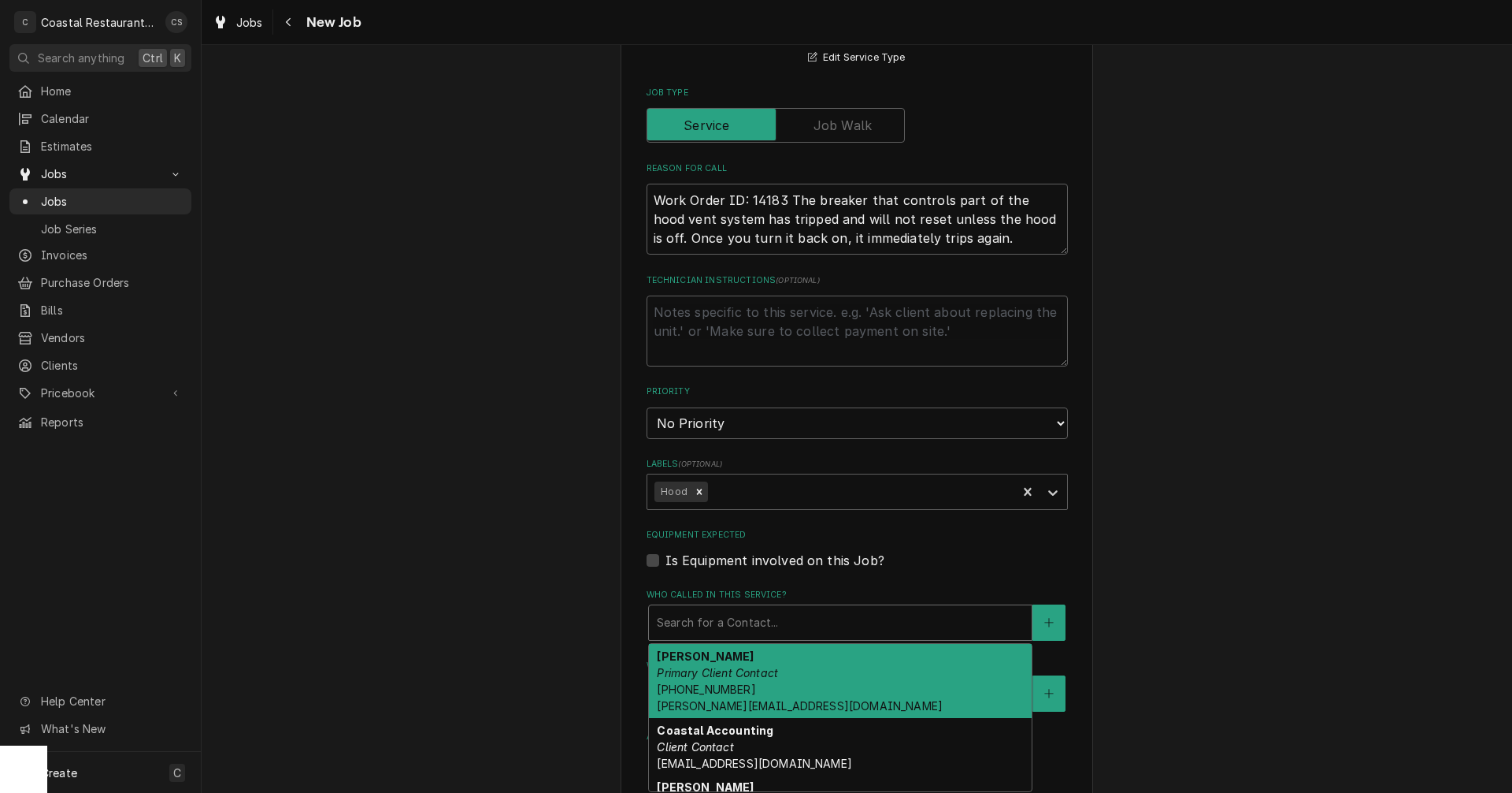
click at [696, 666] on em "Primary Client Contact" at bounding box center [718, 672] width 122 height 13
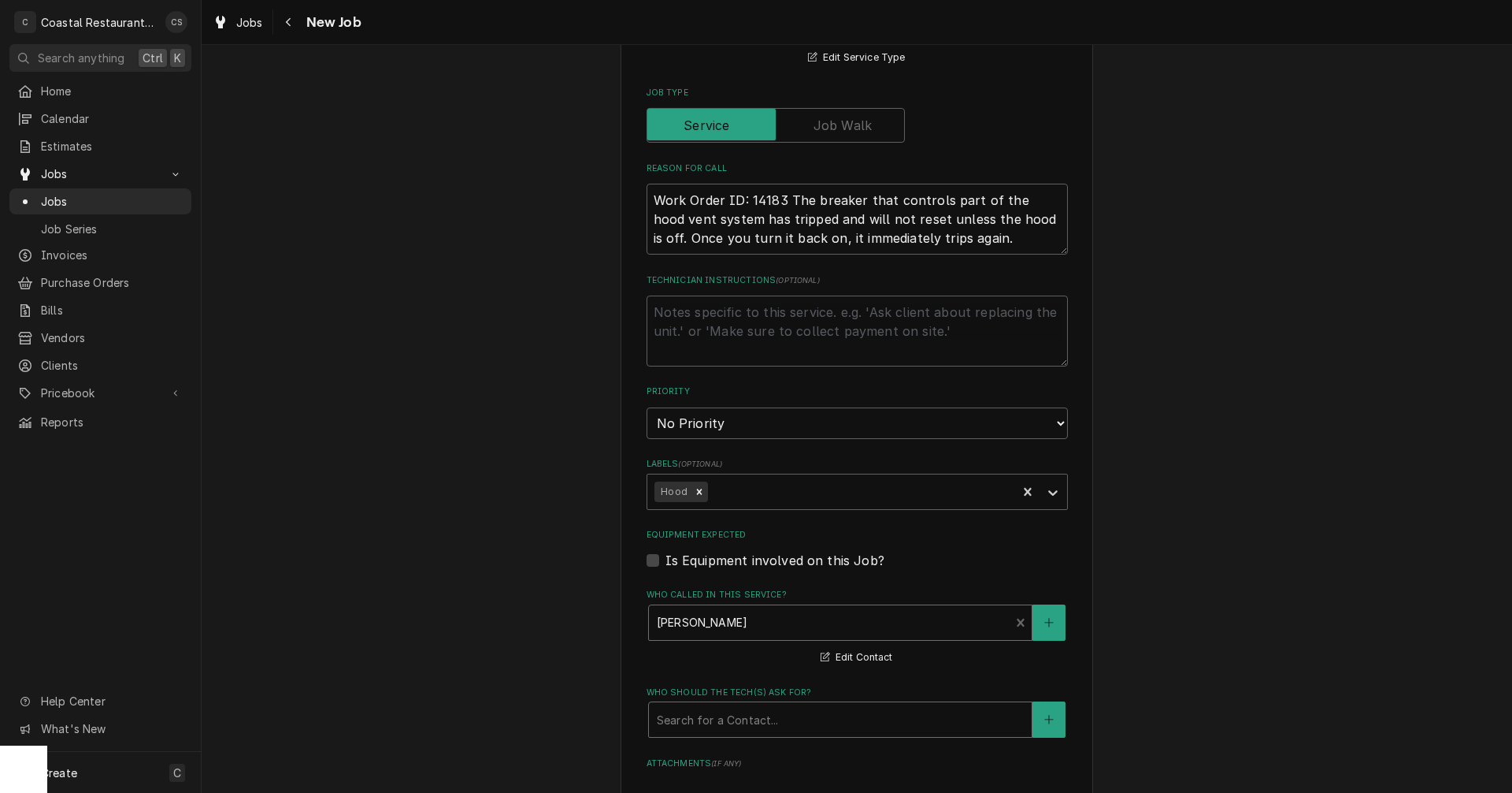
click at [697, 717] on div "Who should the tech(s) ask for?" at bounding box center [841, 719] width 367 height 29
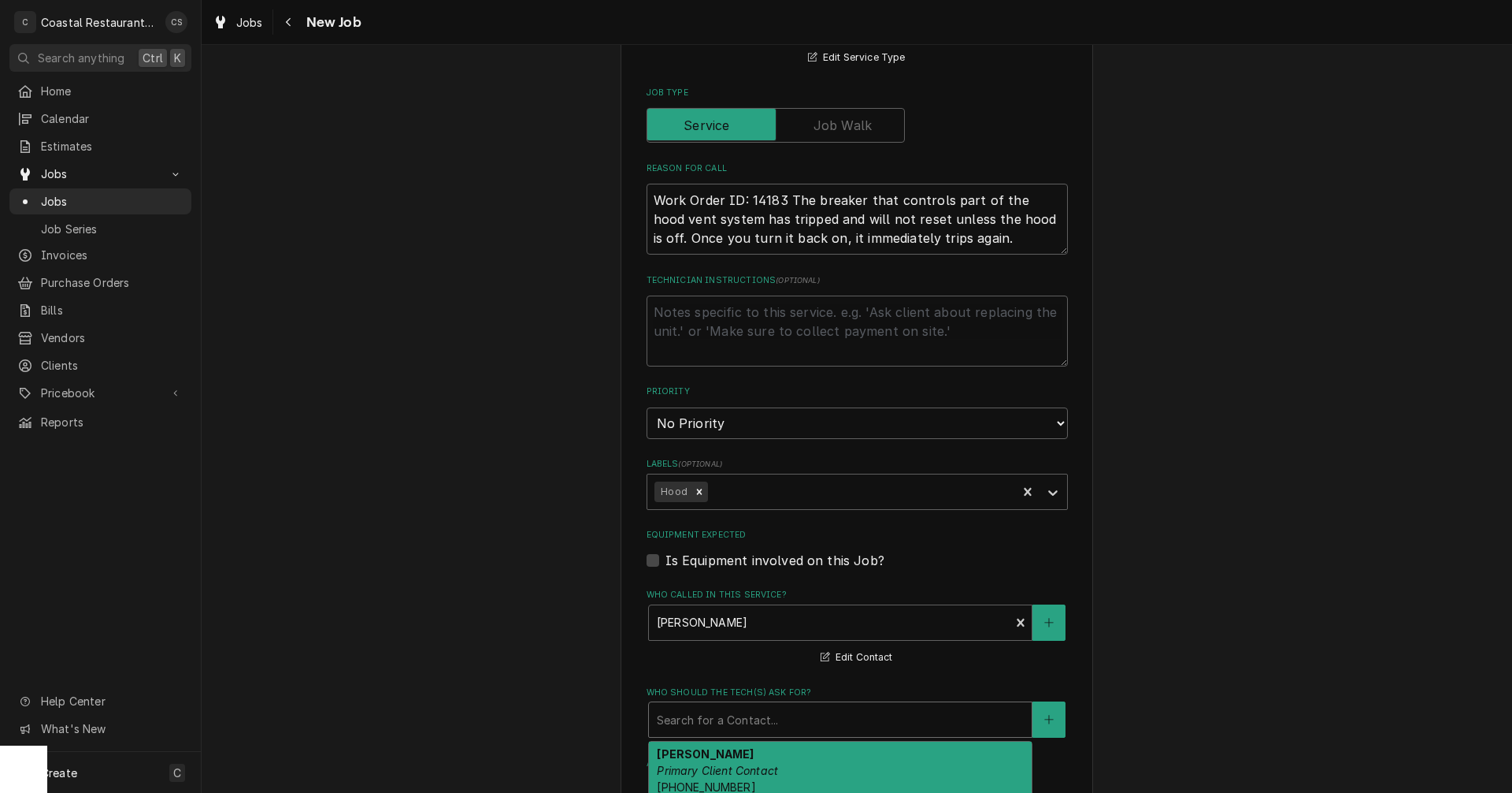
click at [706, 761] on div "[PERSON_NAME] Primary Client Contact [PHONE_NUMBER] [PERSON_NAME][EMAIL_ADDRESS…" at bounding box center [840, 778] width 382 height 74
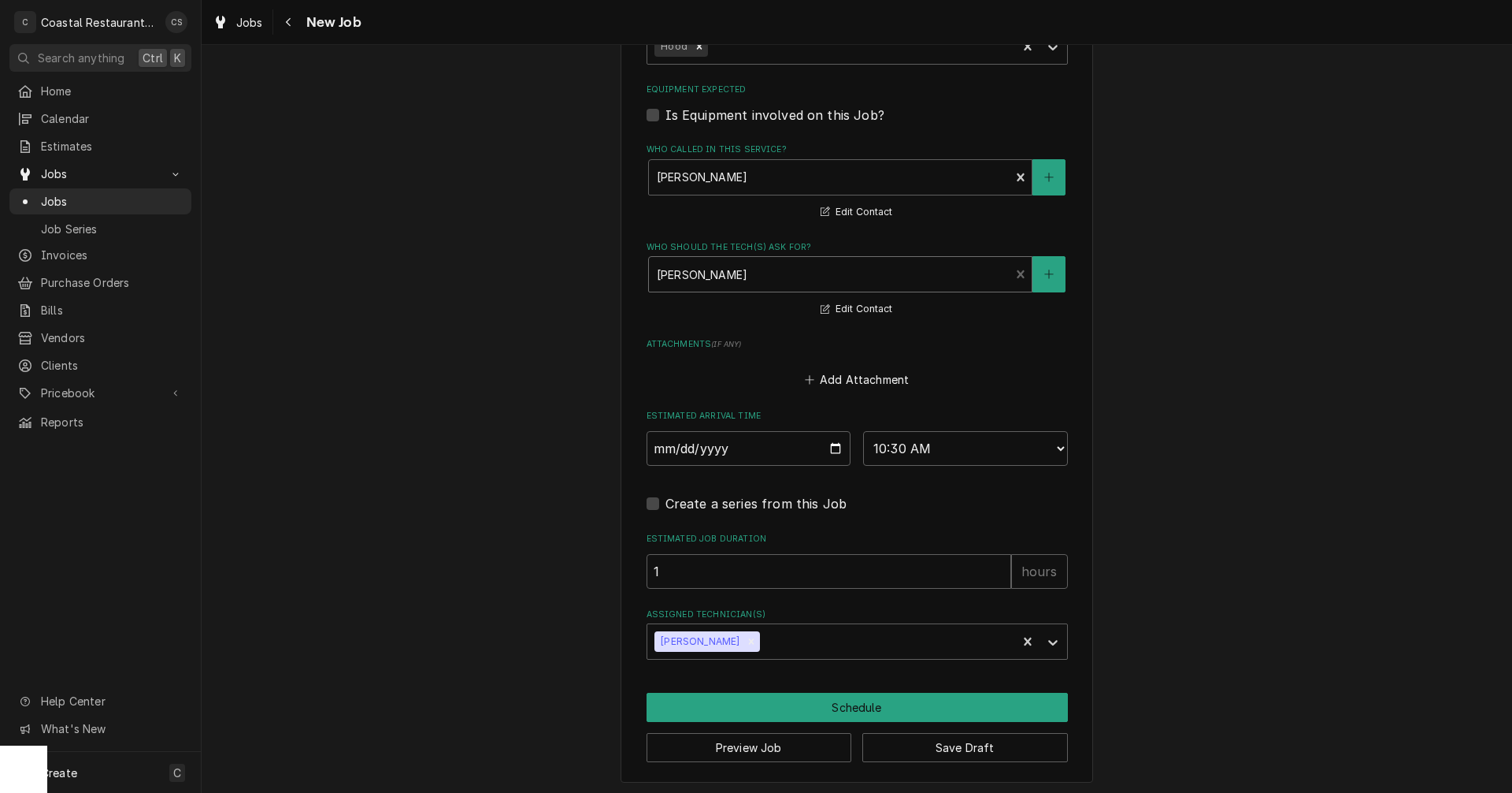
scroll to position [1000, 0]
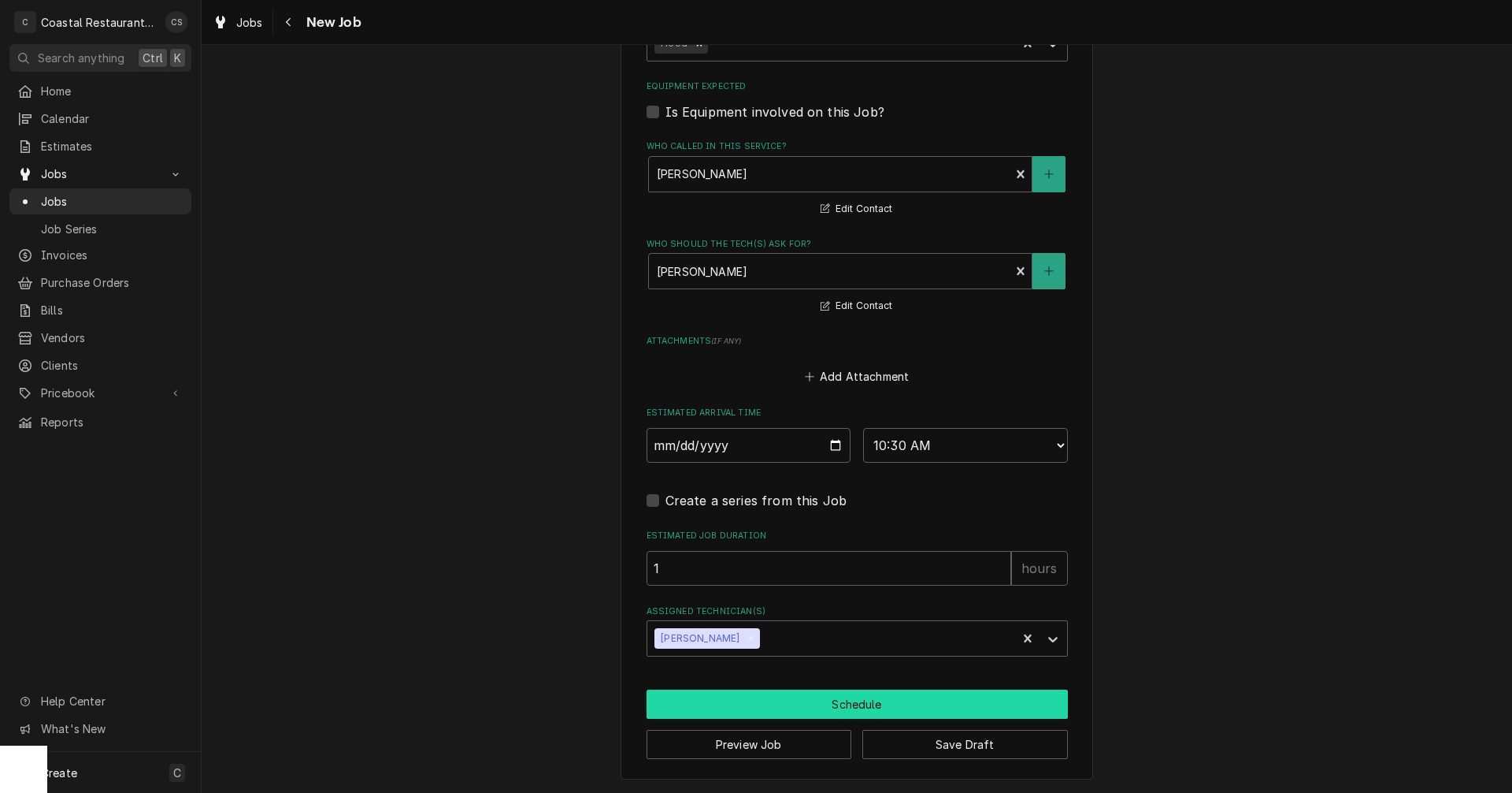
click at [847, 703] on button "Schedule" at bounding box center [857, 704] width 422 height 29
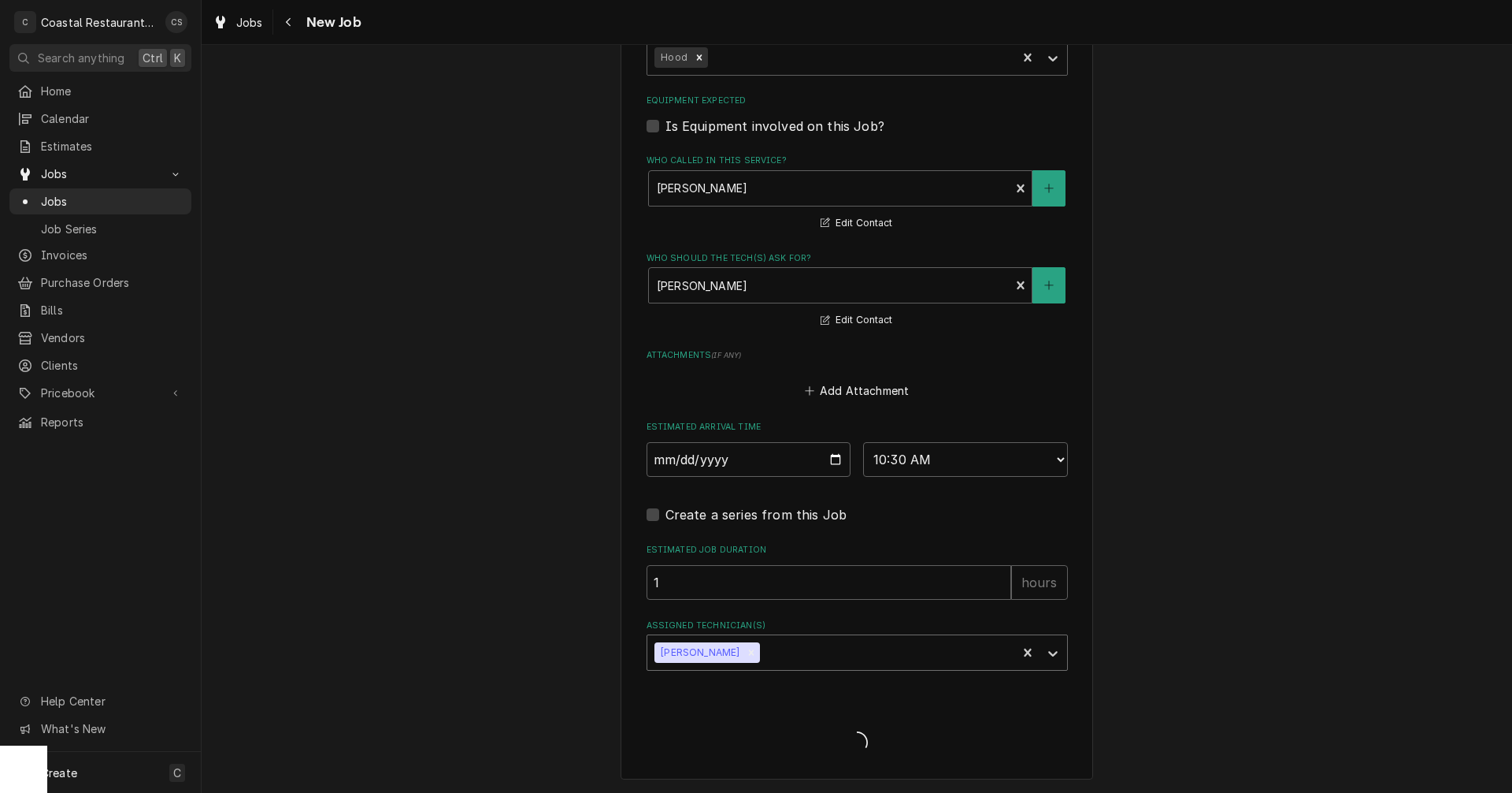
type textarea "x"
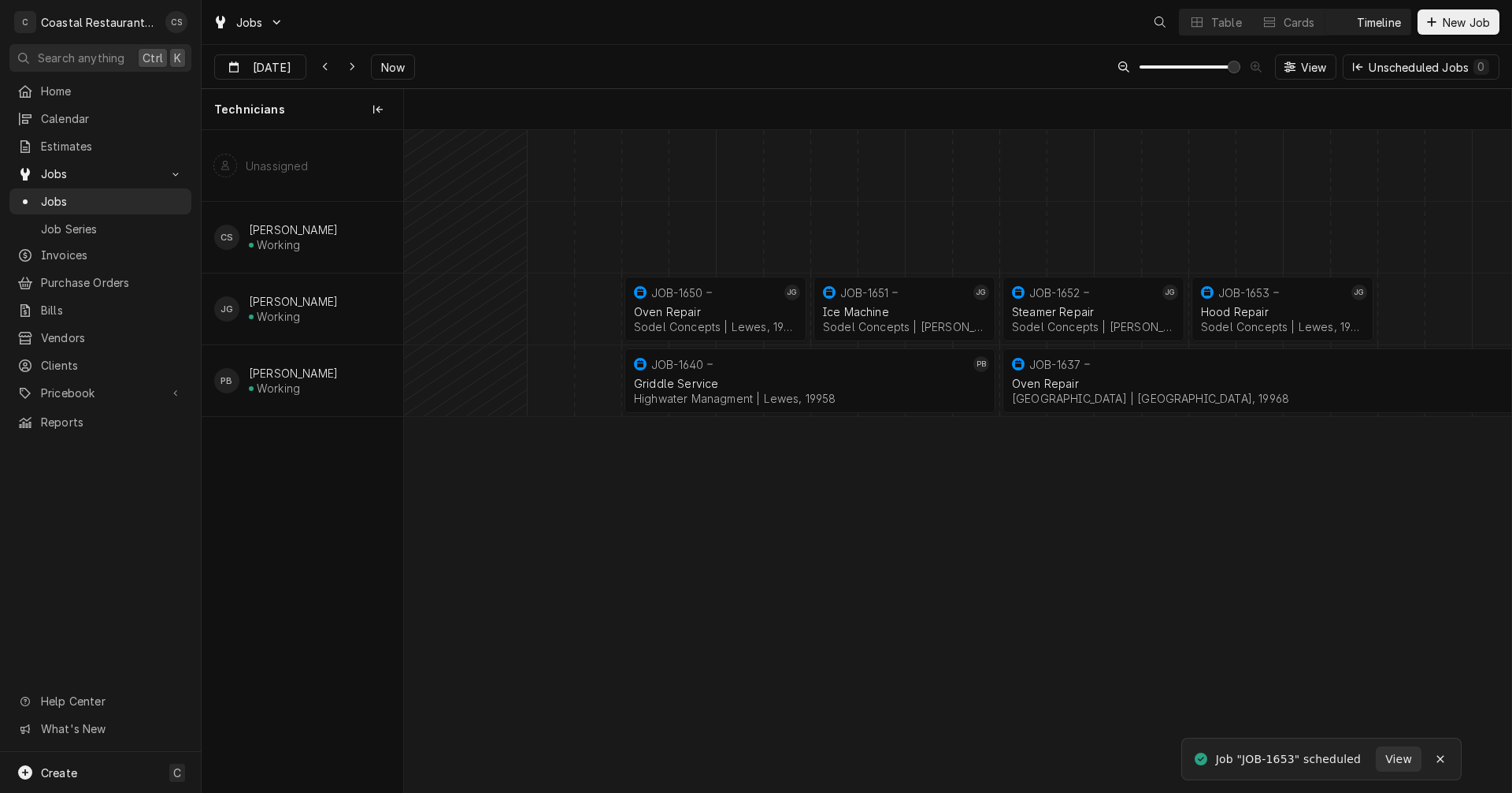
scroll to position [0, 21948]
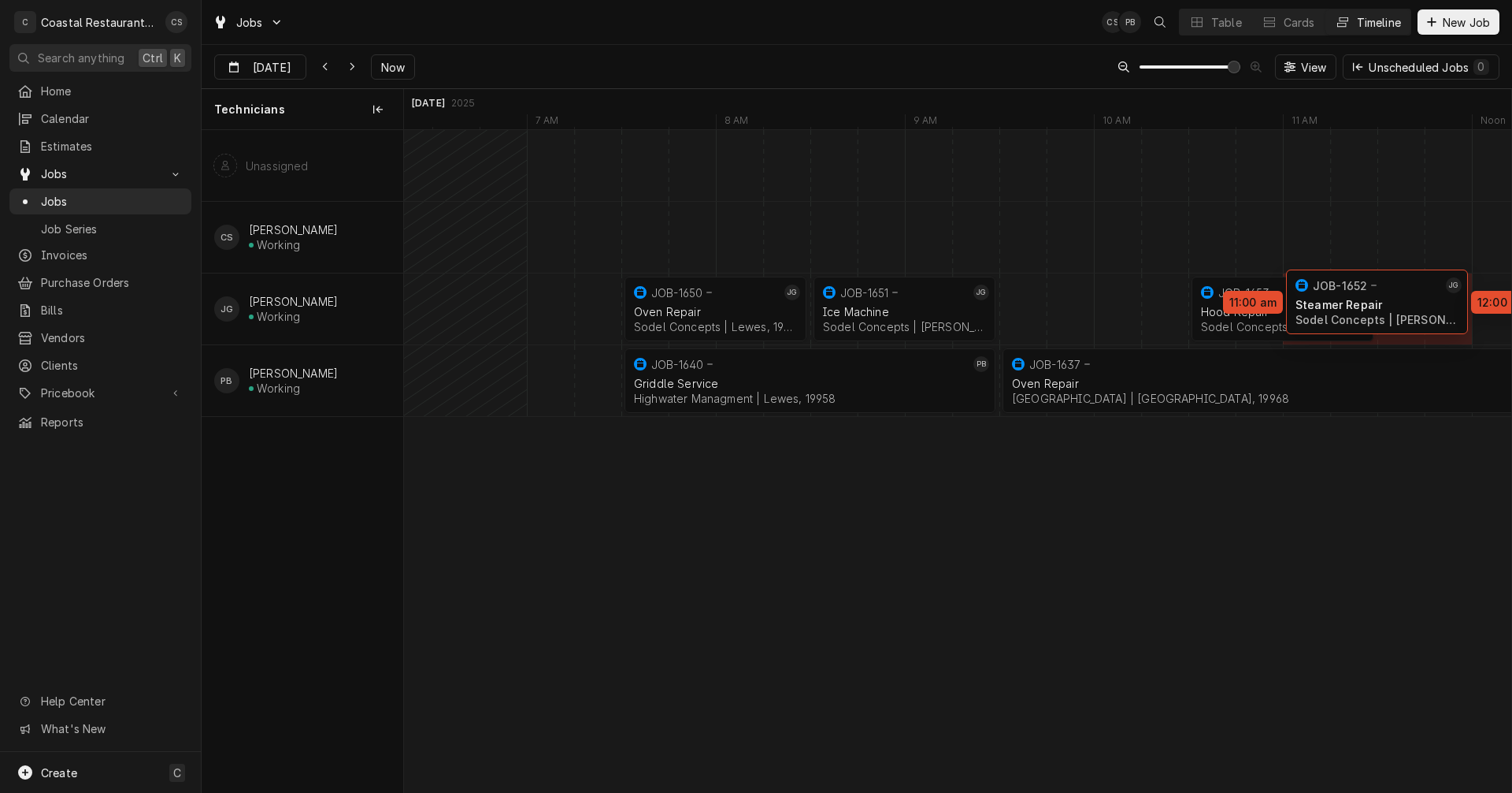
drag, startPoint x: 1116, startPoint y: 303, endPoint x: 1421, endPoint y: 296, distance: 305.1
click at [1421, 296] on div "7:30 AM 8:30 AM JOB-1650 JG Oven Repair Sodel Concepts | Lewes, 19958 1h 8:30 A…" at bounding box center [957, 460] width 1107 height 662
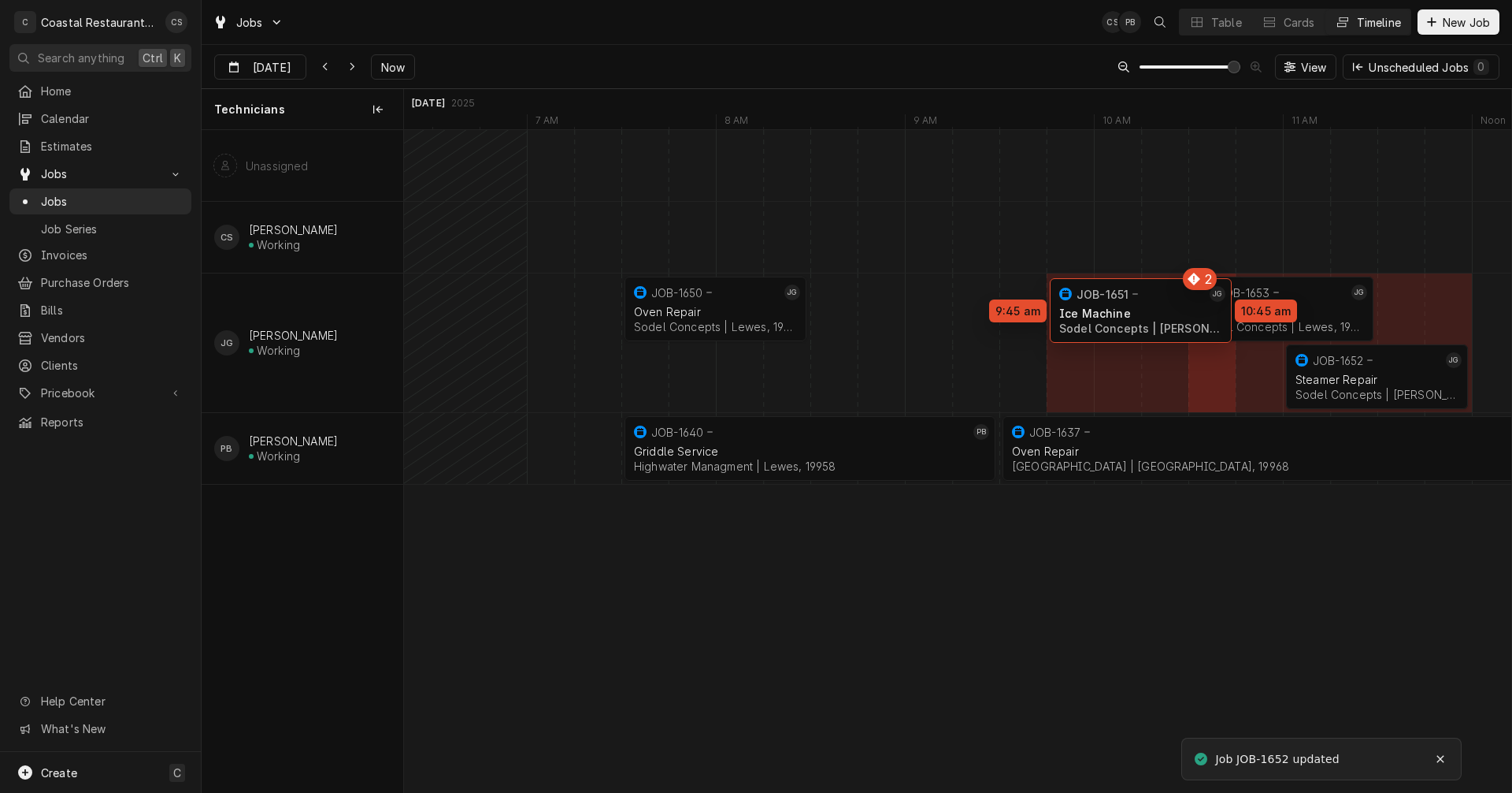
drag, startPoint x: 928, startPoint y: 309, endPoint x: 1141, endPoint y: 311, distance: 213.0
click at [1141, 311] on div "7:30 AM 8:30 AM JOB-1650 JG Oven Repair Sodel Concepts | Lewes, 19958 1h 9:45 A…" at bounding box center [957, 460] width 1107 height 662
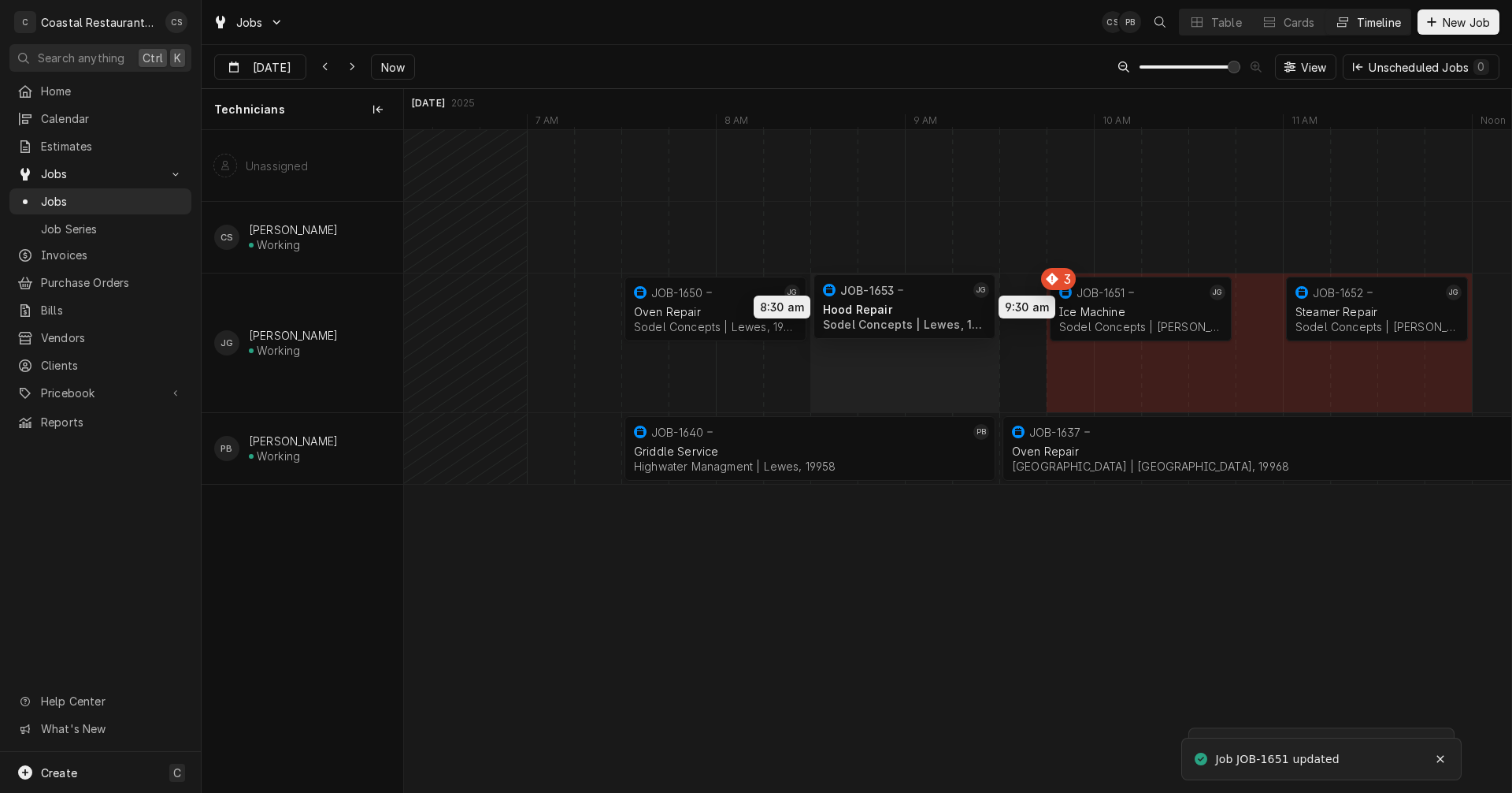
drag, startPoint x: 973, startPoint y: 369, endPoint x: 885, endPoint y: 311, distance: 105.4
click at [885, 311] on div "7:30 AM 8:30 AM JOB-1650 JG Oven Repair Sodel Concepts | Lewes, 19958 1h 9:45 A…" at bounding box center [957, 460] width 1107 height 662
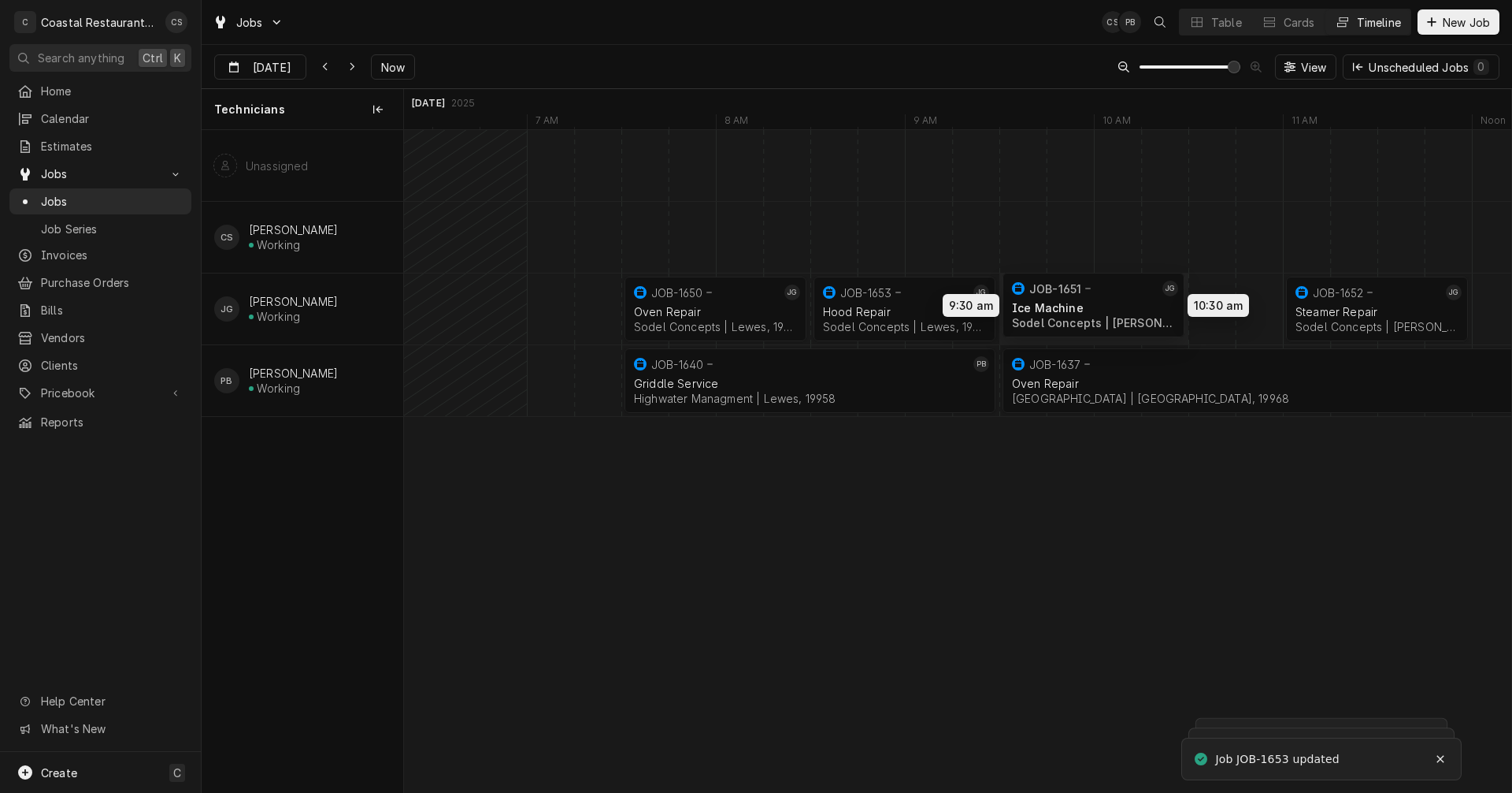
drag, startPoint x: 1108, startPoint y: 311, endPoint x: 1063, endPoint y: 307, distance: 45.2
click at [1063, 307] on div "7:30 AM 8:30 AM JOB-1650 JG Oven Repair Sodel Concepts | Lewes, 19958 1h 9:30 A…" at bounding box center [957, 460] width 1107 height 662
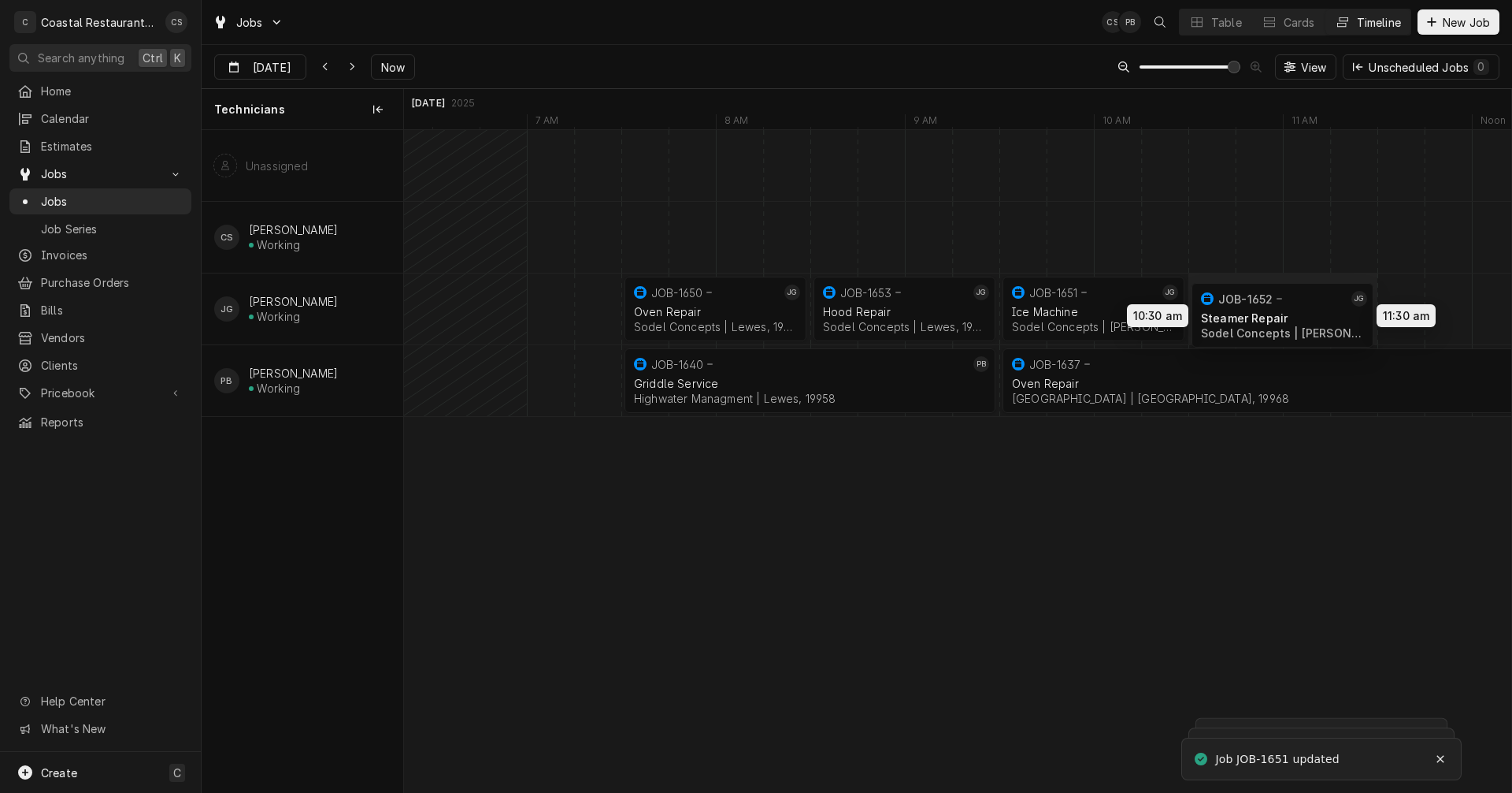
drag, startPoint x: 1325, startPoint y: 301, endPoint x: 1251, endPoint y: 308, distance: 74.3
click at [1251, 308] on div "7:30 AM 8:30 AM JOB-1650 JG Oven Repair Sodel Concepts | Lewes, 19958 1h 9:30 A…" at bounding box center [957, 460] width 1107 height 662
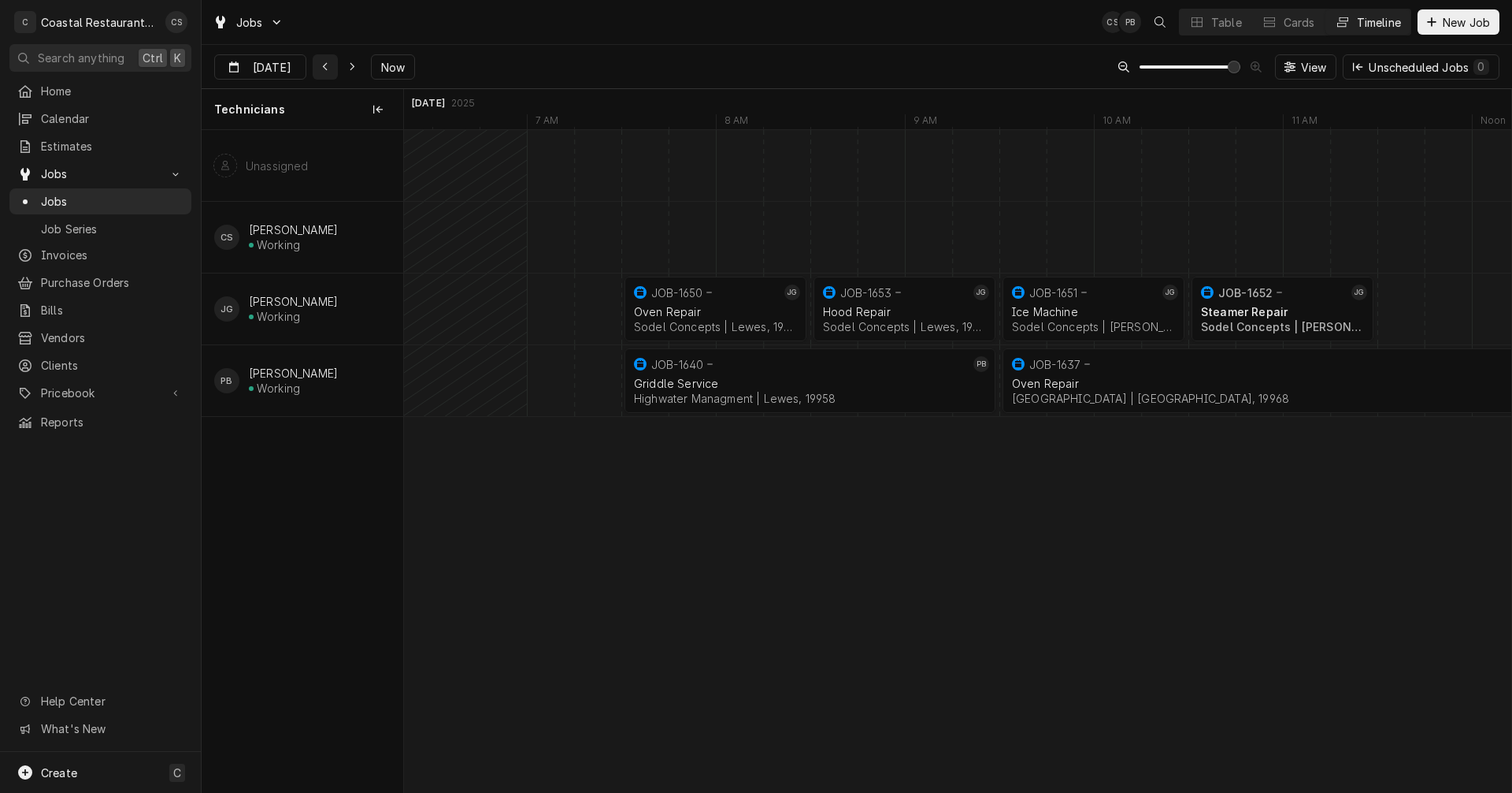
click at [322, 64] on icon "Dynamic Content Wrapper" at bounding box center [325, 67] width 5 height 9
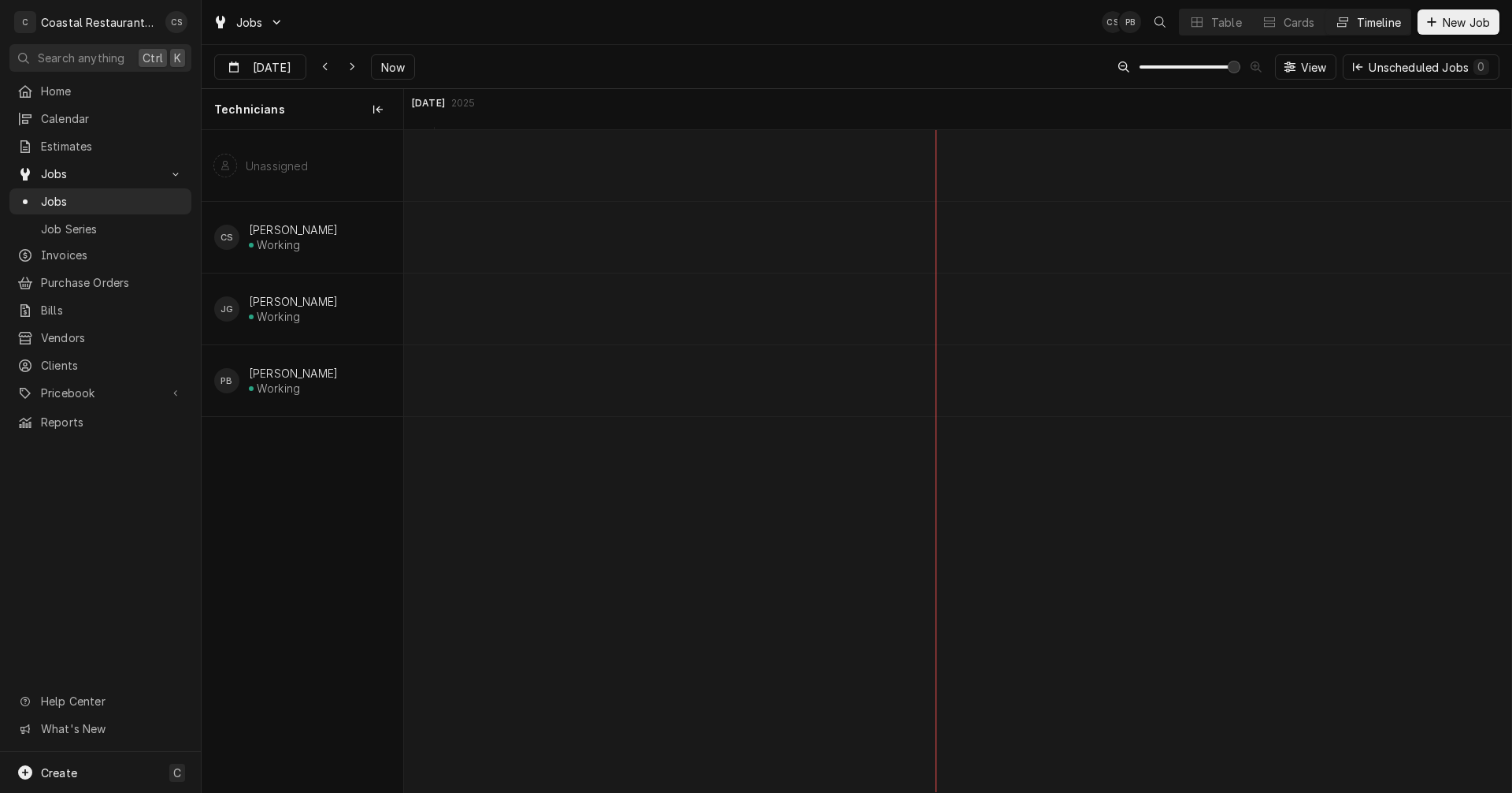
scroll to position [0, 17092]
type input "Sep 15"
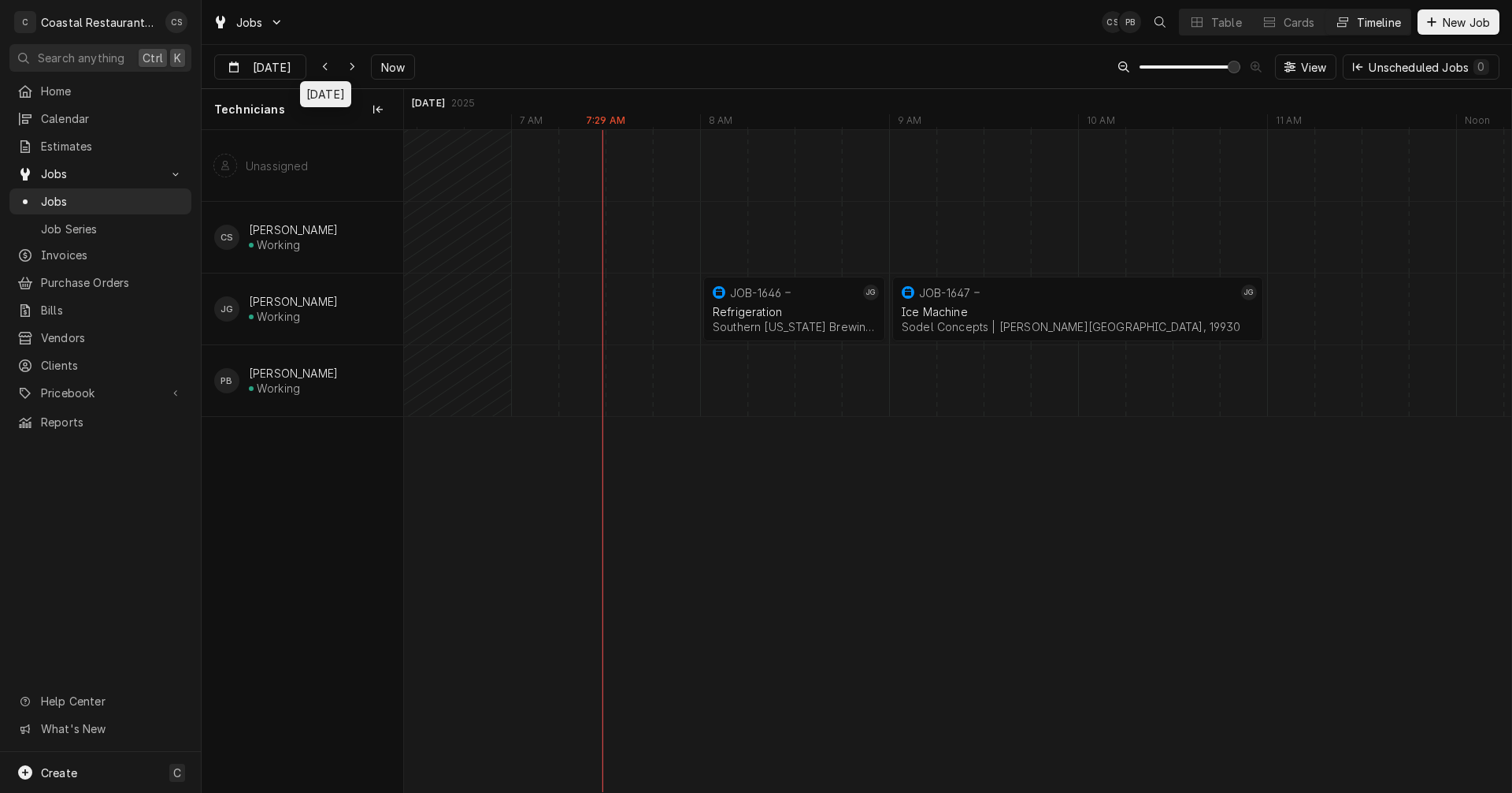
scroll to position [0, 0]
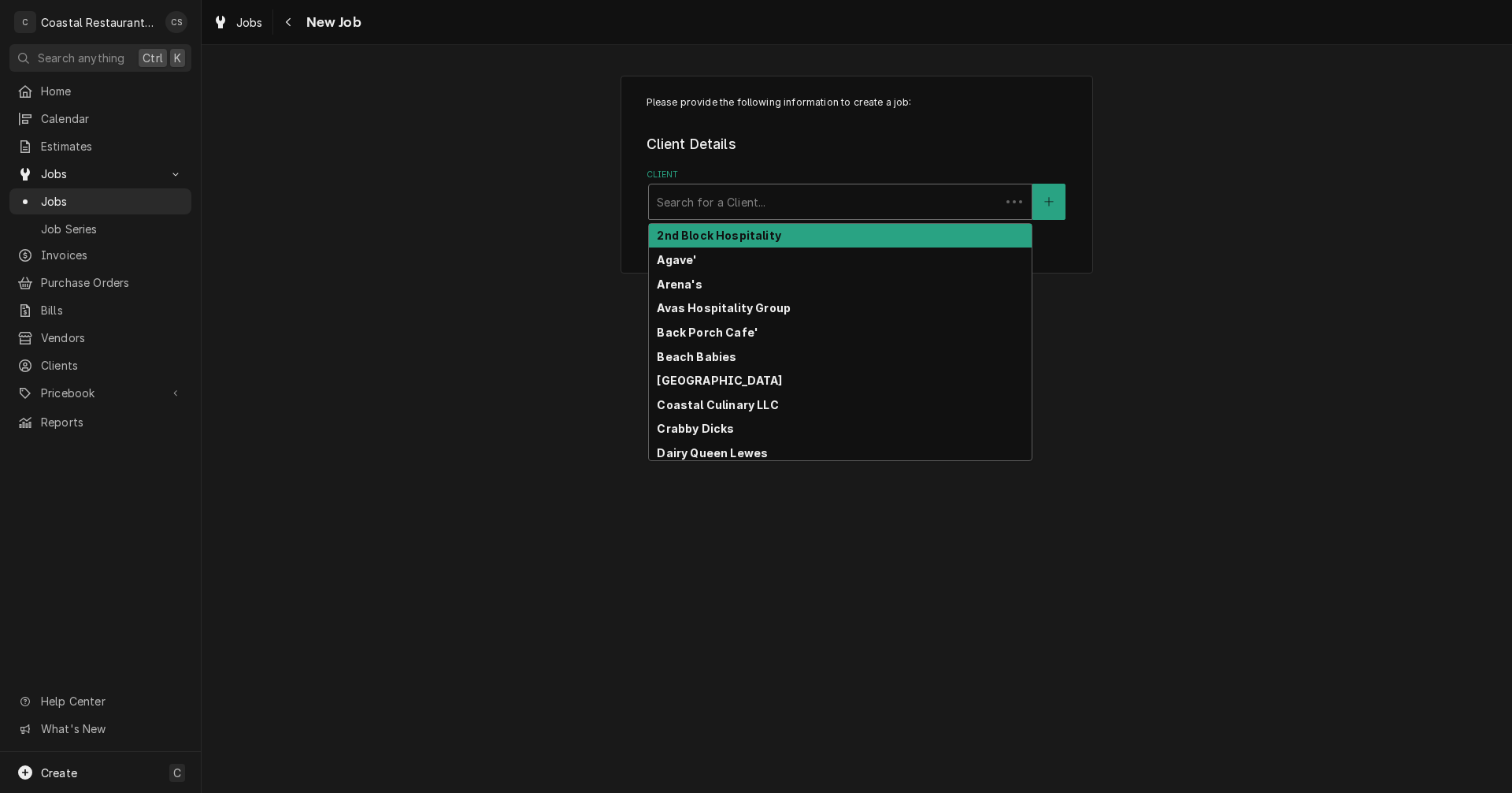
click at [789, 200] on div "Client" at bounding box center [825, 202] width 335 height 29
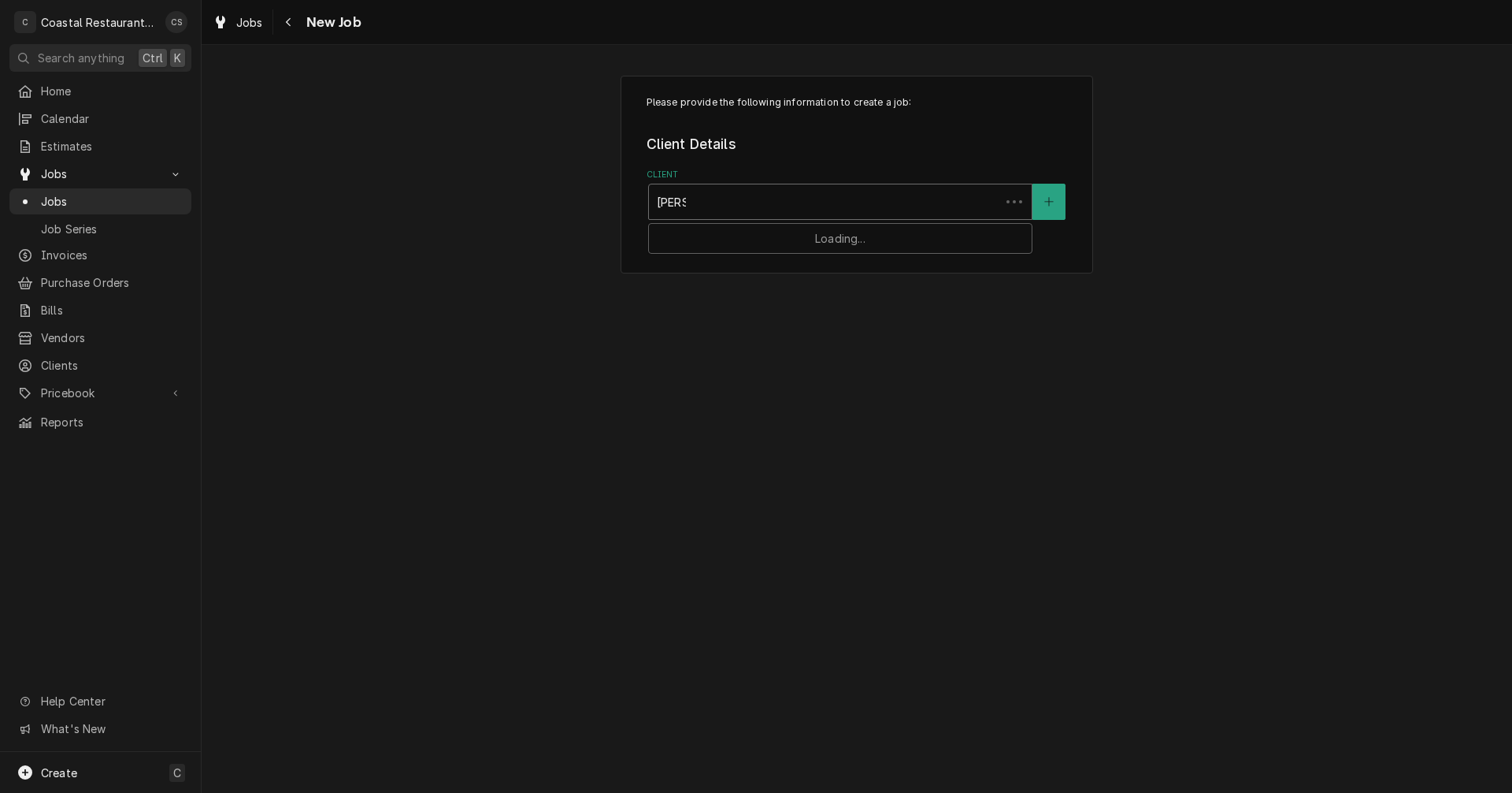
type input "Matts"
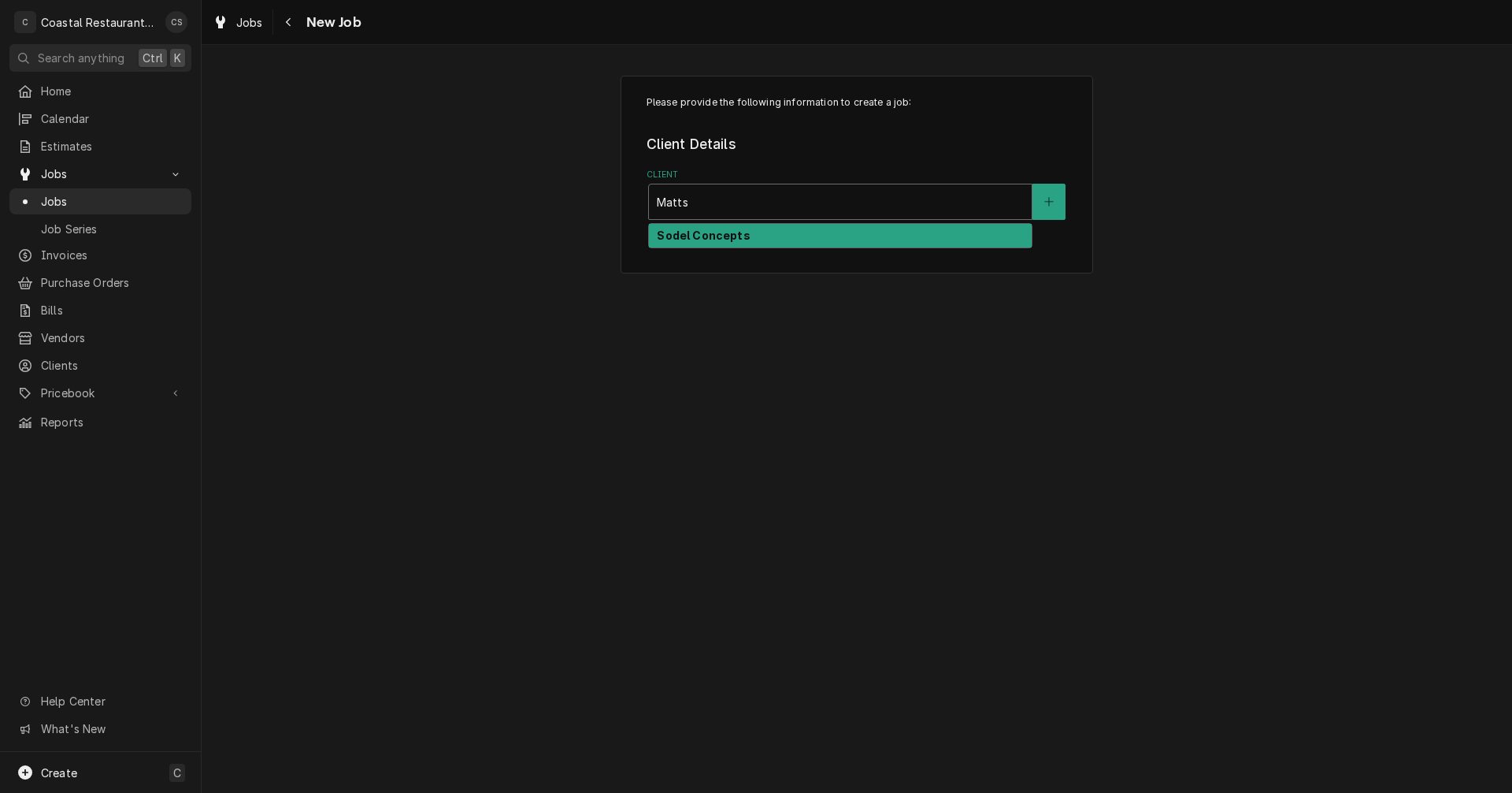
click at [755, 236] on div "Sodel Concepts" at bounding box center [840, 236] width 382 height 24
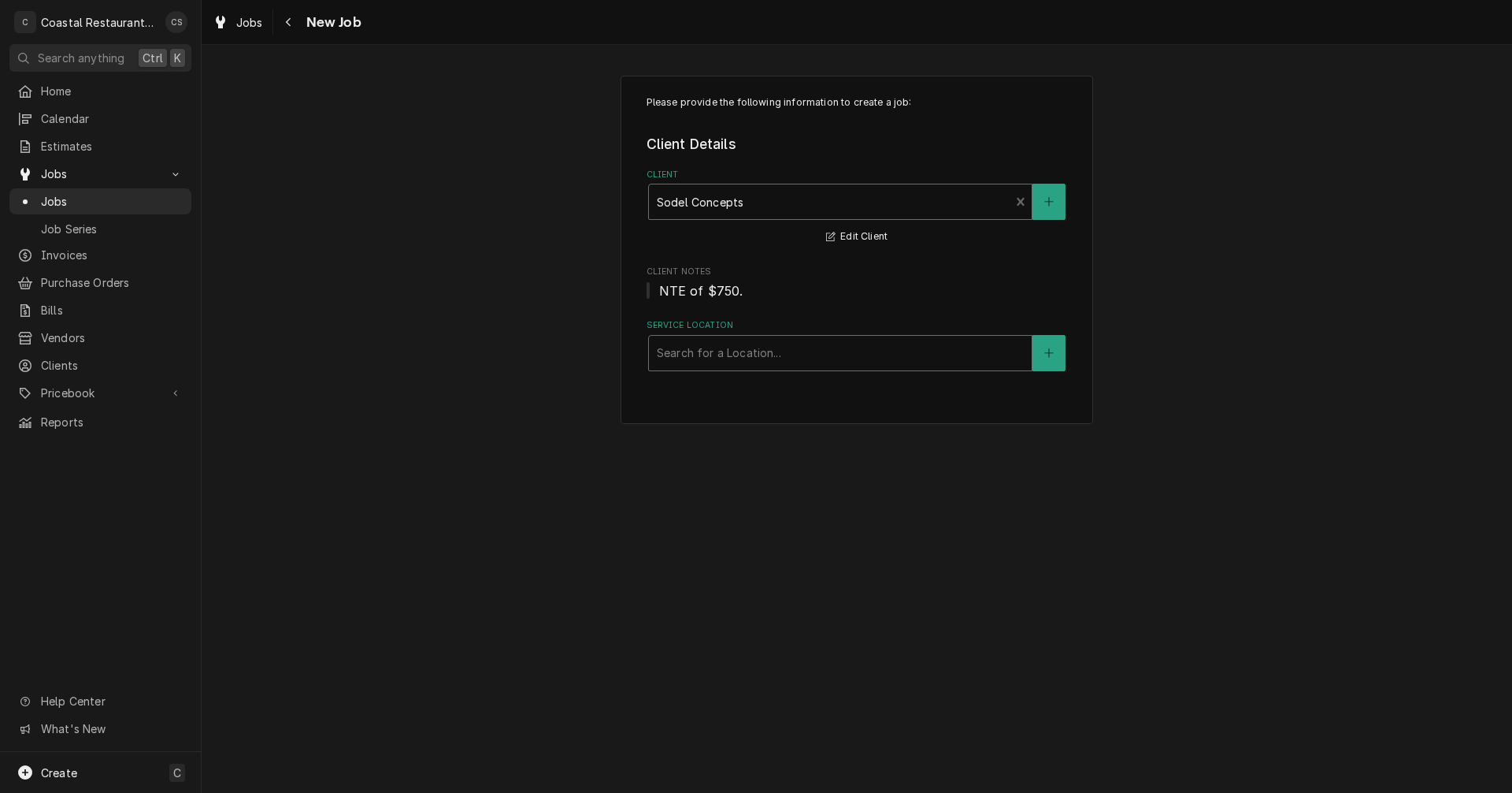
click at [721, 359] on div "Service Location" at bounding box center [841, 352] width 367 height 29
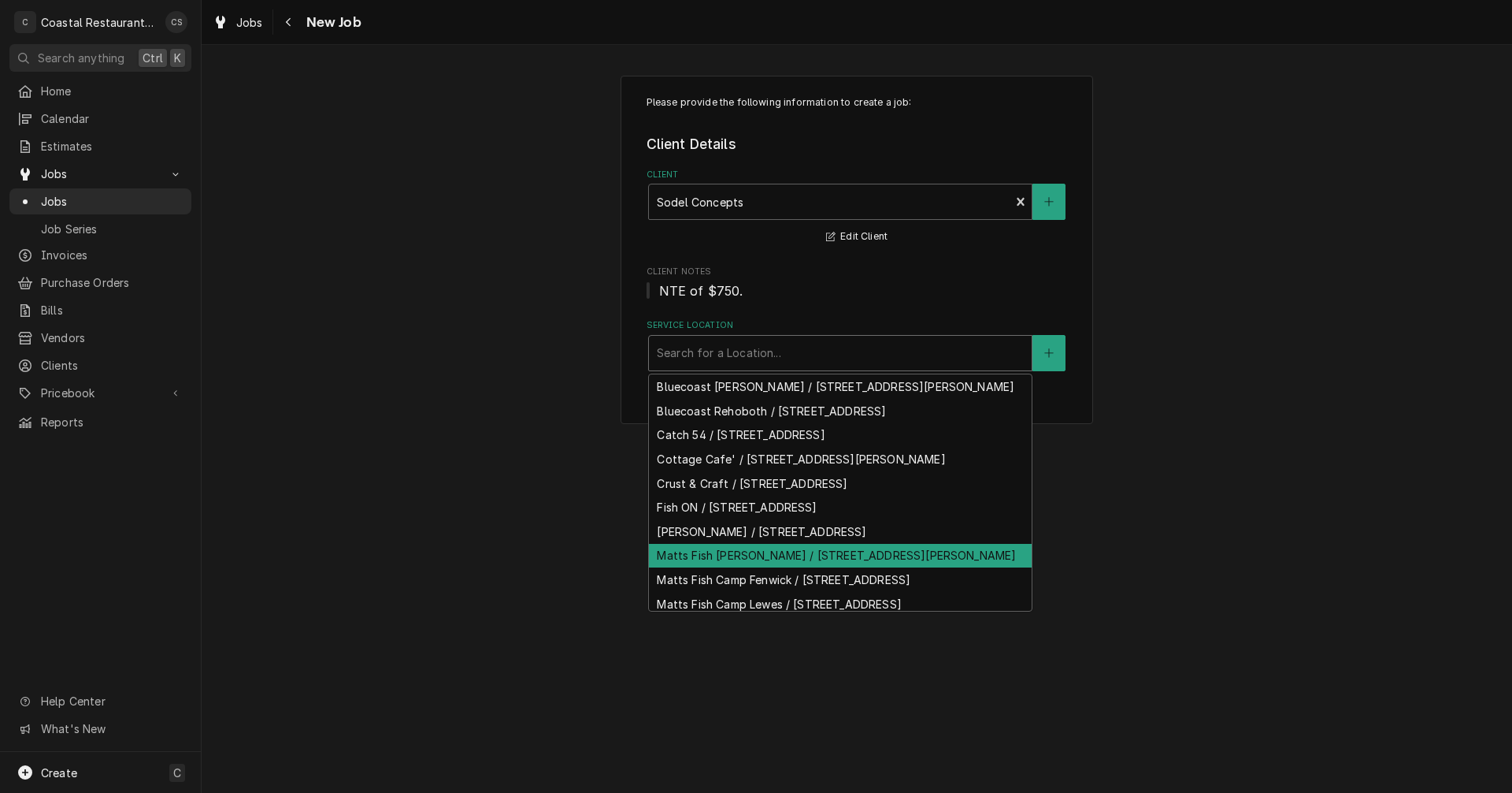
click at [743, 568] on div "Matts Fish [PERSON_NAME] / [STREET_ADDRESS][PERSON_NAME]" at bounding box center [840, 556] width 382 height 24
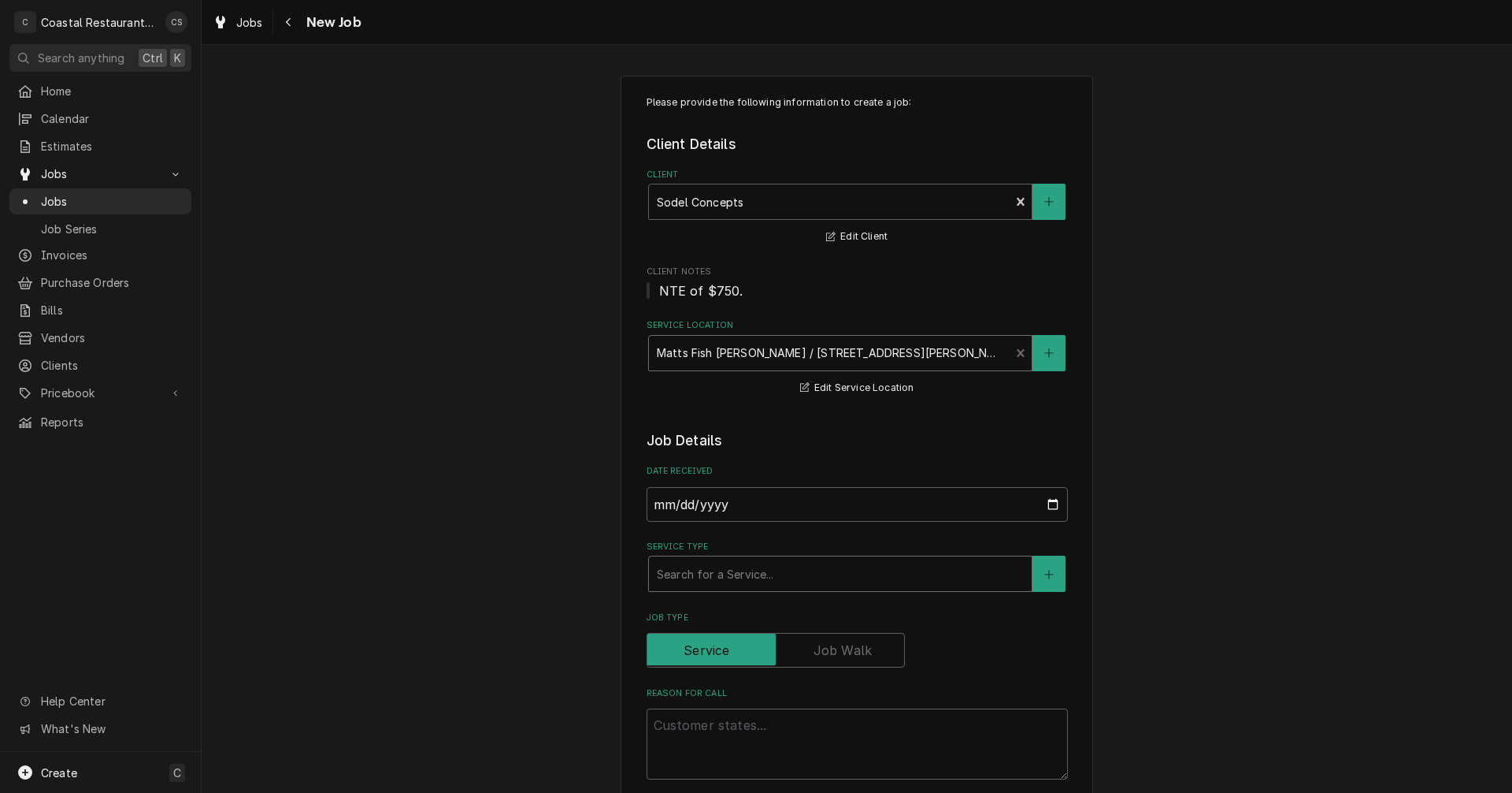
click at [693, 575] on div "Service Type" at bounding box center [841, 574] width 367 height 29
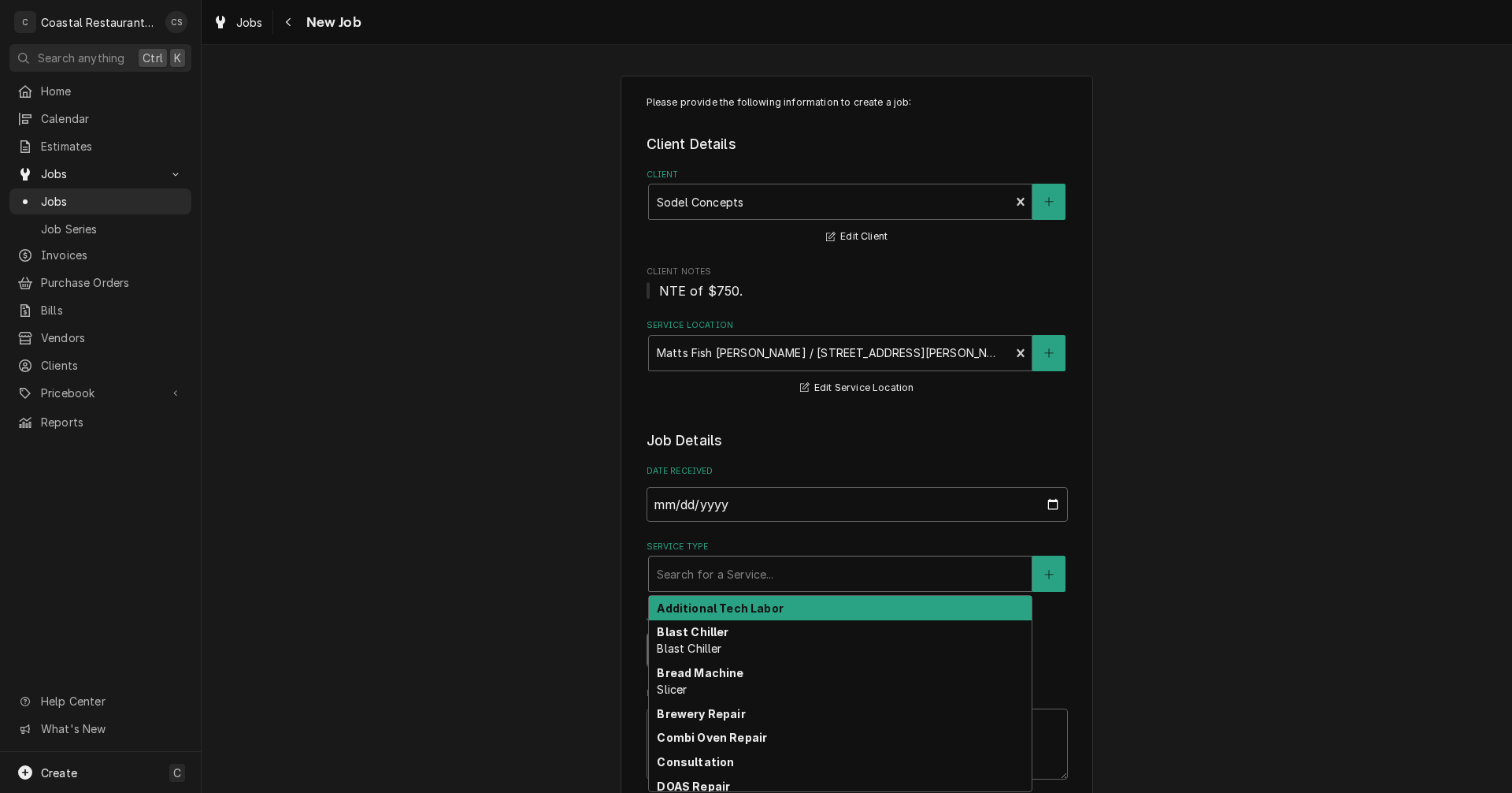
type textarea "x"
type input "I"
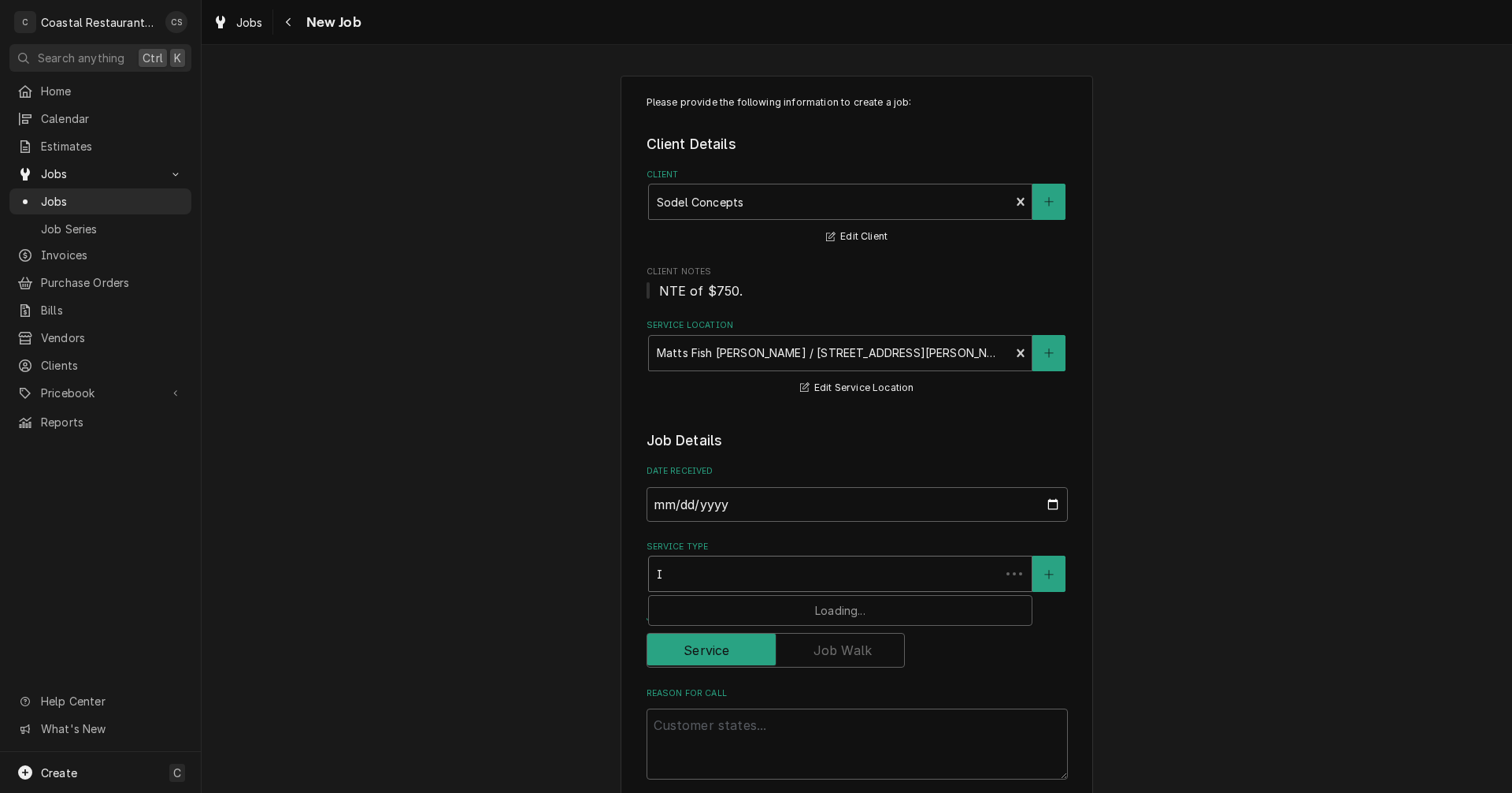
type textarea "x"
type input "Ic"
type textarea "x"
type input "Ice"
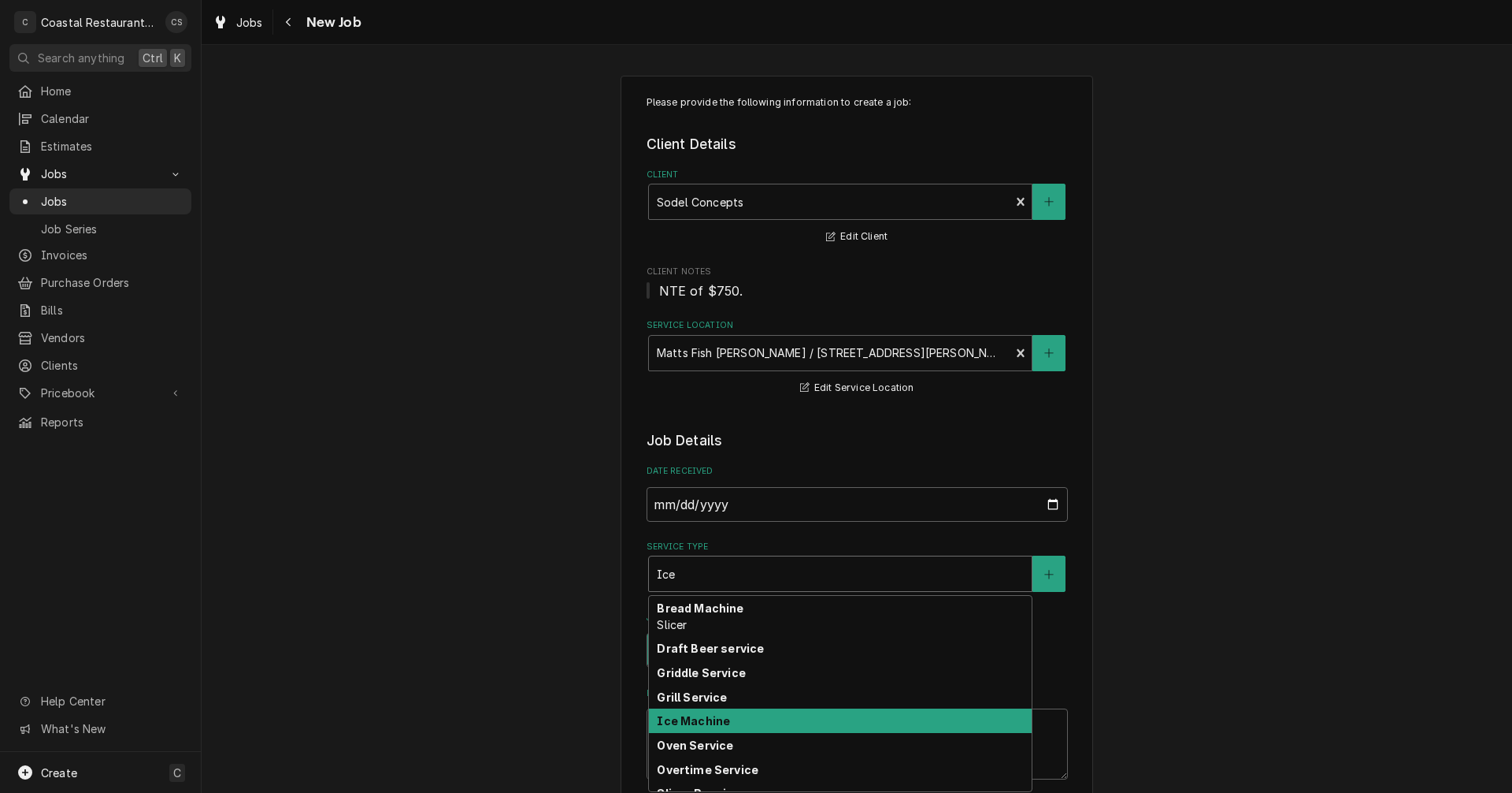
click at [704, 724] on strong "Ice Machine" at bounding box center [694, 720] width 73 height 13
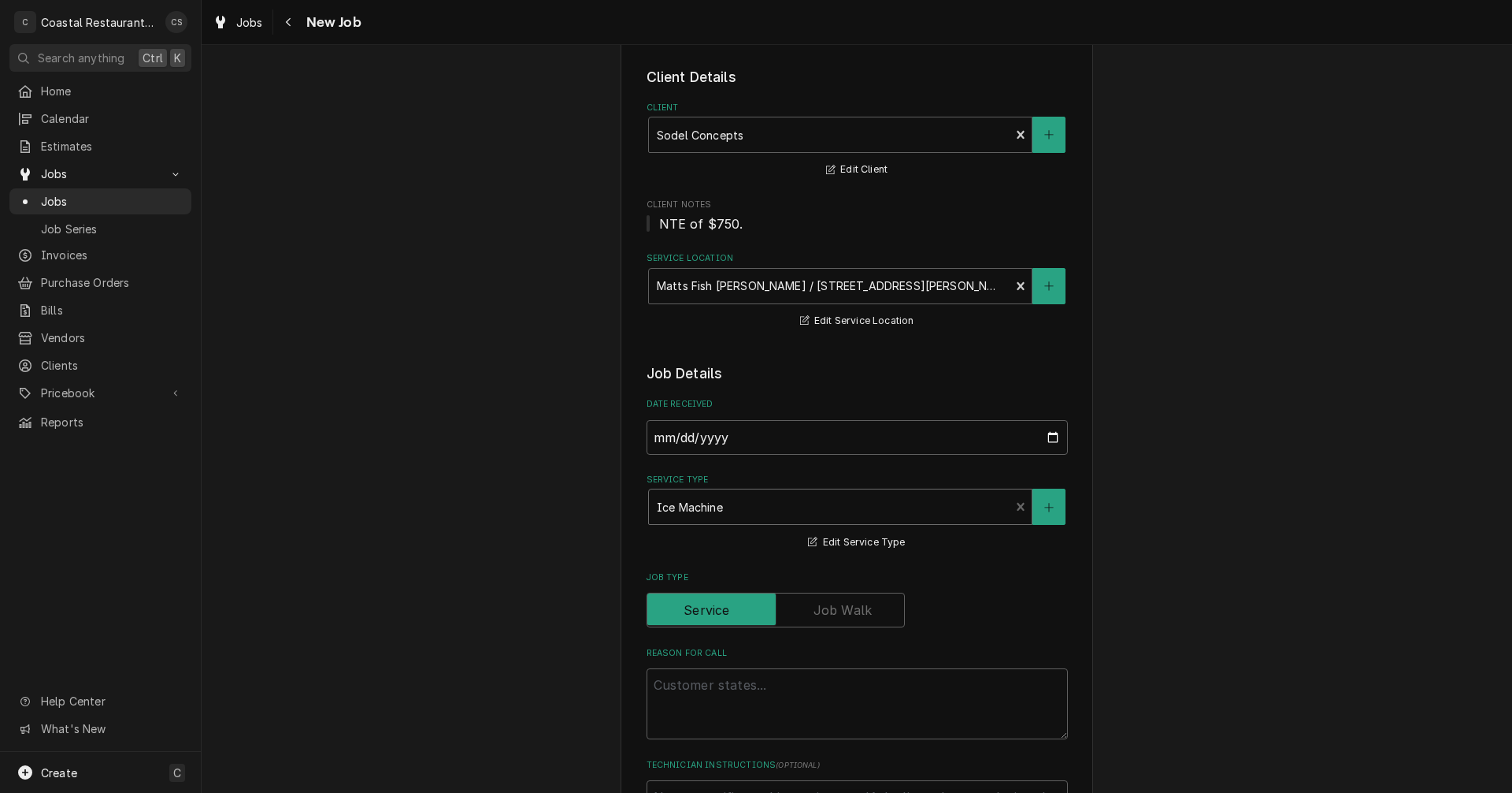
scroll to position [157, 0]
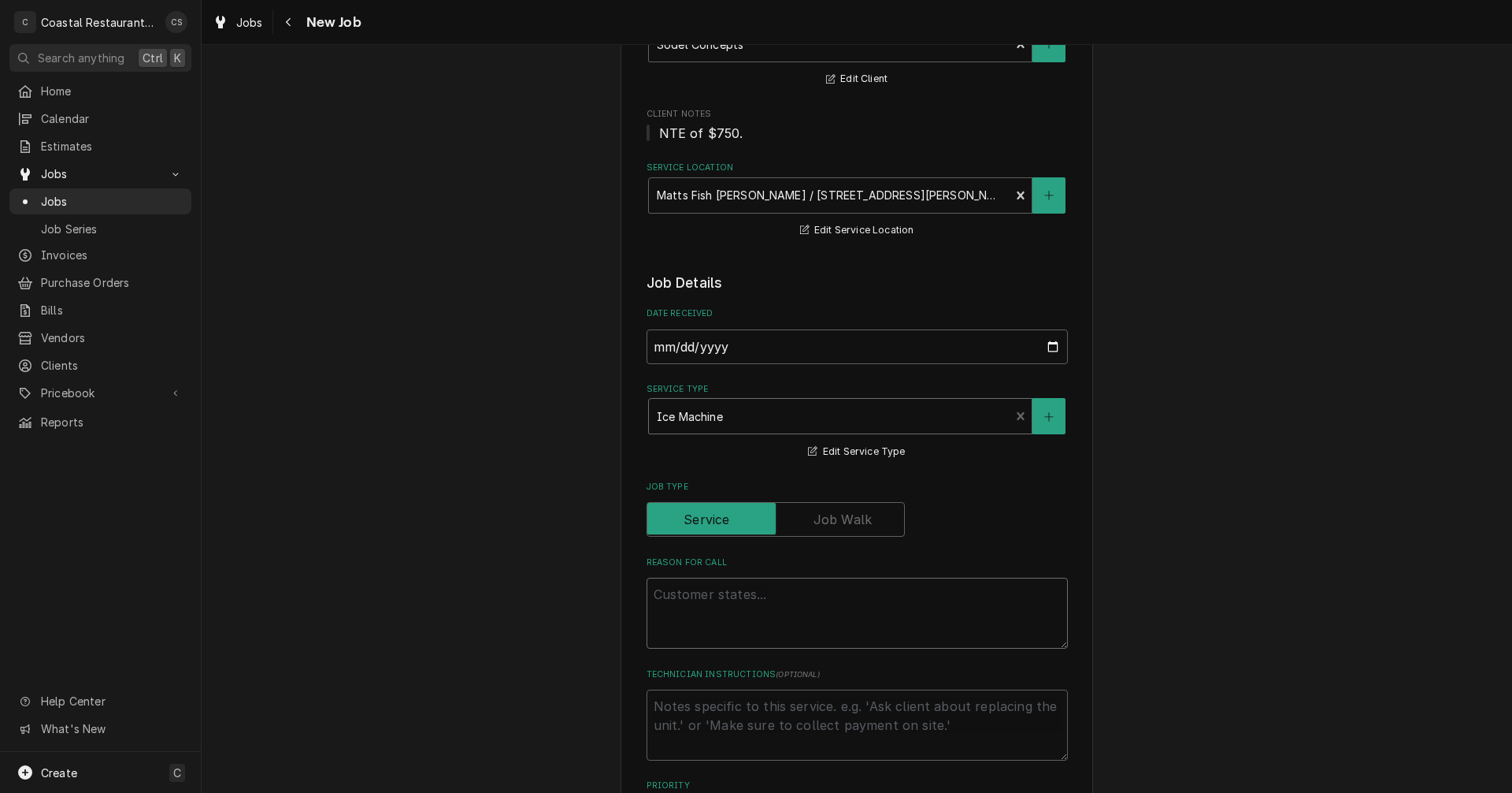
click at [682, 595] on textarea "Reason For Call" at bounding box center [857, 613] width 422 height 71
click at [657, 595] on textarea "Reason For Call" at bounding box center [857, 613] width 422 height 71
paste textarea "Work Order ID: 14188"
type textarea "x"
type textarea "Work Order ID: 14188"
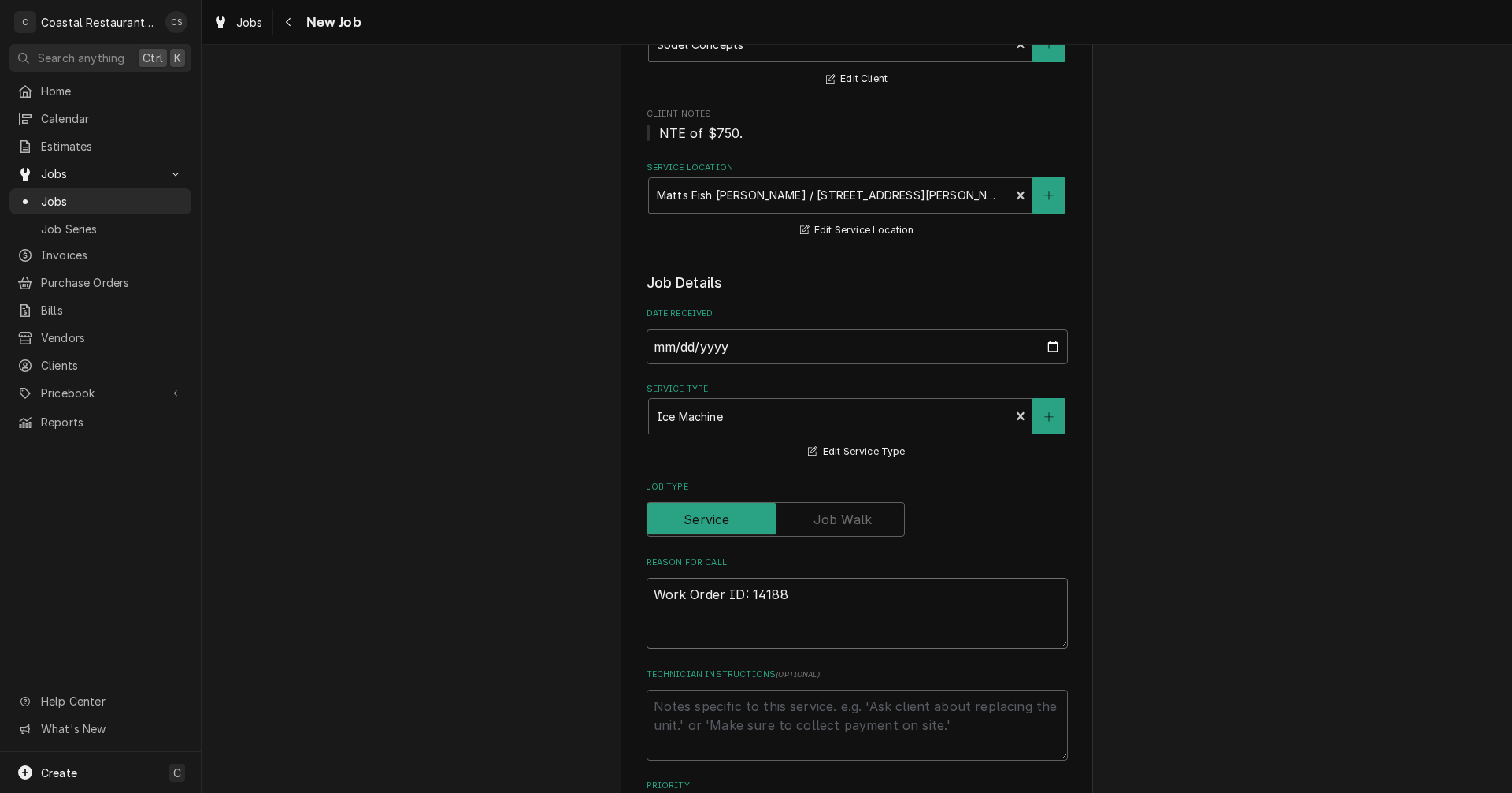
type textarea "x"
type textarea "Work Order ID: 14188"
type textarea "x"
type textarea "Work Order ID: 14188"
click at [792, 594] on textarea "Work Order ID: 14188" at bounding box center [857, 613] width 422 height 71
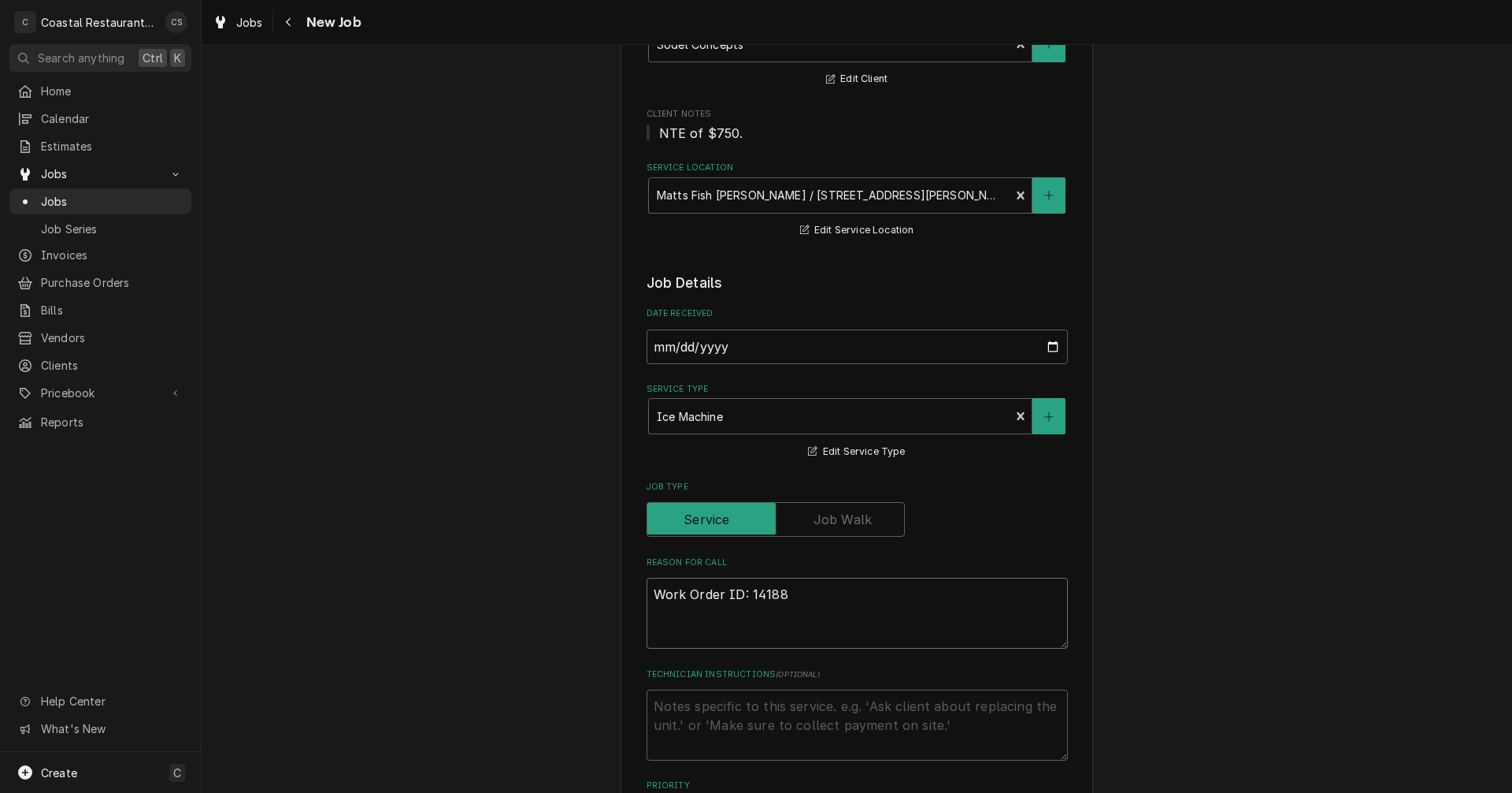
paste textarea "Raw bar ice machine not running or making ice. I have moved out from wall, unpl…"
type textarea "x"
type textarea "Work Order ID: 14188 Raw bar ice machine not running or making ice. I have move…"
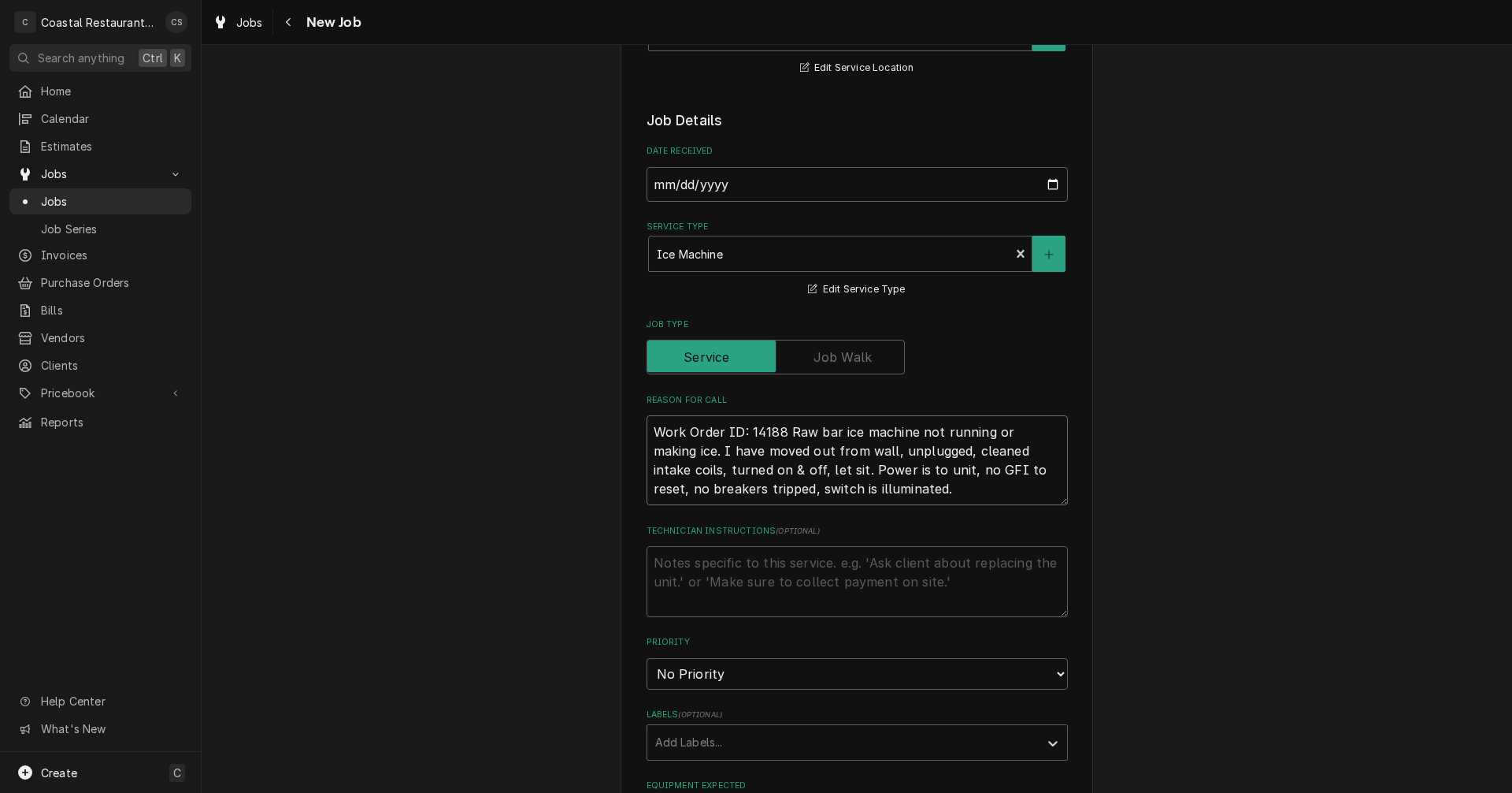
type textarea "x"
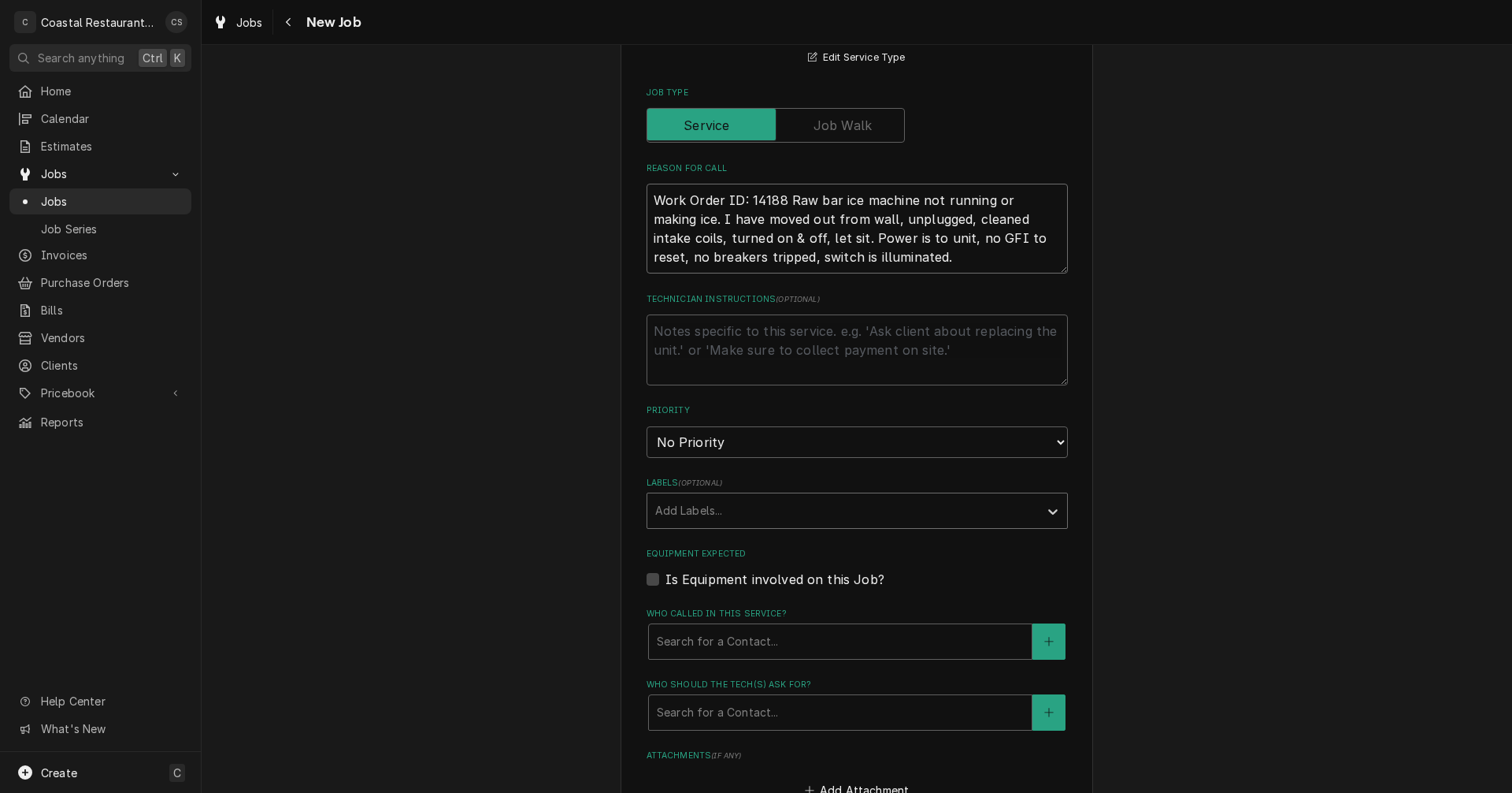
type textarea "Work Order ID: 14188 Raw bar ice machine not running or making ice. I have move…"
click at [723, 511] on div "Labels" at bounding box center [843, 510] width 376 height 29
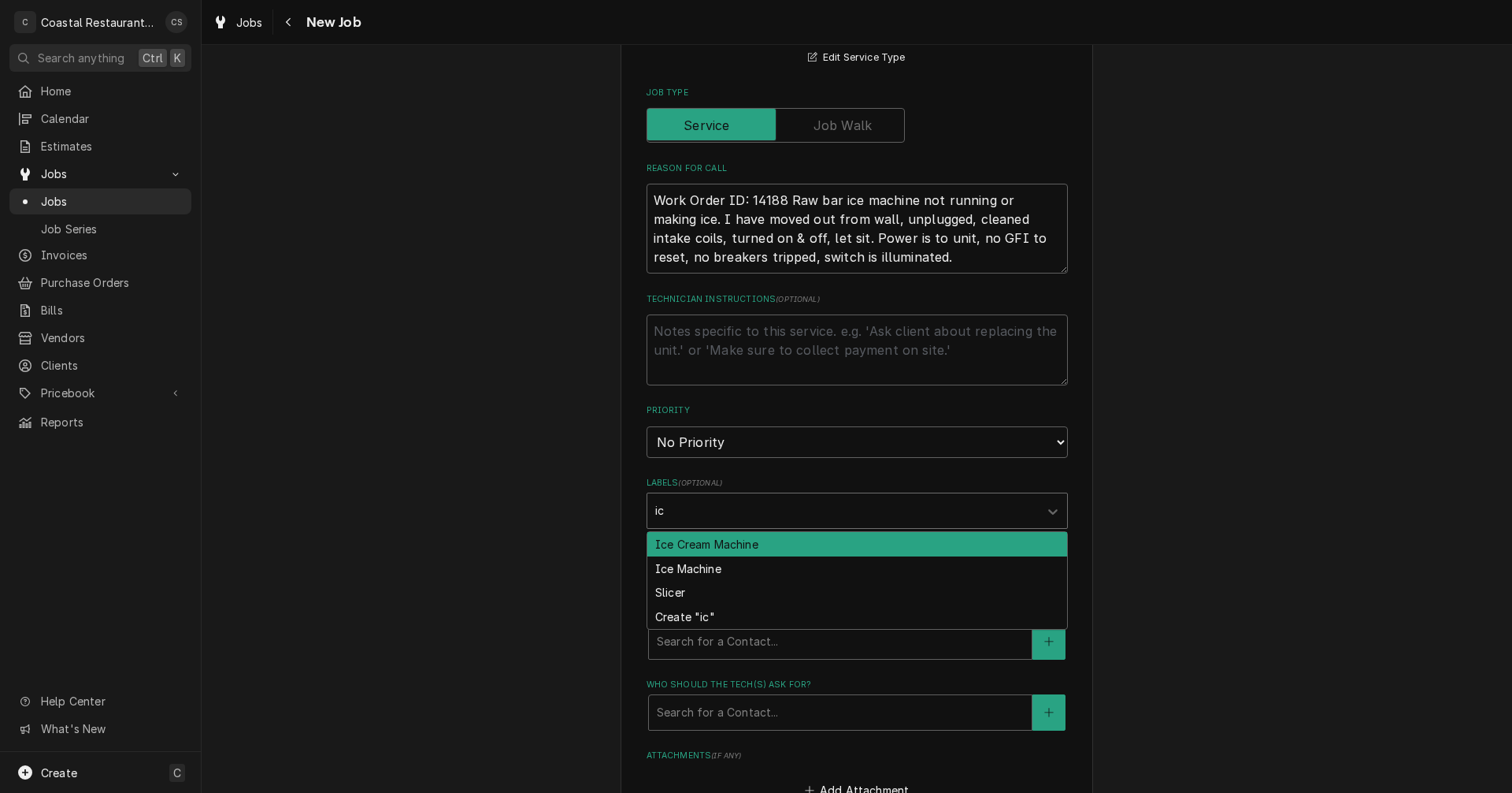
type input "ice"
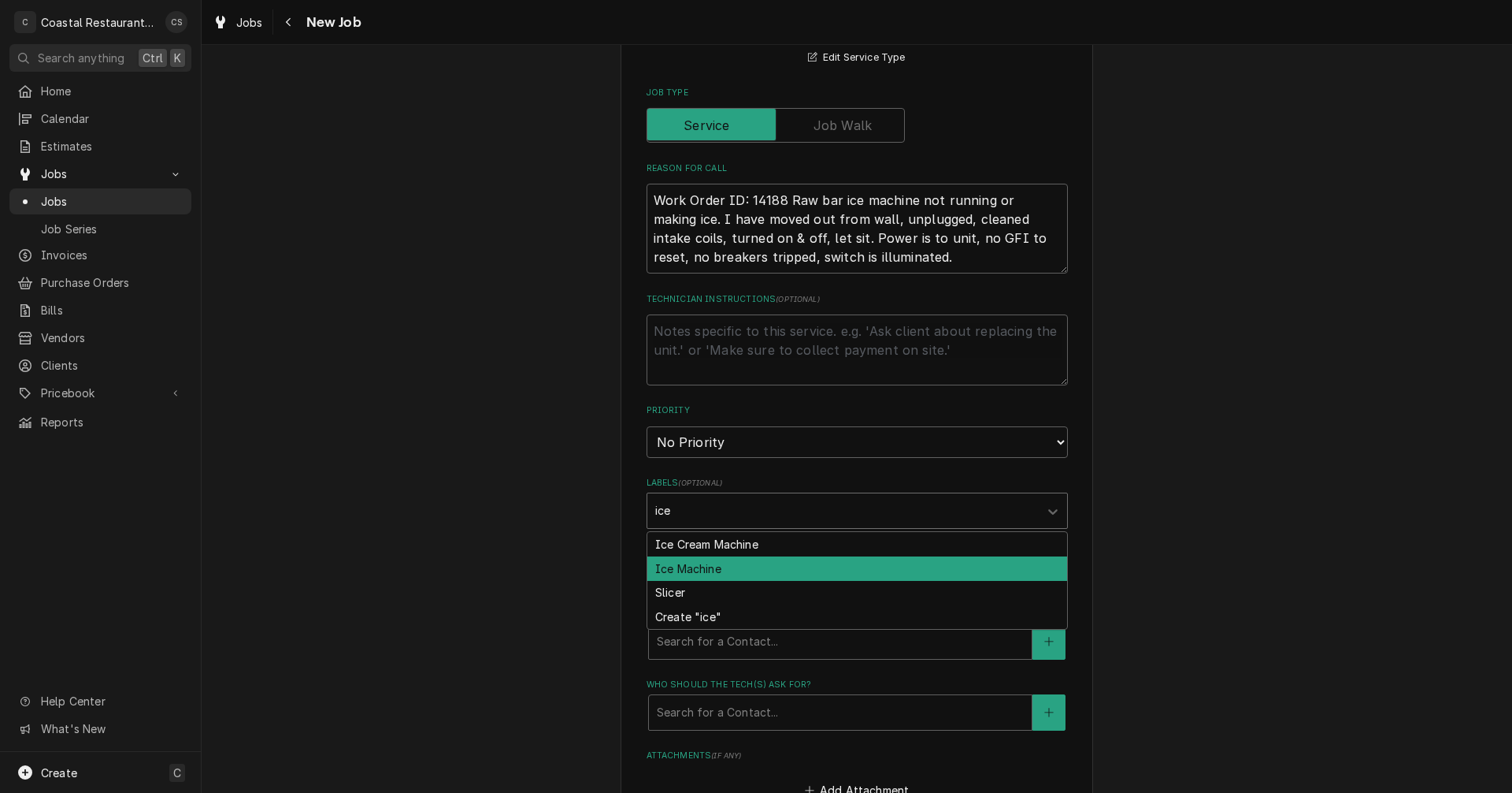
click at [709, 566] on div "Ice Machine" at bounding box center [857, 569] width 420 height 24
type textarea "x"
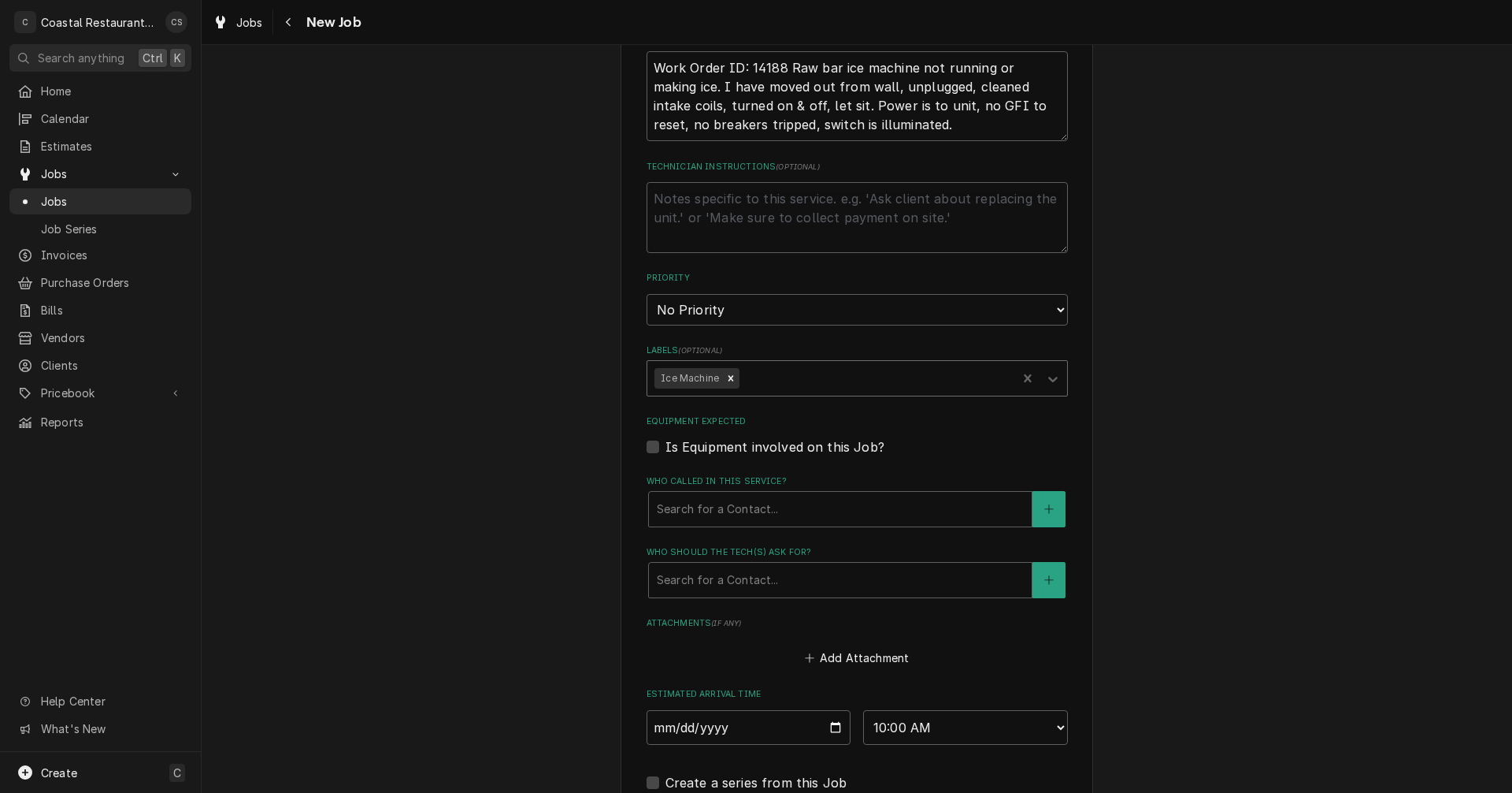
scroll to position [709, 0]
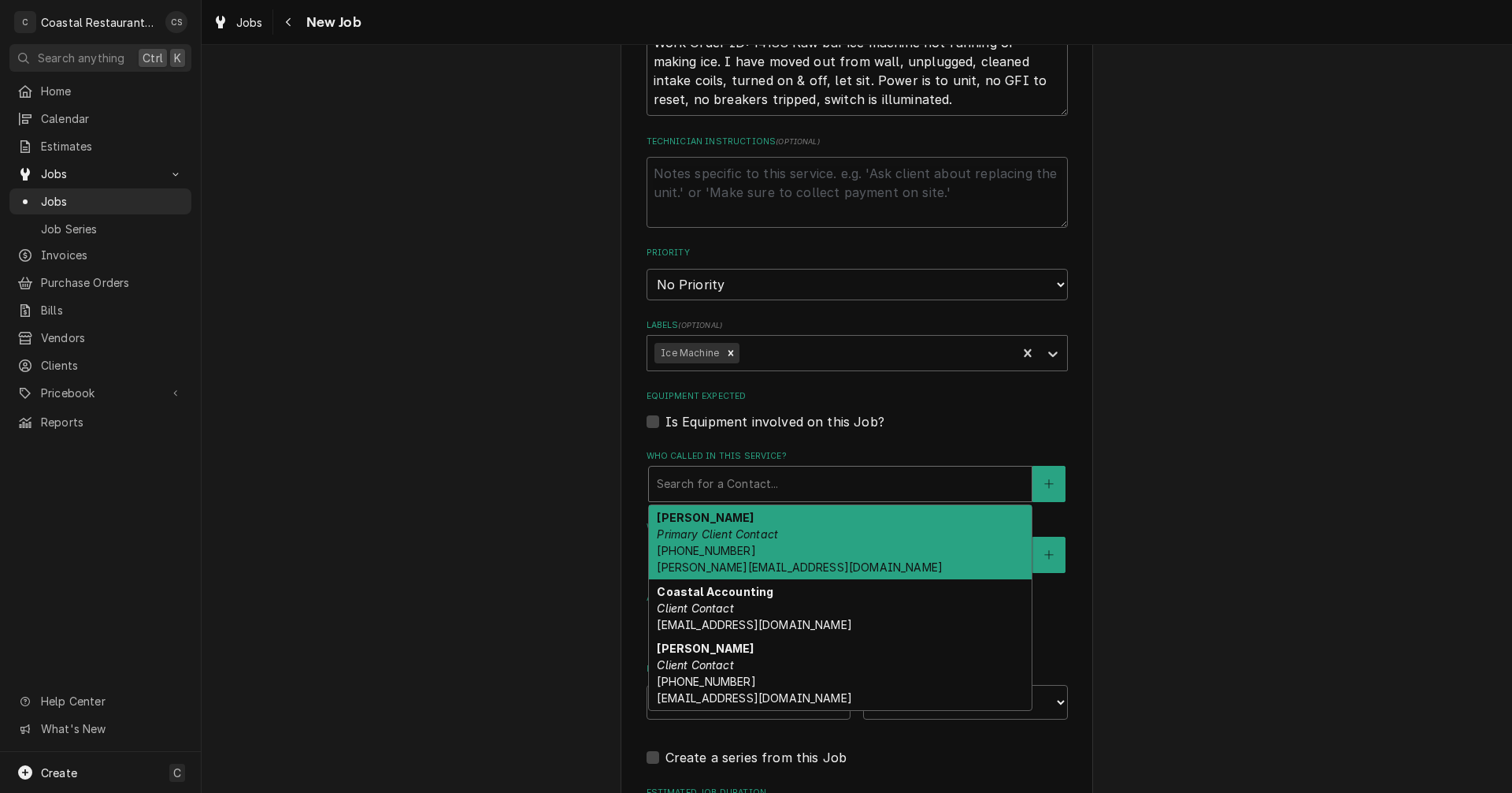
click at [717, 492] on div "Who called in this service?" at bounding box center [841, 484] width 367 height 29
click at [700, 542] on div "Andrew Dickinson Primary Client Contact (302) 381-0571 Andrew@sodelconcepts.com" at bounding box center [840, 542] width 382 height 74
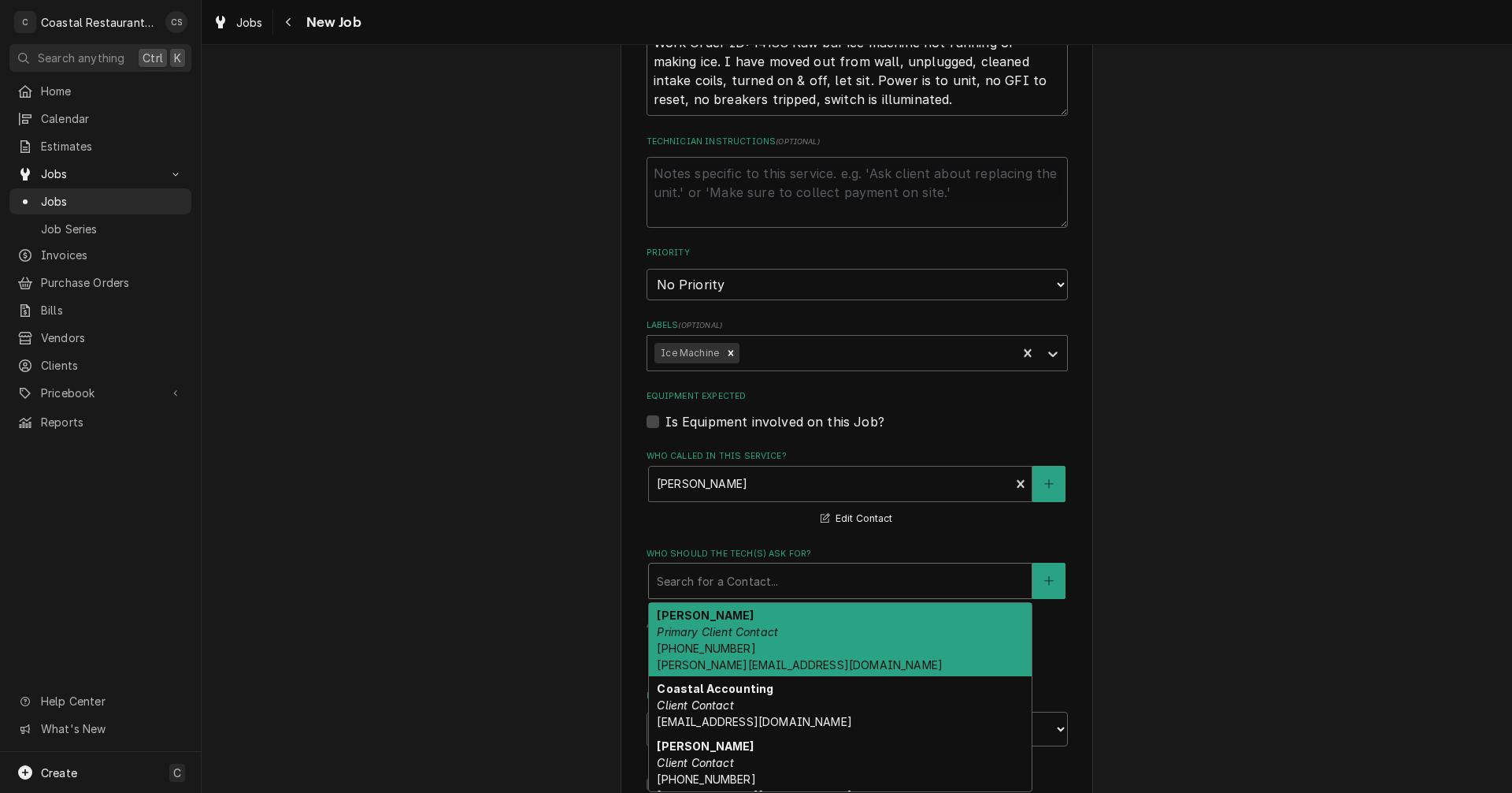
click at [703, 580] on div "Who should the tech(s) ask for?" at bounding box center [841, 580] width 367 height 29
click at [718, 633] on em "Primary Client Contact" at bounding box center [718, 631] width 122 height 13
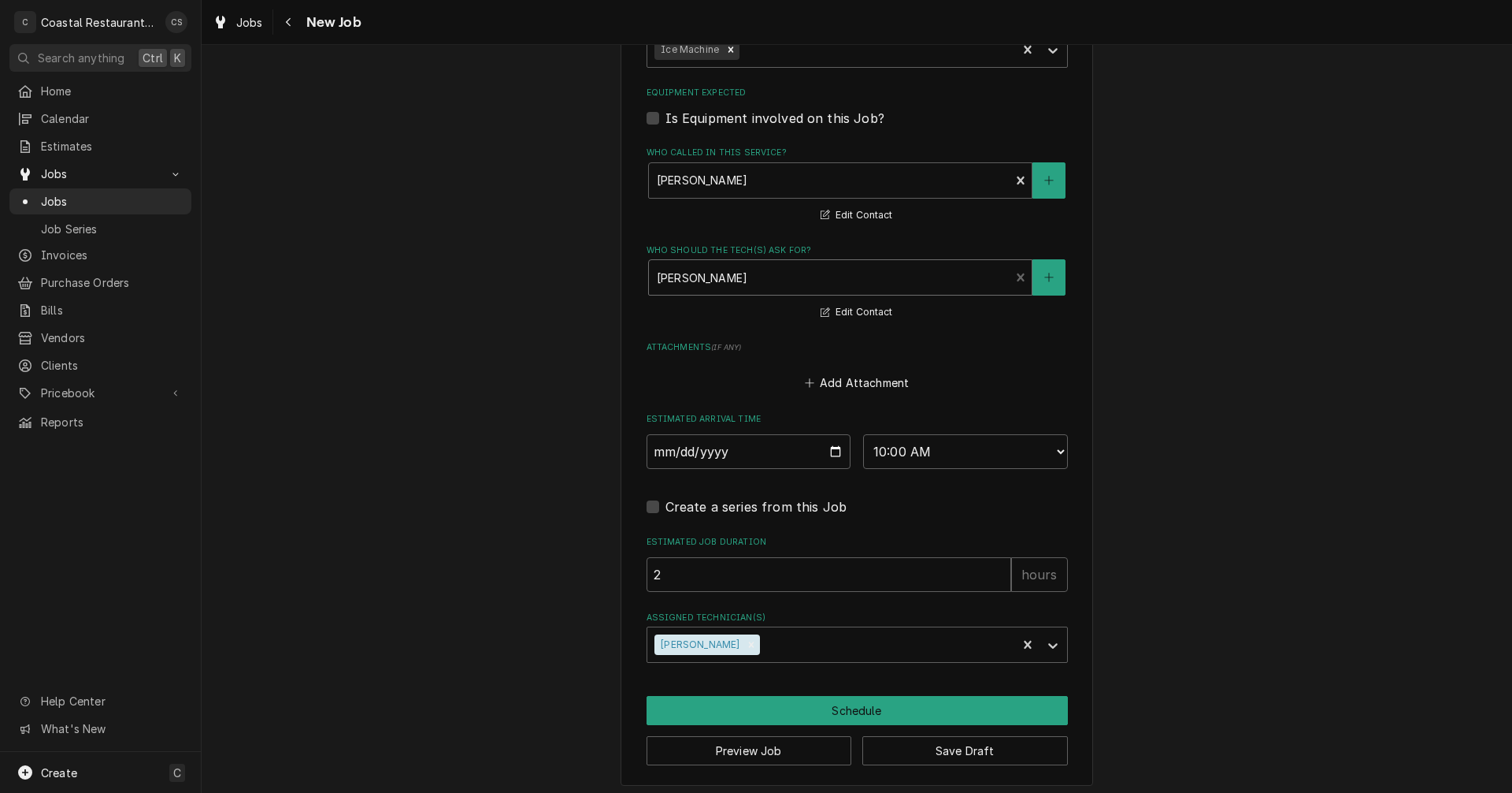
scroll to position [1019, 0]
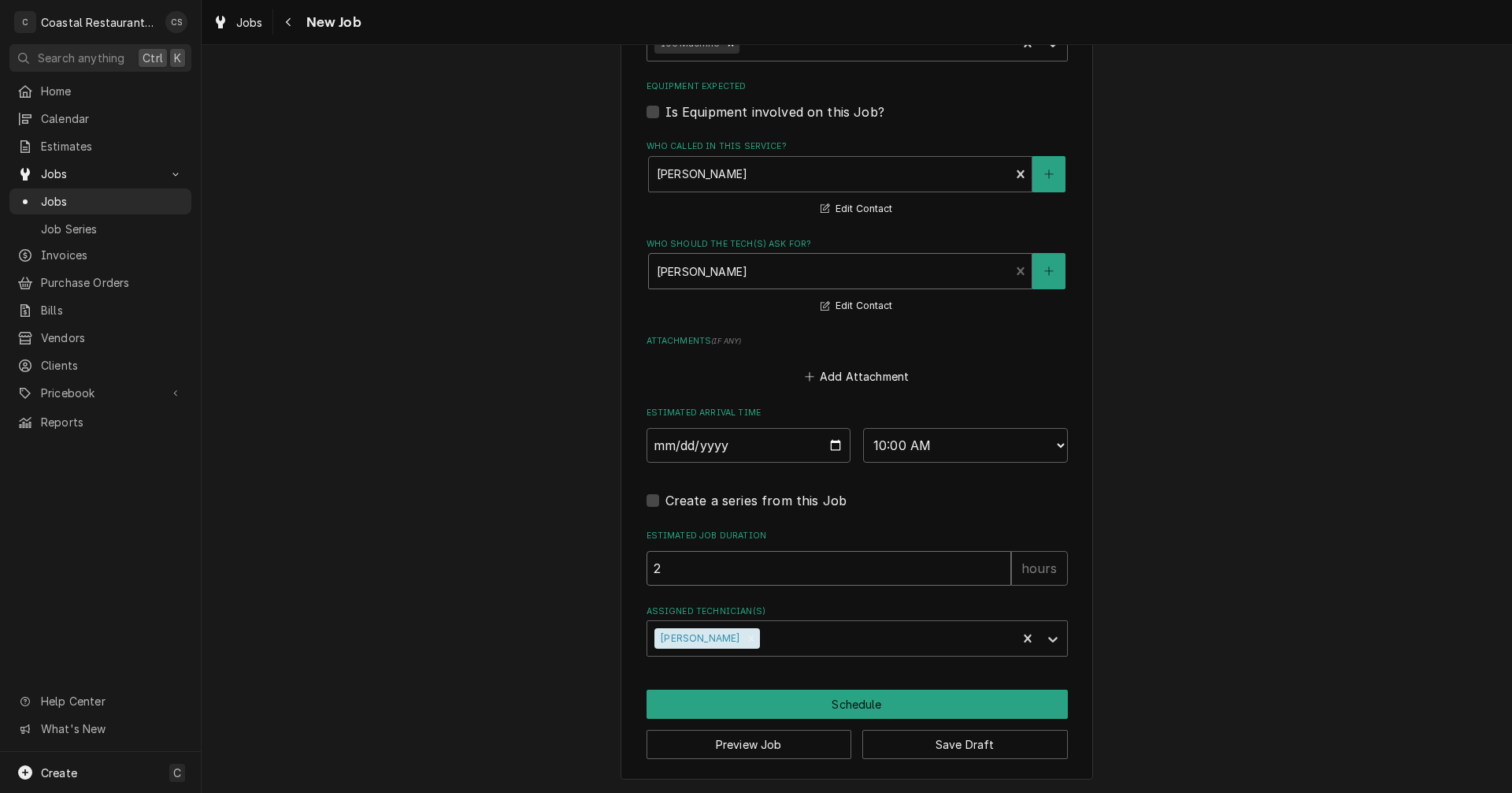
click at [718, 575] on input "2" at bounding box center [829, 568] width 365 height 34
type textarea "x"
type input "1"
type textarea "x"
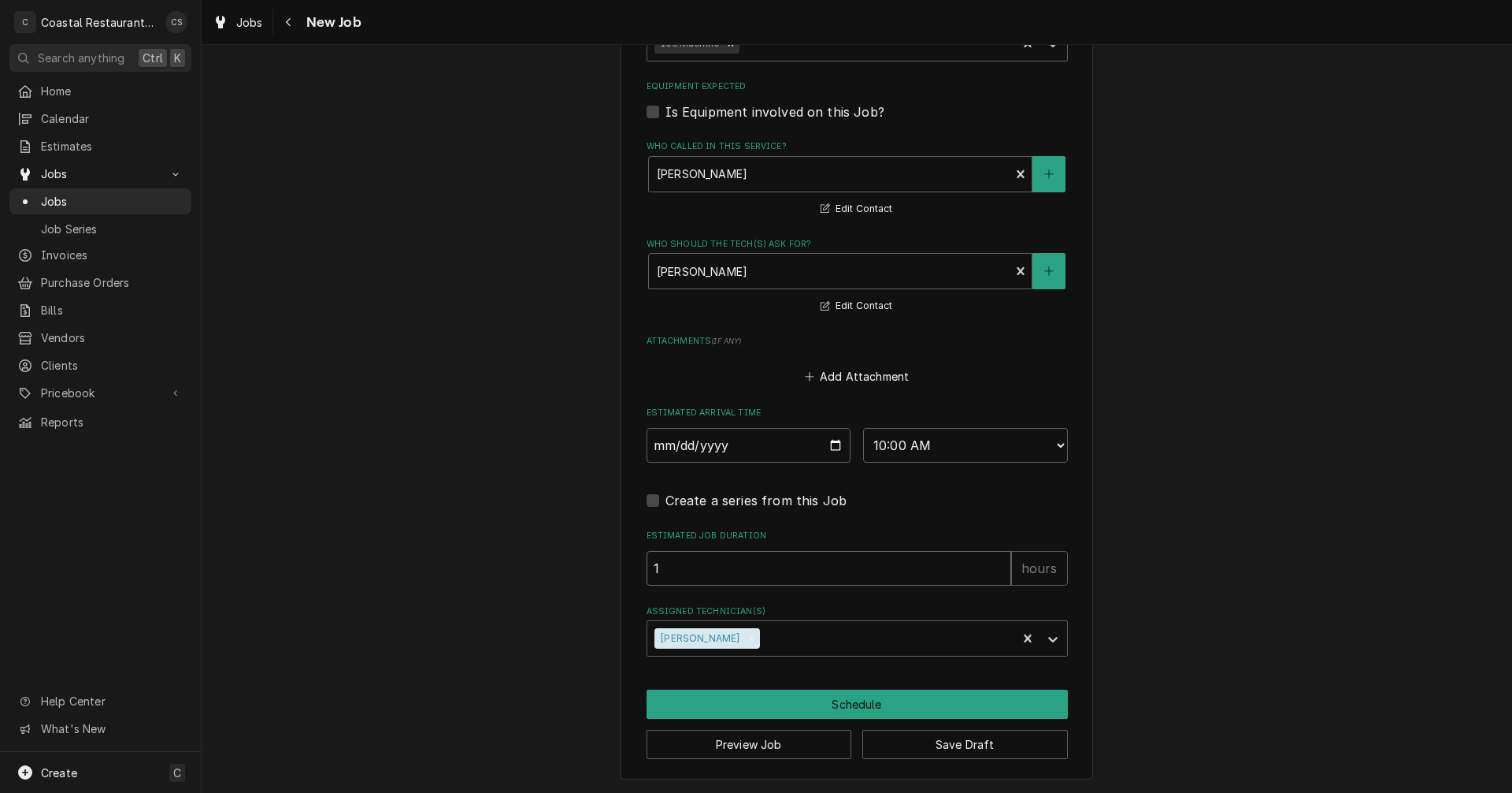
type input "1"
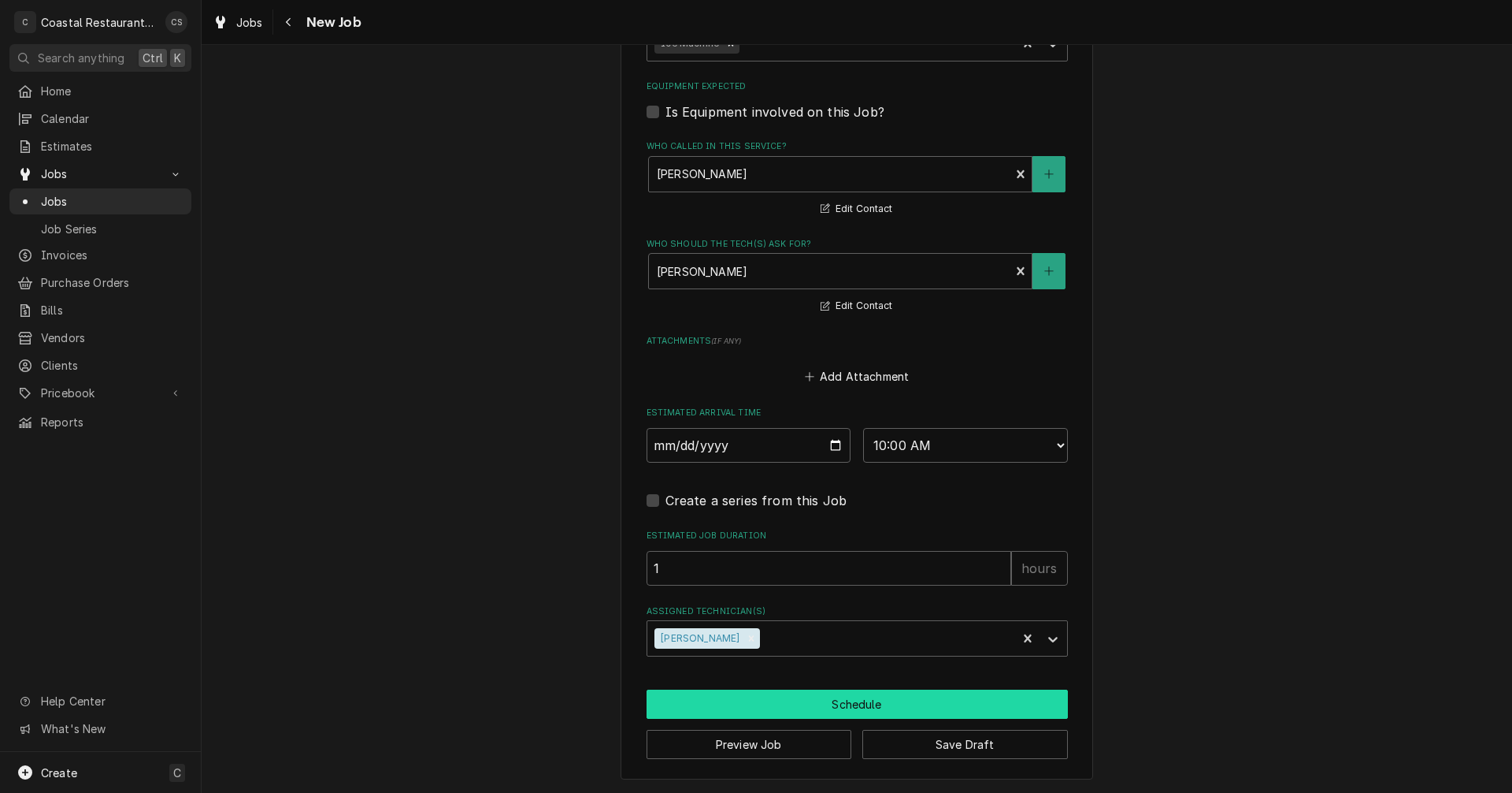
click at [842, 703] on button "Schedule" at bounding box center [857, 704] width 422 height 29
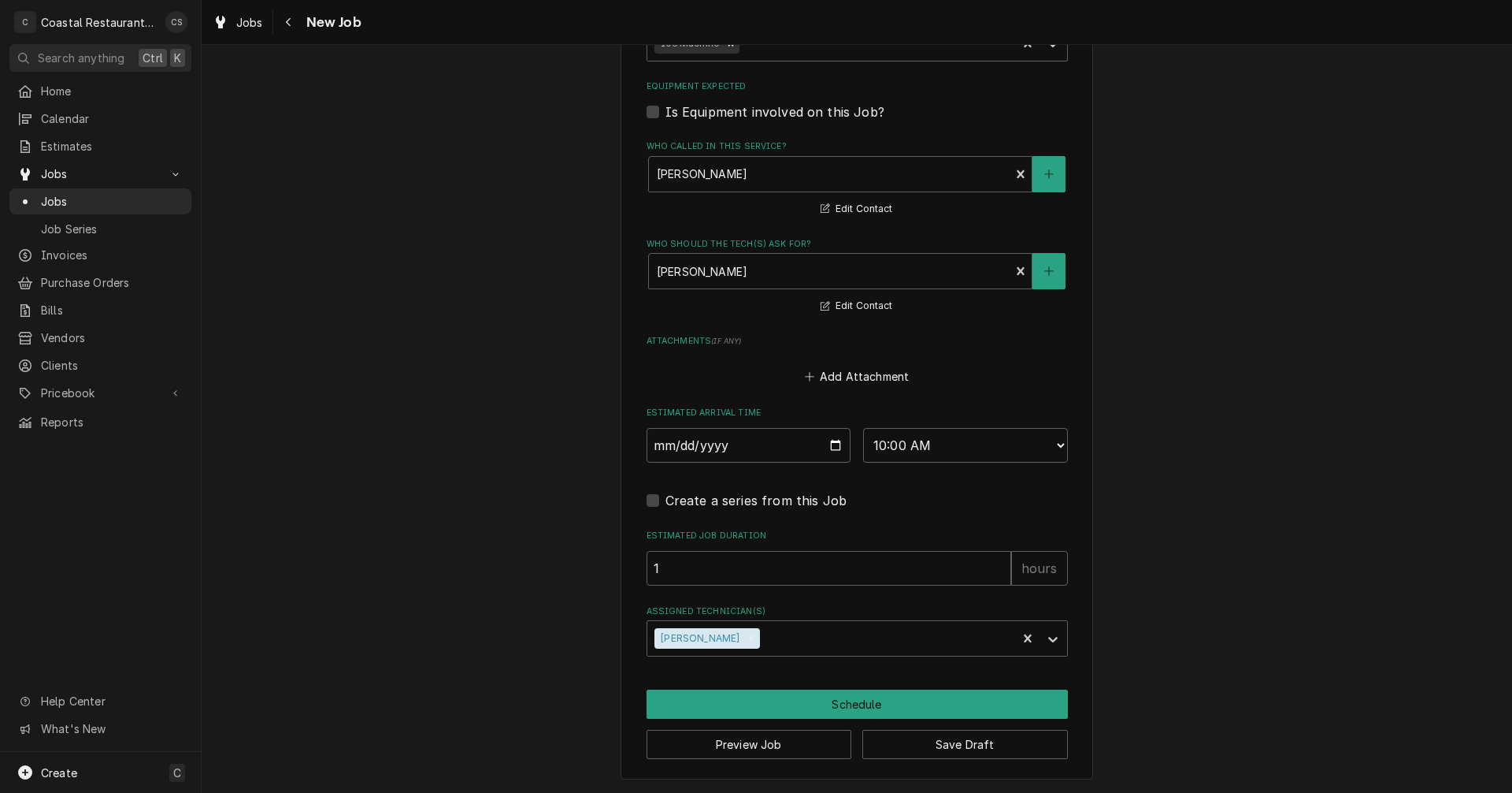
scroll to position [1004, 0]
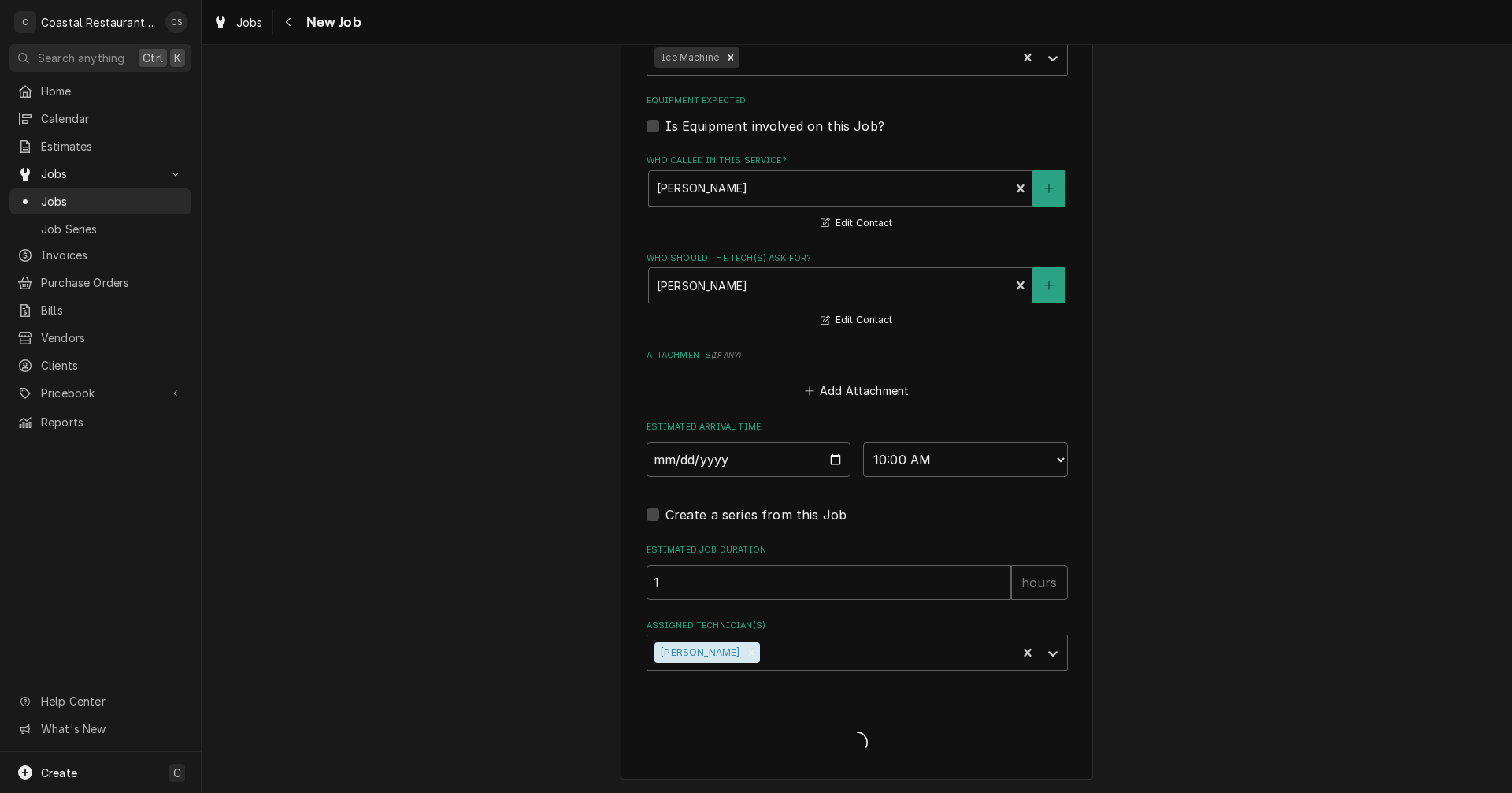
type textarea "x"
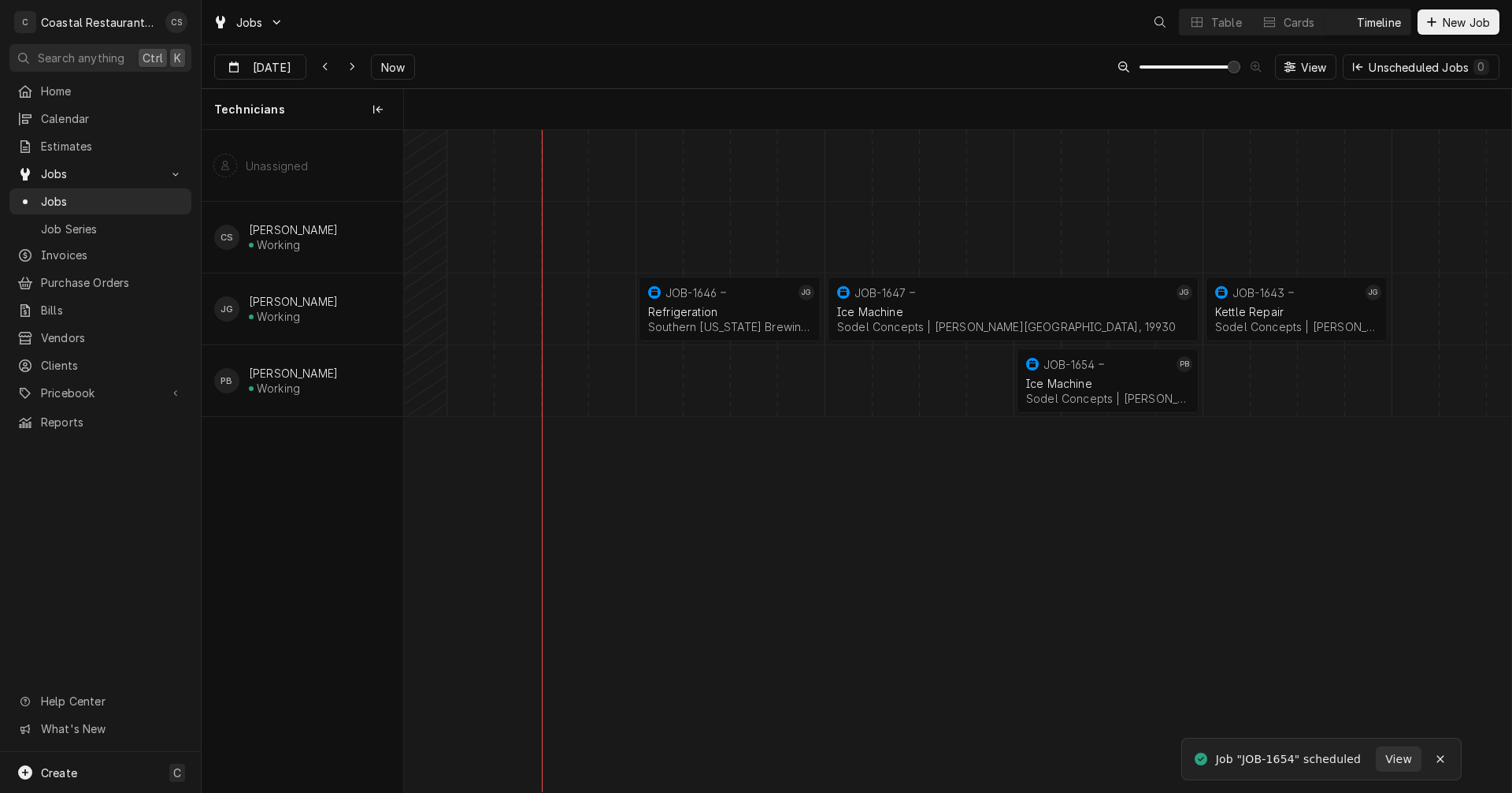
scroll to position [0, 21980]
click at [351, 69] on icon "Dynamic Content Wrapper" at bounding box center [352, 67] width 7 height 11
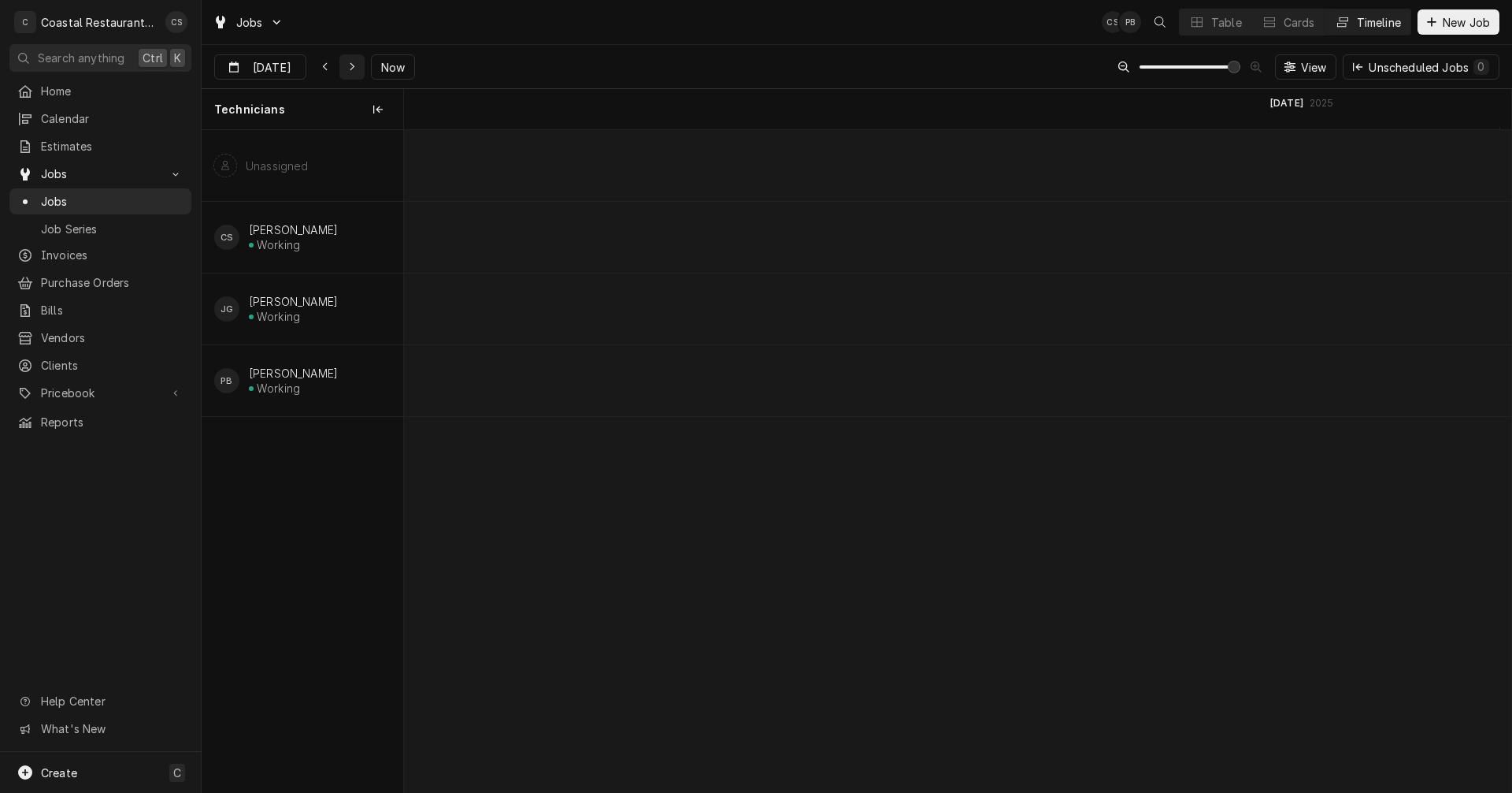
scroll to position [0, 26030]
type input "[DATE]"
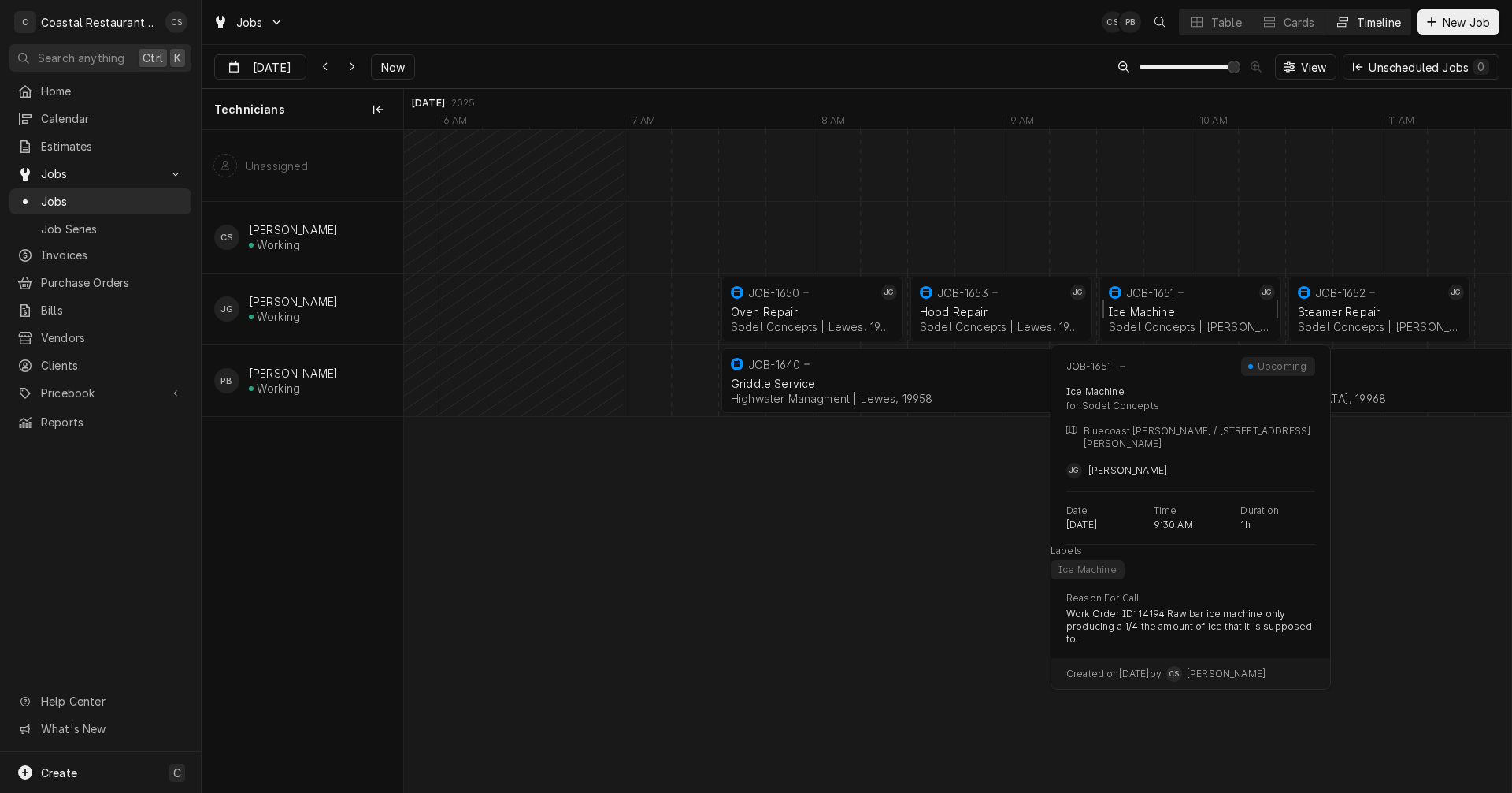
click at [1169, 305] on div "Ice Machine" at bounding box center [1191, 312] width 163 height 13
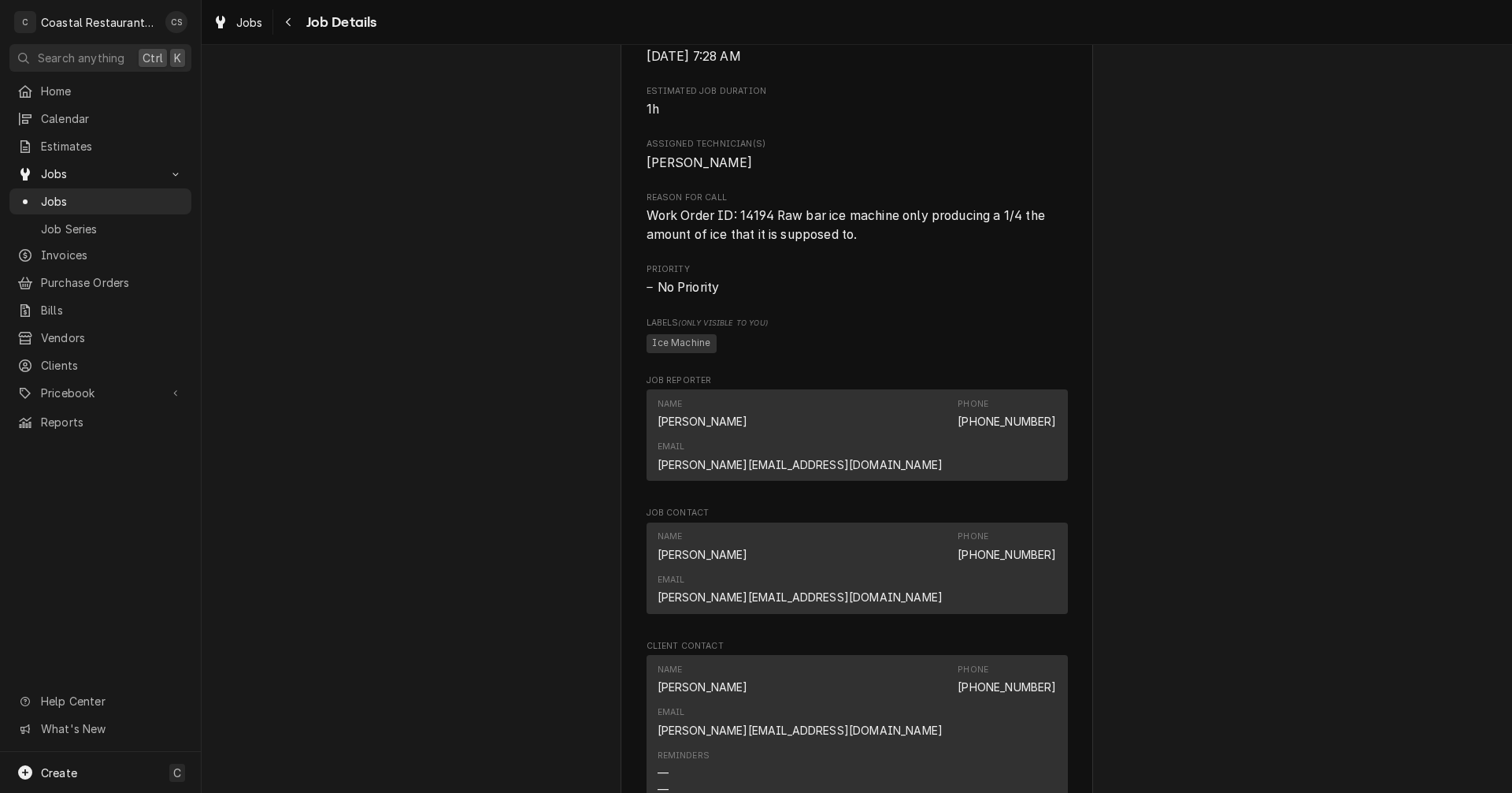
scroll to position [788, 0]
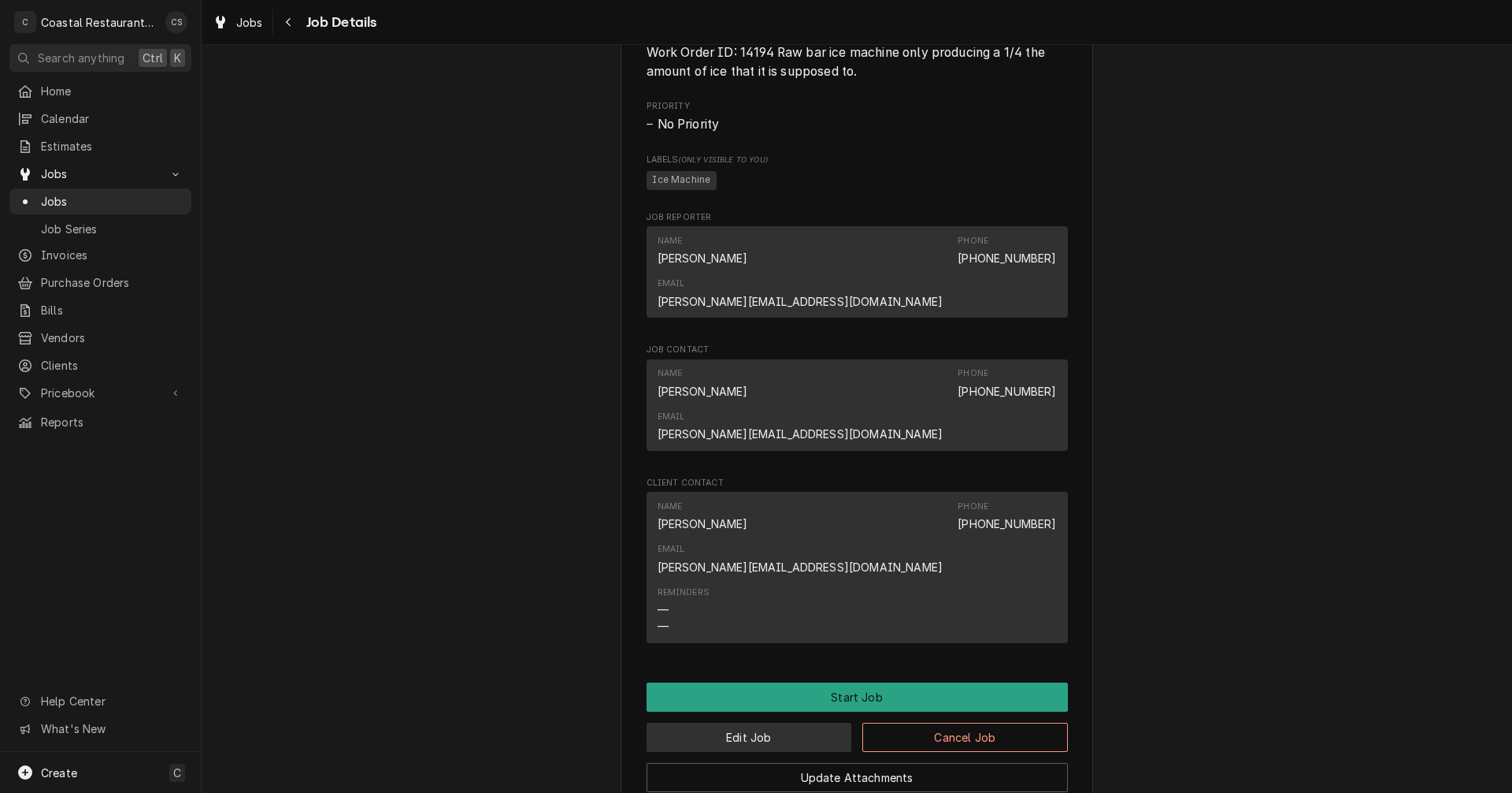
click at [763, 723] on button "Edit Job" at bounding box center [749, 738] width 206 height 29
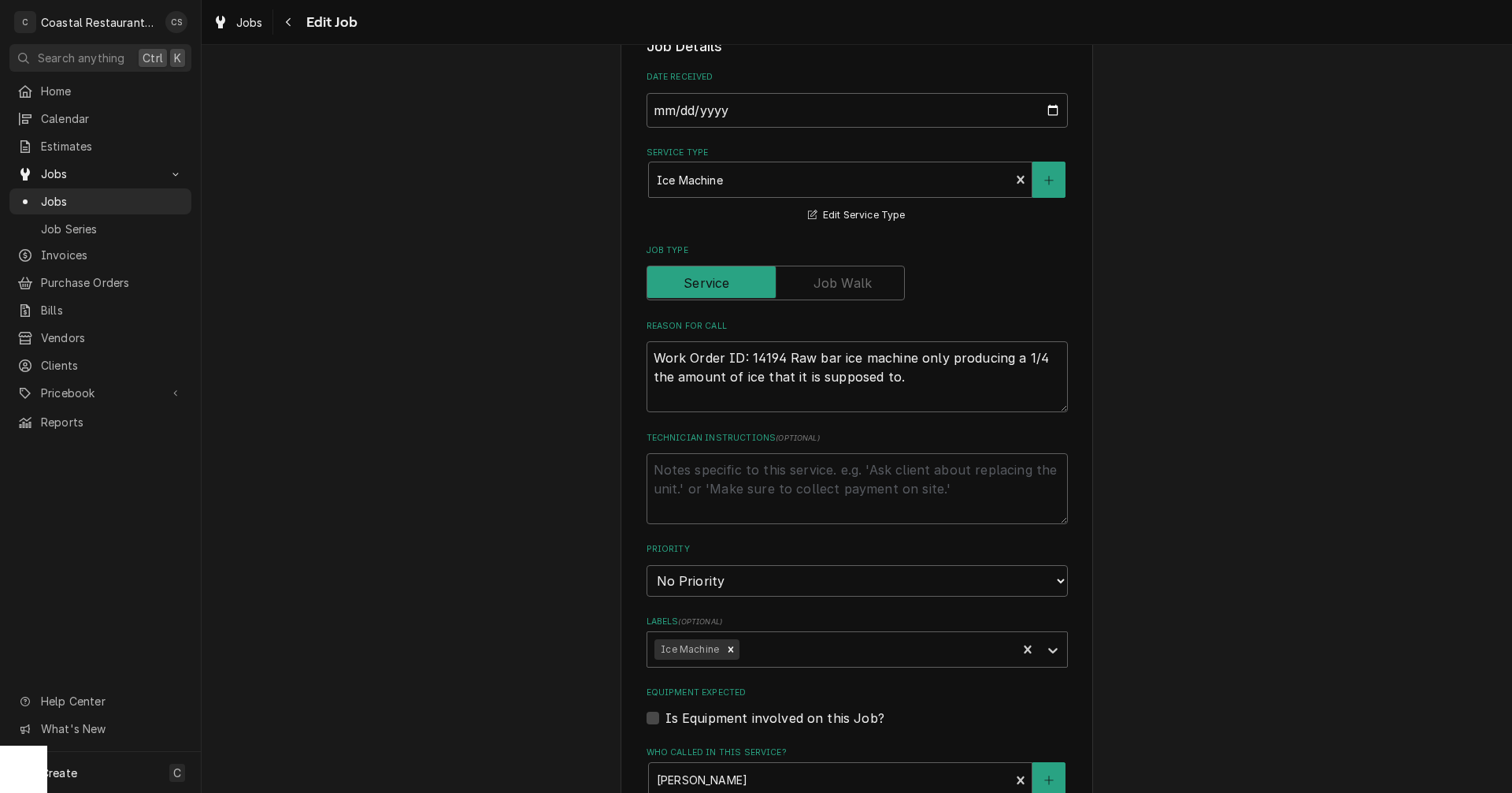
scroll to position [788, 0]
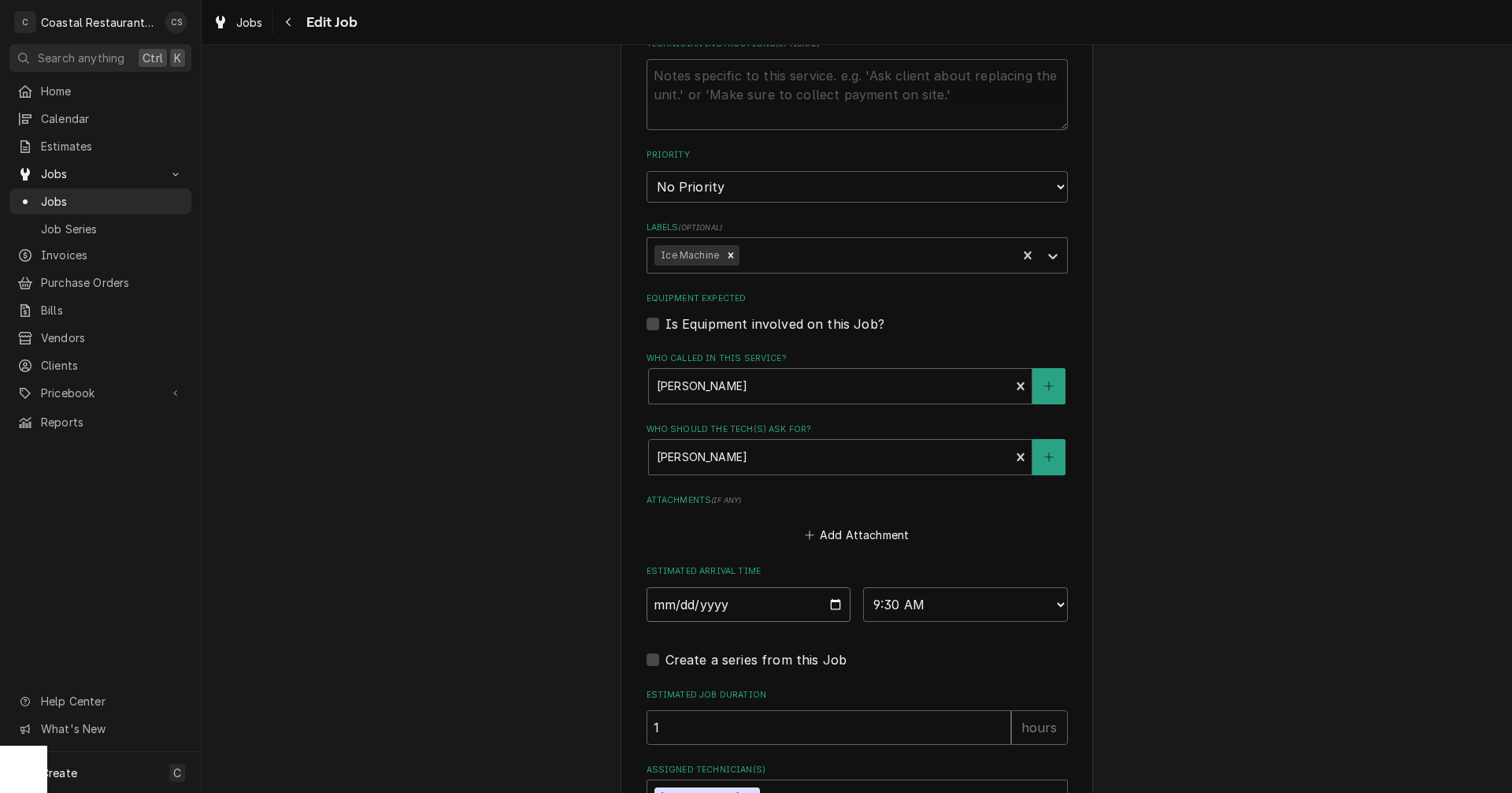
click at [833, 608] on input "2025-09-16" at bounding box center [749, 605] width 205 height 34
type textarea "x"
type input "2025-09-15"
type textarea "x"
click at [913, 601] on select "AM / PM 6:00 AM 6:15 AM 6:30 AM 6:45 AM 7:00 AM 7:15 AM 7:30 AM 7:45 AM 8:00 AM…" at bounding box center [966, 605] width 205 height 34
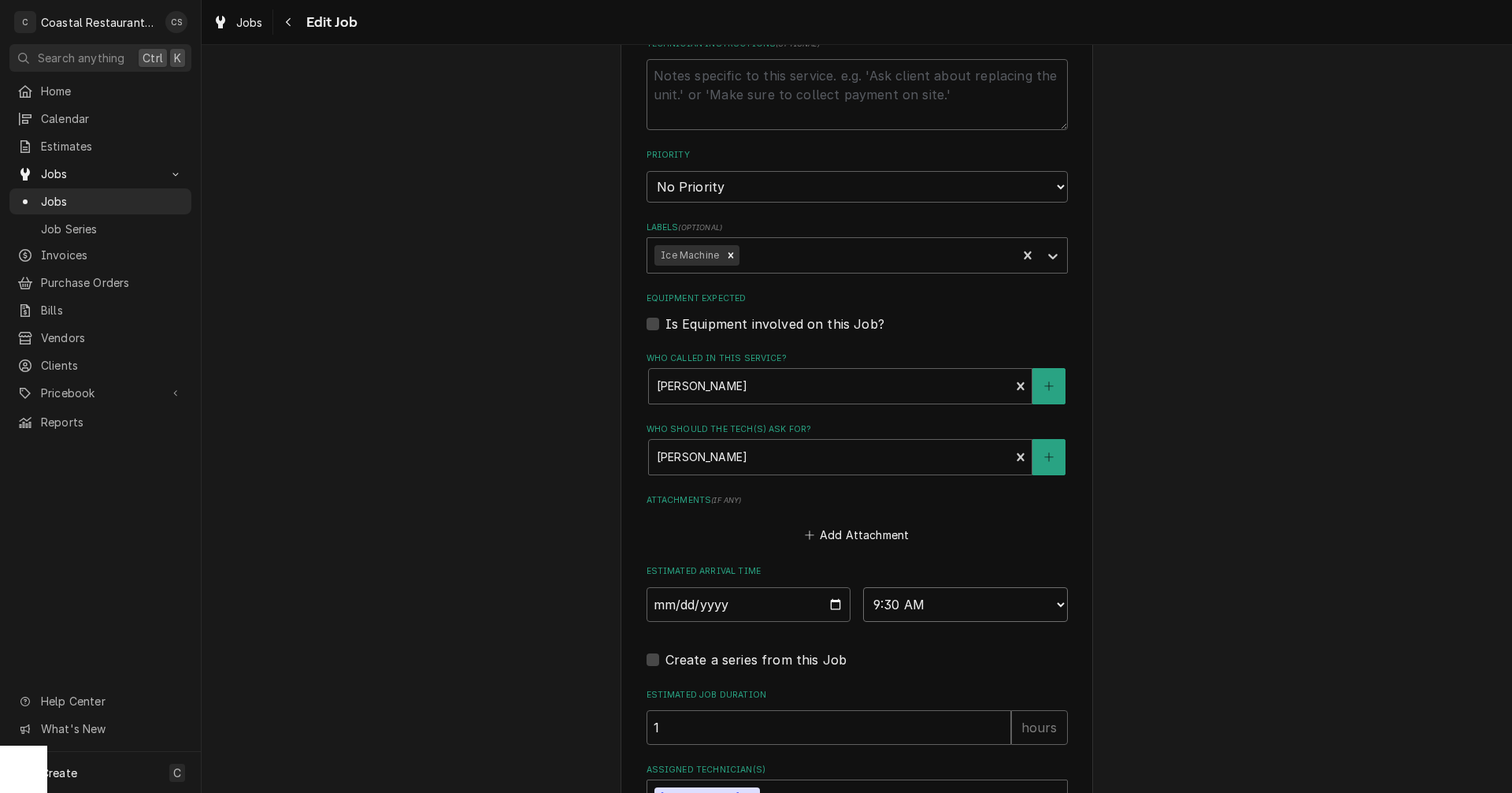
select select "10:15:00"
click at [864, 587] on select "AM / PM 6:00 AM 6:15 AM 6:30 AM 6:45 AM 7:00 AM 7:15 AM 7:30 AM 7:45 AM 8:00 AM…" at bounding box center [966, 605] width 205 height 34
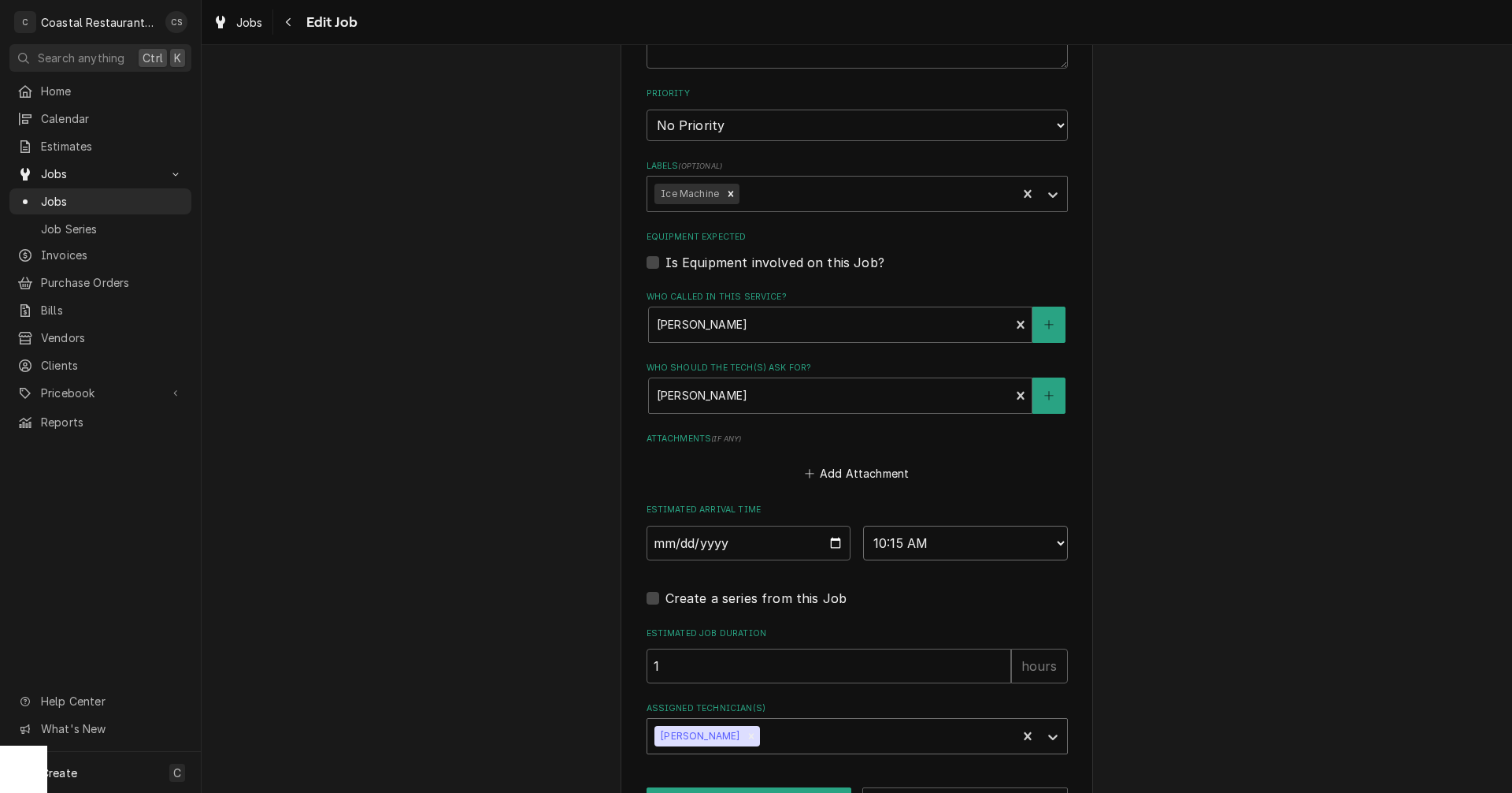
scroll to position [907, 0]
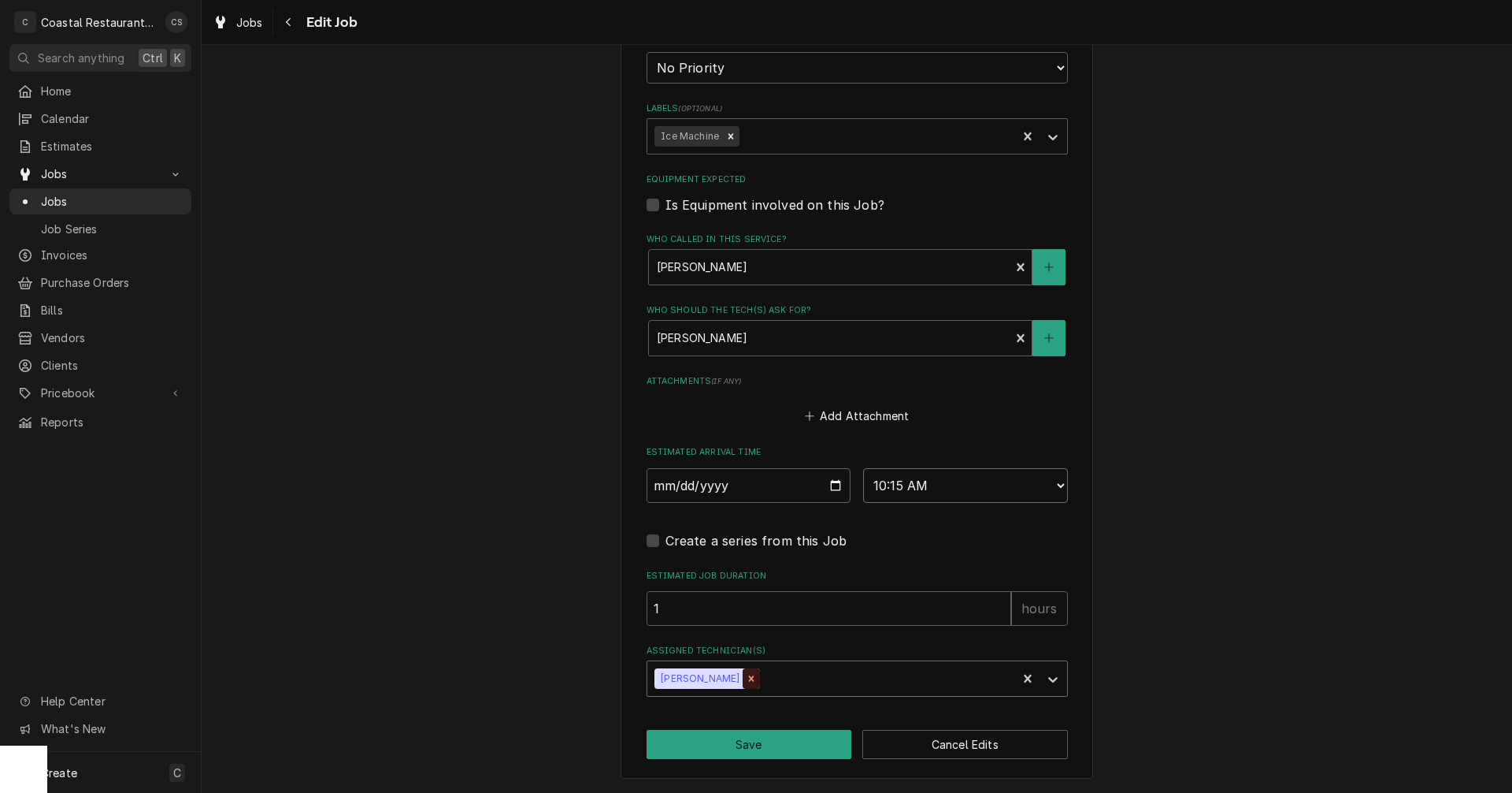
click at [746, 681] on icon "Remove James Gatton" at bounding box center [752, 679] width 11 height 11
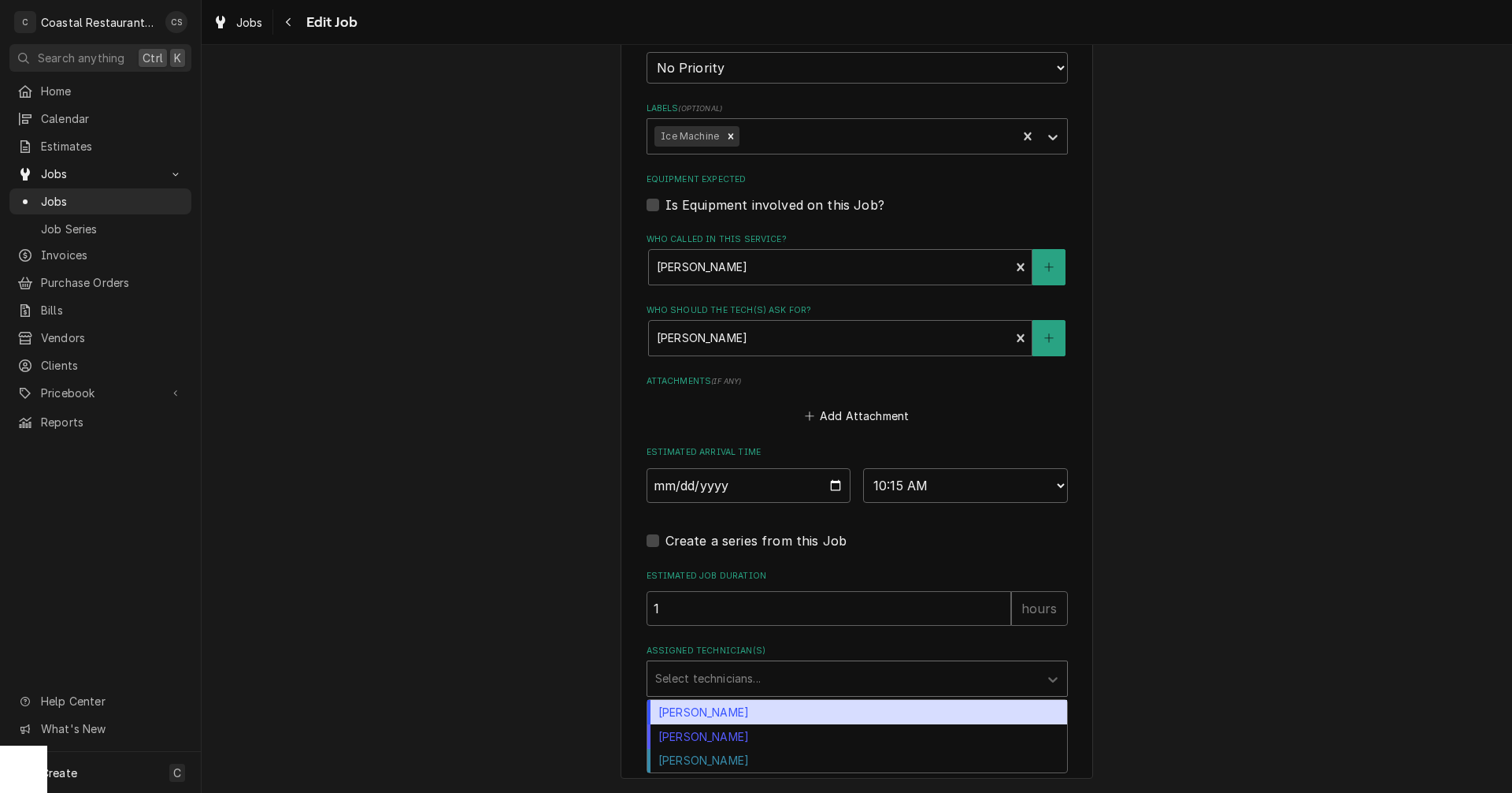
click at [724, 678] on div "Assigned Technician(s)" at bounding box center [843, 678] width 376 height 29
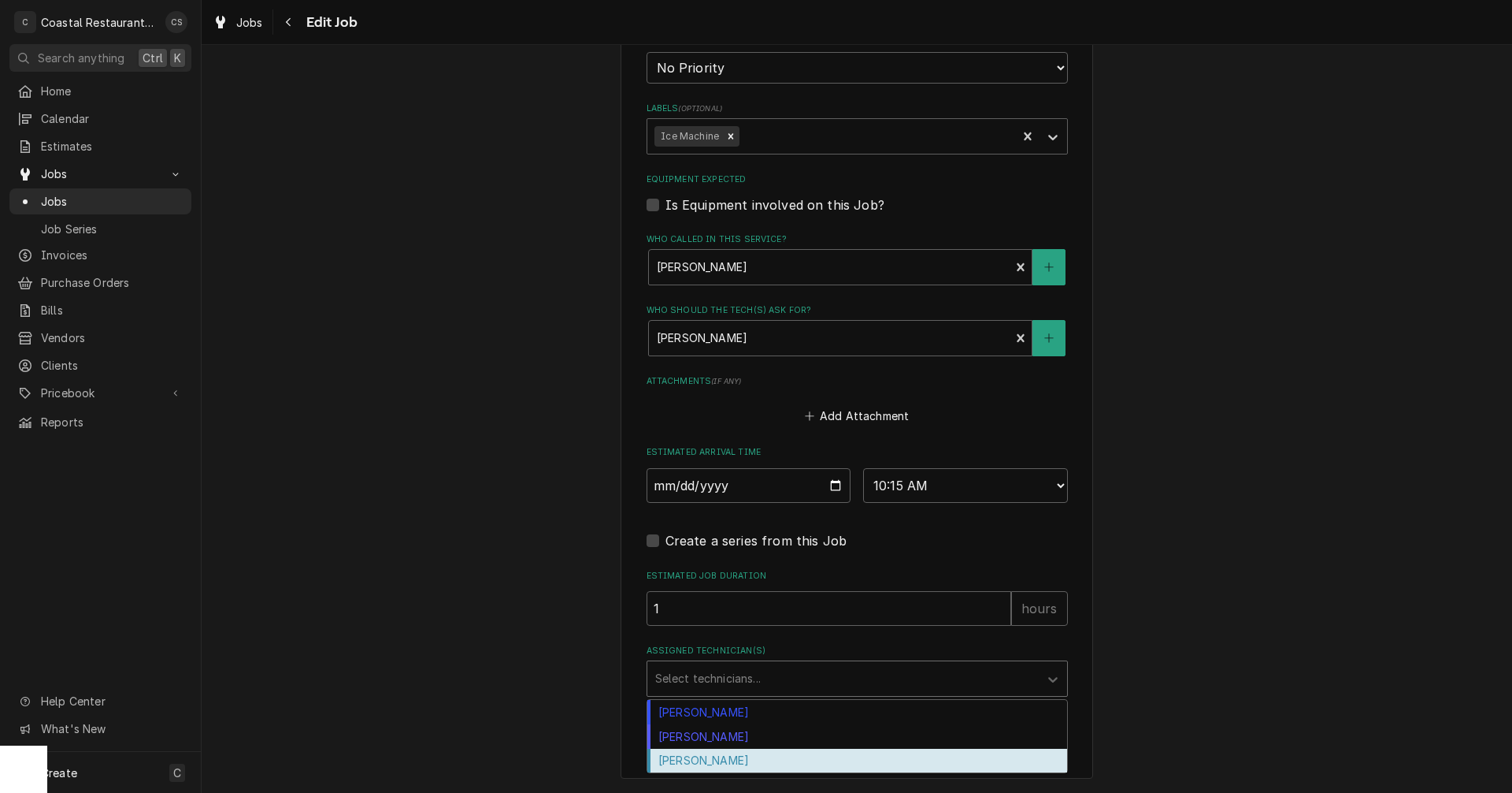
click at [725, 760] on div "[PERSON_NAME]" at bounding box center [857, 761] width 420 height 24
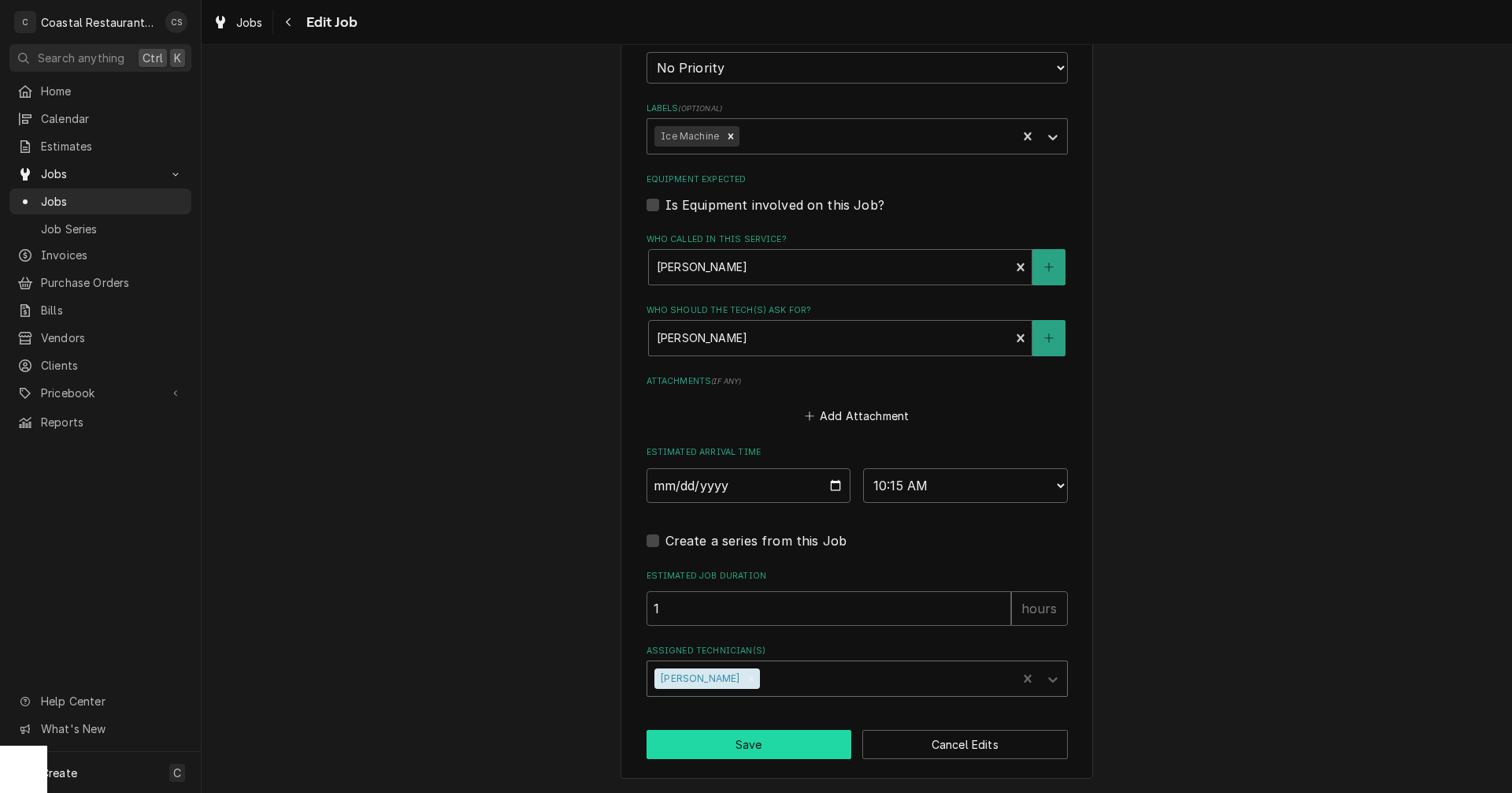
click at [772, 744] on button "Save" at bounding box center [749, 744] width 206 height 29
type textarea "x"
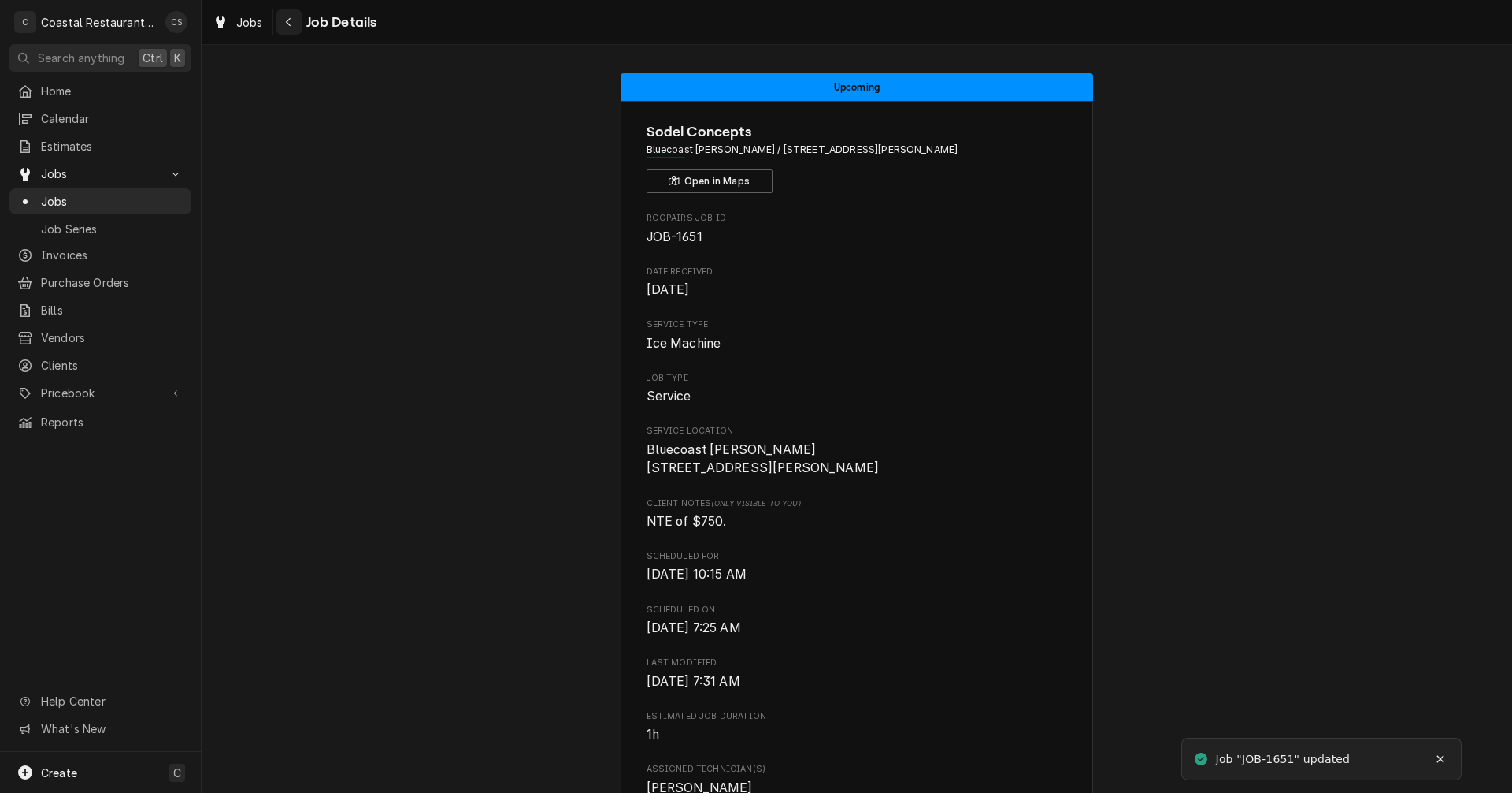
click at [291, 21] on icon "Navigate back" at bounding box center [289, 22] width 7 height 11
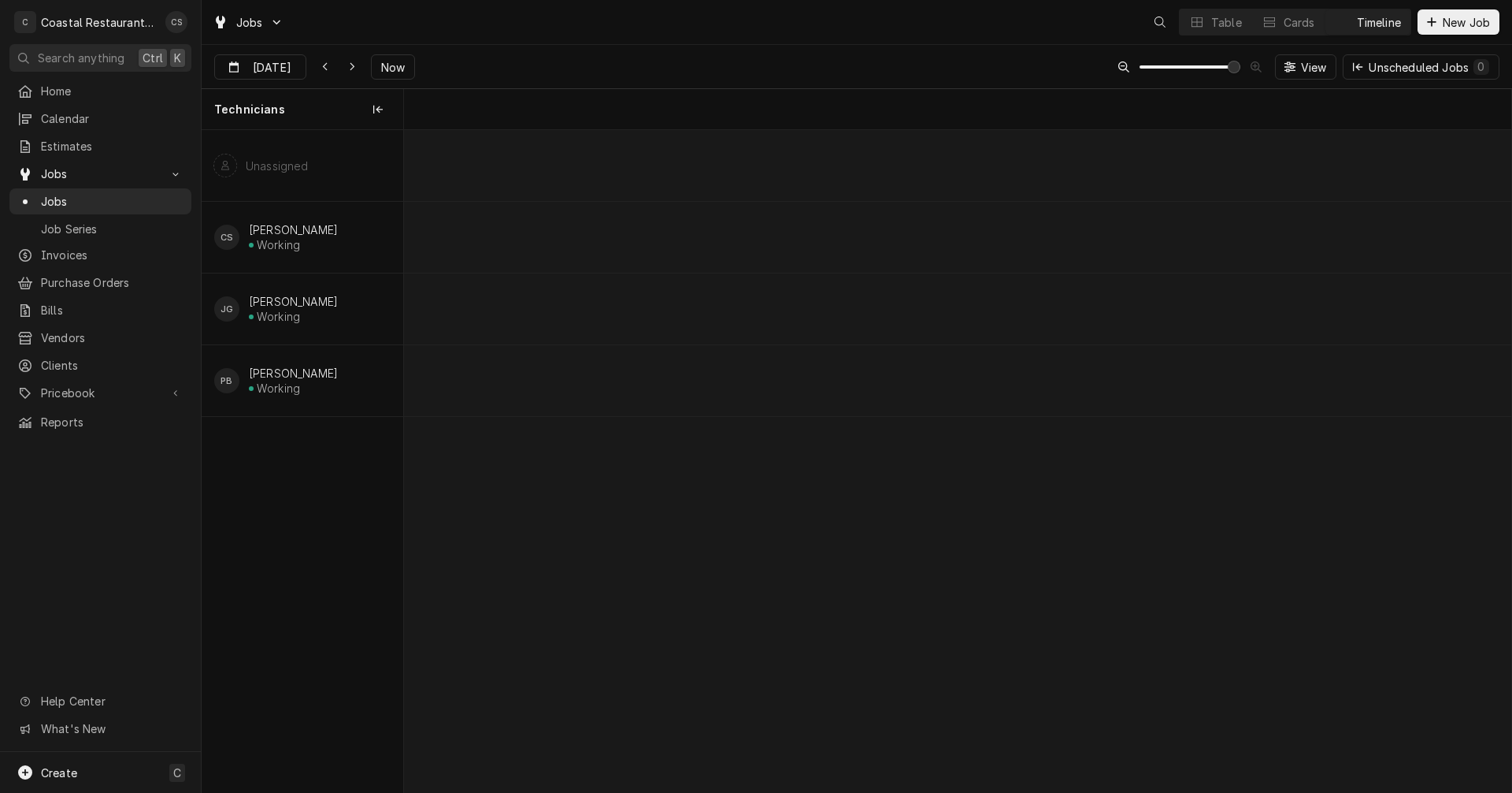
scroll to position [0, 21945]
click at [1380, 299] on div "JOB-1652" at bounding box center [1370, 292] width 150 height 19
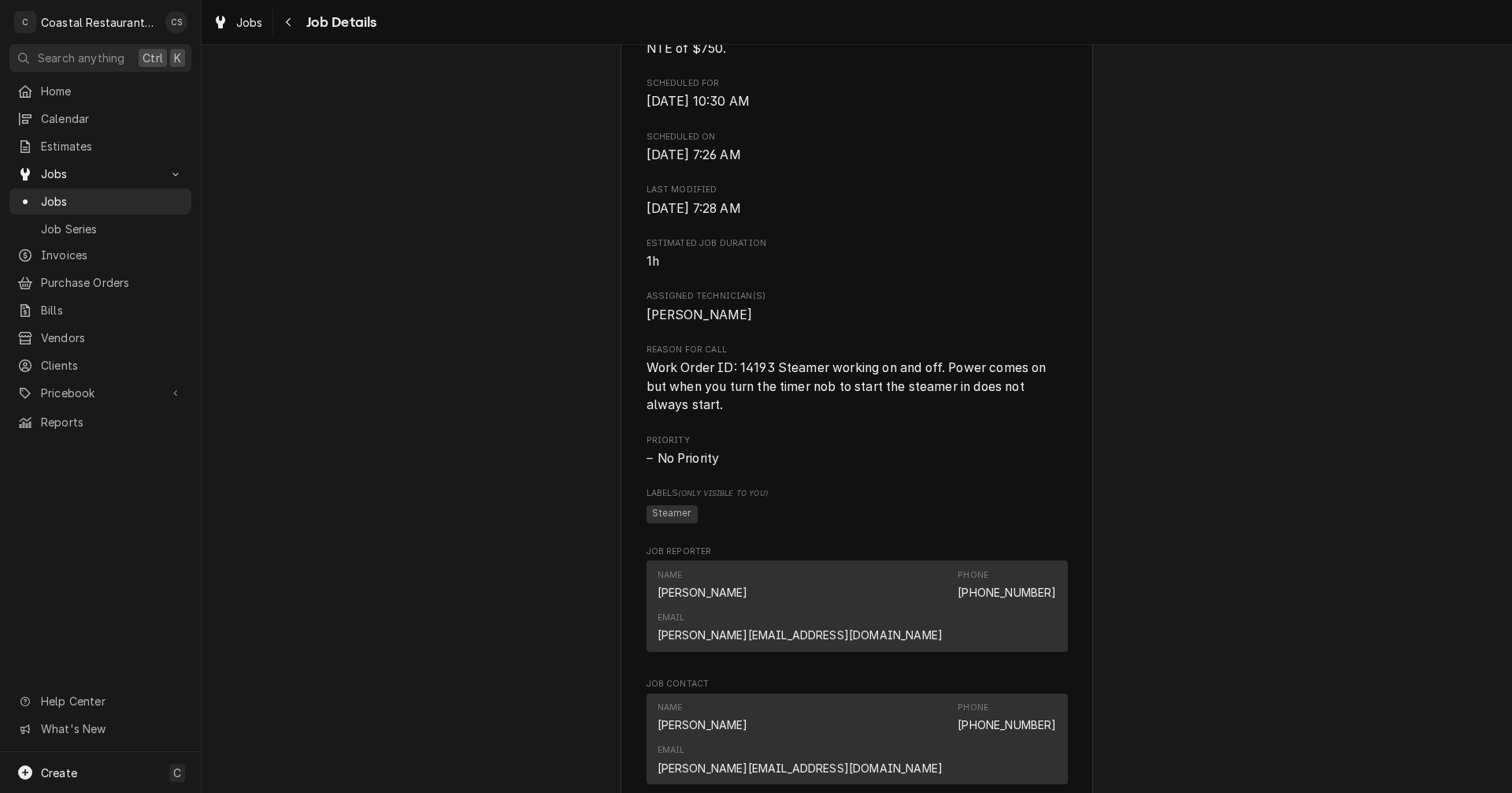
scroll to position [946, 0]
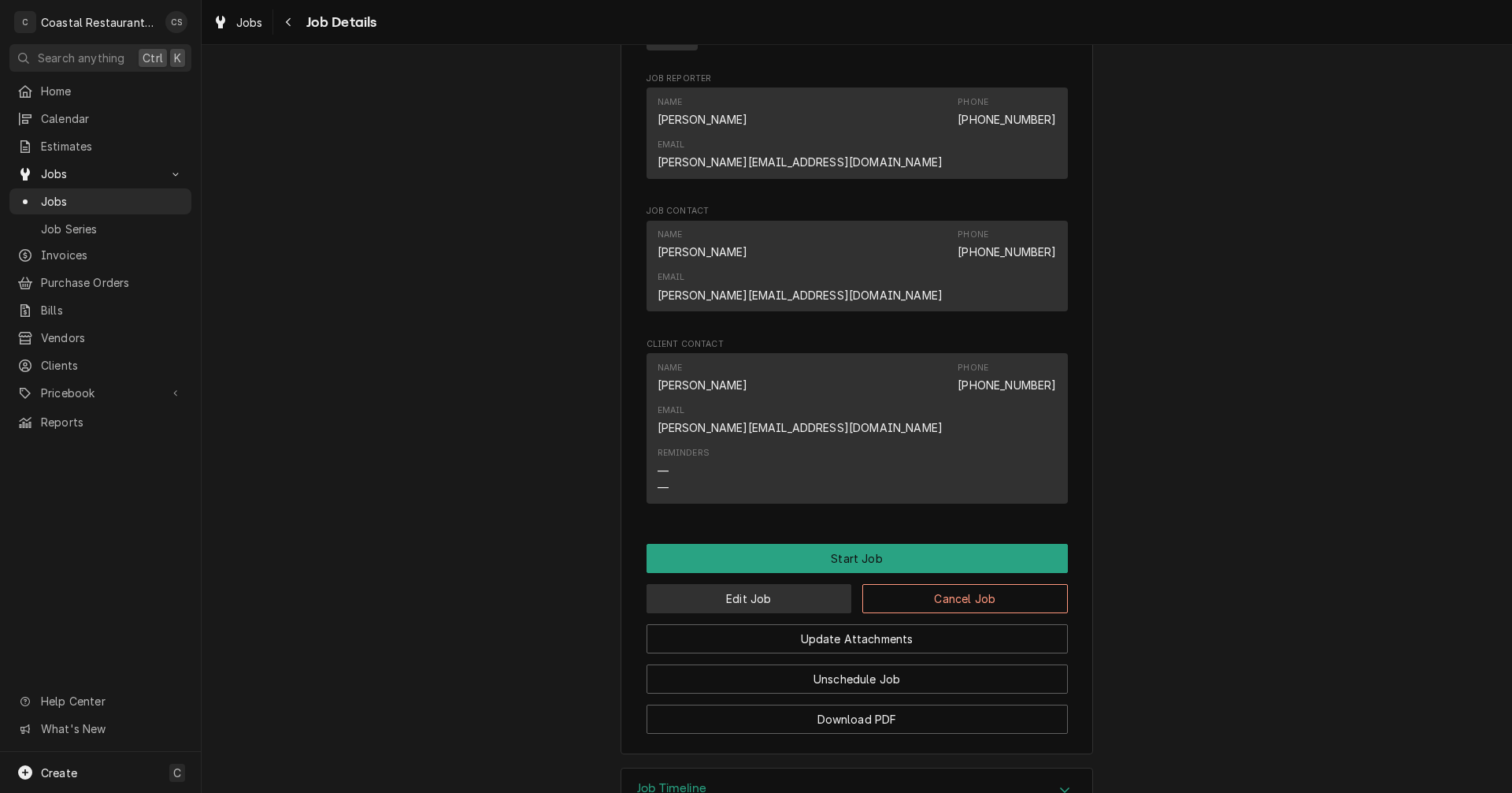
click at [790, 584] on button "Edit Job" at bounding box center [749, 599] width 206 height 29
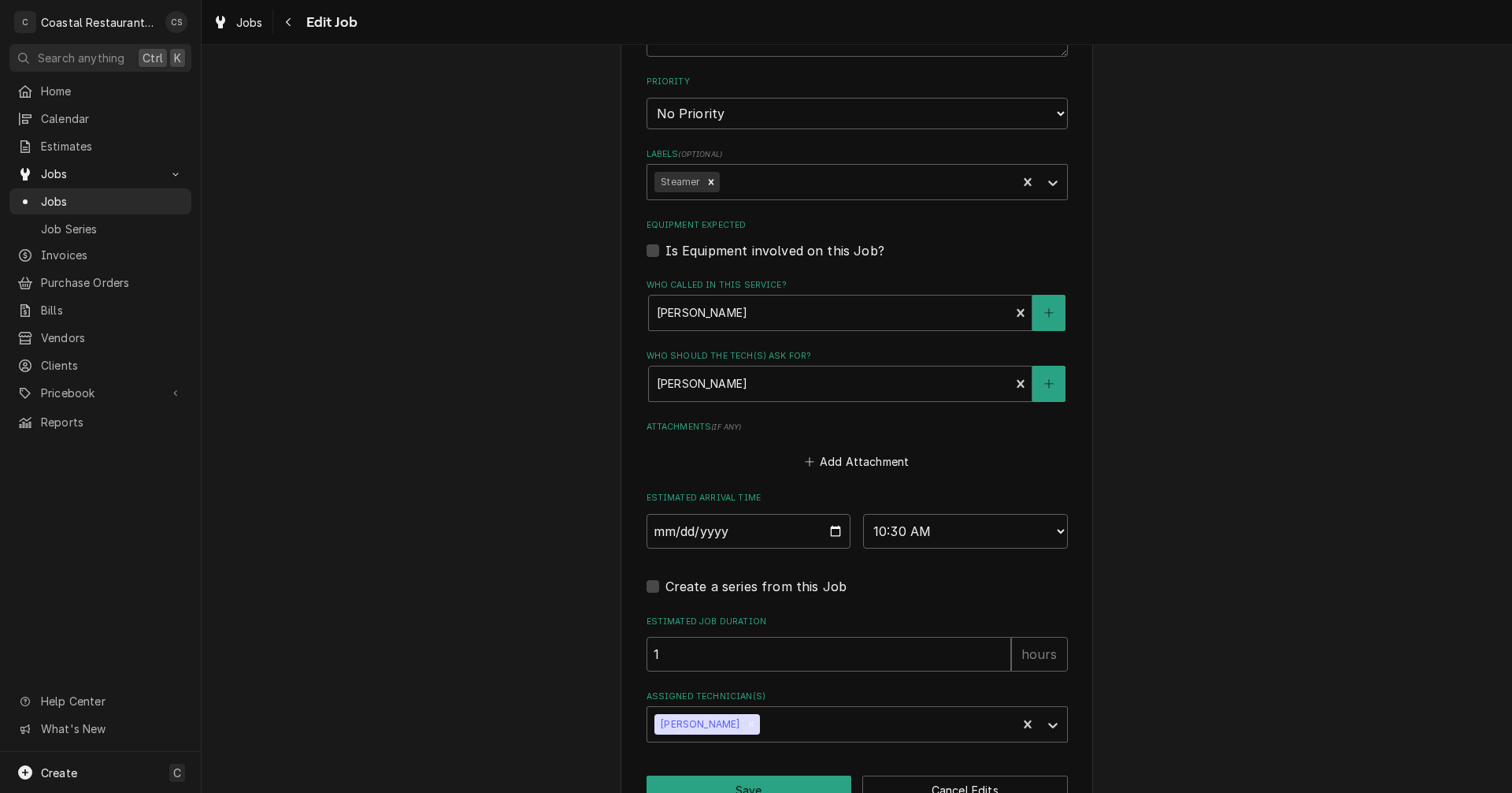
scroll to position [866, 0]
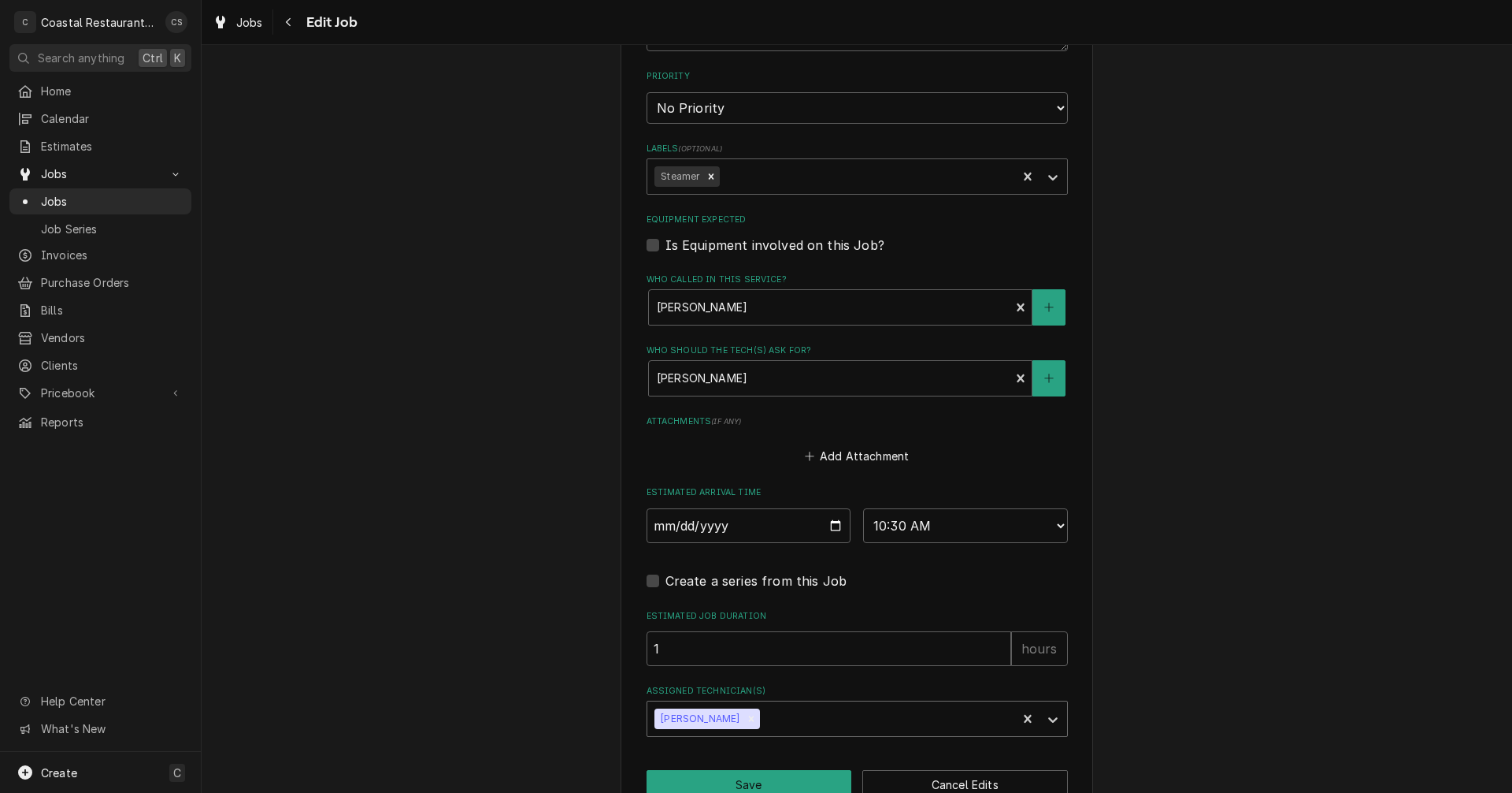
click at [763, 718] on div "Assigned Technician(s)" at bounding box center [886, 718] width 245 height 29
click at [738, 774] on div "[PERSON_NAME]" at bounding box center [857, 777] width 420 height 24
click at [749, 721] on icon "Remove James Gatton" at bounding box center [752, 718] width 6 height 6
click at [833, 525] on input "2025-09-16" at bounding box center [749, 525] width 205 height 34
type textarea "x"
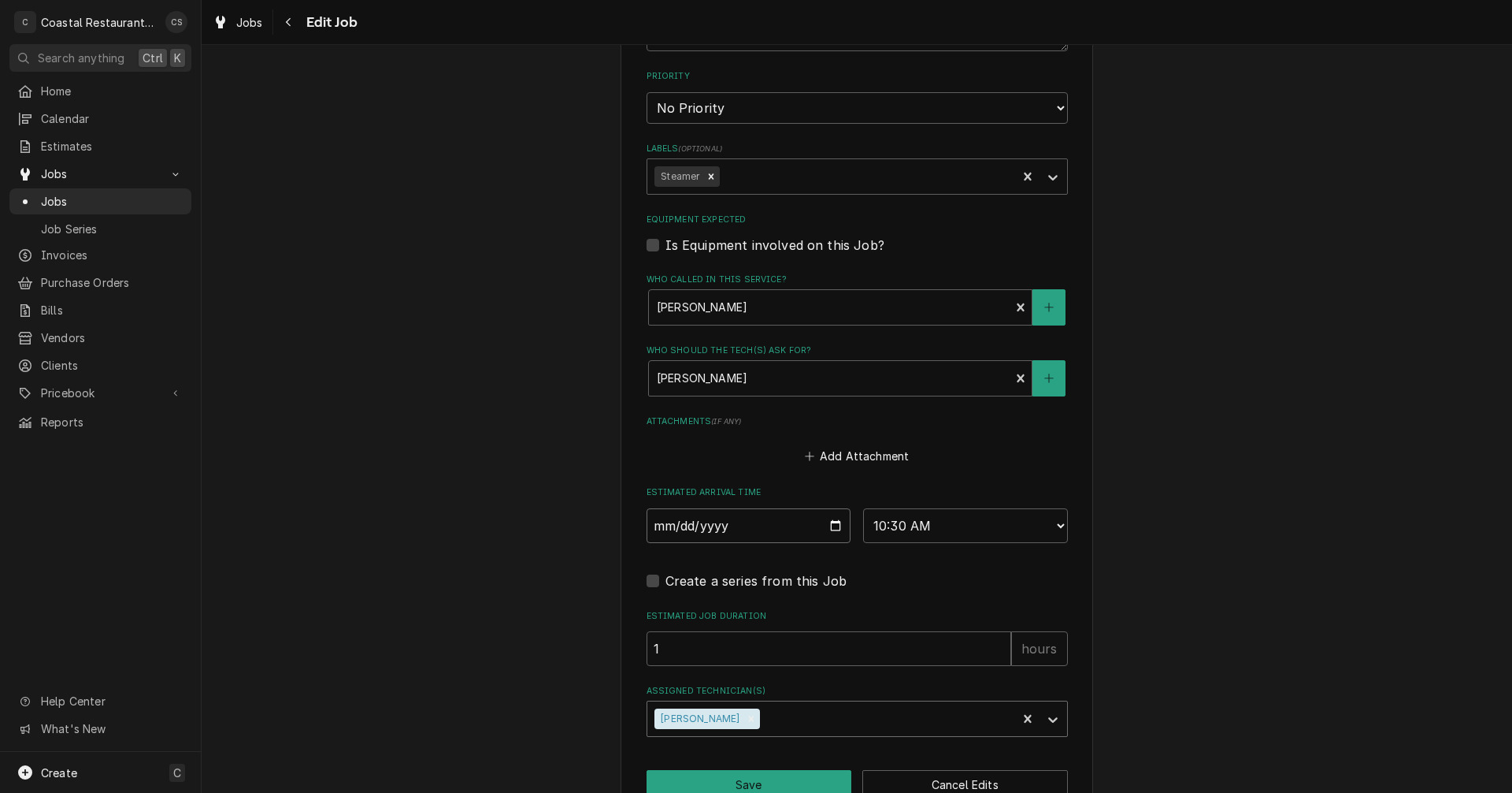
type input "2025-09-15"
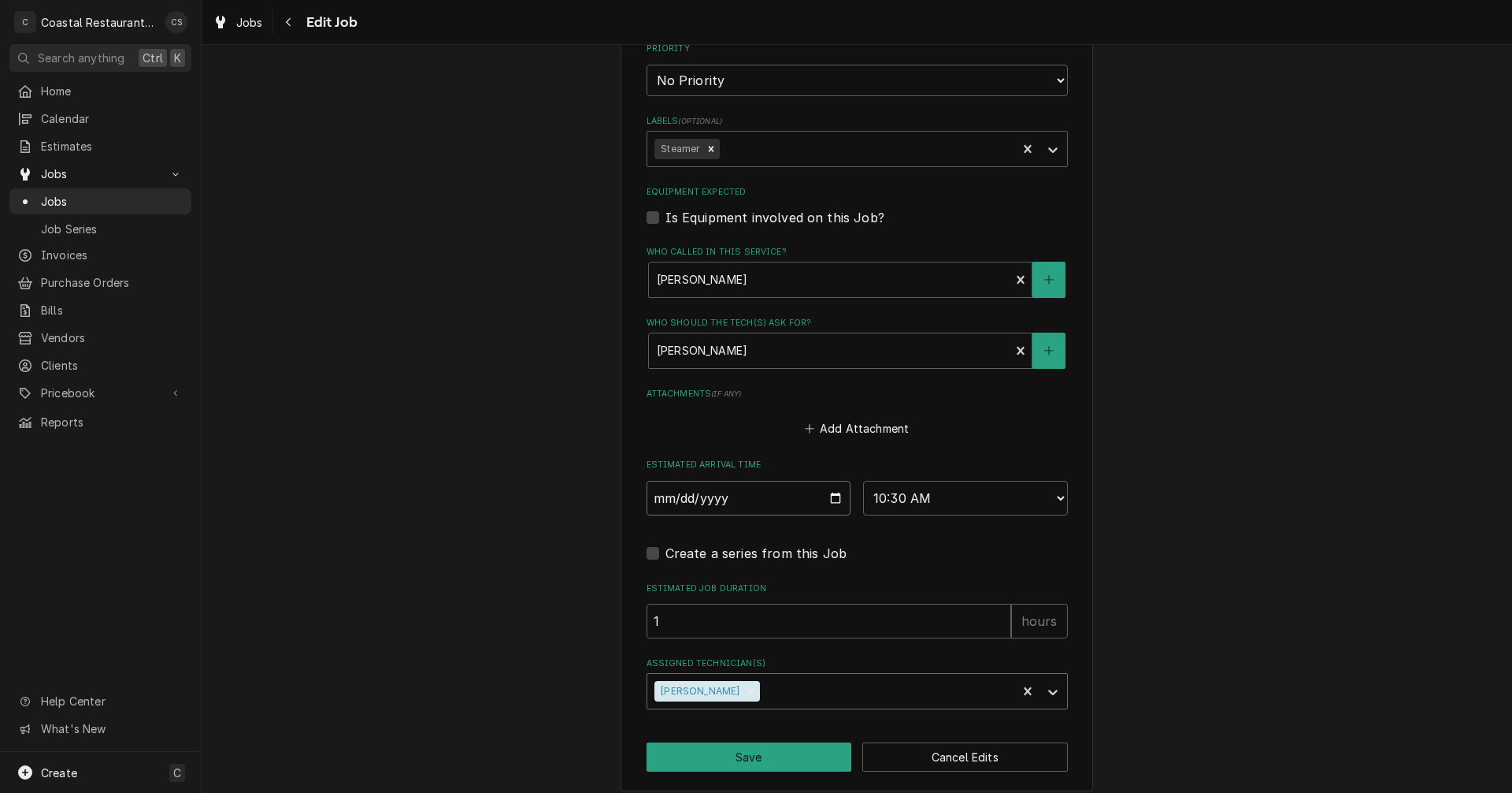
scroll to position [907, 0]
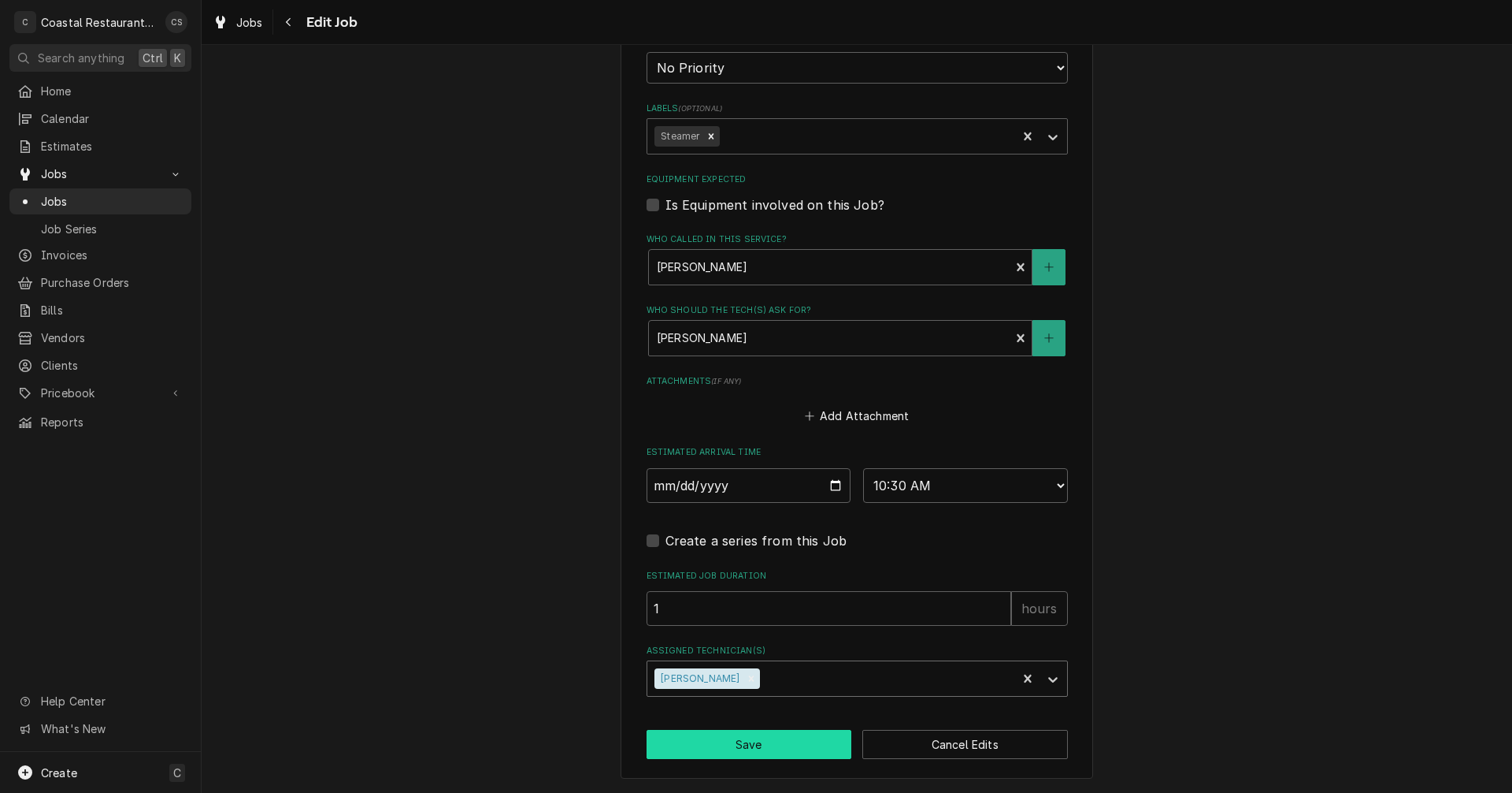
click at [744, 750] on button "Save" at bounding box center [749, 744] width 206 height 29
type textarea "x"
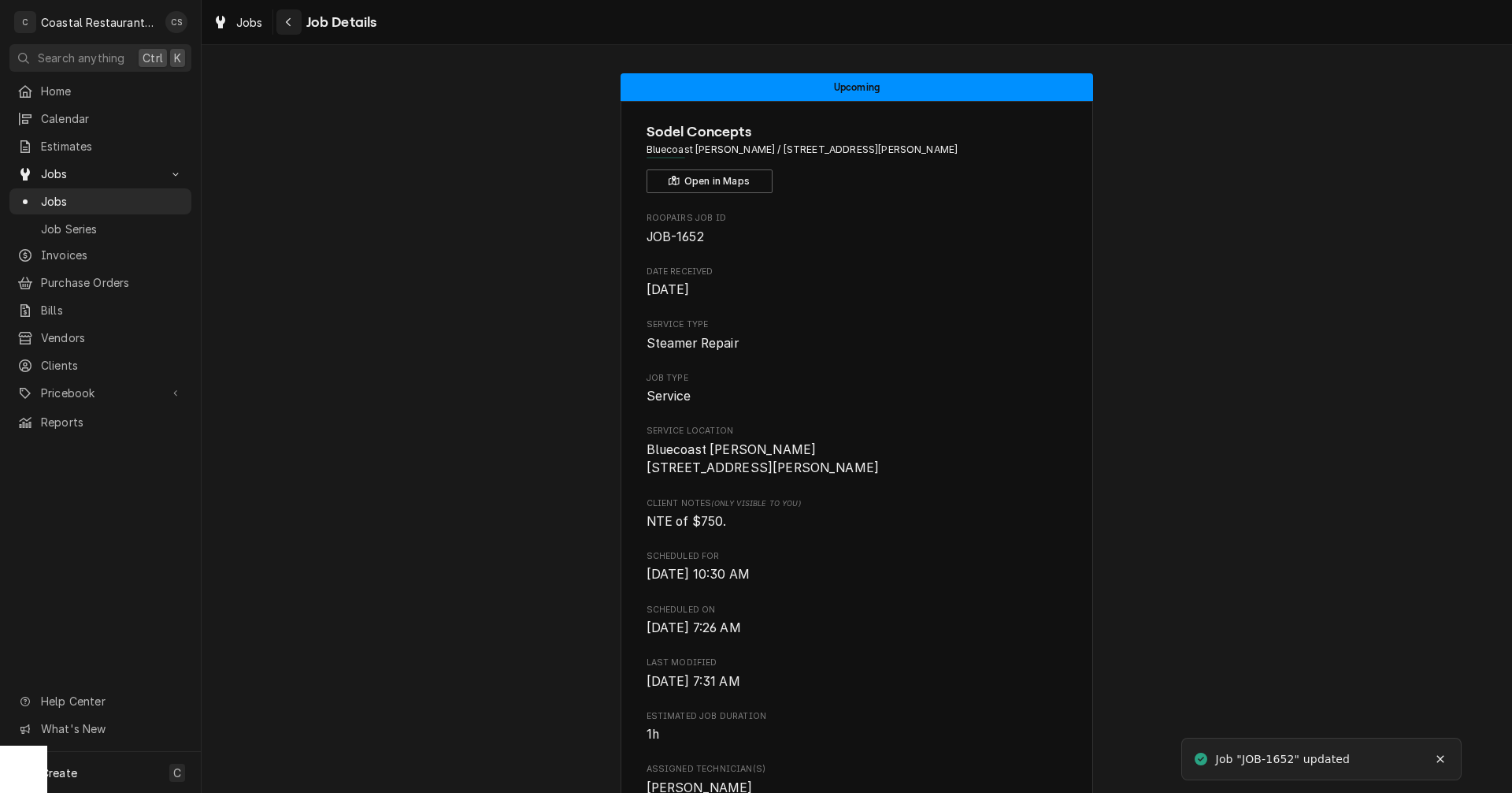
click at [291, 24] on icon "Navigate back" at bounding box center [289, 22] width 7 height 11
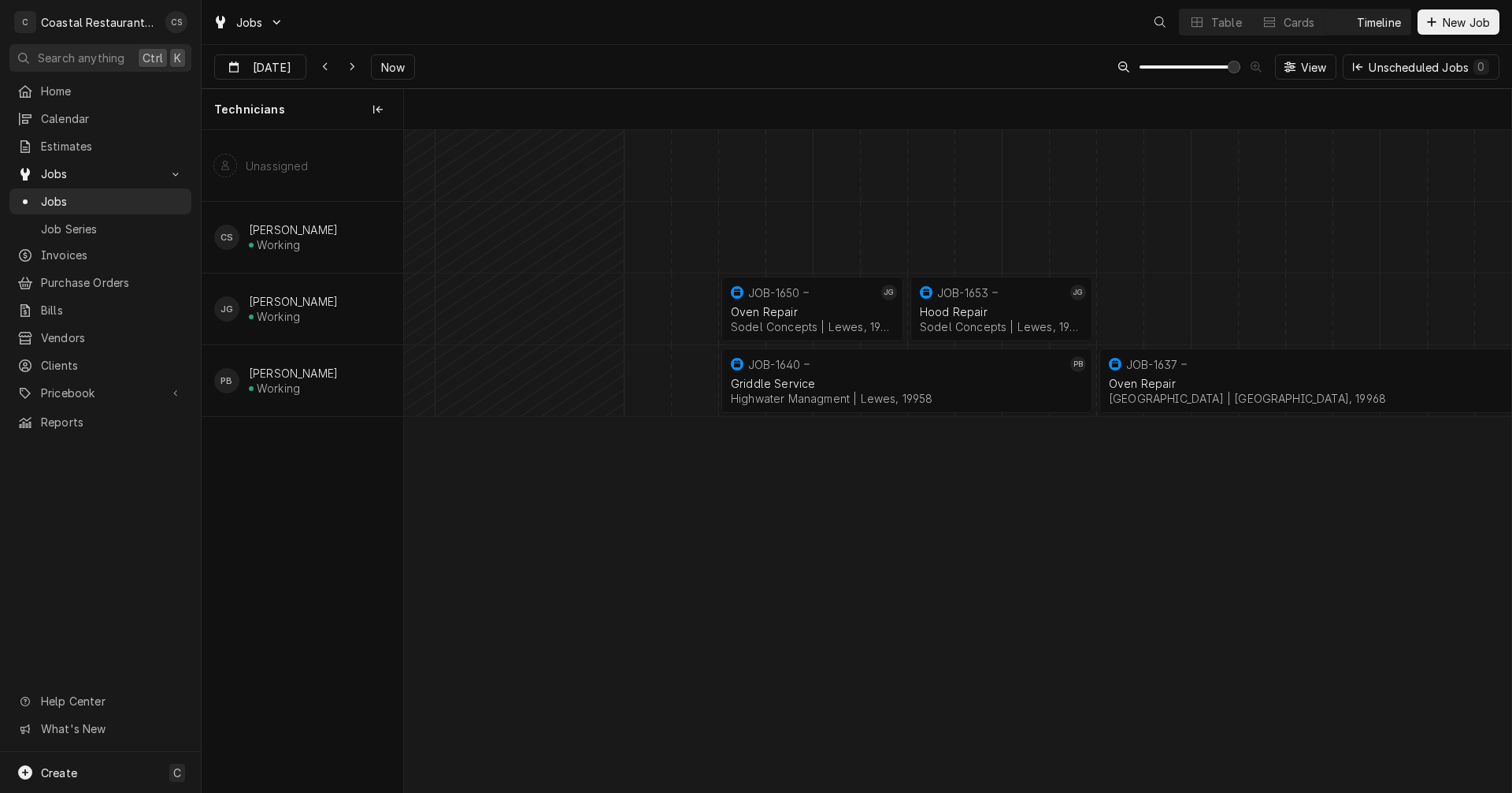
scroll to position [0, 21945]
click at [325, 64] on icon "Dynamic Content Wrapper" at bounding box center [325, 67] width 7 height 11
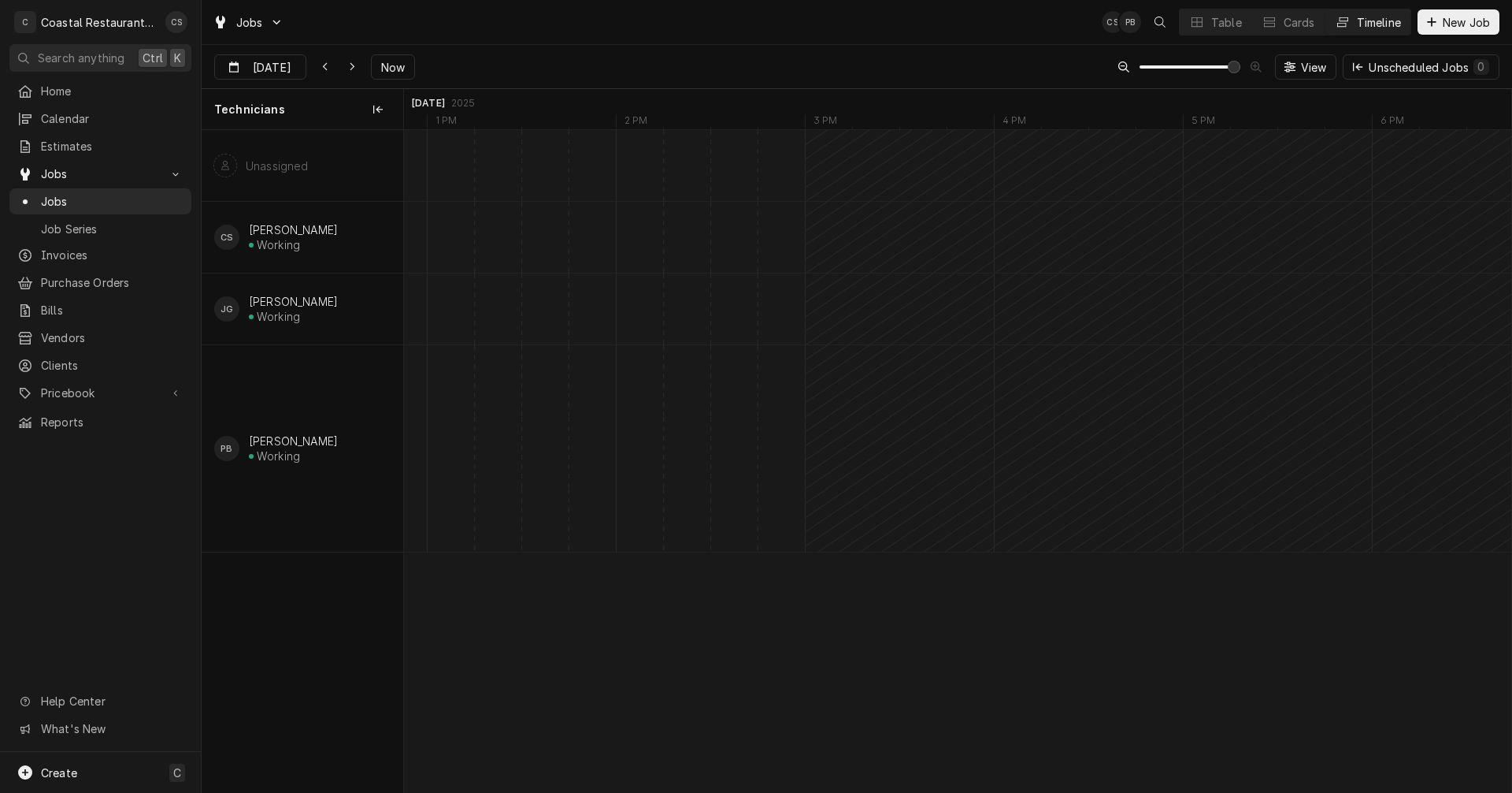
scroll to position [0, 0]
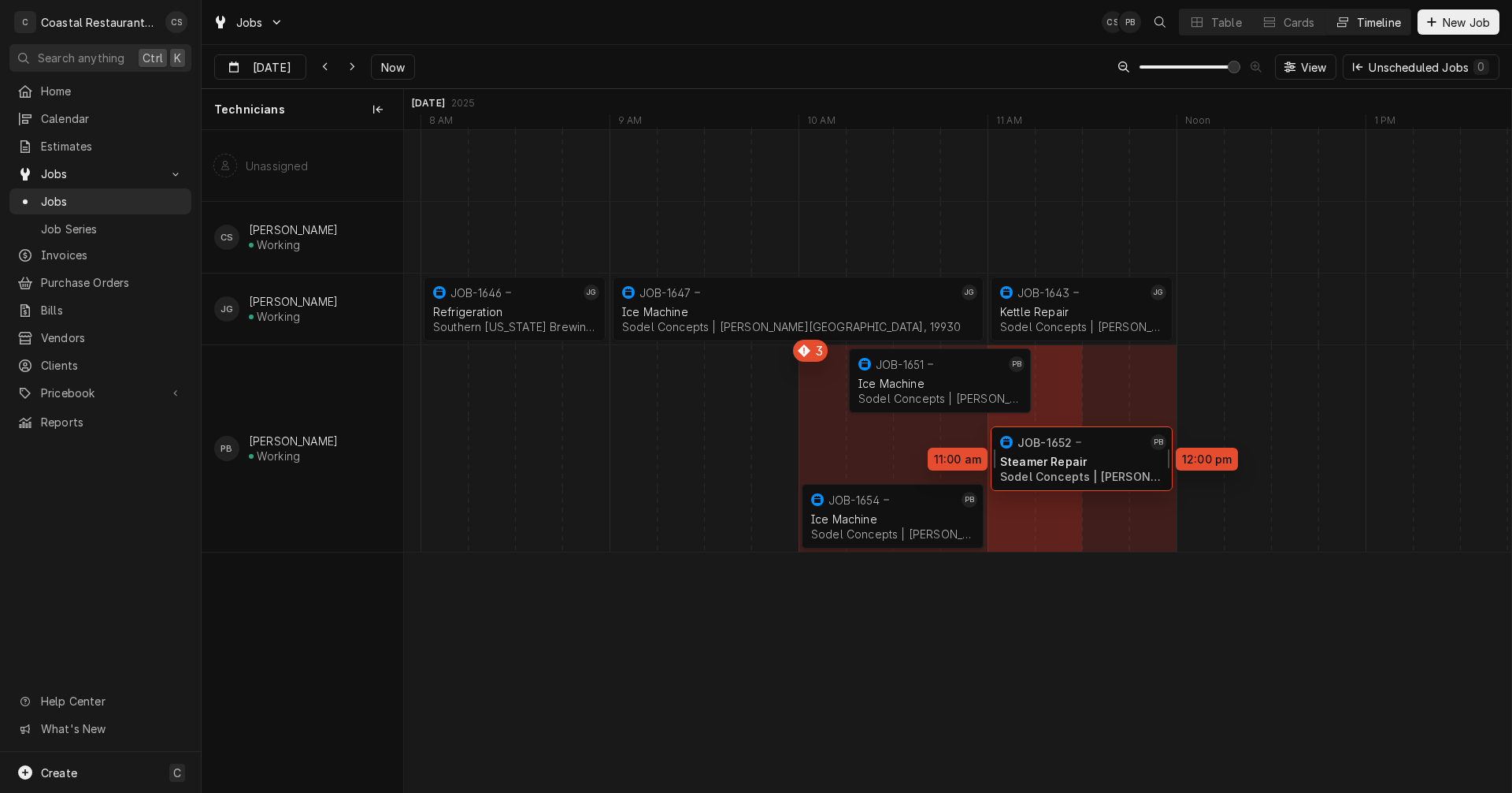
drag, startPoint x: 985, startPoint y: 443, endPoint x: 1080, endPoint y: 453, distance: 95.5
click at [1080, 453] on div "11:00 AM 12:00 PM JOB-1643 JG Kettle Repair Sodel Concepts | Bethany Beach, 199…" at bounding box center [957, 460] width 1107 height 662
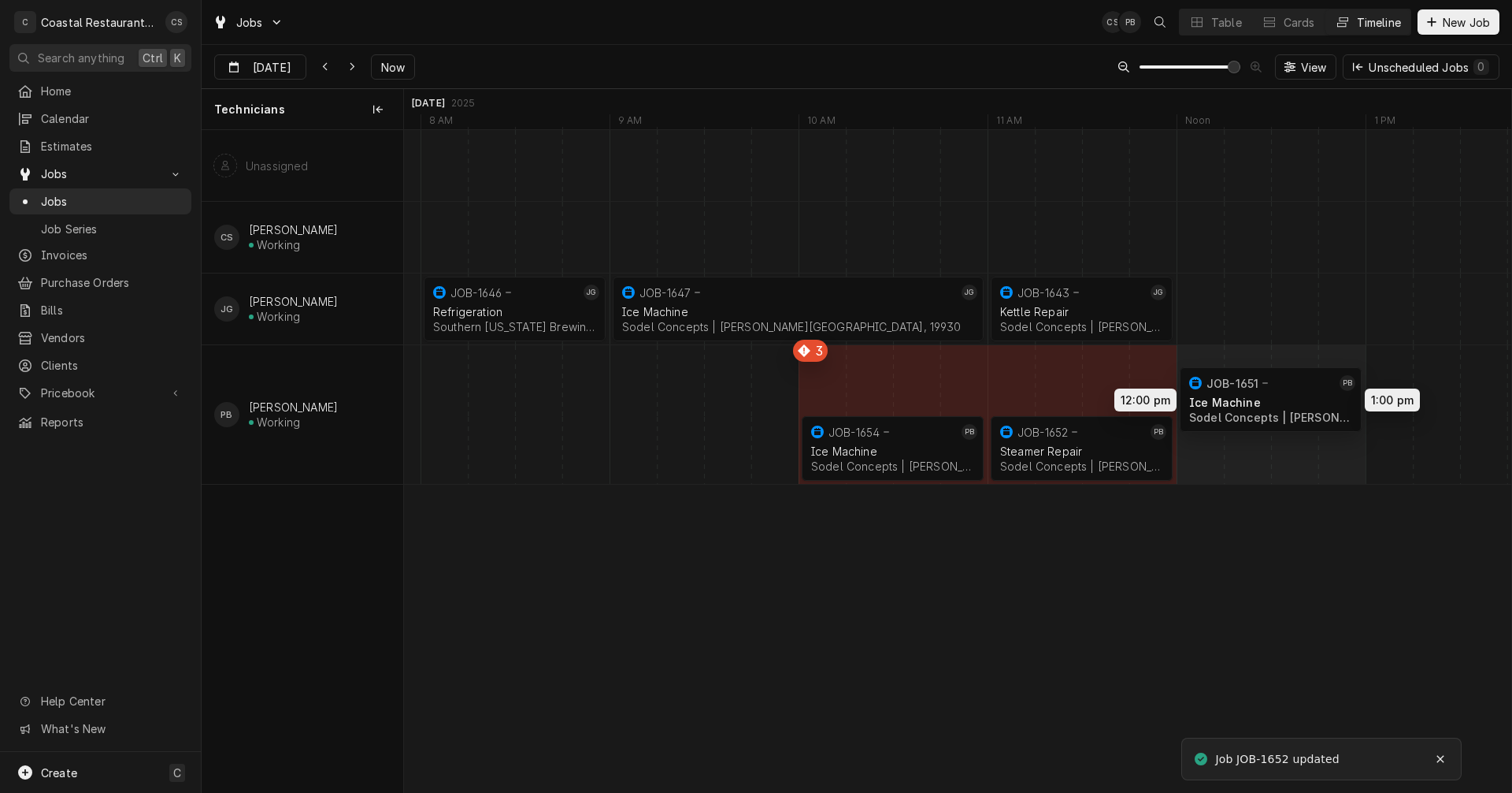
drag, startPoint x: 917, startPoint y: 365, endPoint x: 1251, endPoint y: 383, distance: 334.5
click at [1251, 383] on div "11:00 AM 12:00 PM JOB-1643 JG Kettle Repair Sodel Concepts | Bethany Beach, 199…" at bounding box center [957, 460] width 1107 height 662
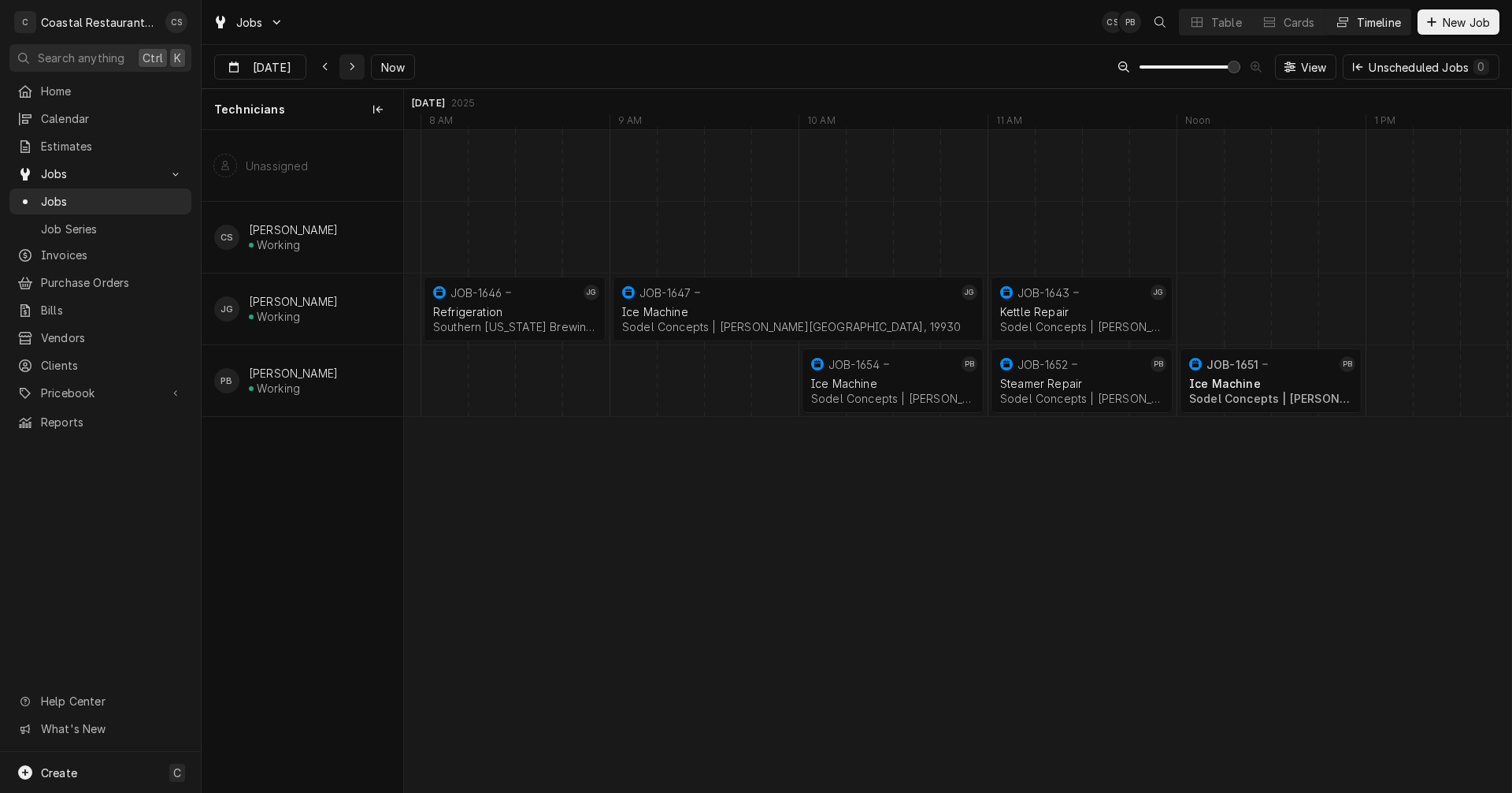
click at [350, 64] on icon "Dynamic Content Wrapper" at bounding box center [352, 67] width 7 height 11
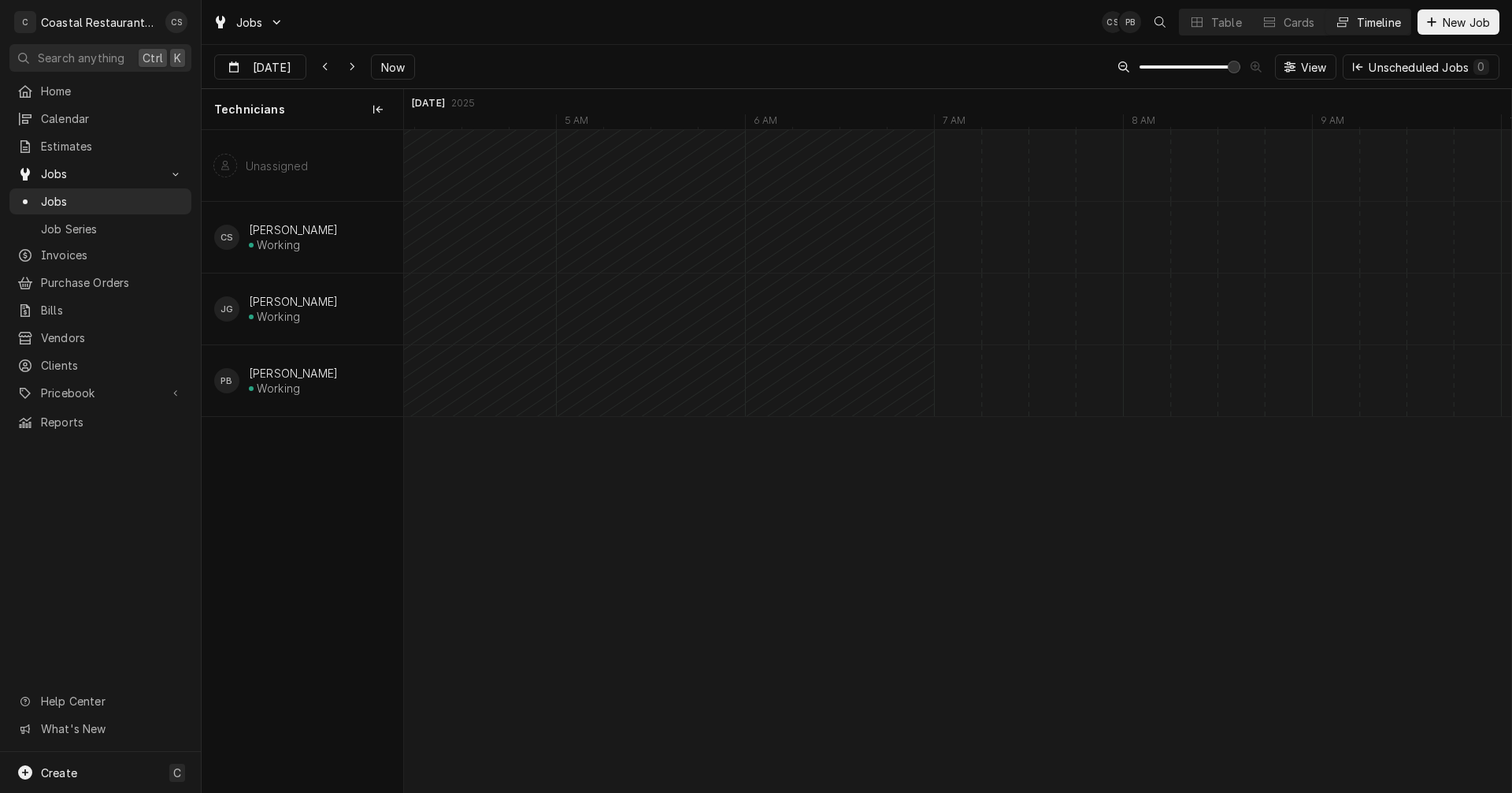
type input "[DATE]"
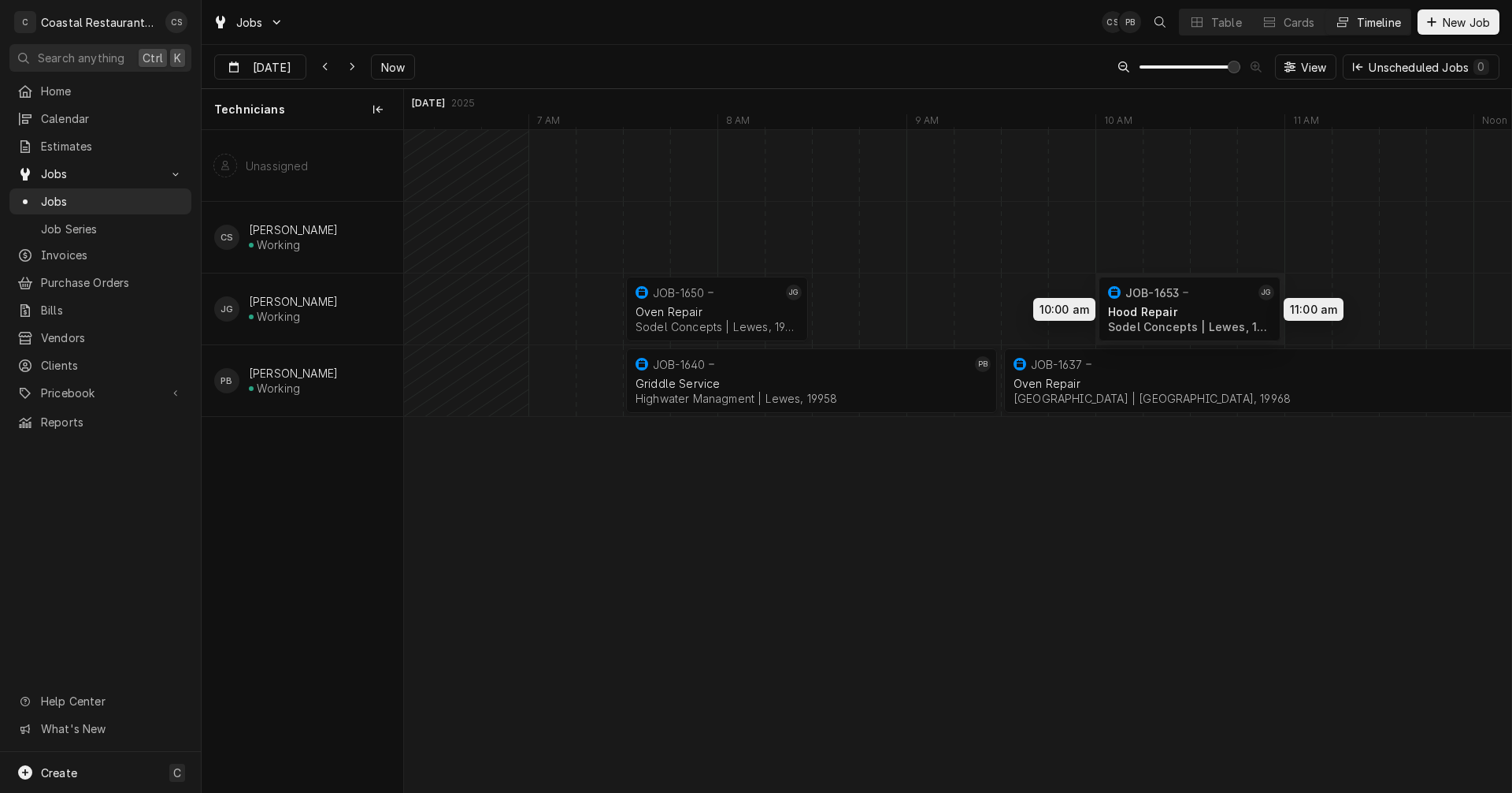
drag, startPoint x: 867, startPoint y: 305, endPoint x: 1135, endPoint y: 305, distance: 268.0
click at [1135, 305] on div "7:30 AM 9:30 AM JOB-1640 PB Griddle Service Highwater Managment | Lewes, 19958 …" at bounding box center [957, 460] width 1107 height 662
click at [839, 304] on div "Dynamic Content Wrapper" at bounding box center [1120, 308] width 45512 height 71
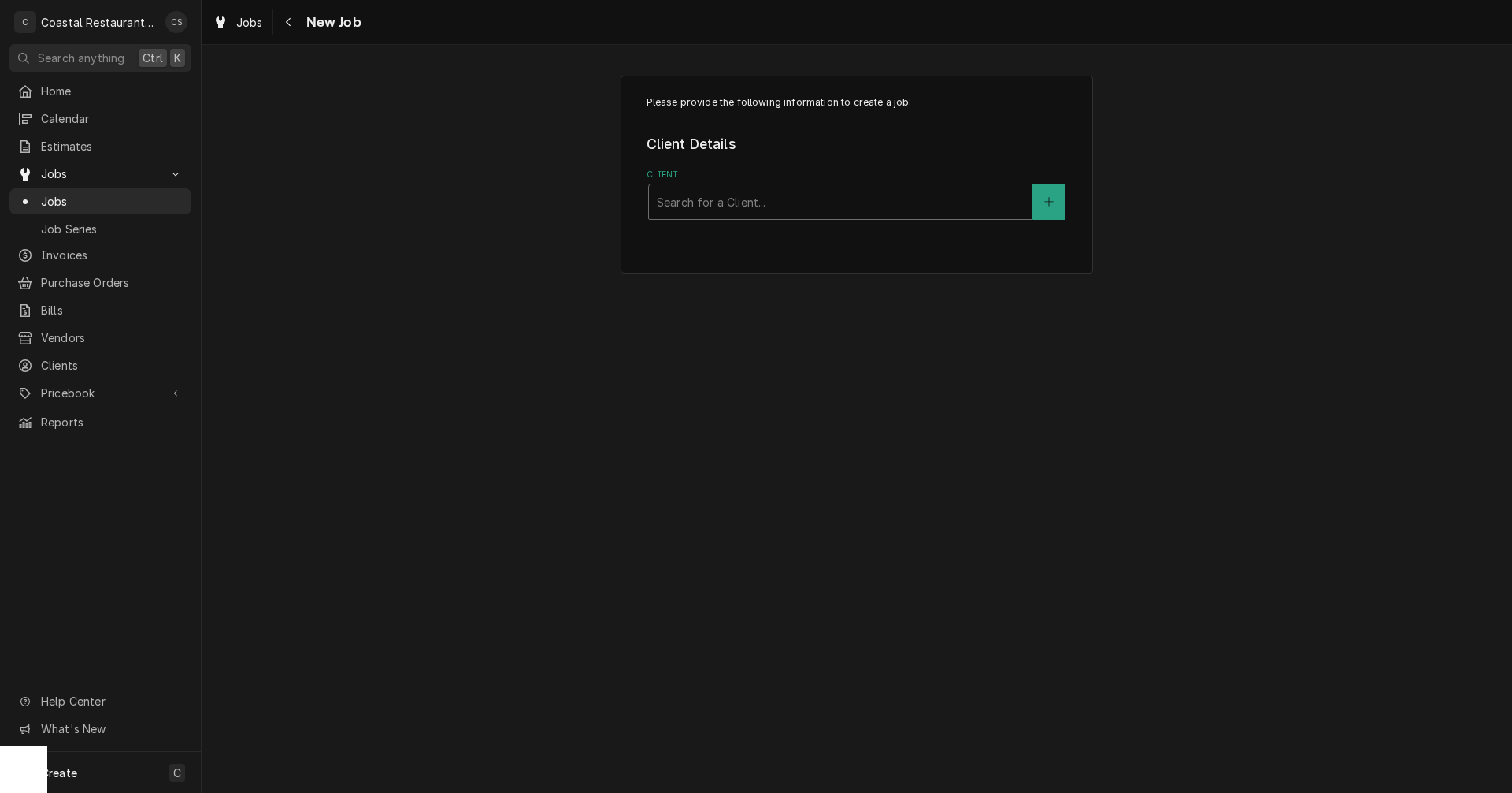
click at [718, 194] on div "Client" at bounding box center [841, 202] width 367 height 29
type input "Highwater"
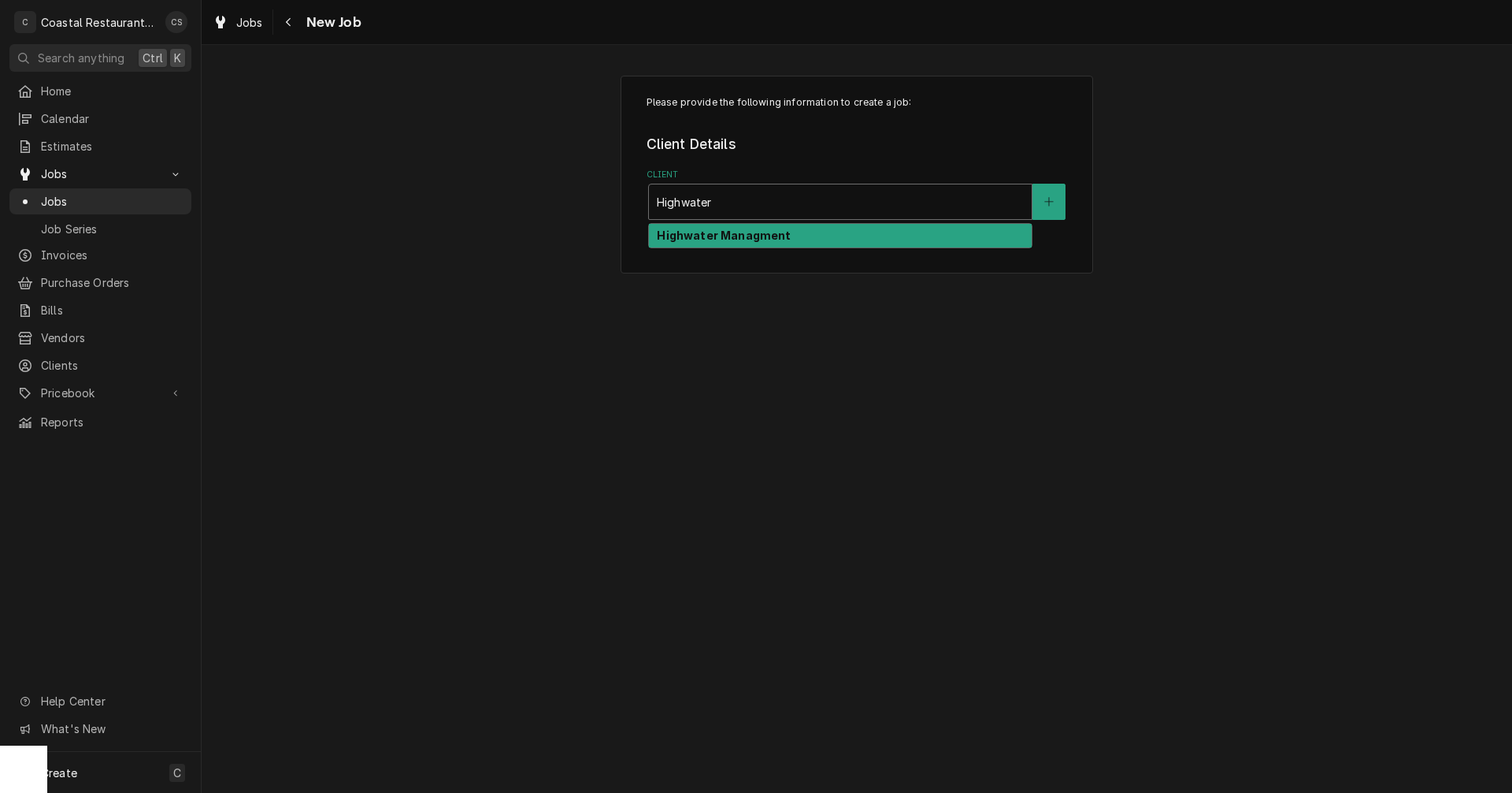
click at [721, 238] on strong "Highwater Managment" at bounding box center [724, 235] width 134 height 13
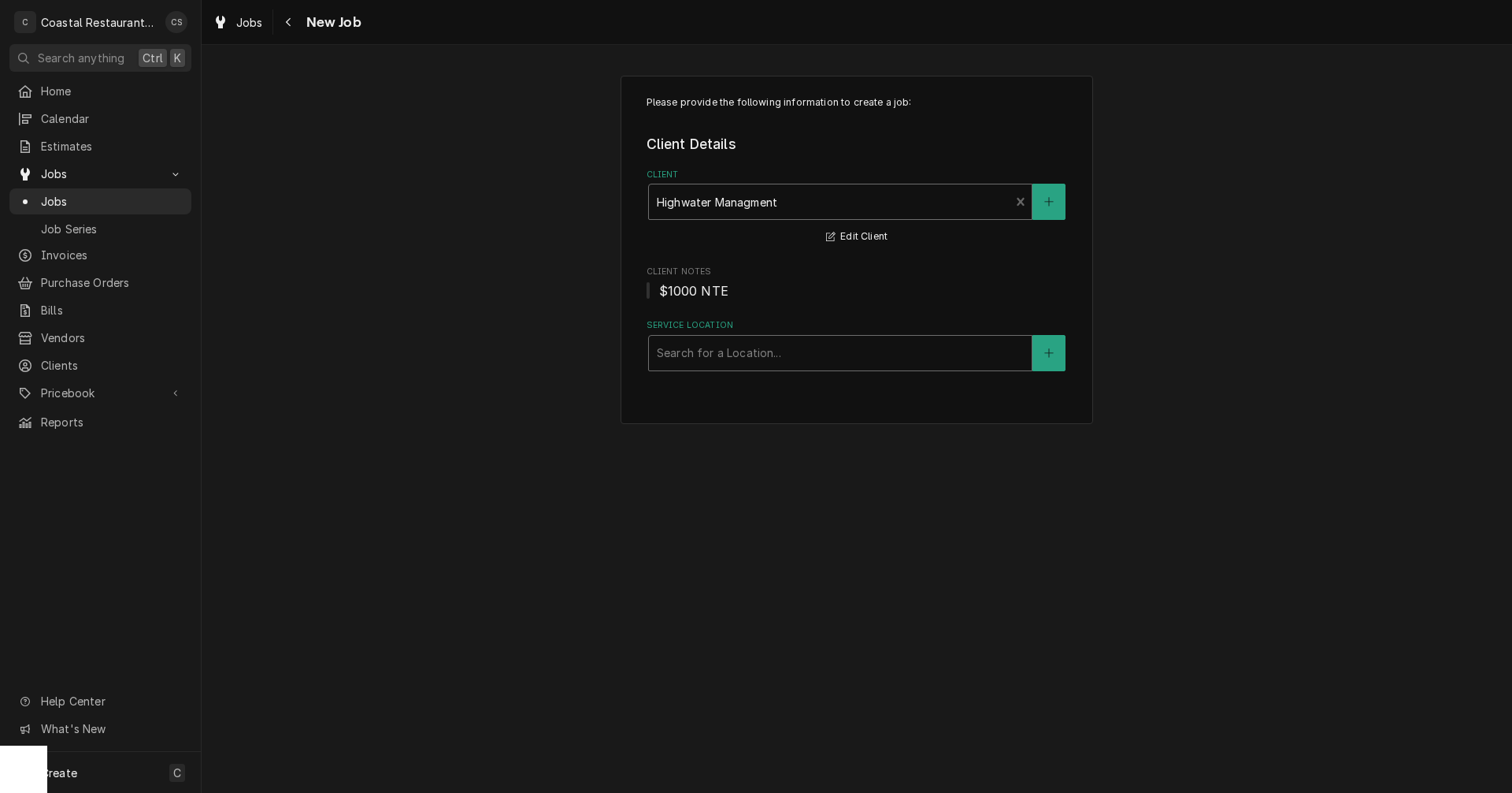
click at [713, 359] on div "Service Location" at bounding box center [841, 352] width 367 height 29
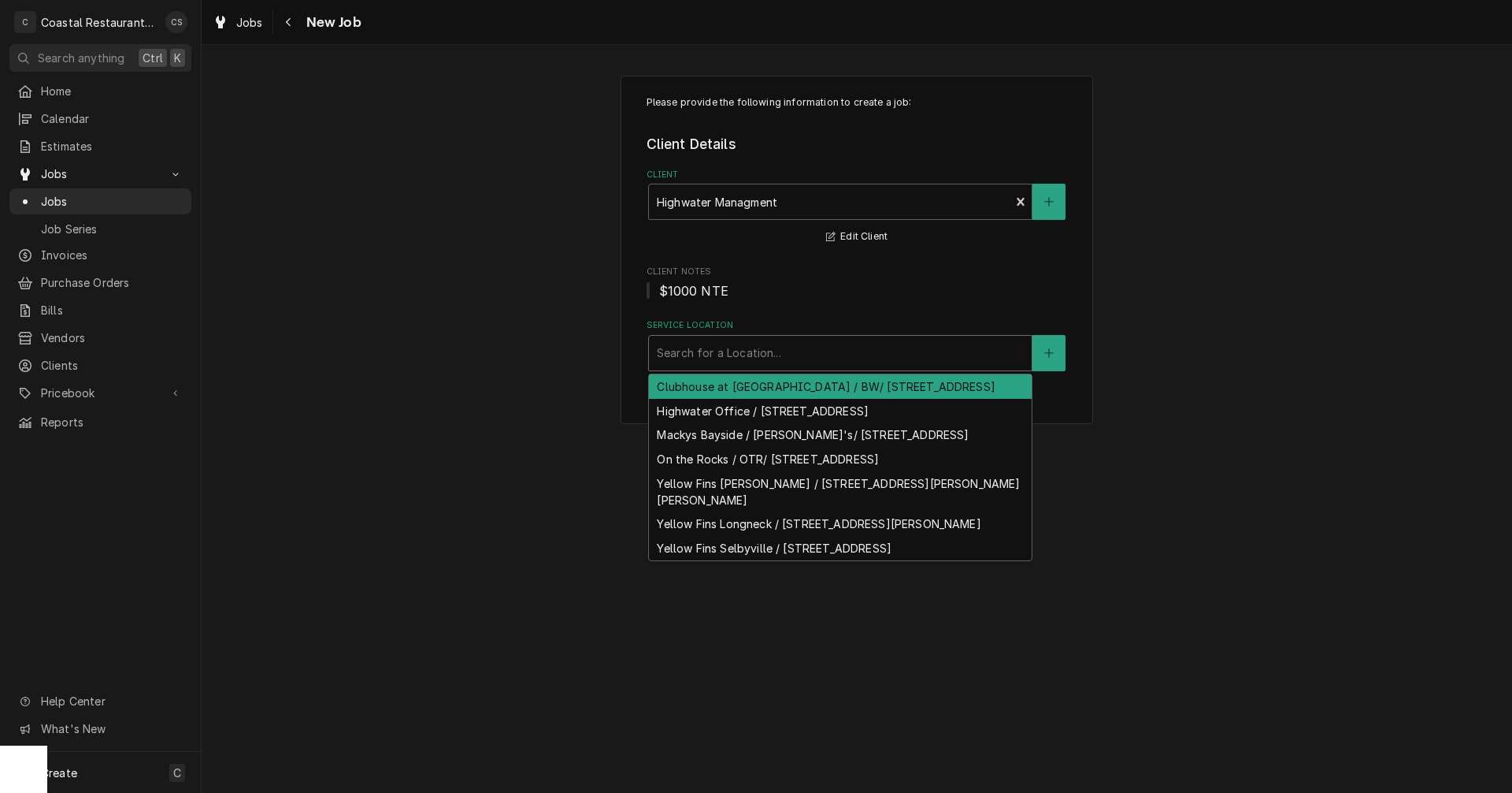
click at [718, 399] on div "Clubhouse at [GEOGRAPHIC_DATA] / BW/ [STREET_ADDRESS]" at bounding box center [840, 387] width 382 height 24
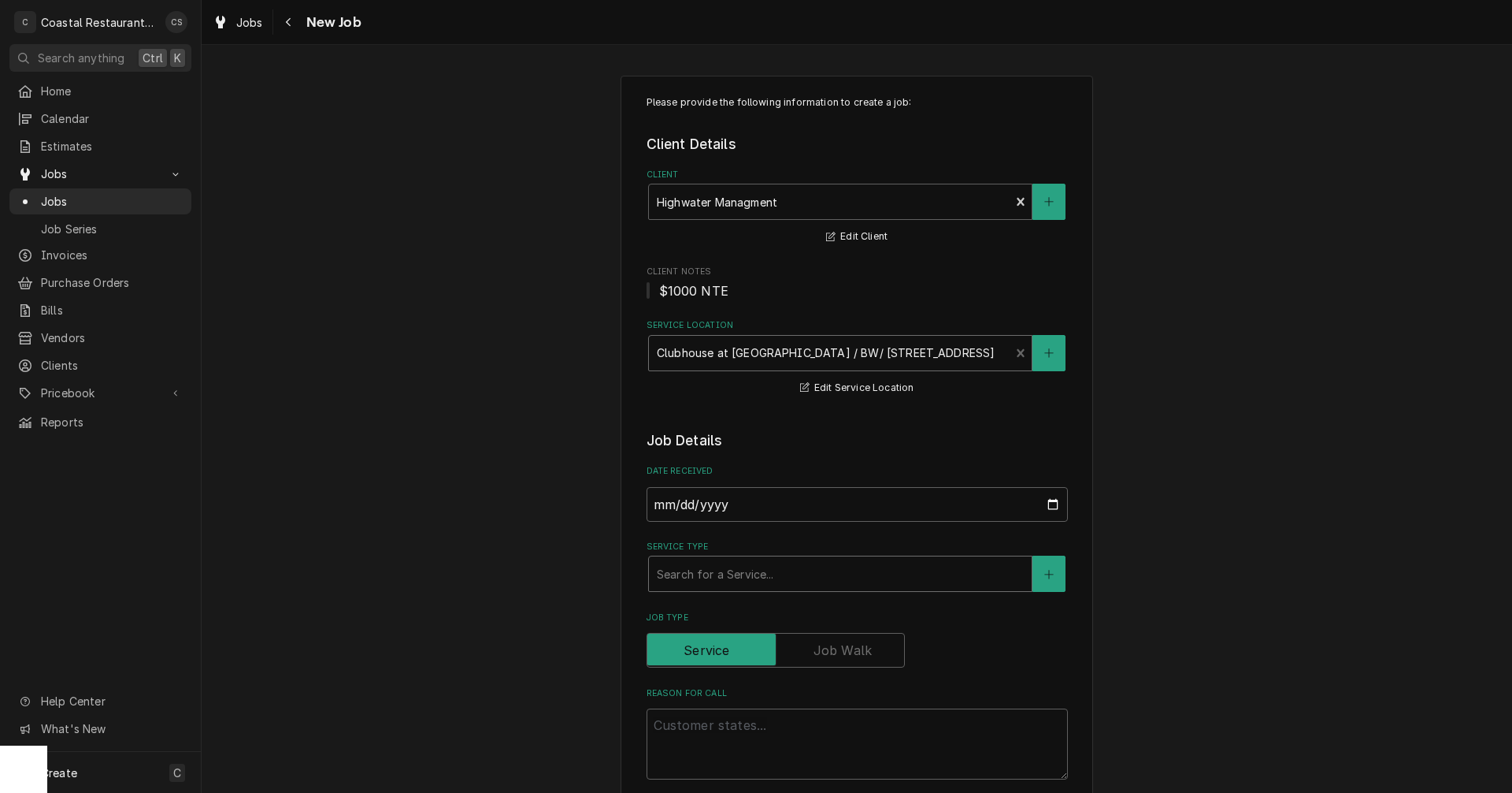
click at [704, 575] on div "Service Type" at bounding box center [841, 574] width 367 height 29
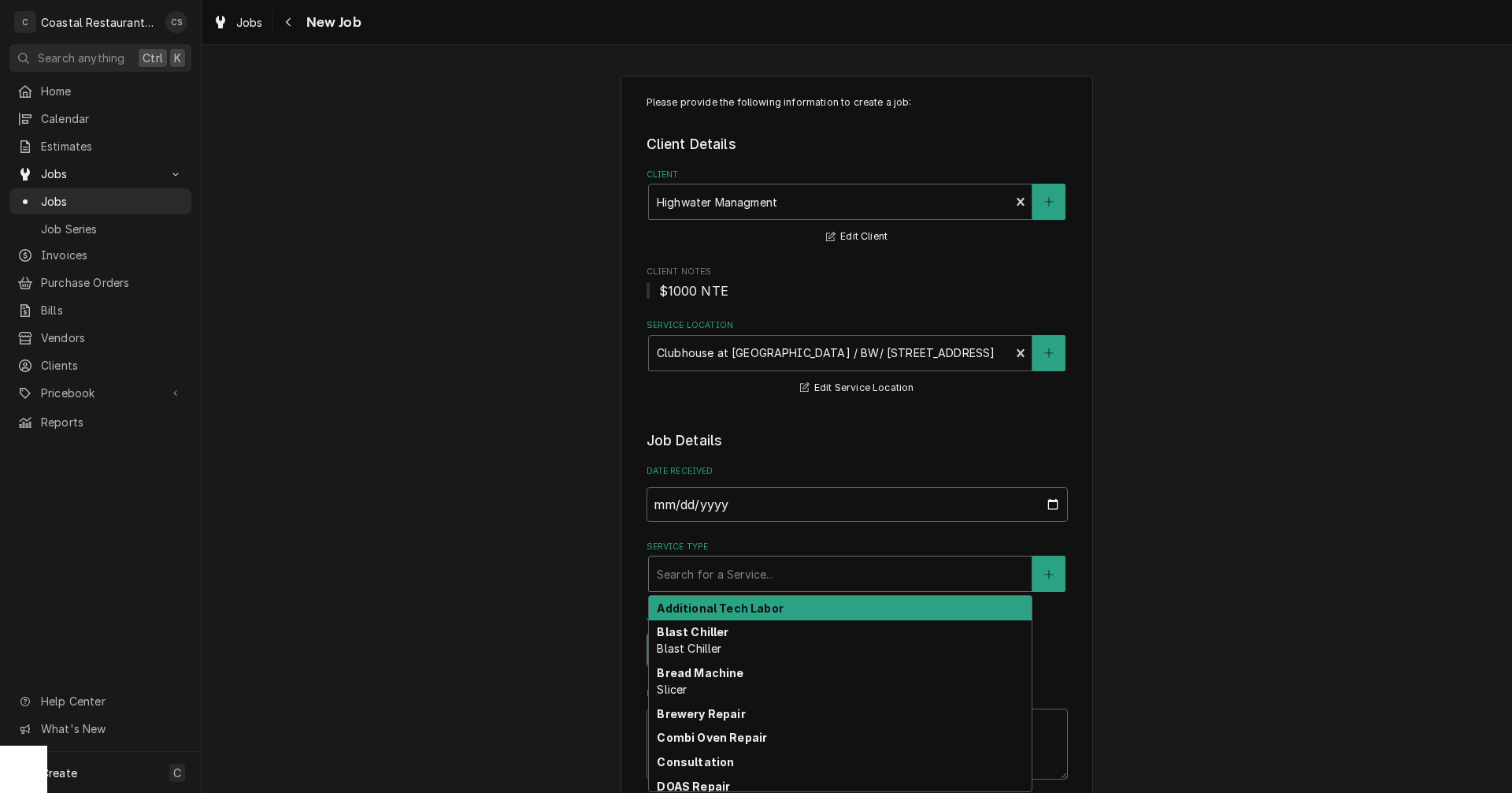
type textarea "x"
type input "F"
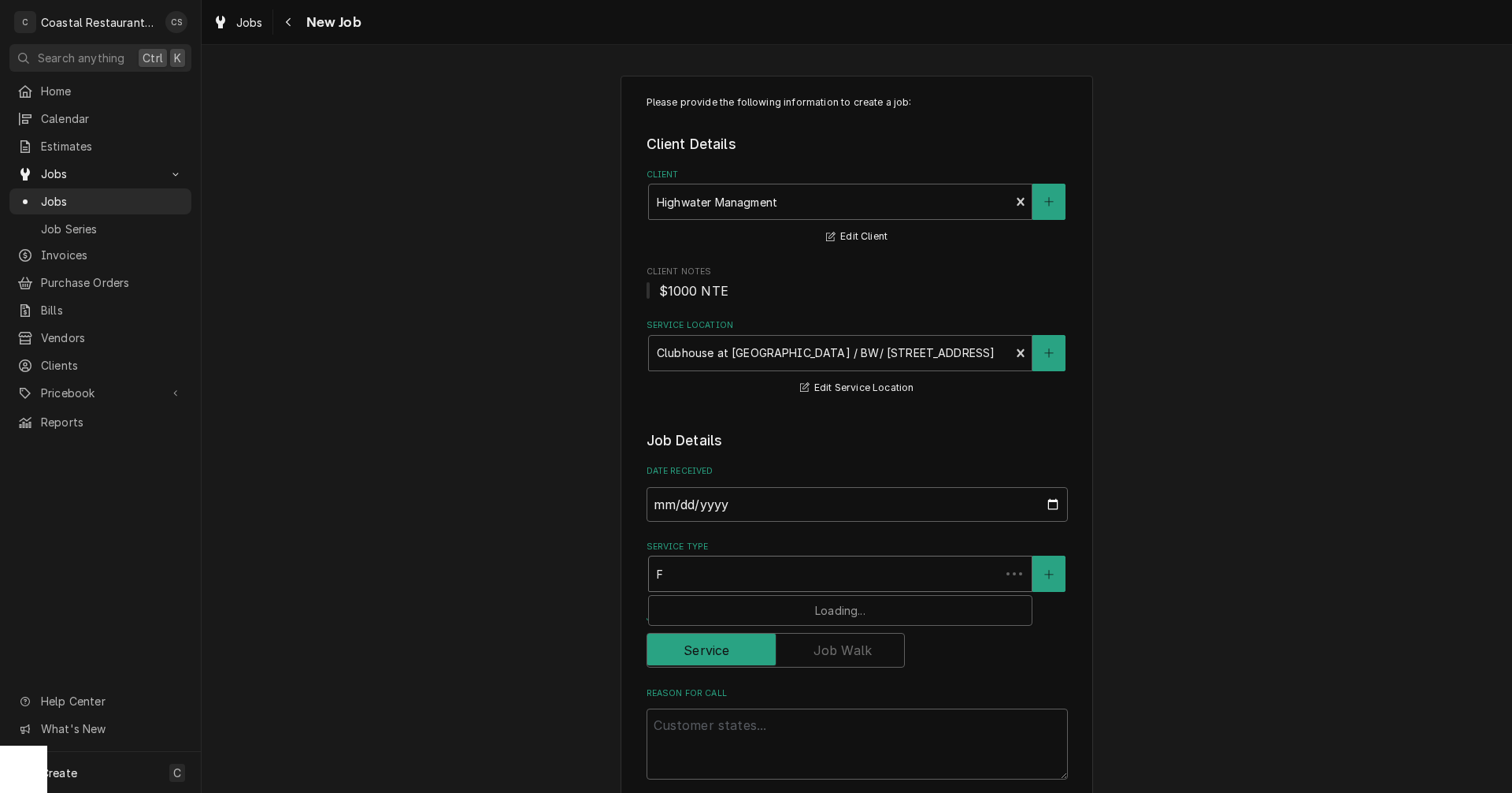
type textarea "x"
type input "Fr"
type textarea "x"
type input "Fry"
type textarea "x"
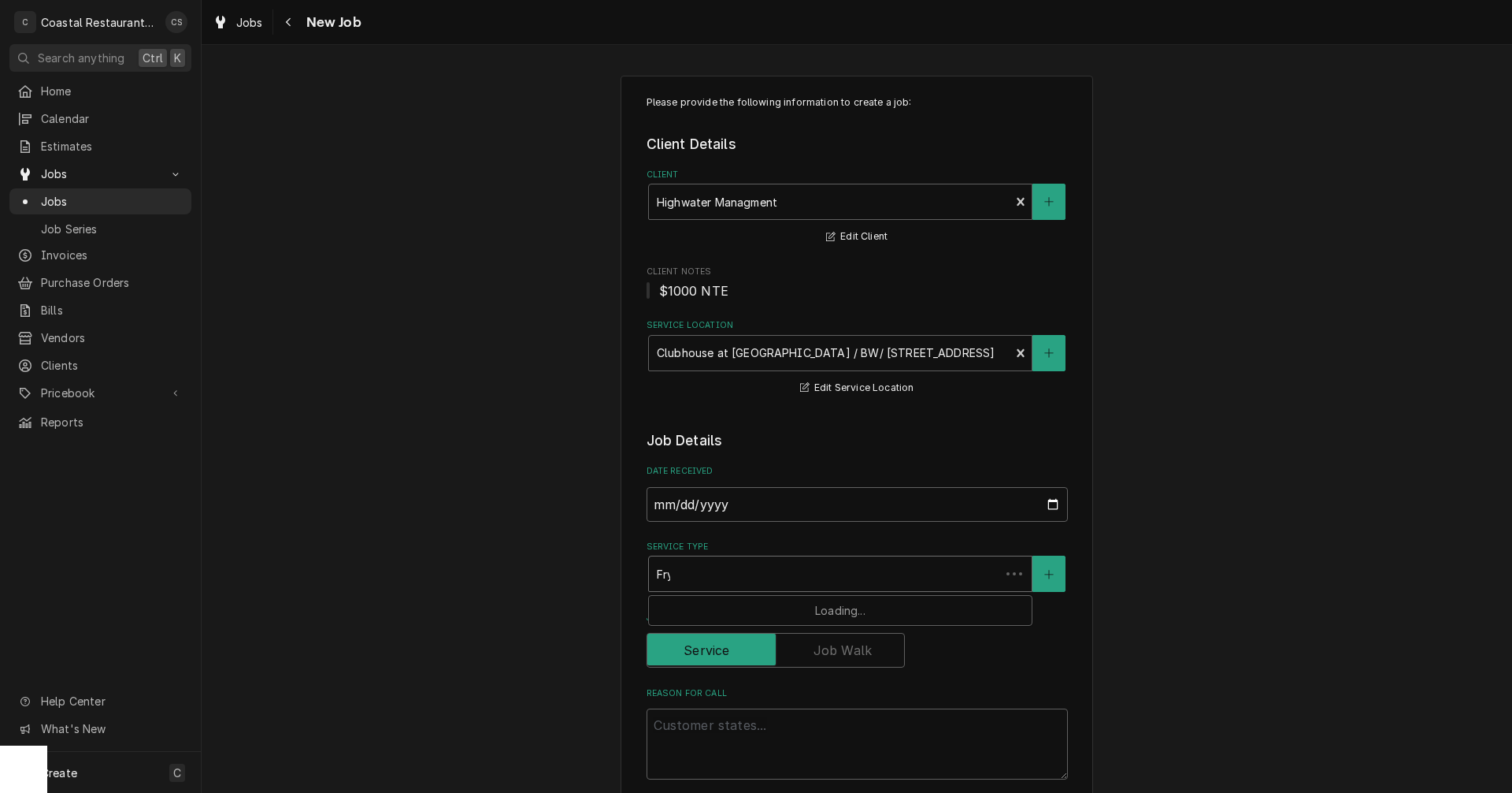
type input "[PERSON_NAME]"
type textarea "x"
type input "Fryer"
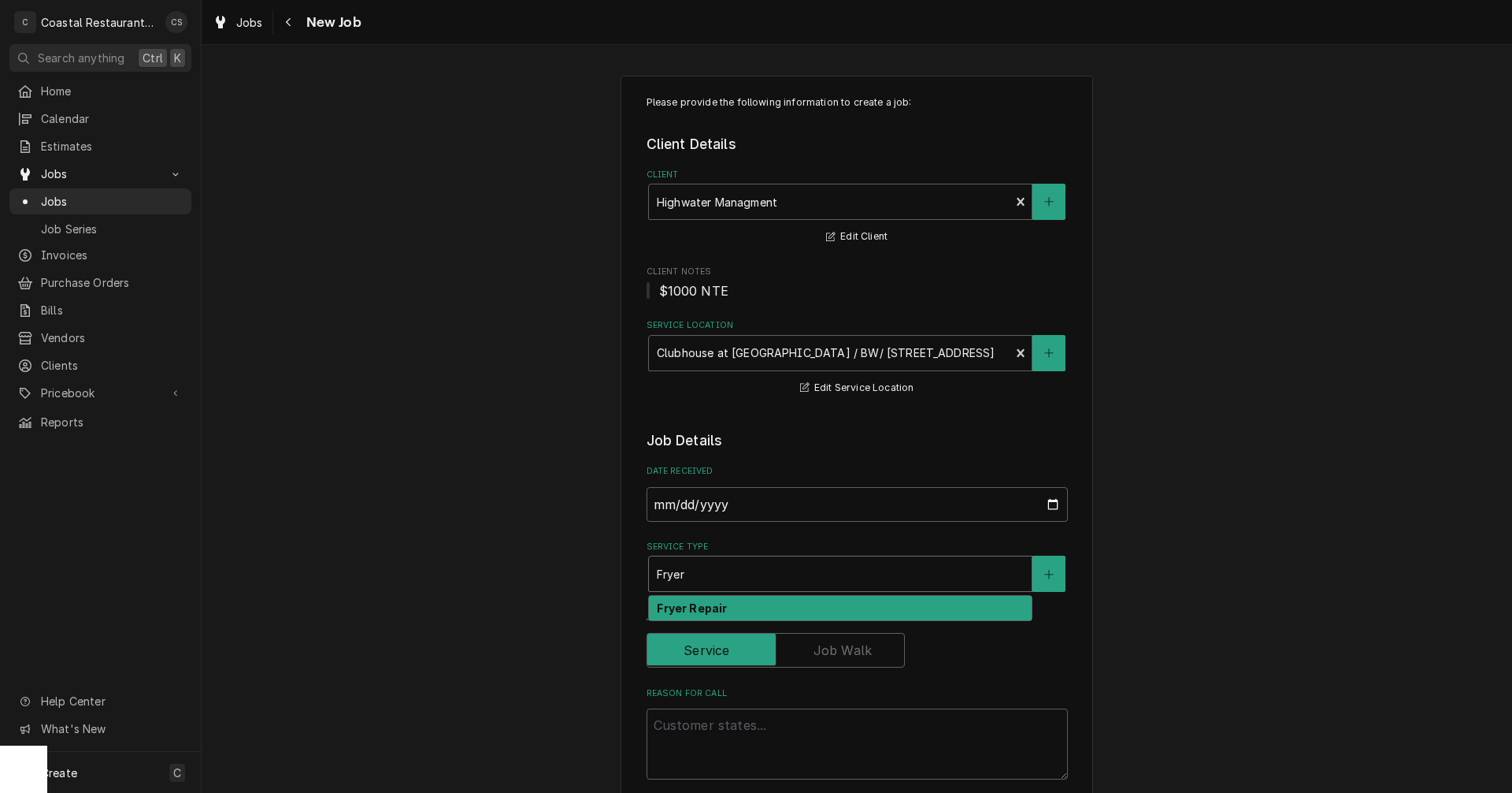
click at [722, 611] on div "Fryer Repair" at bounding box center [840, 608] width 382 height 24
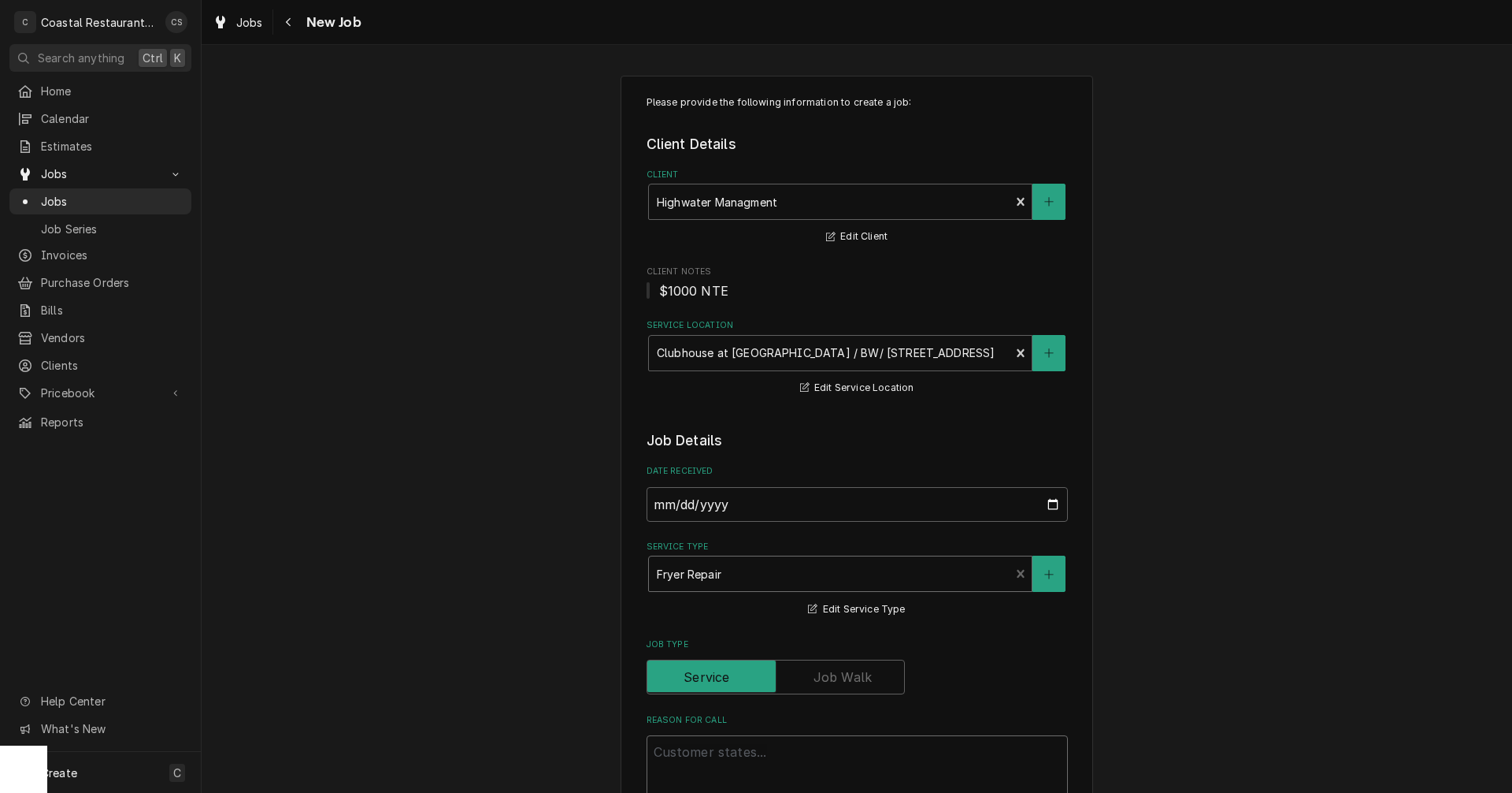
click at [721, 755] on textarea "Reason For Call" at bounding box center [857, 770] width 422 height 71
click at [669, 758] on textarea "Reason For Call" at bounding box center [857, 770] width 422 height 71
paste textarea "Work Order ID: 2599"
type textarea "x"
type textarea "Work Order ID: 2599"
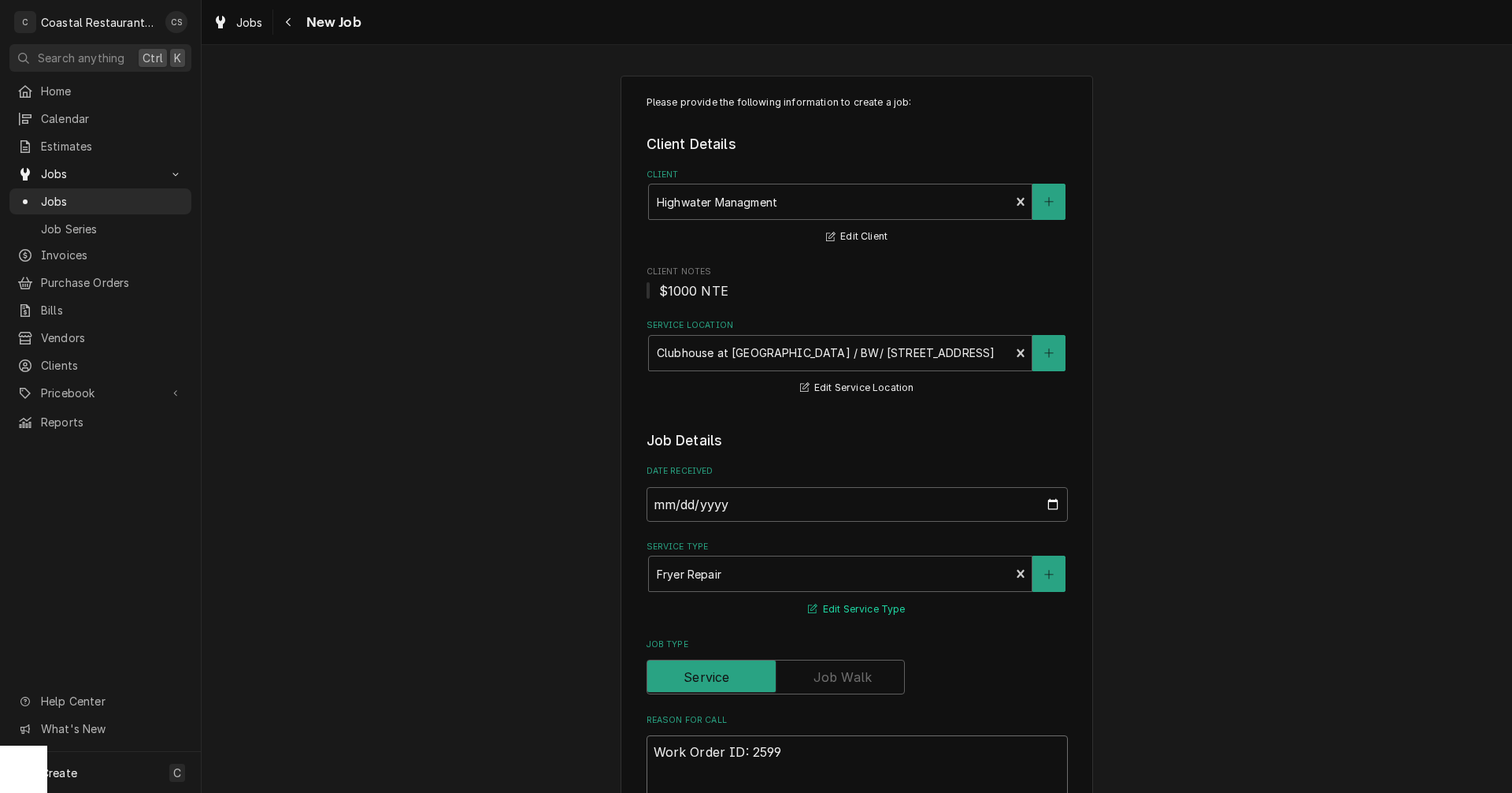
type textarea "x"
type textarea "Work Order ID: 2599"
type textarea "x"
type textarea "Work Order ID: 2599"
click at [795, 745] on textarea "Work Order ID: 2599" at bounding box center [857, 770] width 422 height 71
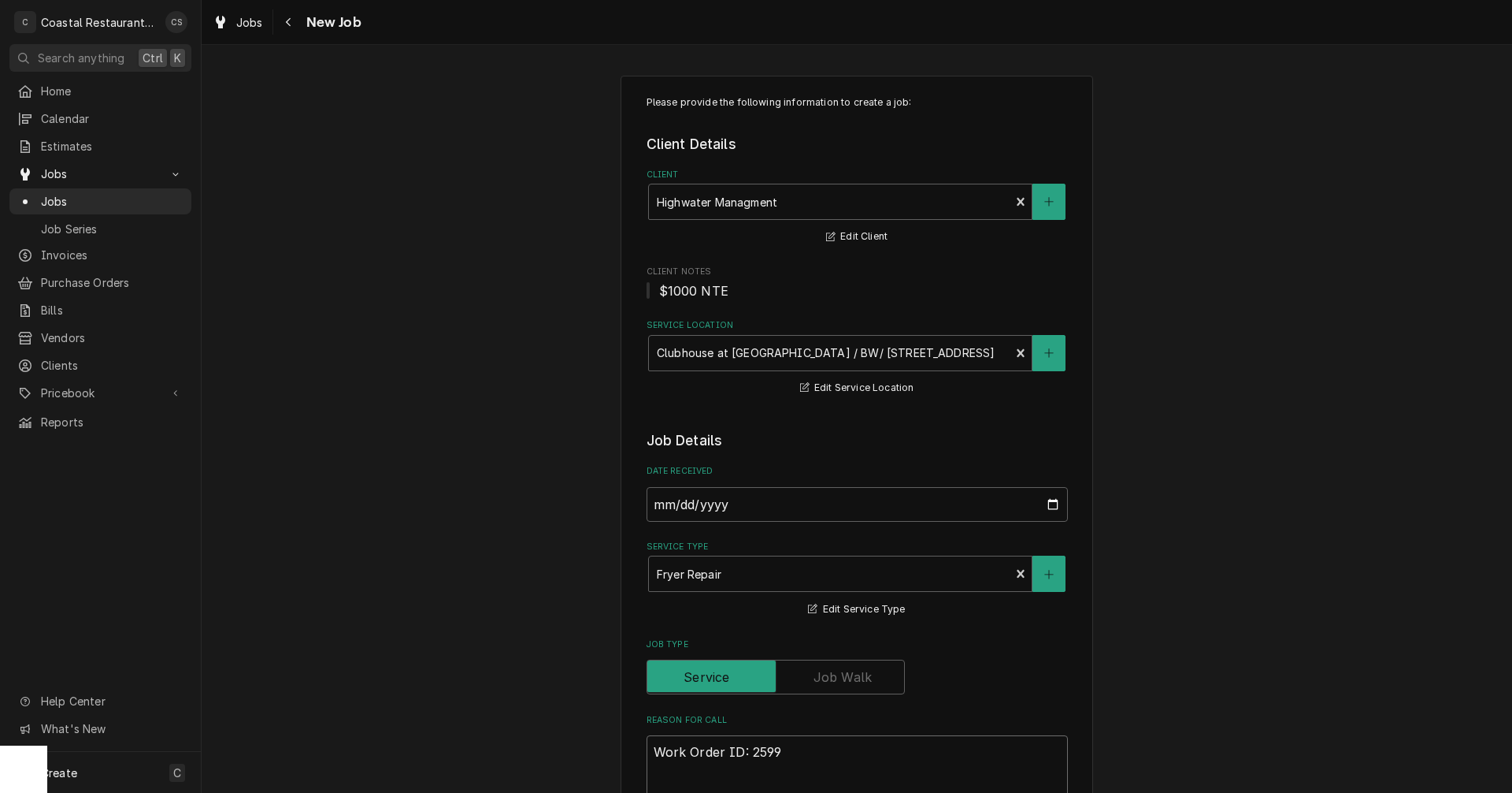
paste textarea "On the main kitchen line; the fryer closest to the door- all the way to the rig…"
type textarea "x"
type textarea "Work Order ID: 2599 On the main kitchen line; the fryer closest to the door- al…"
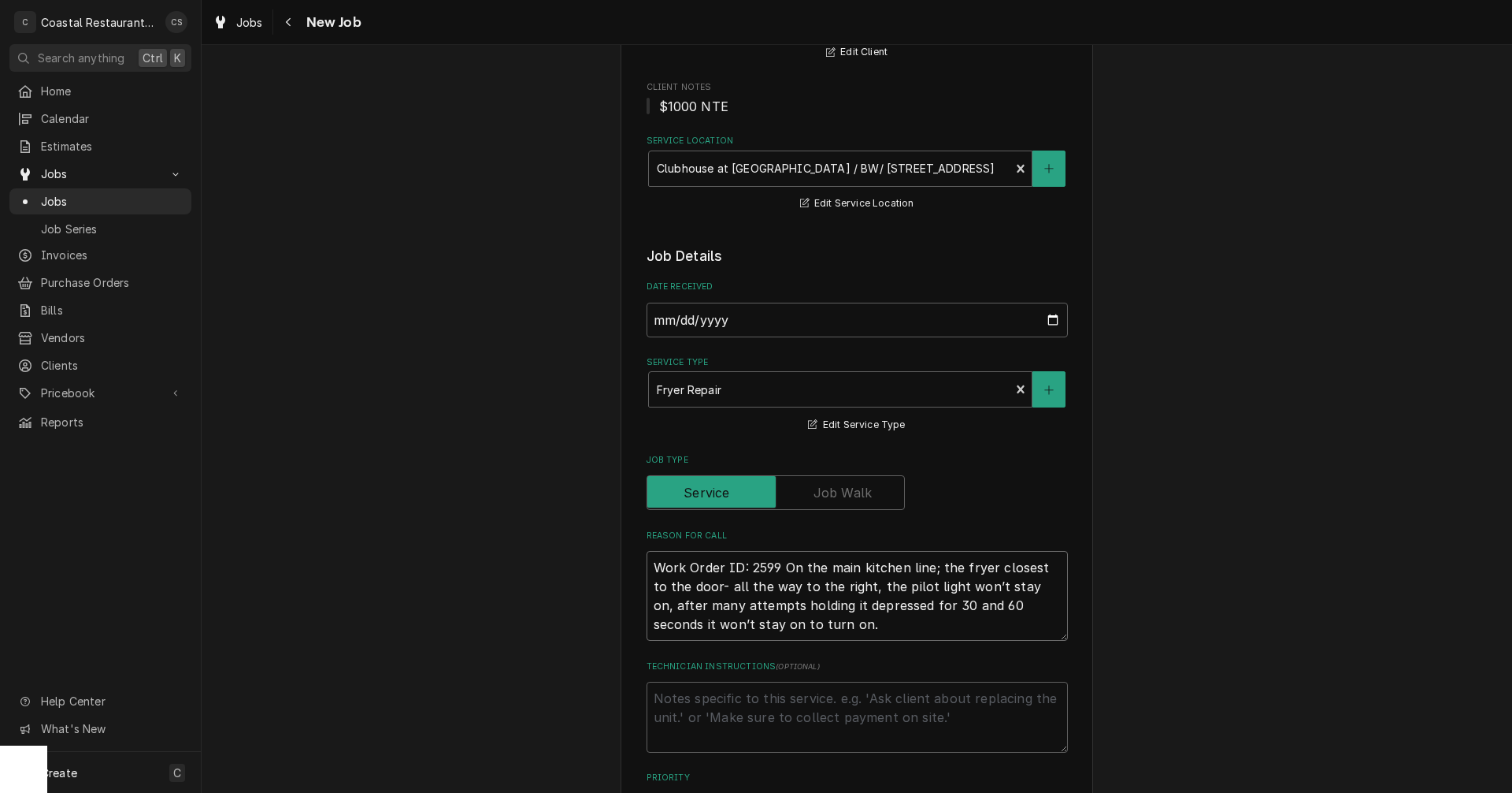
type textarea "x"
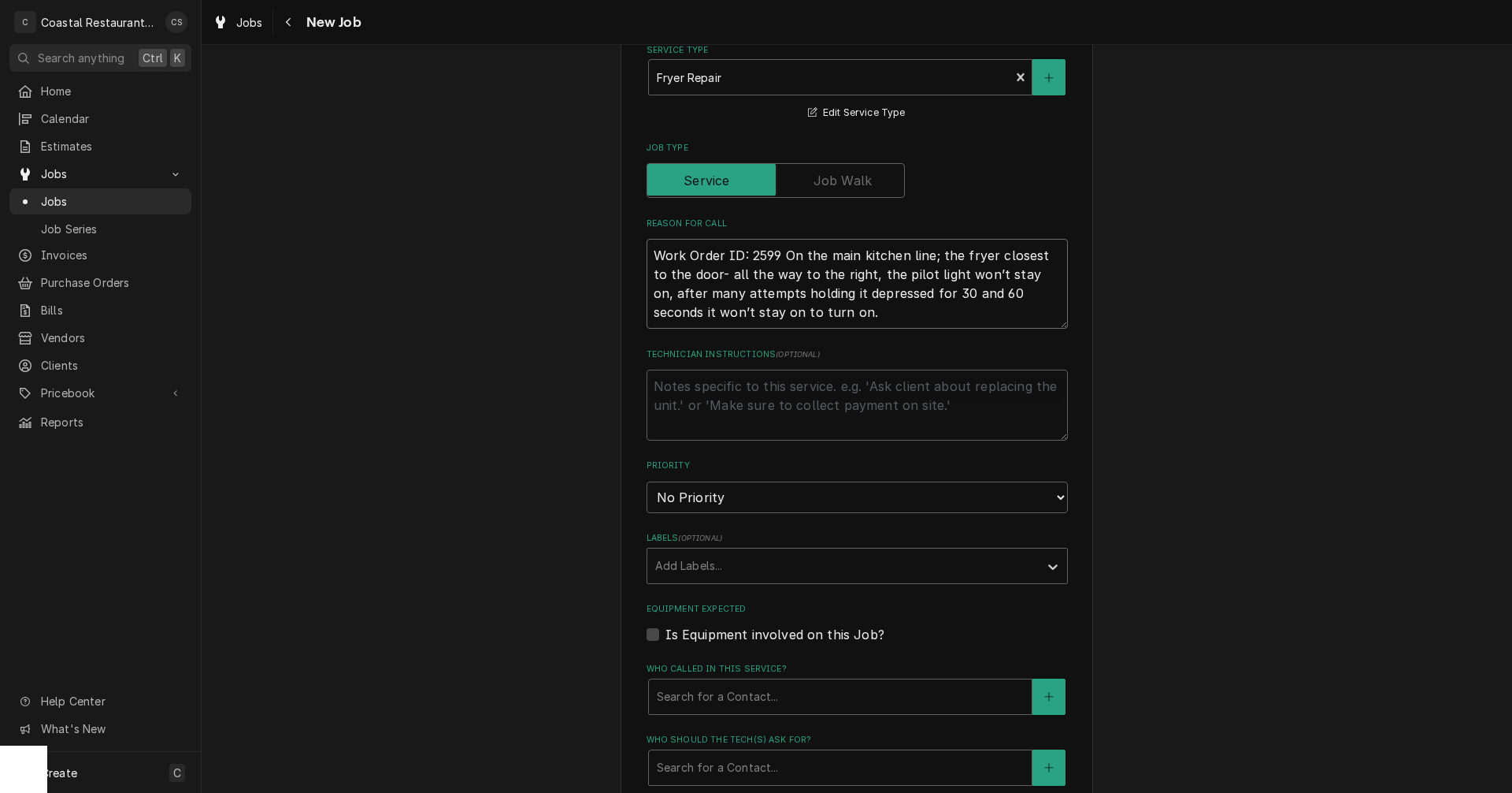
scroll to position [655, 0]
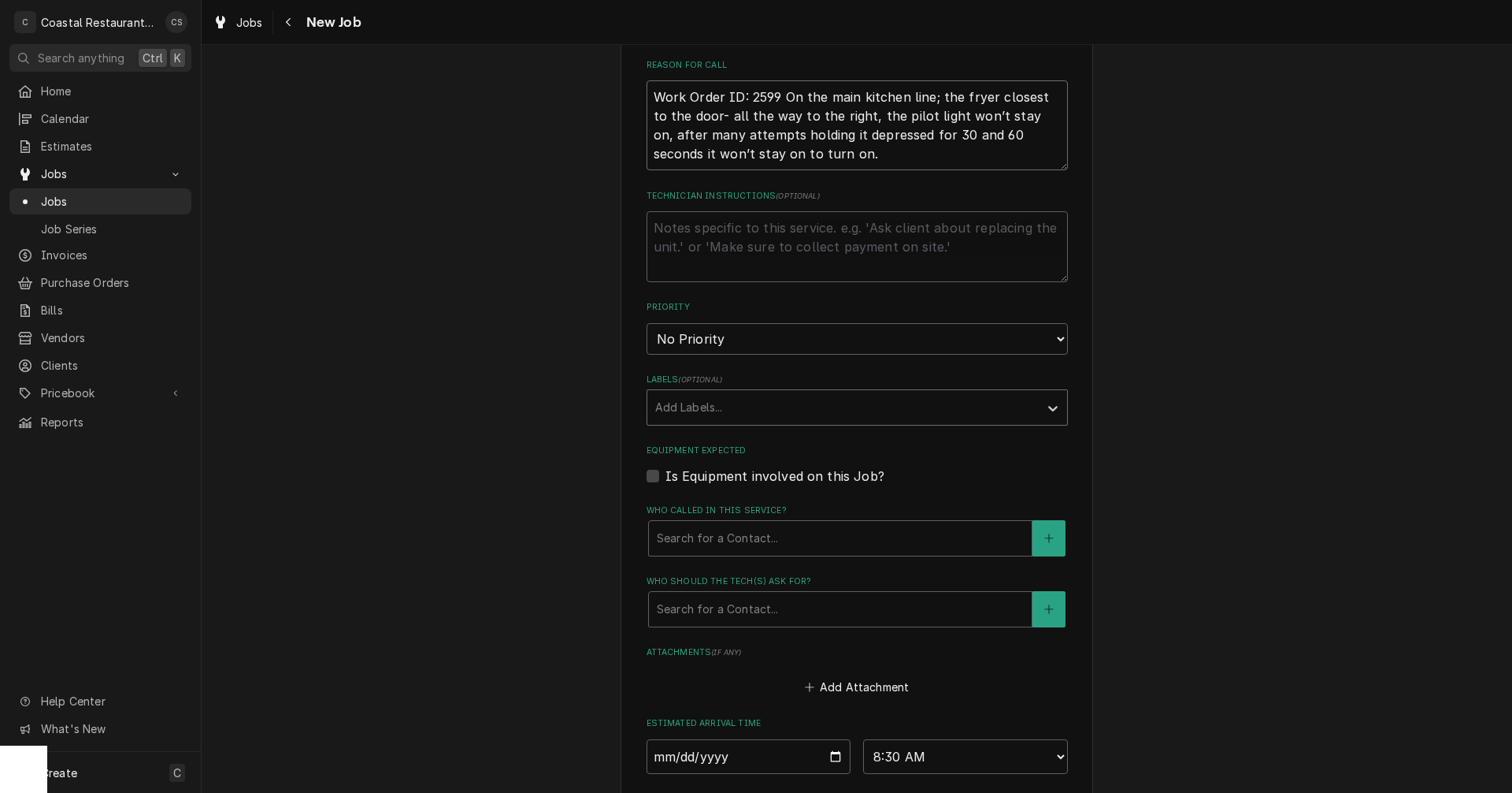
type textarea "Work Order ID: 2599 On the main kitchen line; the fryer closest to the door- al…"
click at [690, 407] on div "Labels" at bounding box center [843, 407] width 376 height 29
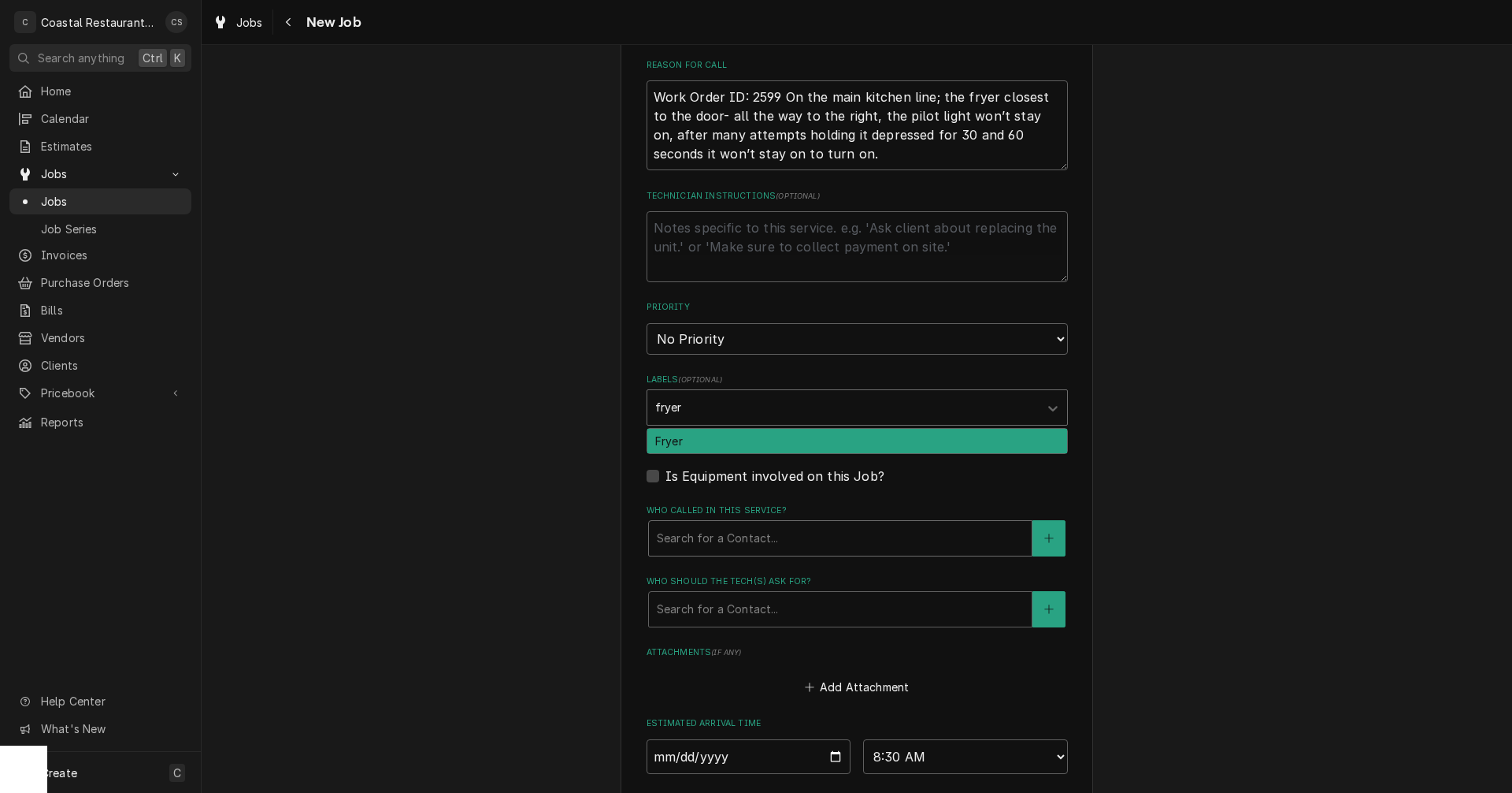
type input "fryer"
click at [684, 542] on div "Who called in this service?" at bounding box center [841, 538] width 367 height 29
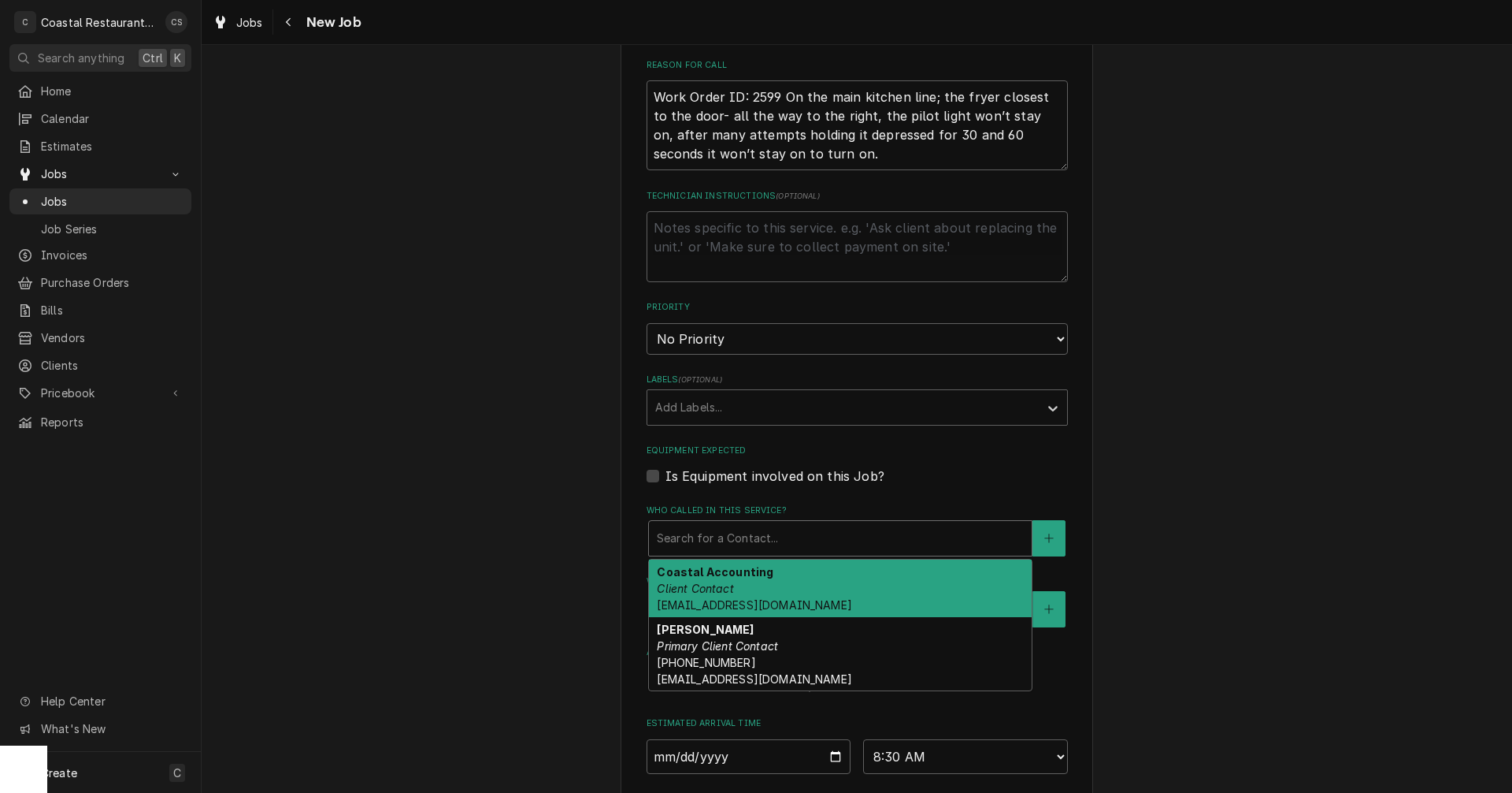
click at [687, 583] on em "Client Contact" at bounding box center [696, 588] width 77 height 13
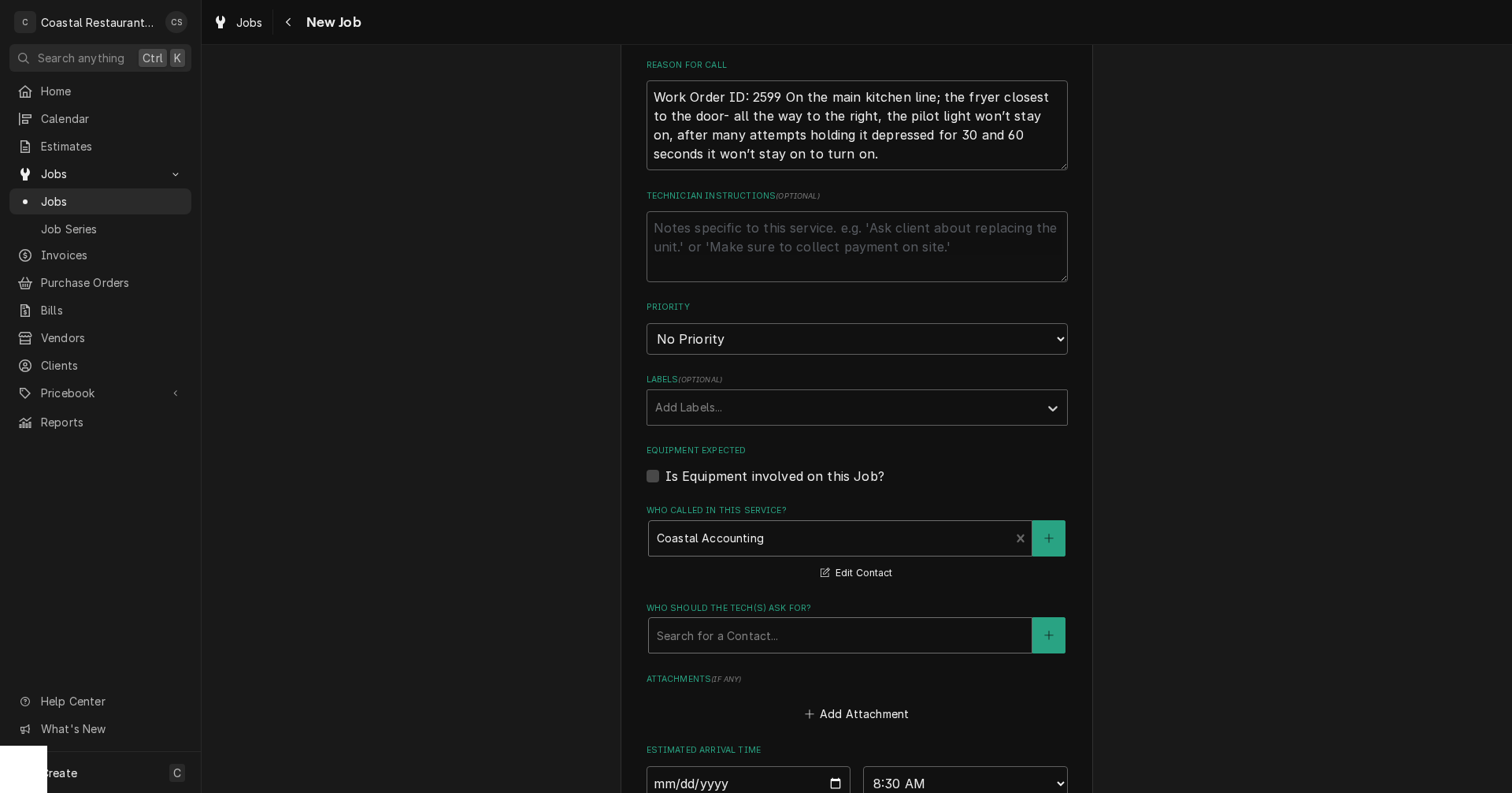
drag, startPoint x: 695, startPoint y: 633, endPoint x: 702, endPoint y: 649, distance: 17.5
click at [696, 633] on div "Who should the tech(s) ask for?" at bounding box center [841, 635] width 367 height 29
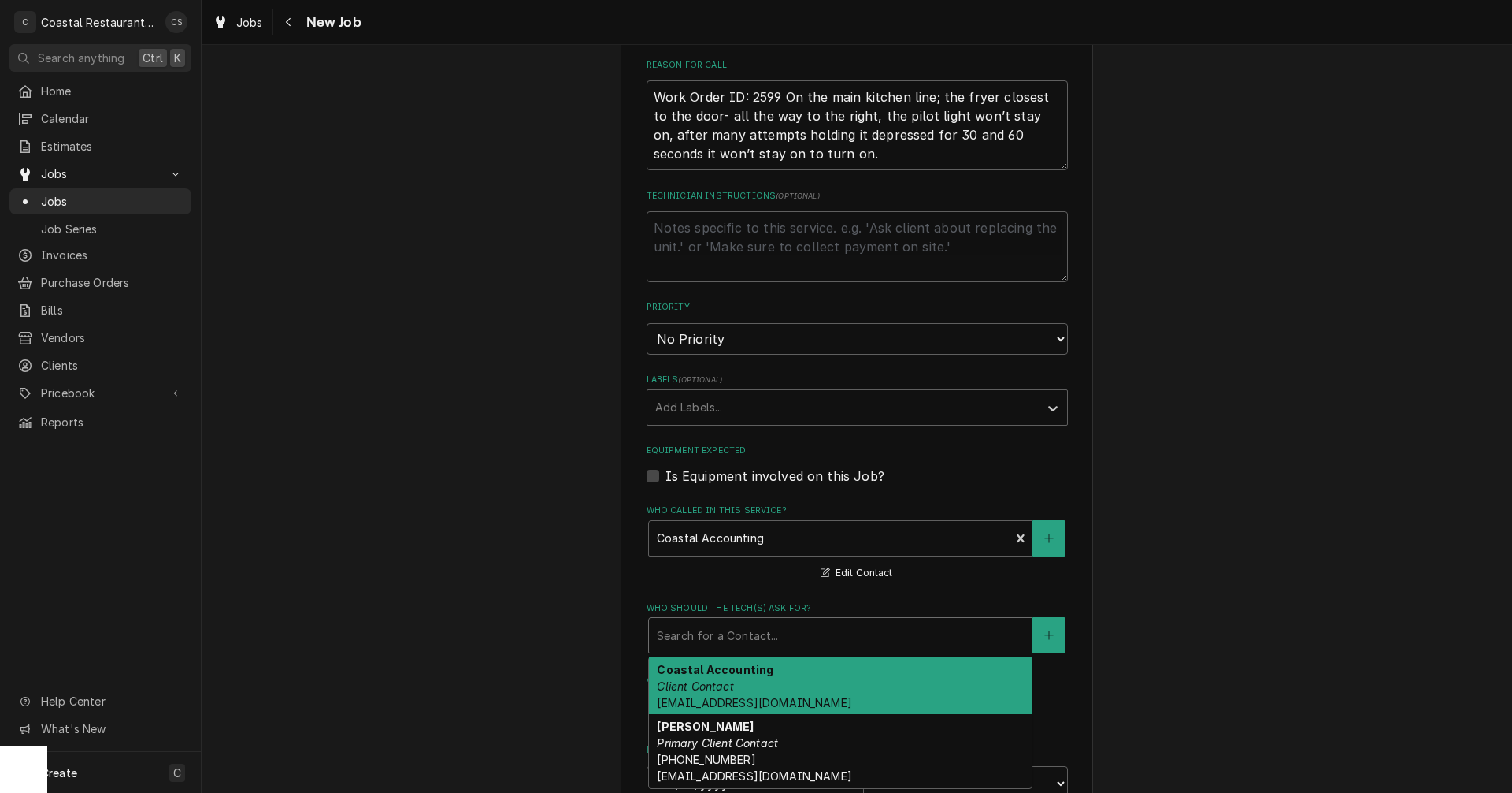
click at [701, 680] on em "Client Contact" at bounding box center [696, 686] width 77 height 13
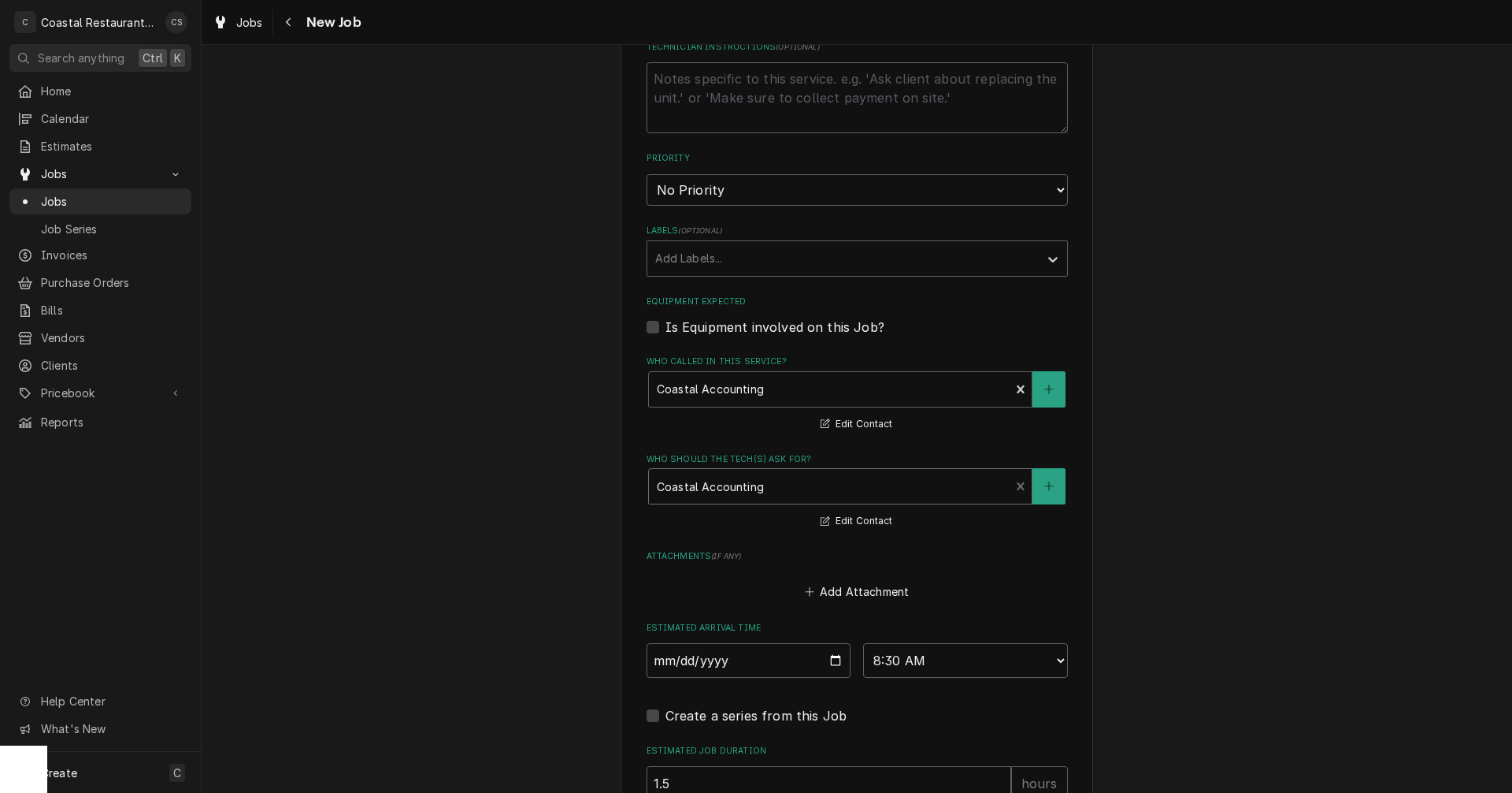
scroll to position [970, 0]
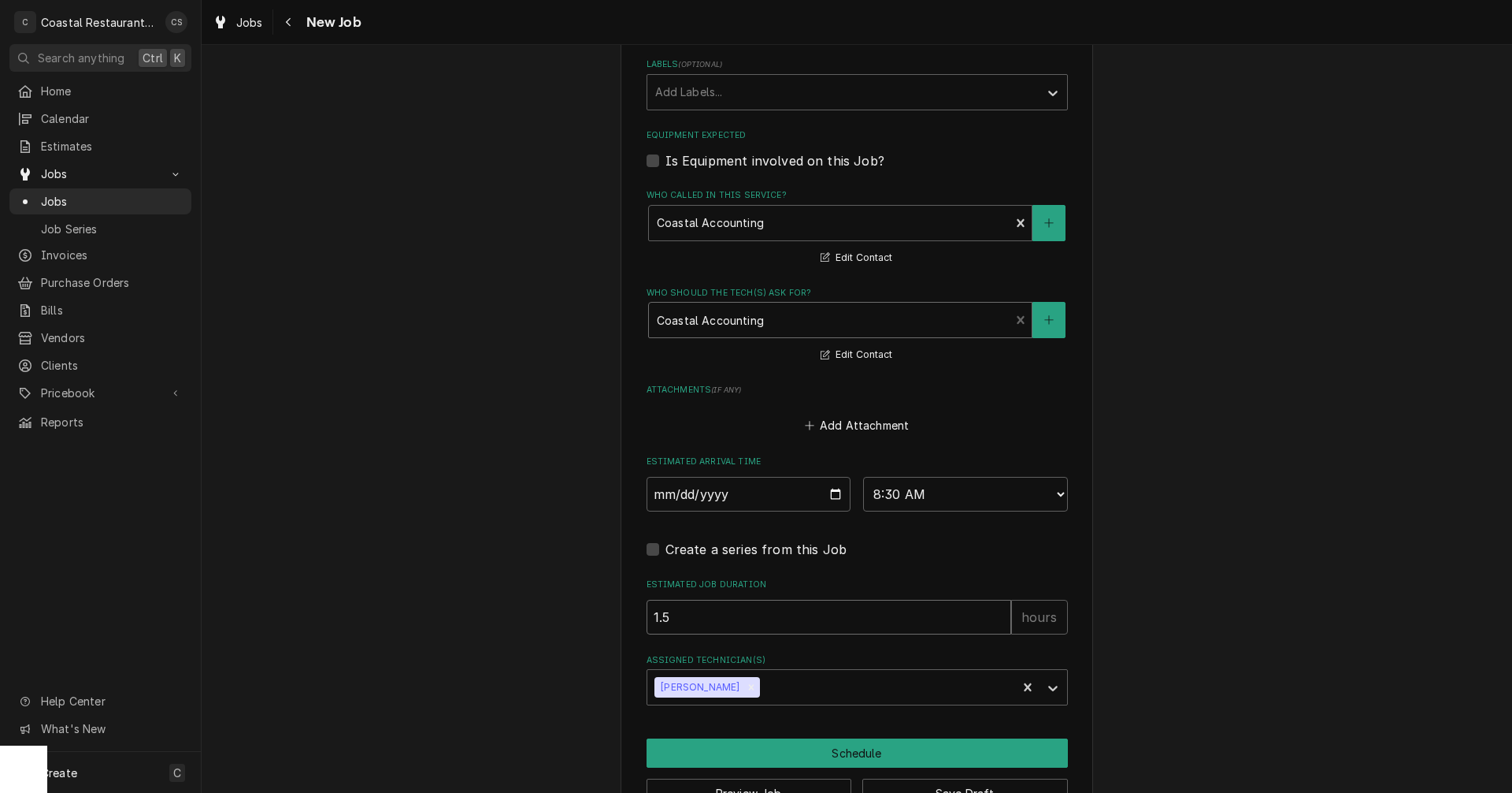
click at [698, 620] on input "1.5" at bounding box center [829, 617] width 365 height 34
type textarea "x"
type input "1"
type textarea "x"
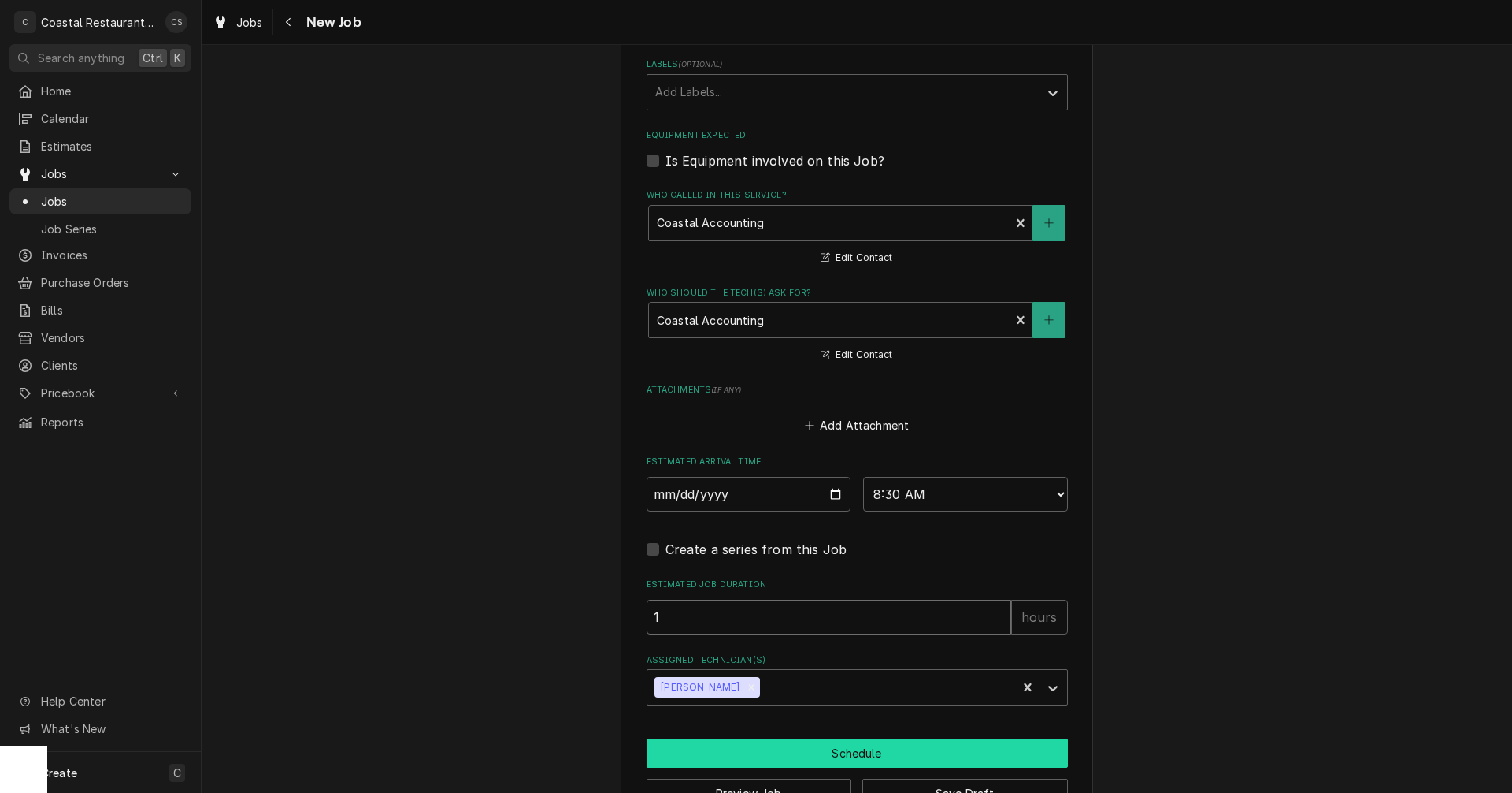
type input "1"
click at [842, 751] on button "Schedule" at bounding box center [857, 753] width 422 height 29
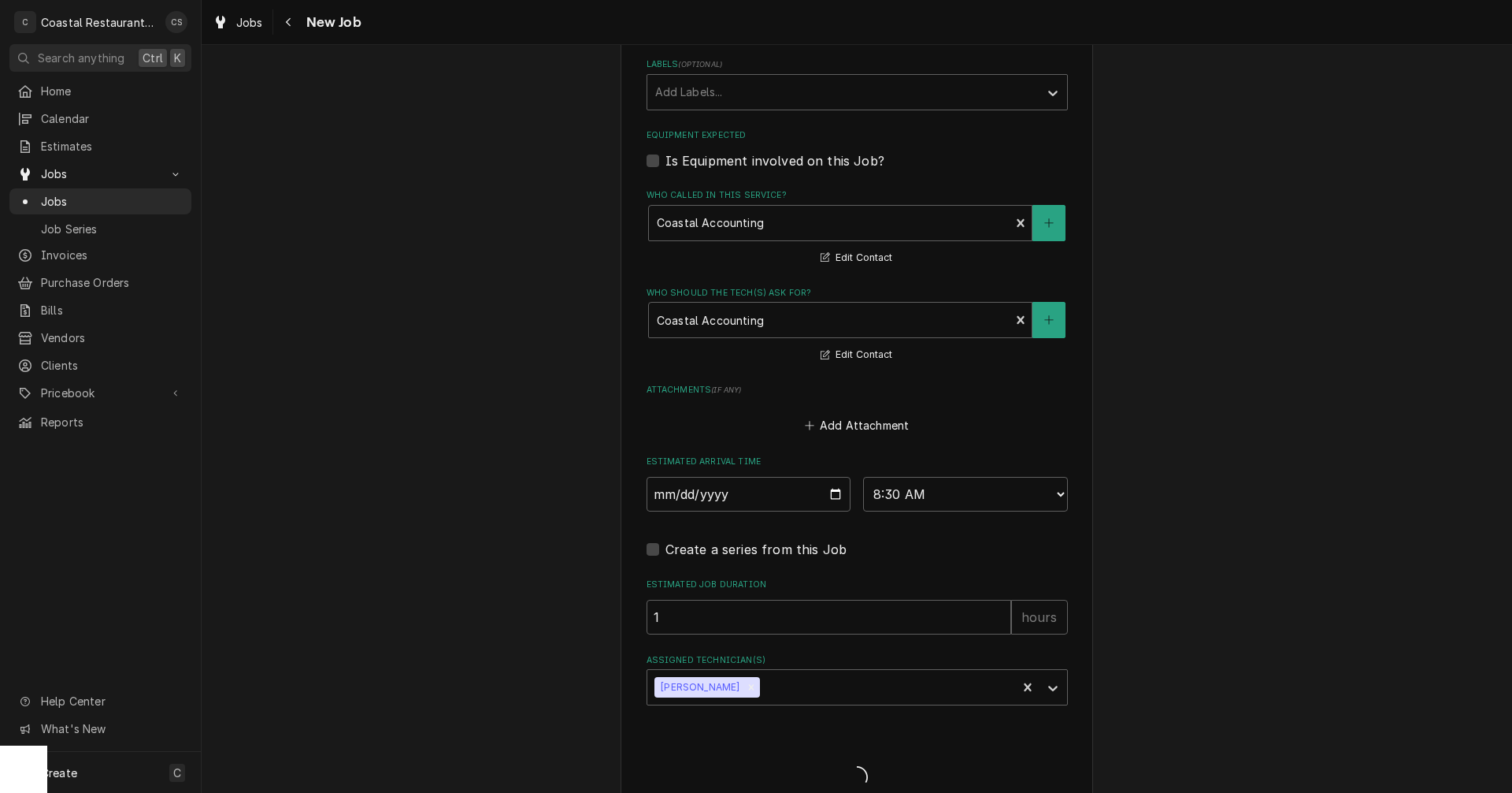
type textarea "x"
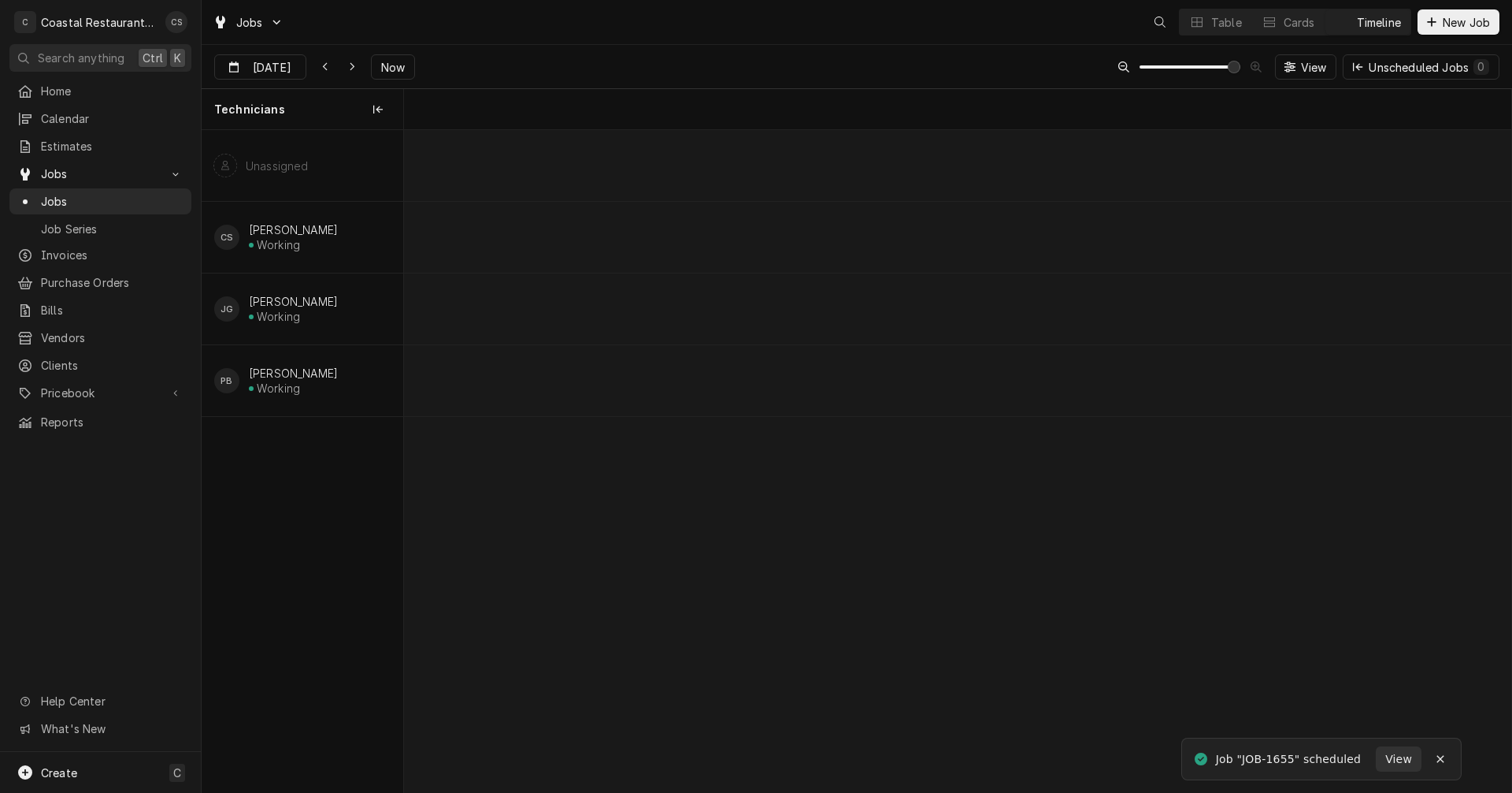
scroll to position [0, 21946]
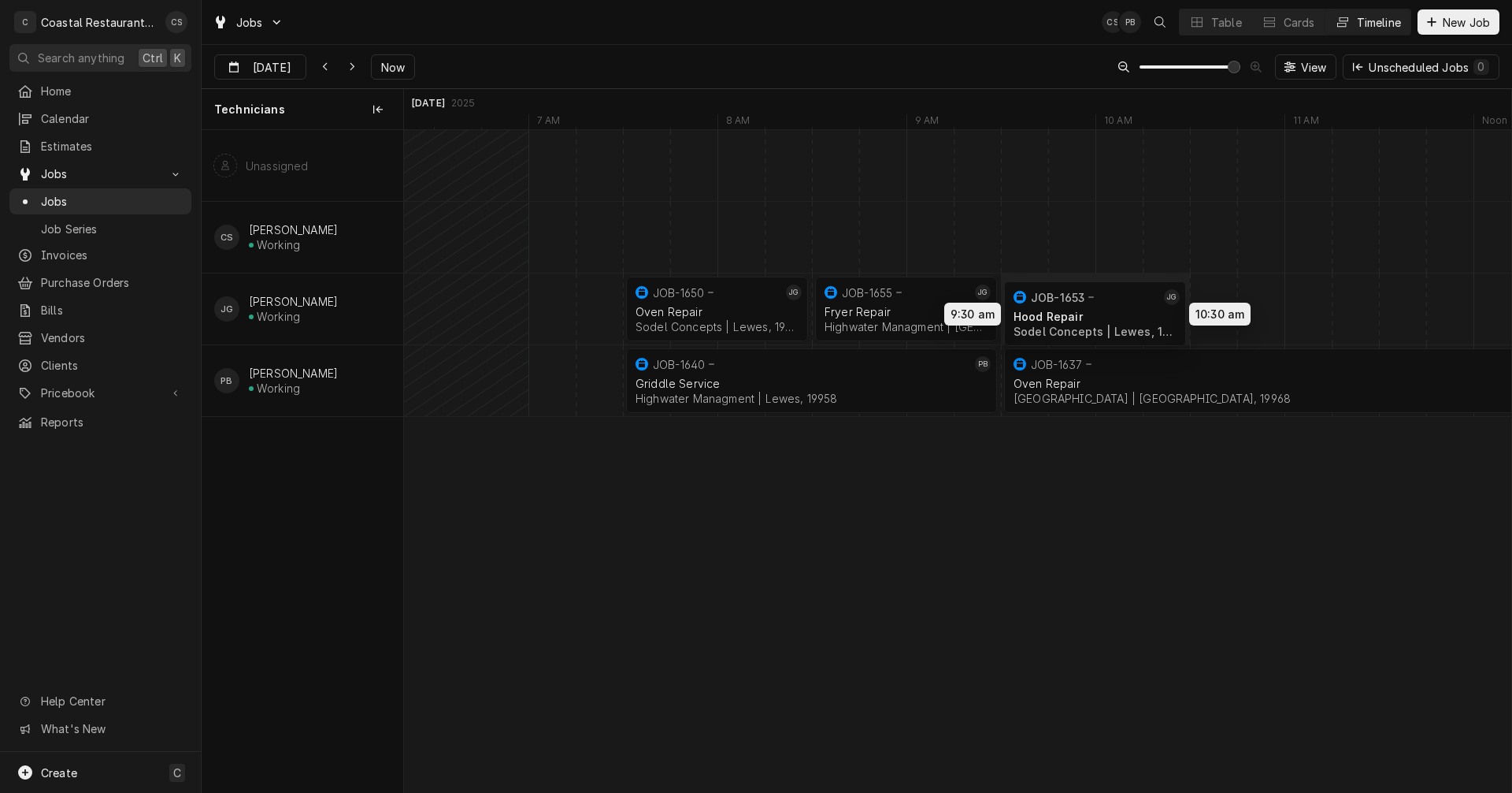
drag, startPoint x: 1168, startPoint y: 295, endPoint x: 1065, endPoint y: 299, distance: 103.1
click at [1065, 299] on div "7:30 AM 8:30 AM JOB-1650 JG Oven Repair Sodel Concepts | [GEOGRAPHIC_DATA], 199…" at bounding box center [957, 460] width 1107 height 662
click at [1224, 300] on div "Dynamic Content Wrapper" at bounding box center [1214, 308] width 45512 height 71
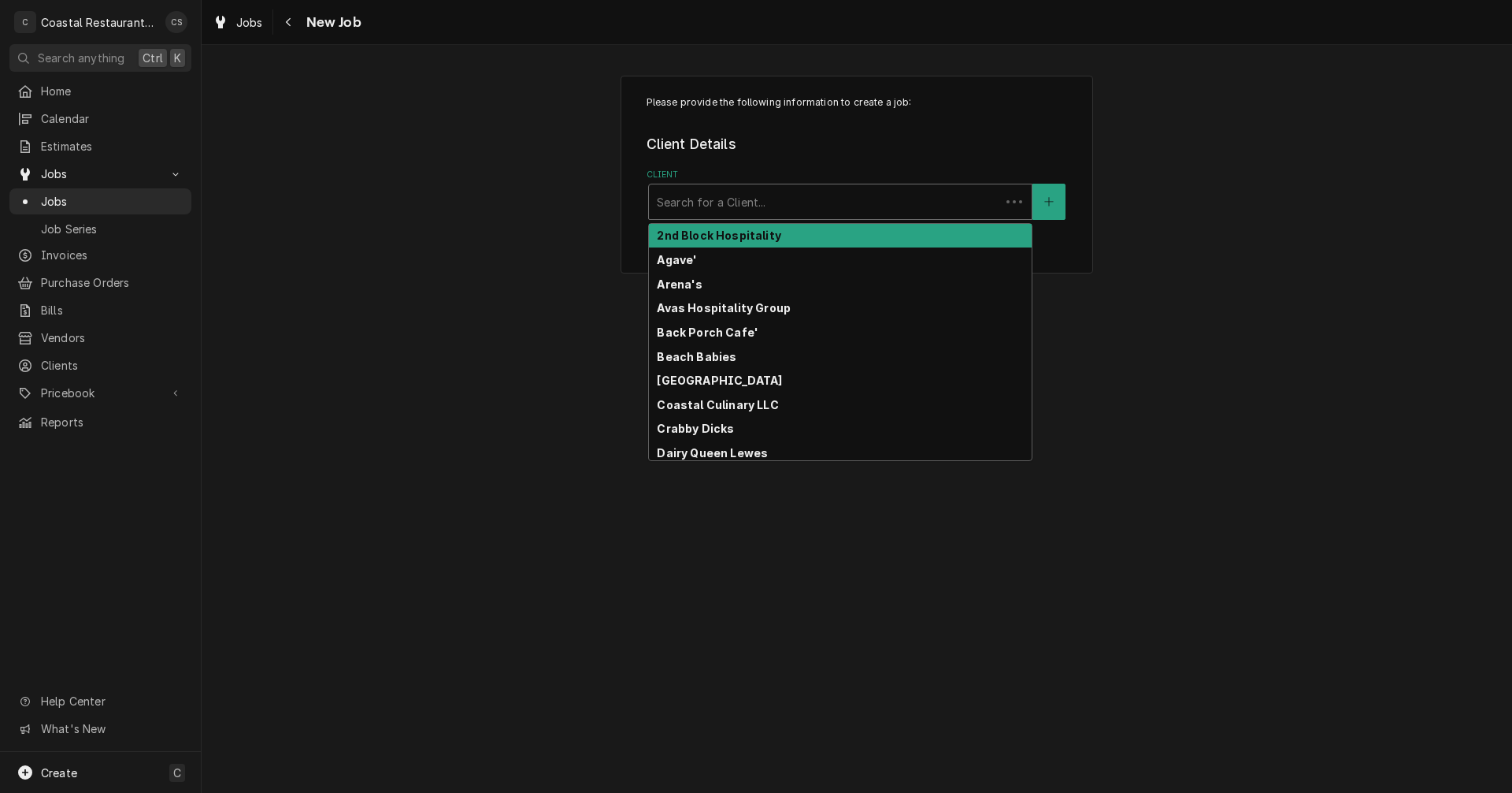
click at [747, 202] on div "Client" at bounding box center [825, 202] width 335 height 29
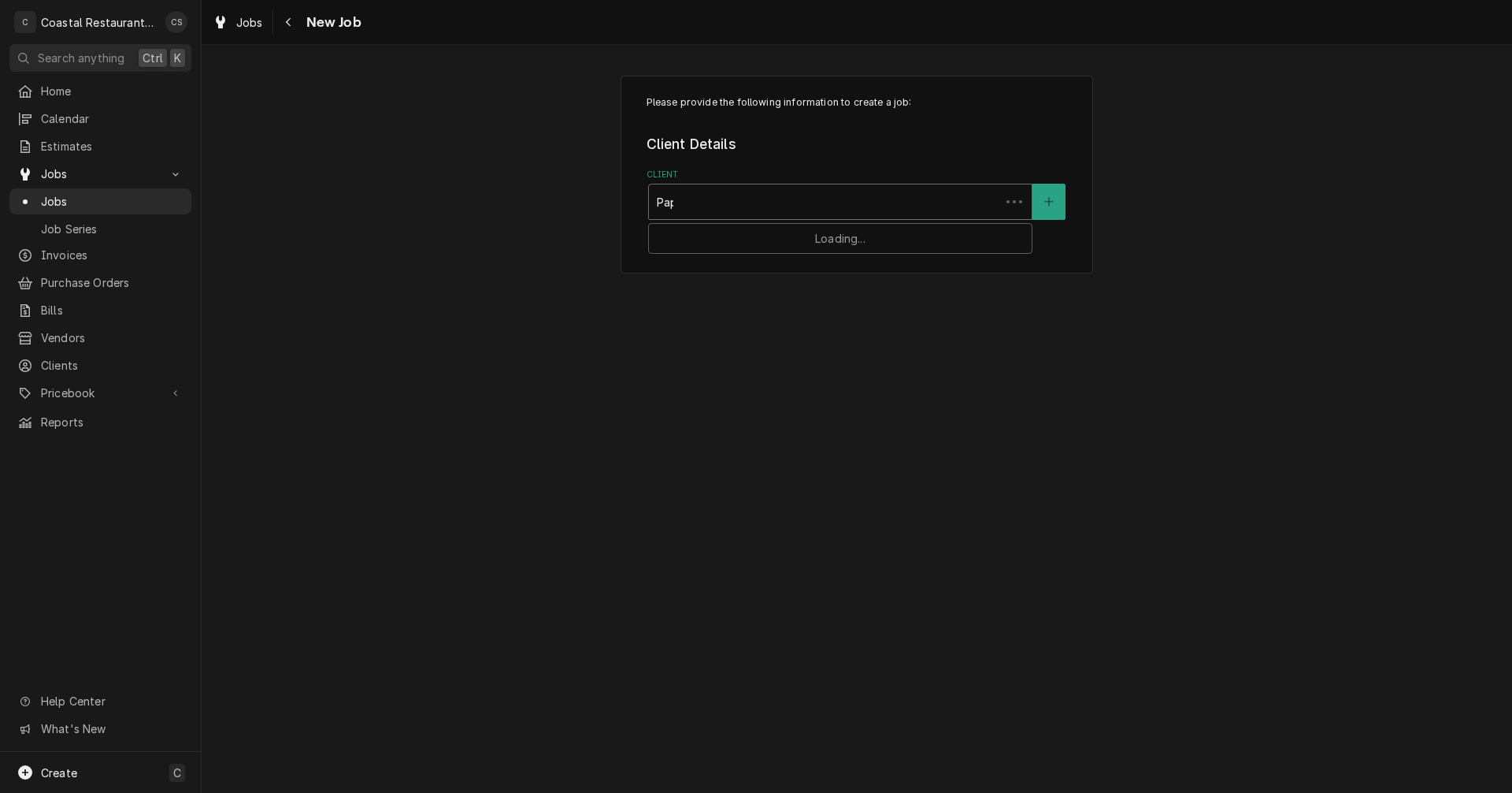
type input "Papa"
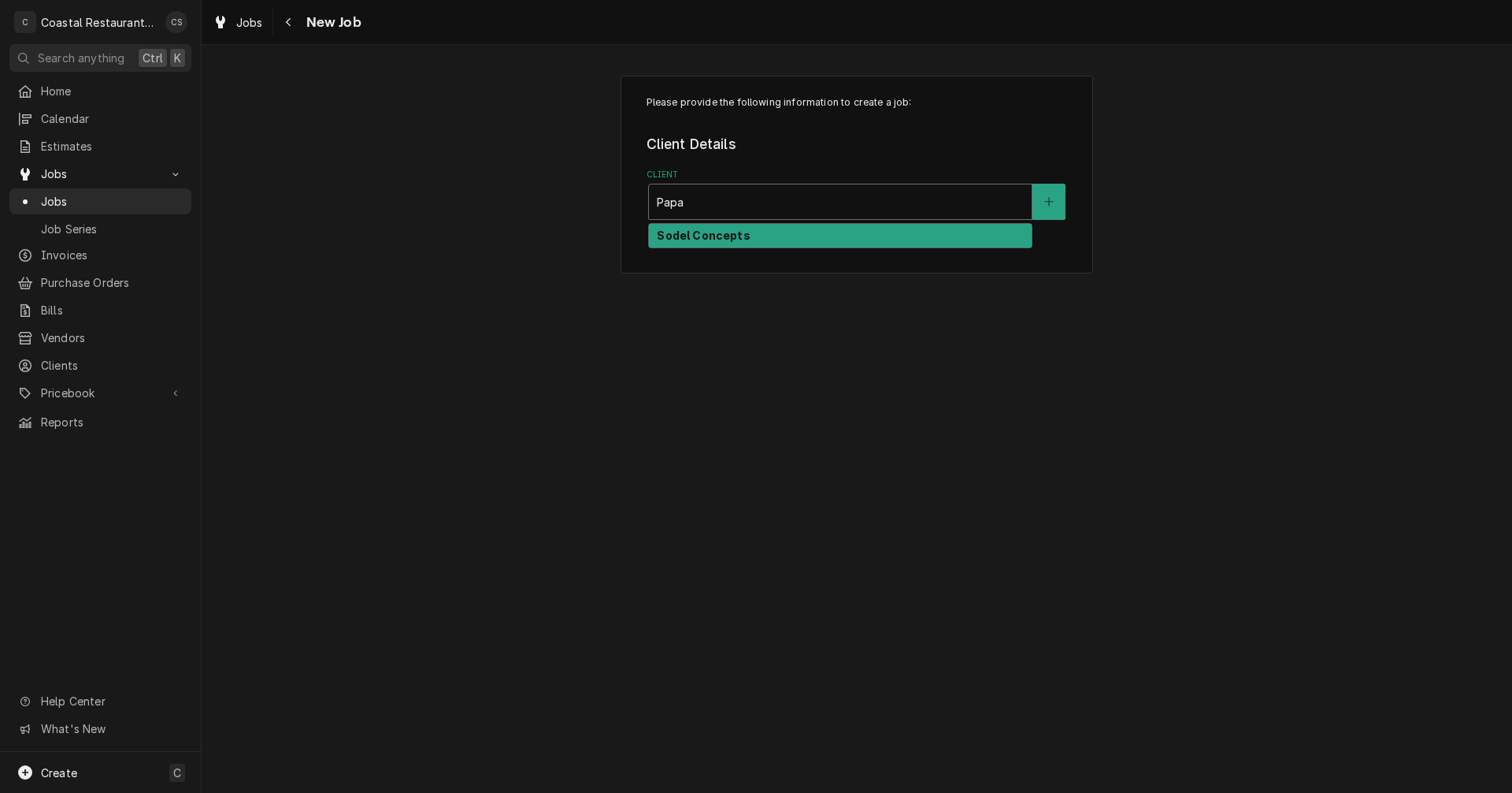
click at [736, 237] on strong "Sodel Concepts" at bounding box center [704, 235] width 93 height 13
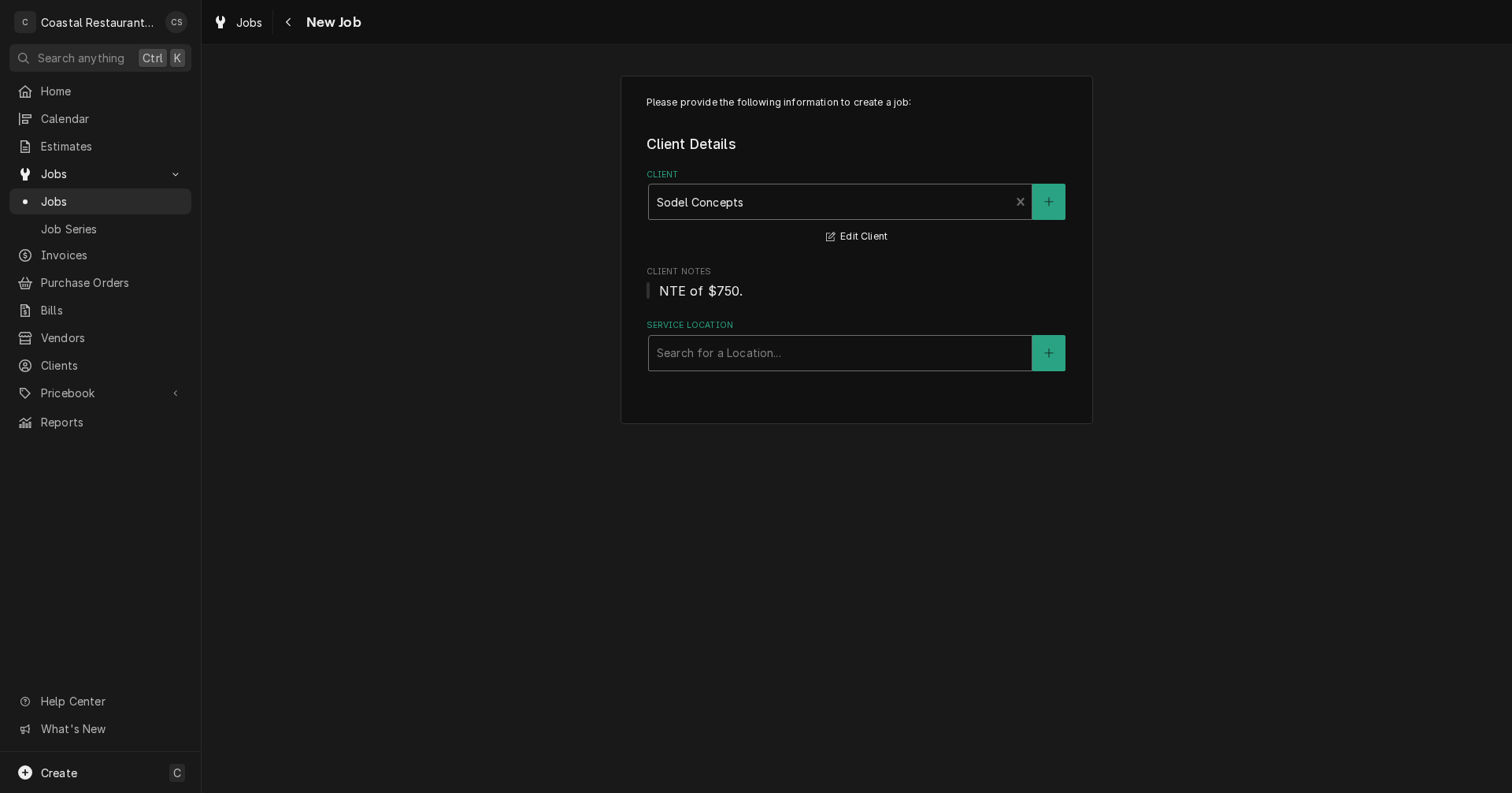
click at [696, 344] on div "Service Location" at bounding box center [841, 352] width 367 height 29
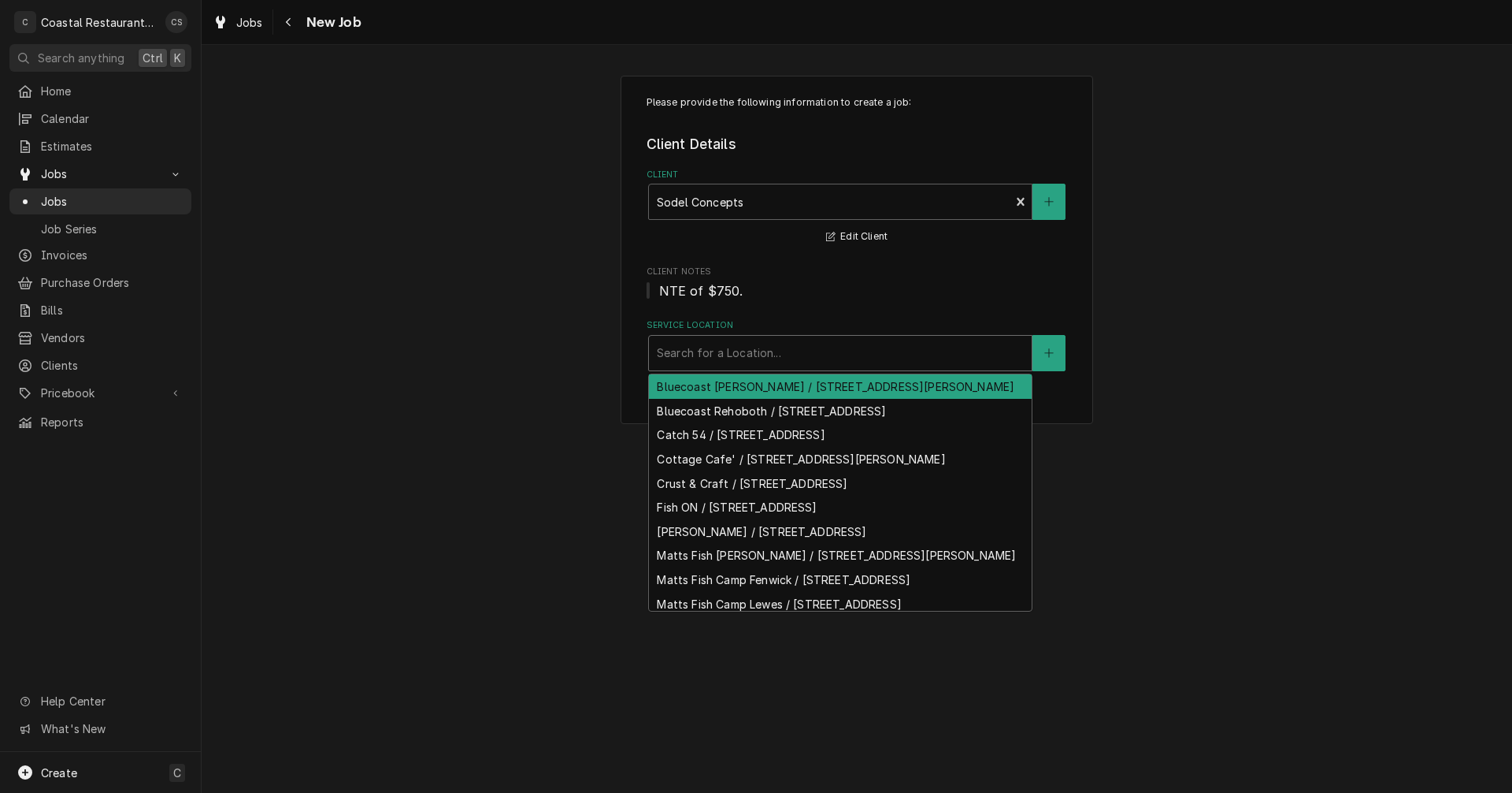
type input "B"
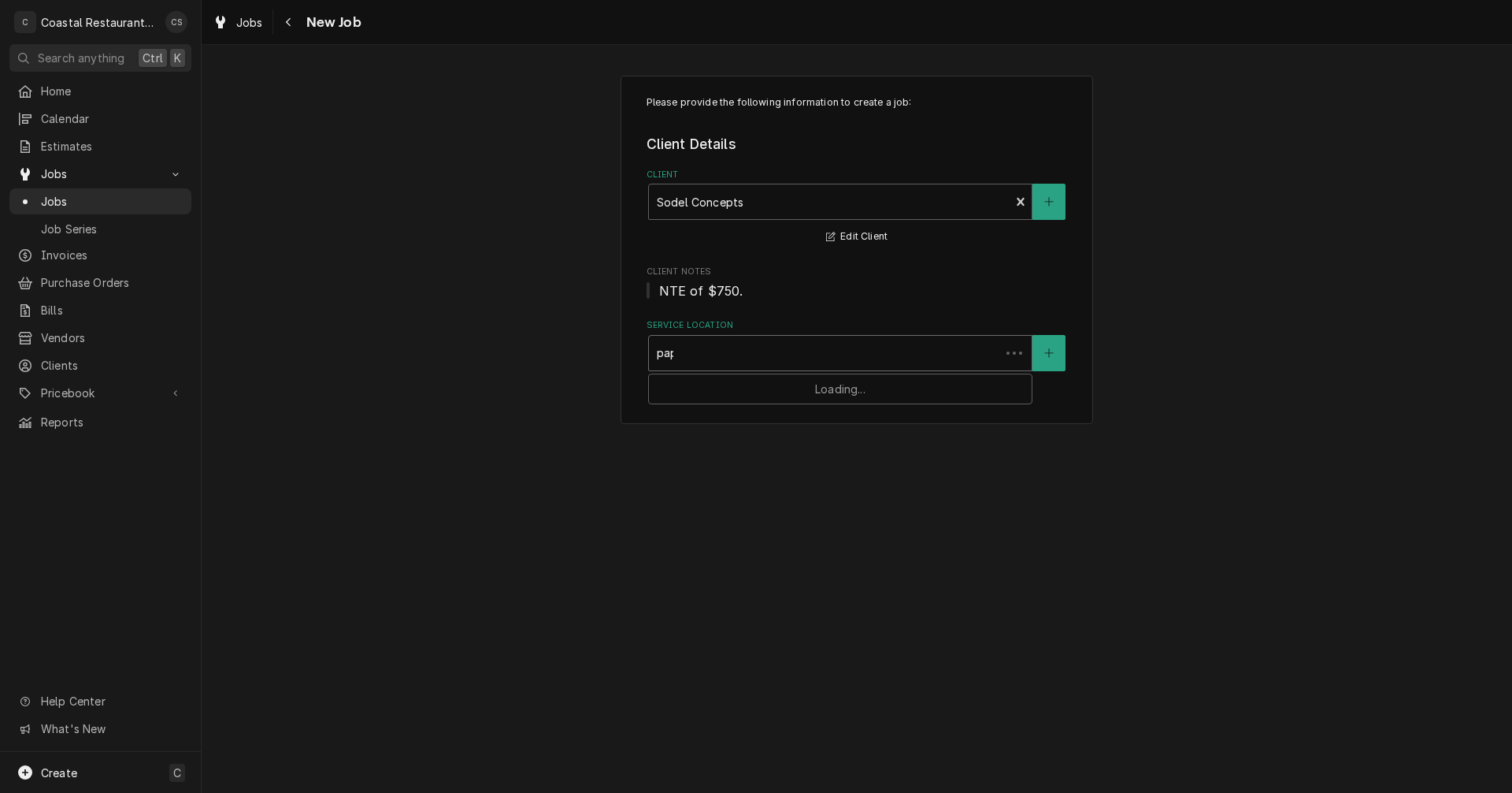
type input "papa"
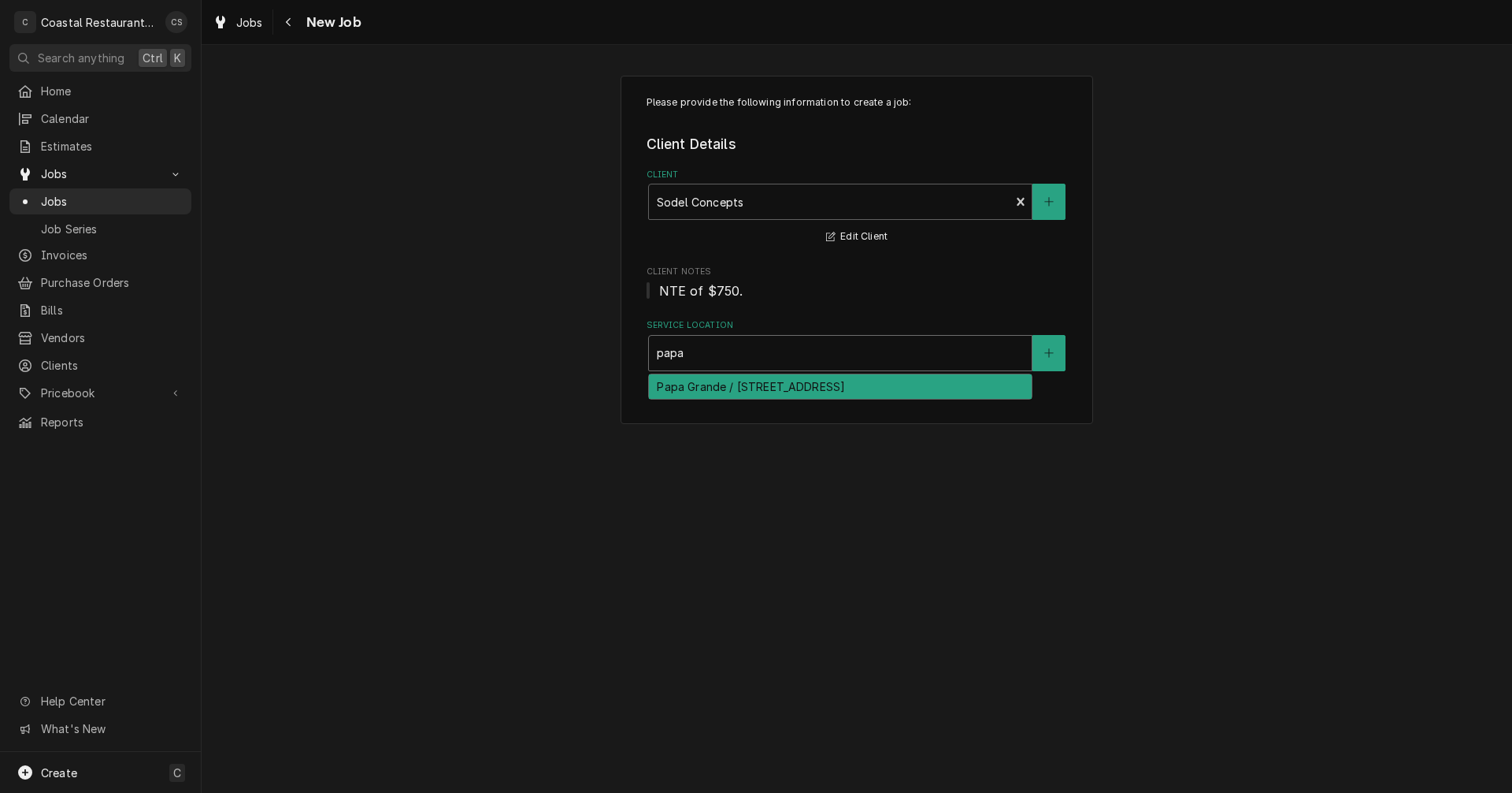
click at [701, 390] on div "Papa Grande / 38929 Madison Ave, Selbyville, DE 19975" at bounding box center [840, 387] width 382 height 24
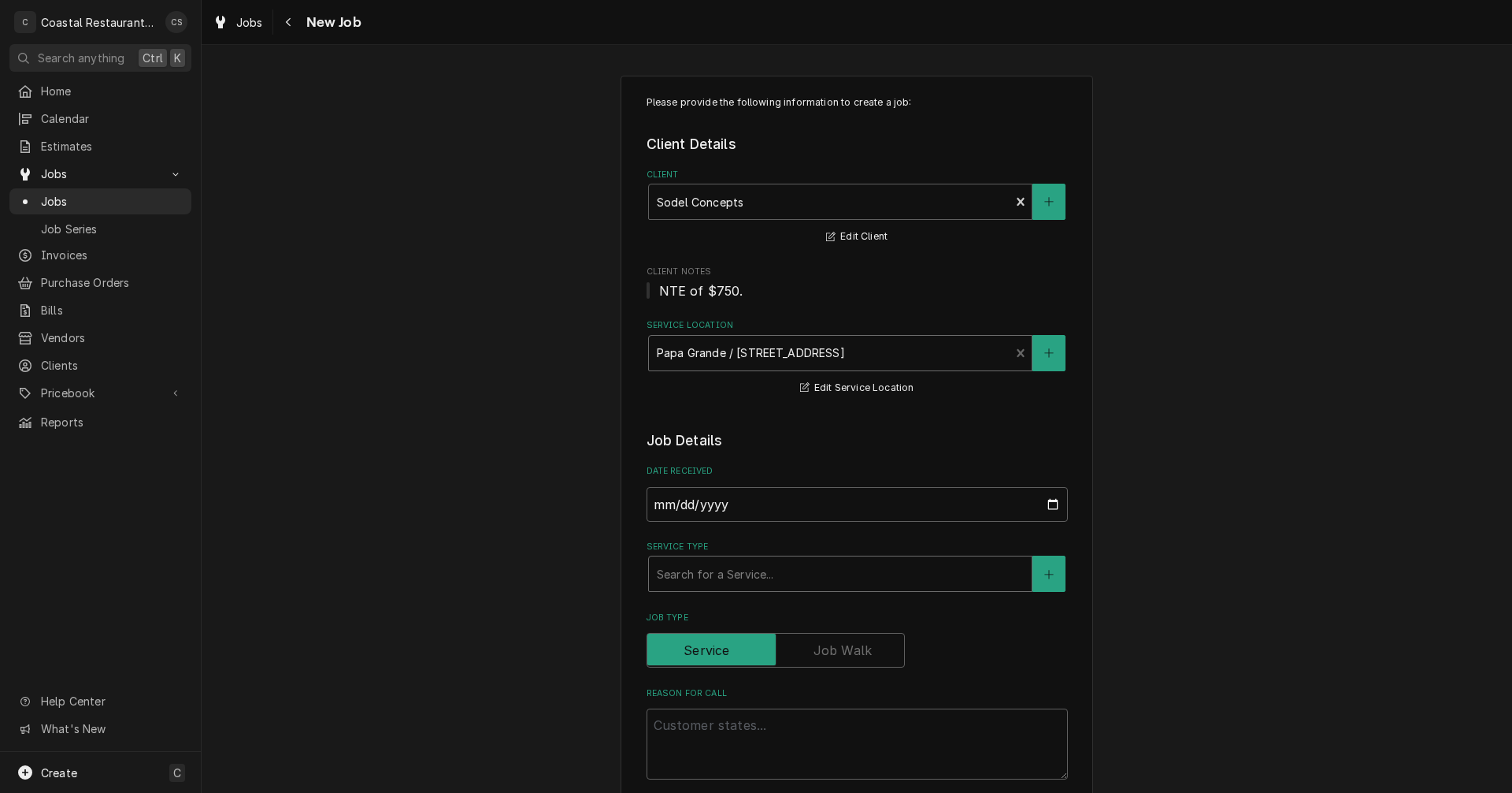
click at [703, 580] on div "Service Type" at bounding box center [841, 574] width 367 height 29
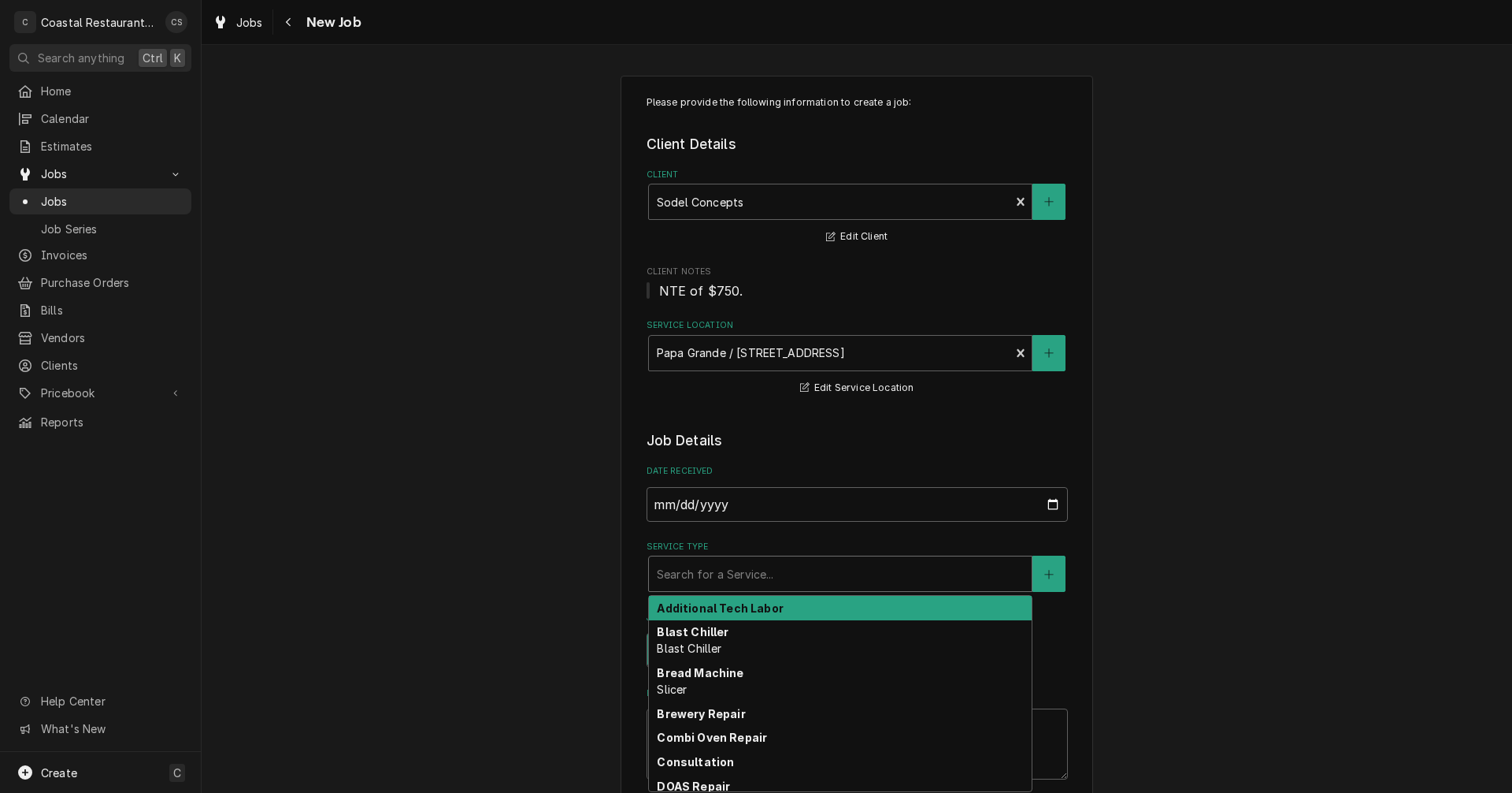
type textarea "x"
type input "r"
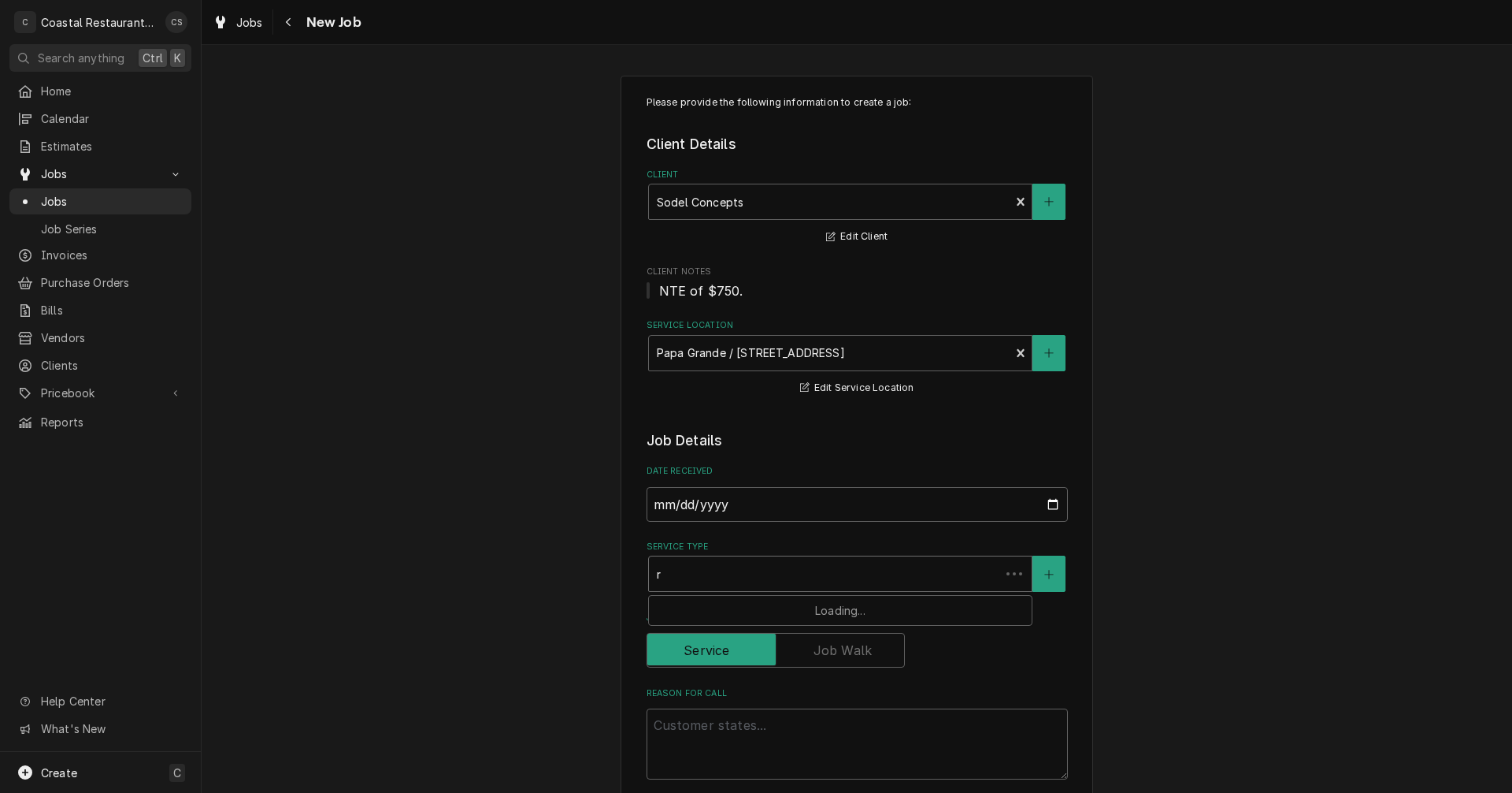
type textarea "x"
type input "re"
type textarea "x"
type input "ref"
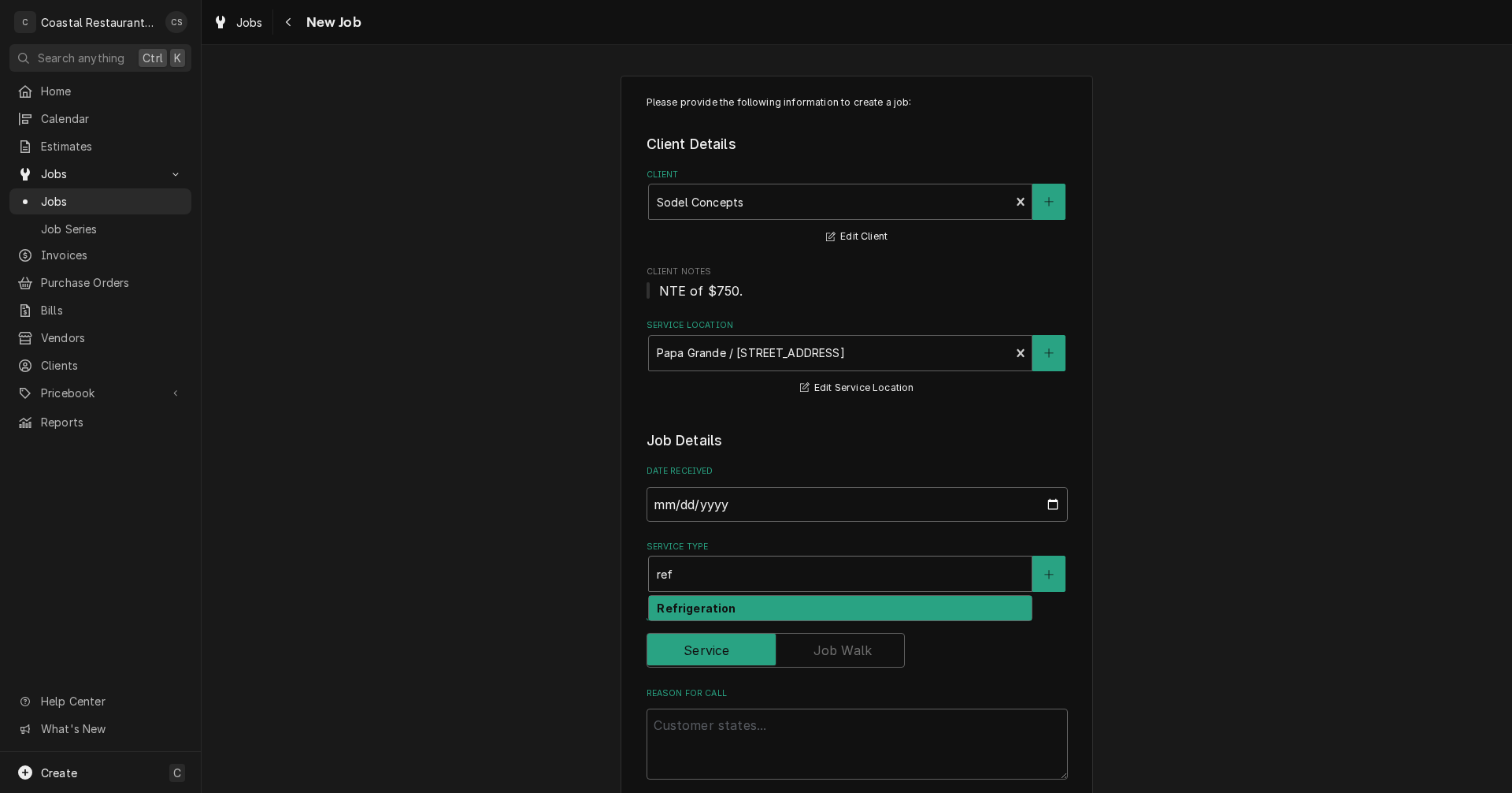
click at [690, 609] on strong "Refrigeration" at bounding box center [696, 608] width 79 height 13
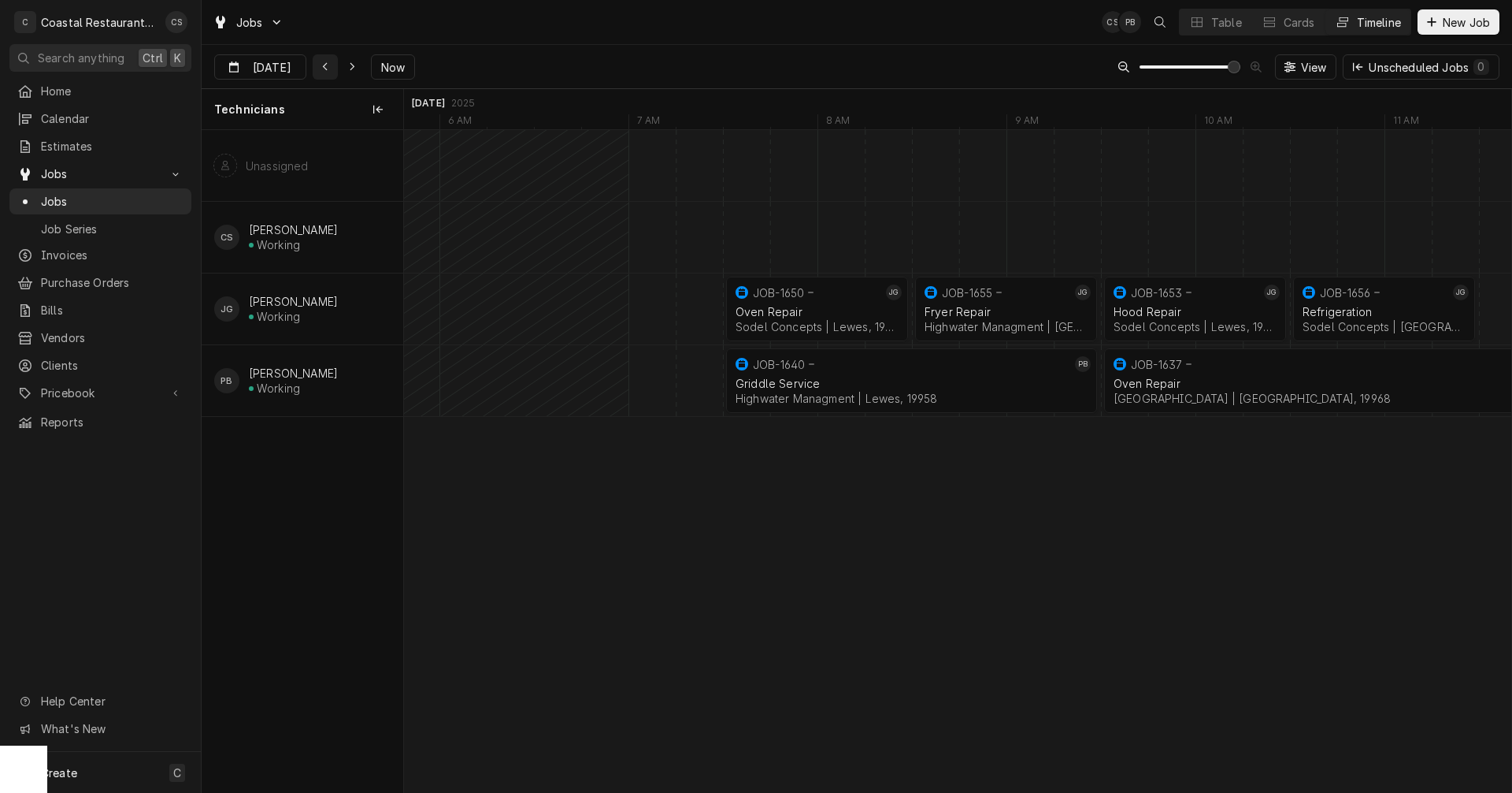
click at [323, 64] on icon "Dynamic Content Wrapper" at bounding box center [325, 67] width 5 height 9
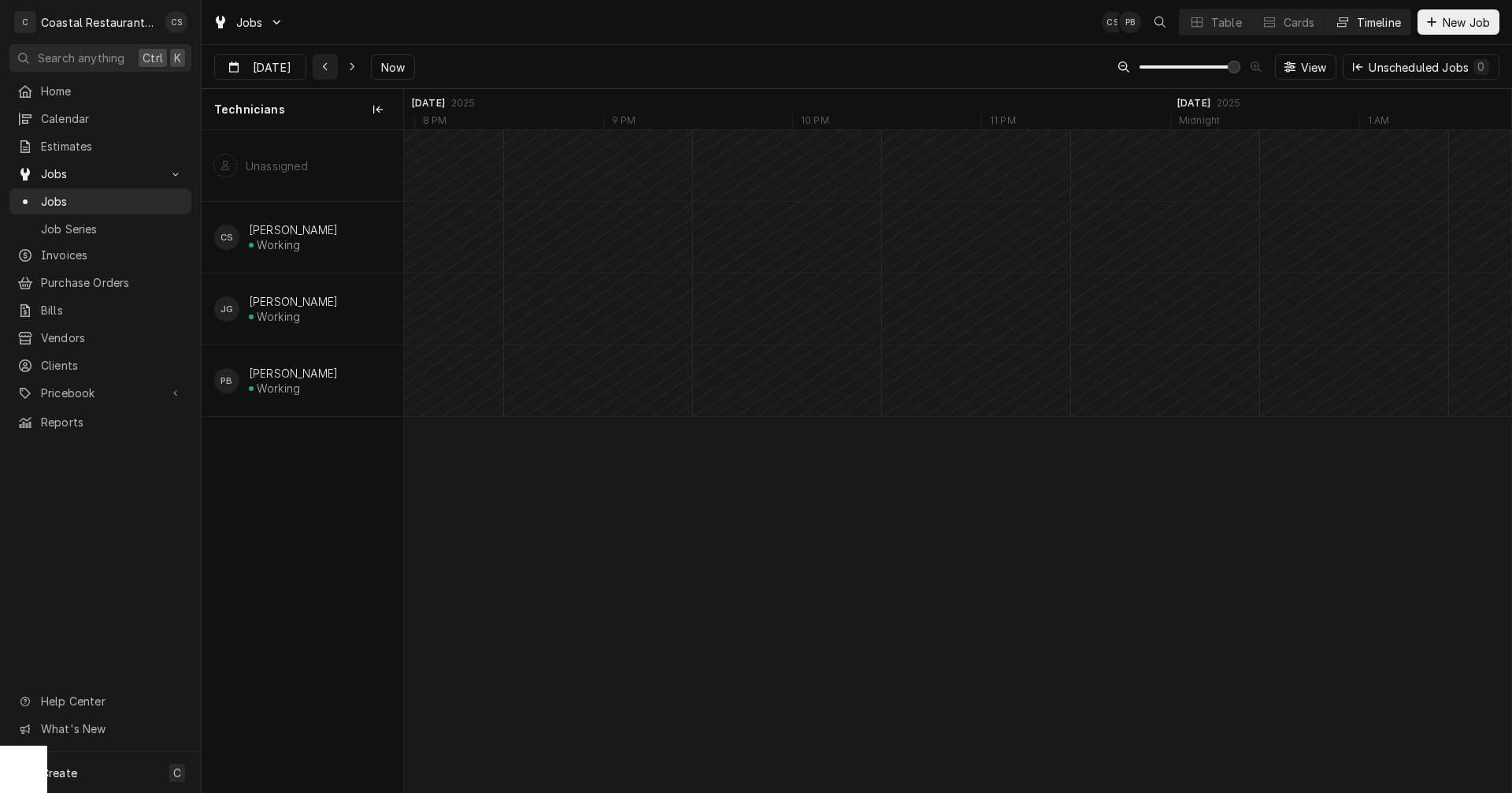
scroll to position [0, 17112]
type input "[DATE]"
